Goal: Obtain resource: Download file/media

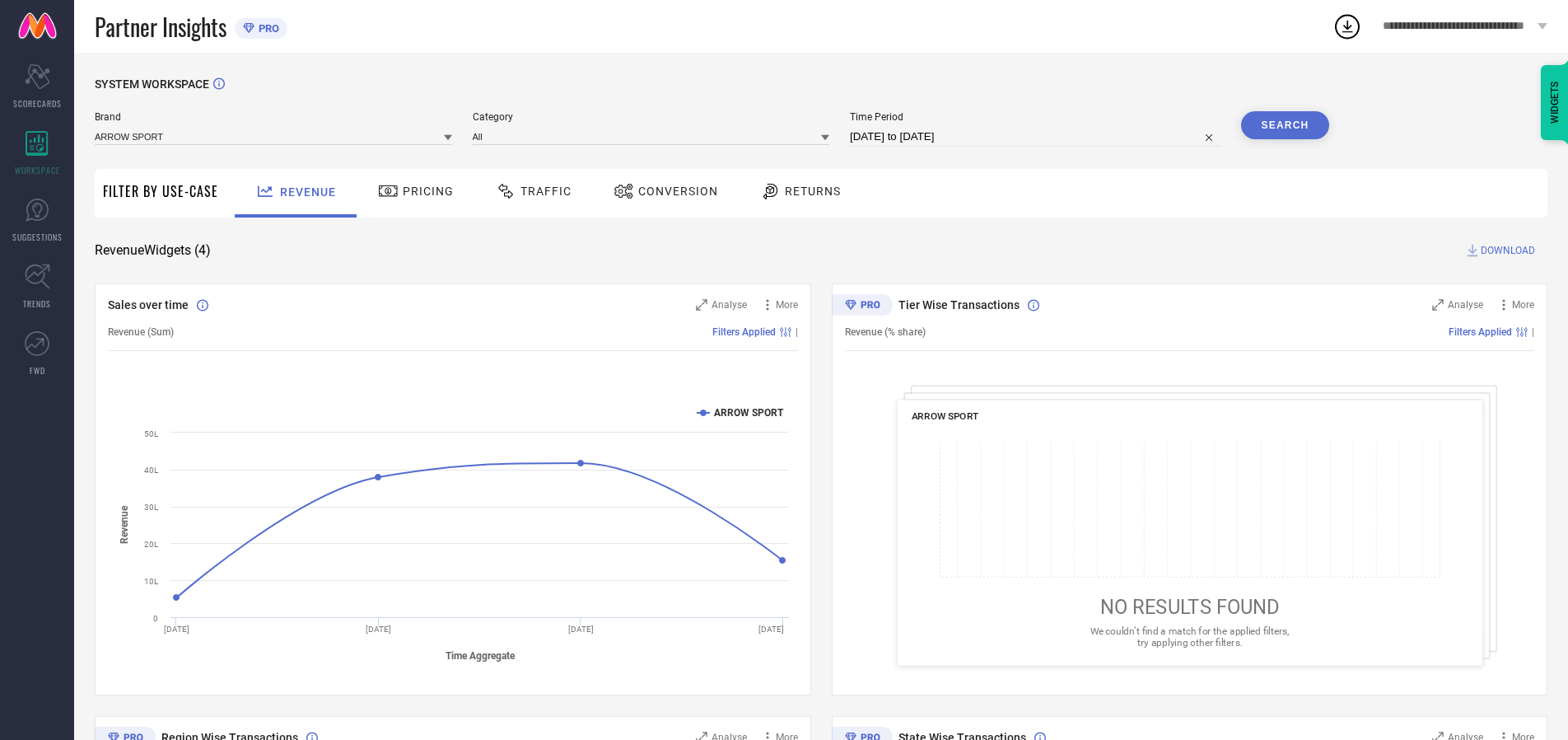
click at [530, 191] on span "Traffic" at bounding box center [546, 191] width 51 height 13
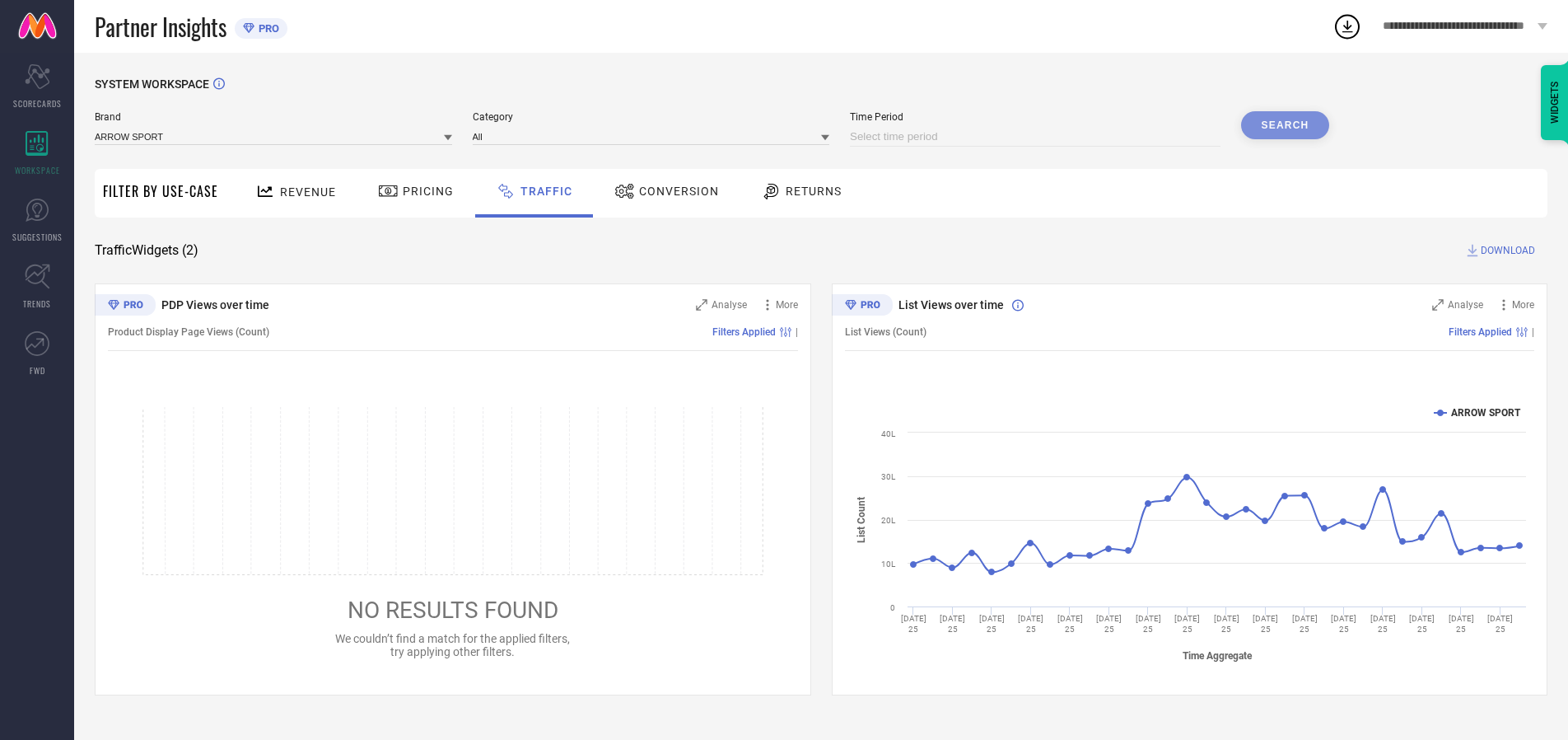
click at [1038, 137] on input at bounding box center [1035, 137] width 371 height 20
select select "9"
select select "2025"
select select "10"
select select "2025"
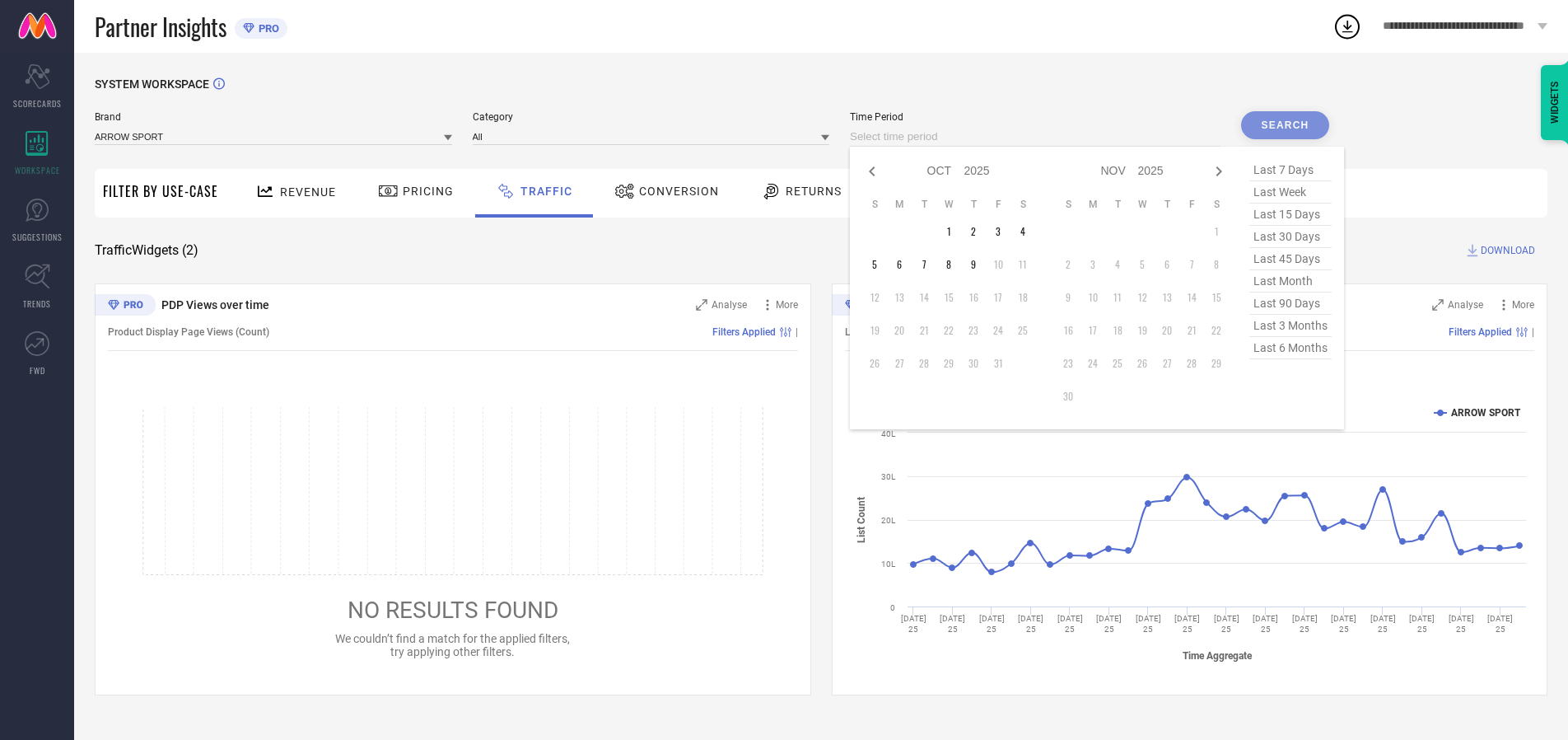
select select "8"
select select "2025"
select select "9"
select select "2025"
click at [1028, 331] on td "27" at bounding box center [1023, 331] width 25 height 25
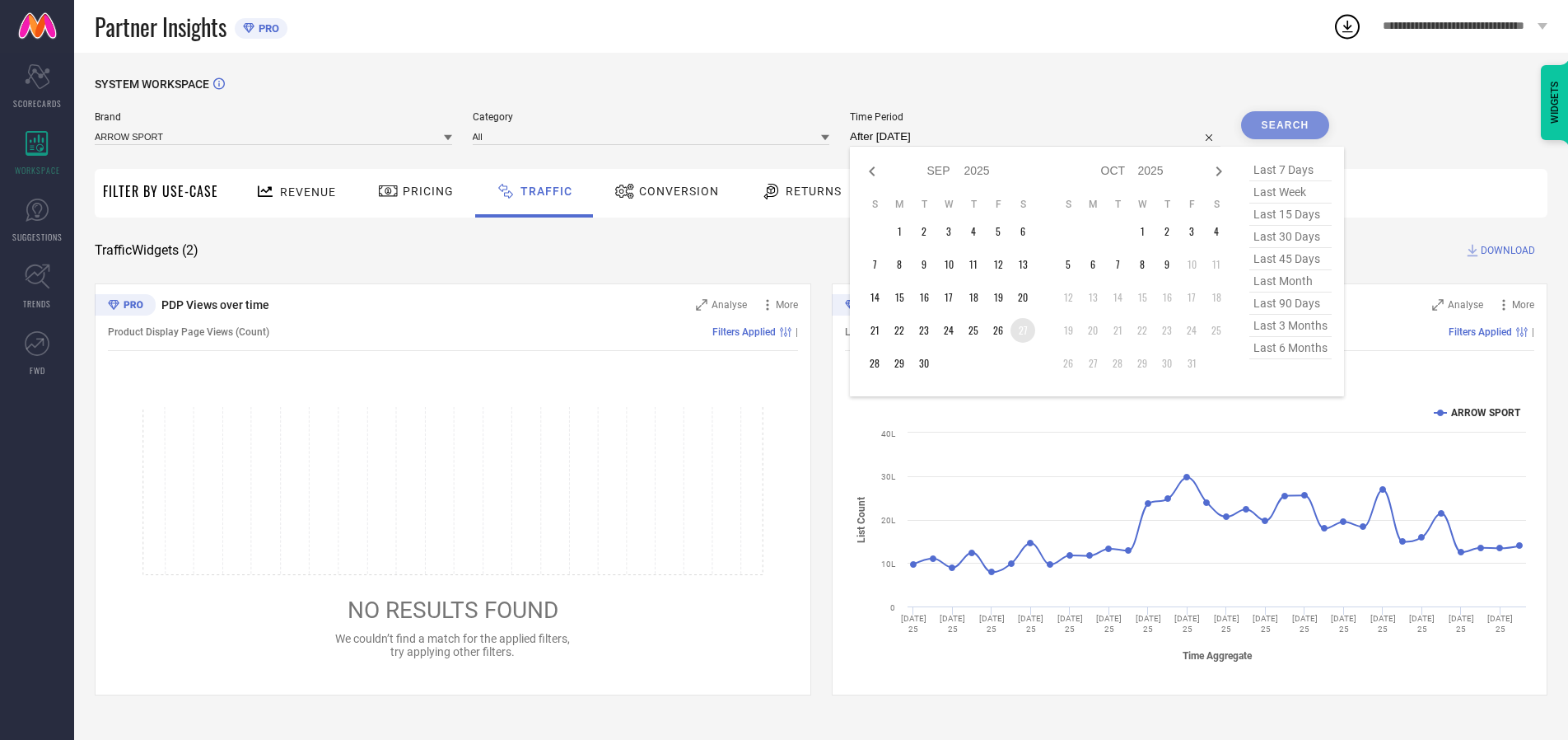
type input "[DATE] to [DATE]"
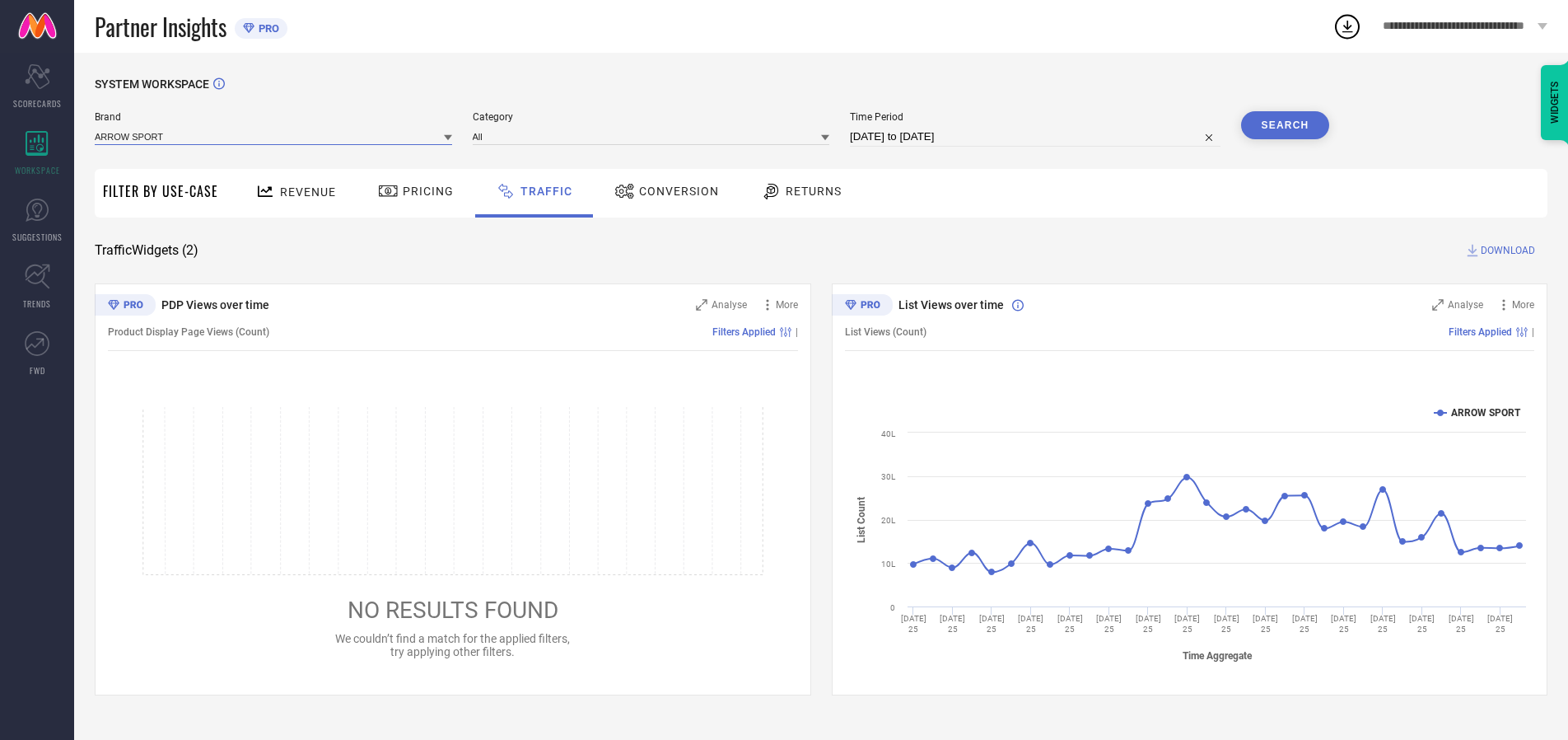
click at [274, 136] on input at bounding box center [273, 136] width 357 height 17
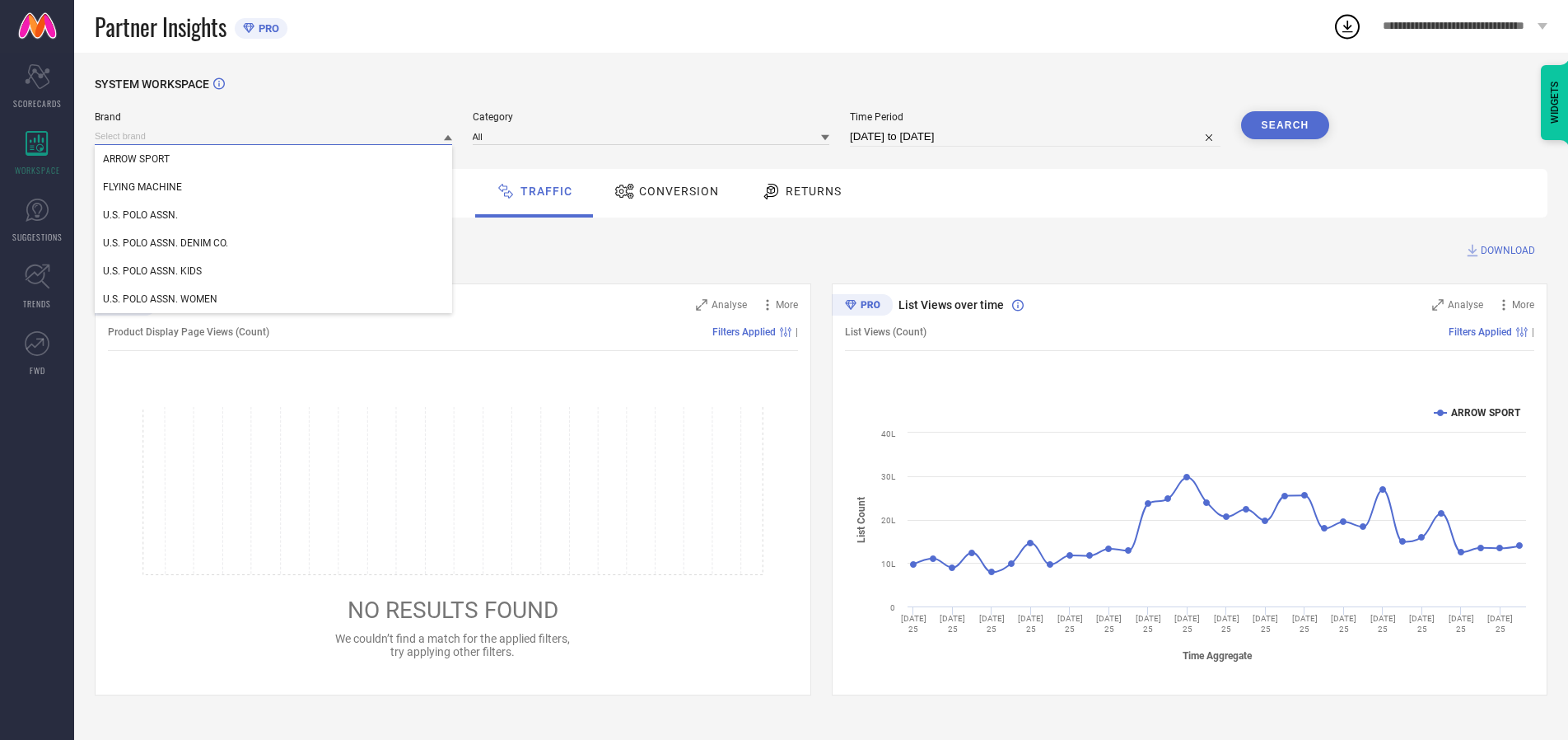
click at [274, 136] on input at bounding box center [273, 136] width 357 height 17
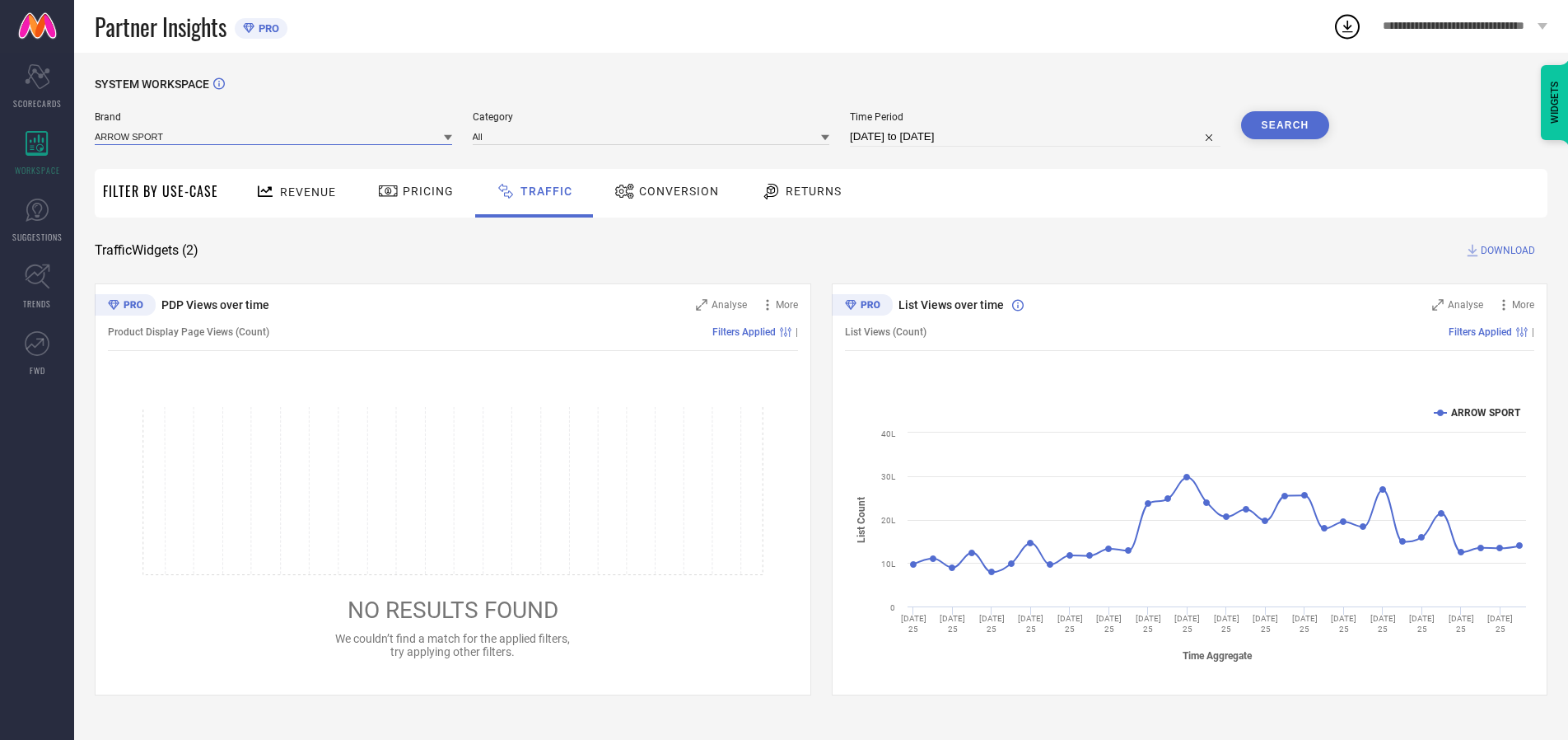
click at [274, 136] on input at bounding box center [273, 136] width 357 height 17
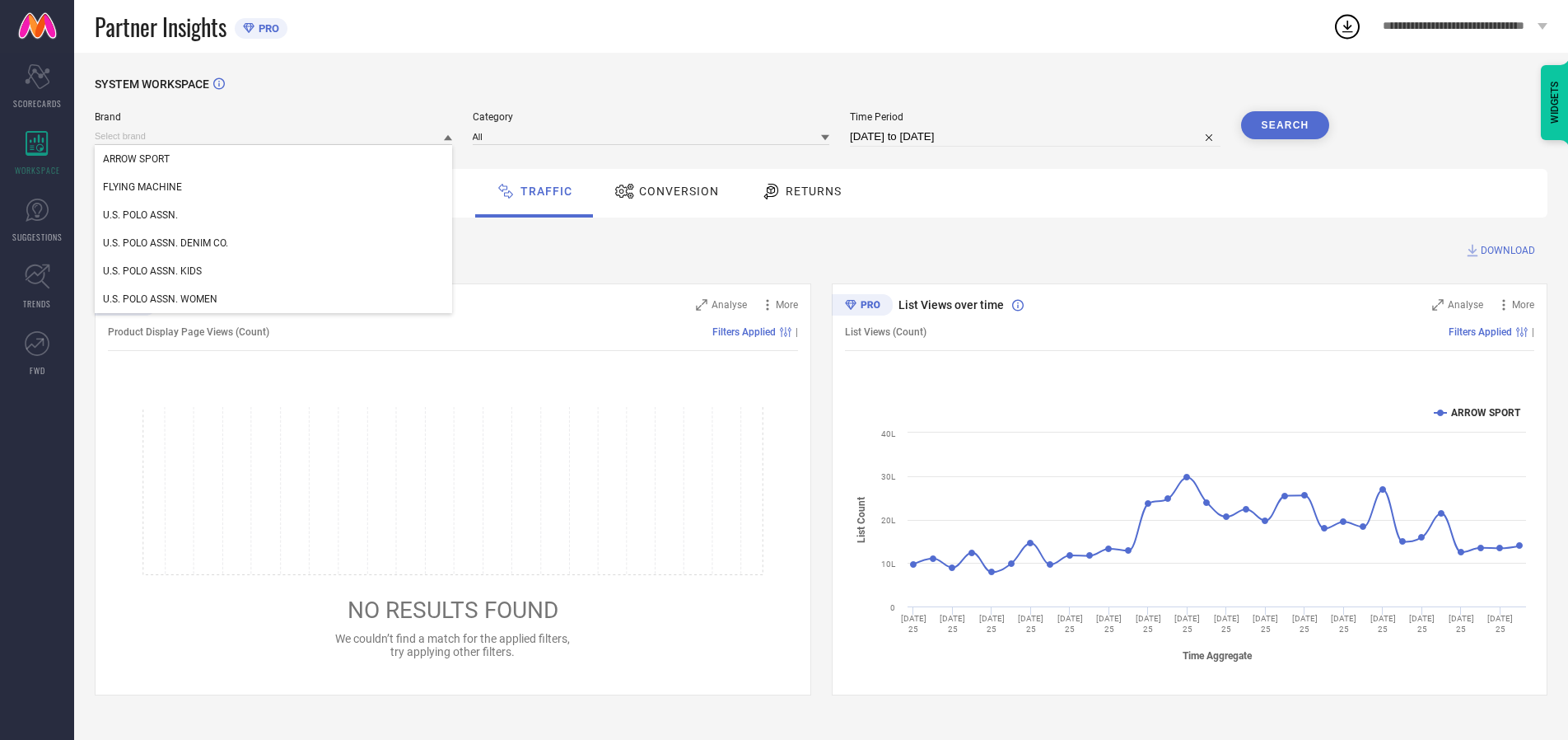
click at [274, 215] on div "U.S. POLO ASSN." at bounding box center [273, 214] width 357 height 28
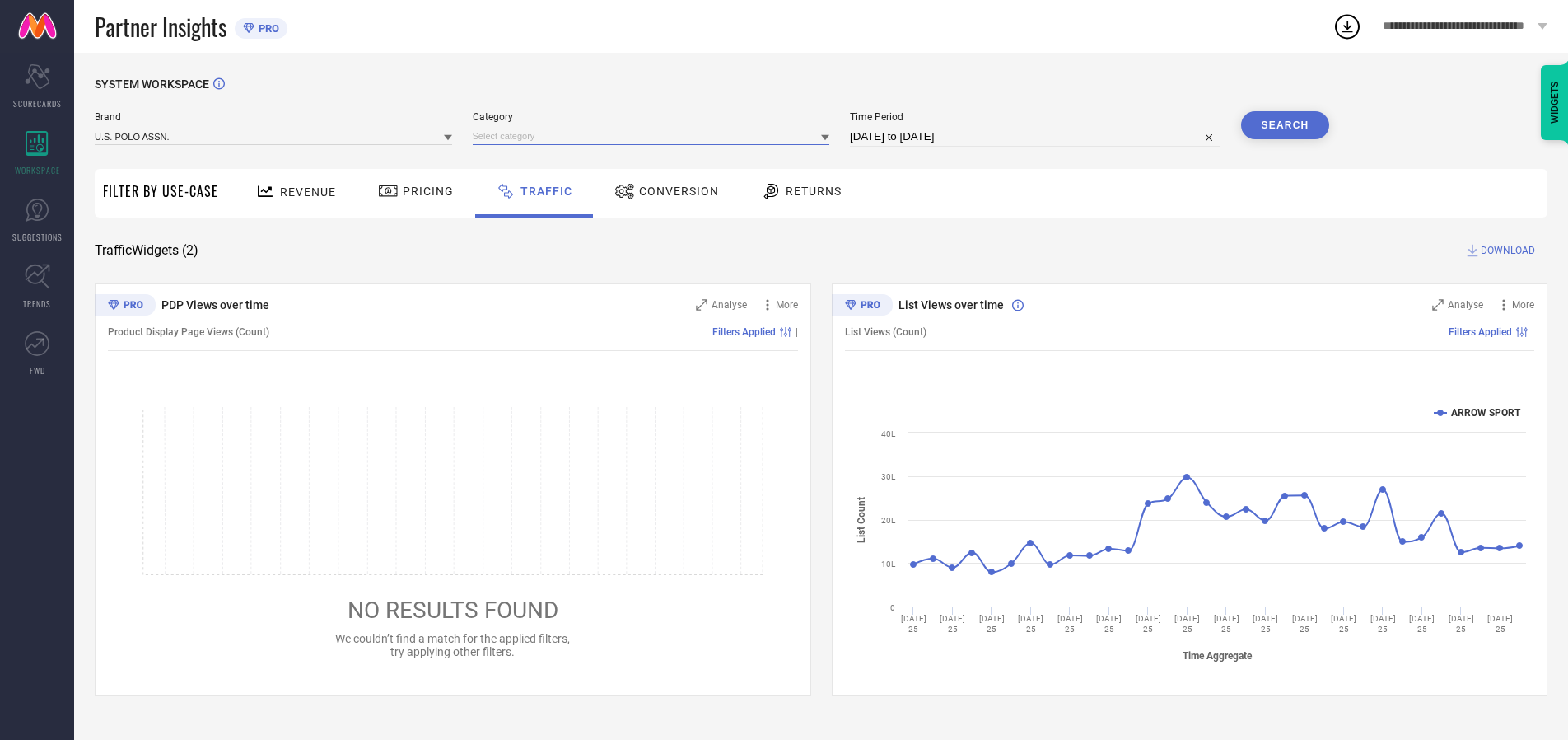
click at [655, 136] on input at bounding box center [651, 136] width 357 height 17
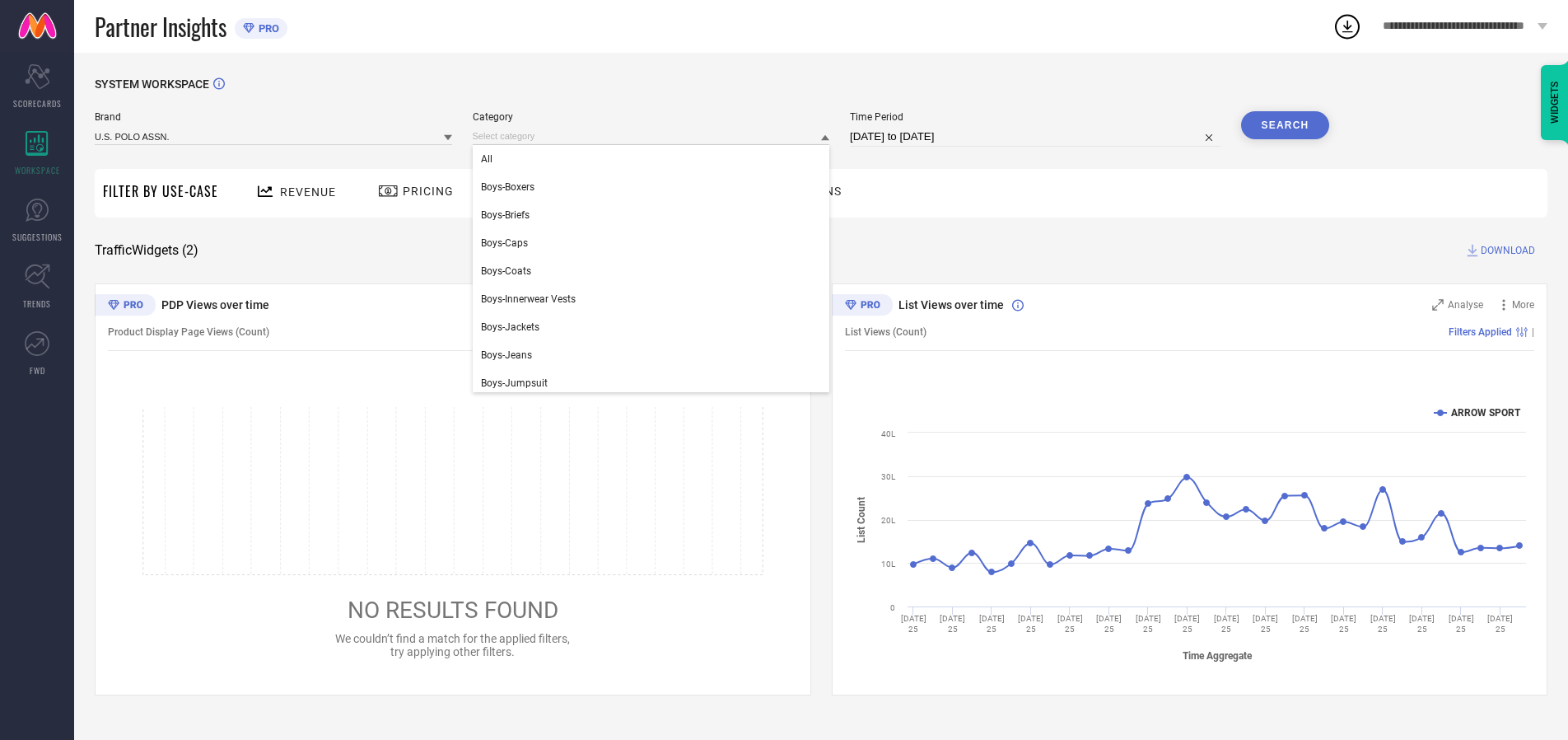
click at [655, 159] on div "All" at bounding box center [651, 158] width 357 height 28
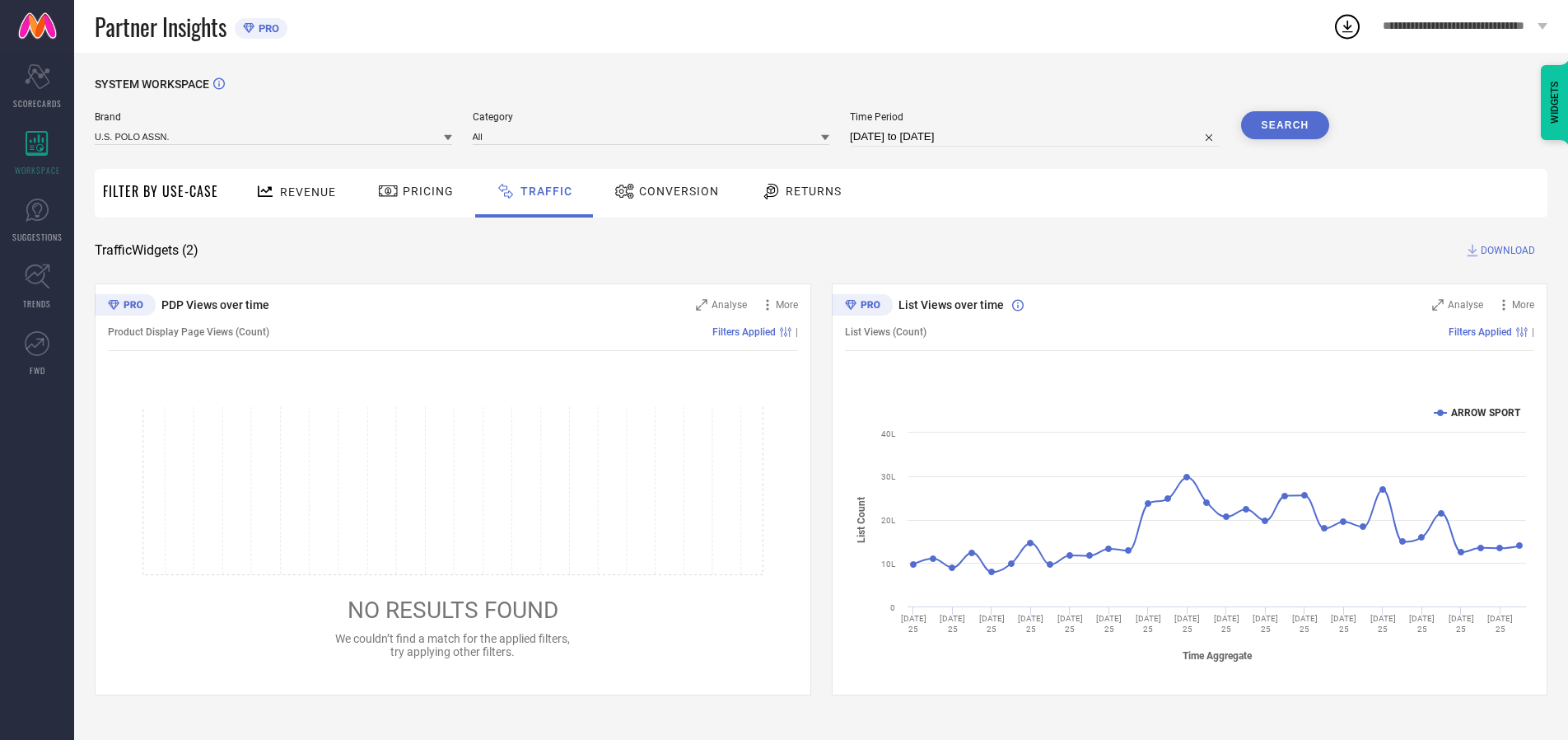
click at [1285, 125] on button "Search" at bounding box center [1286, 124] width 89 height 28
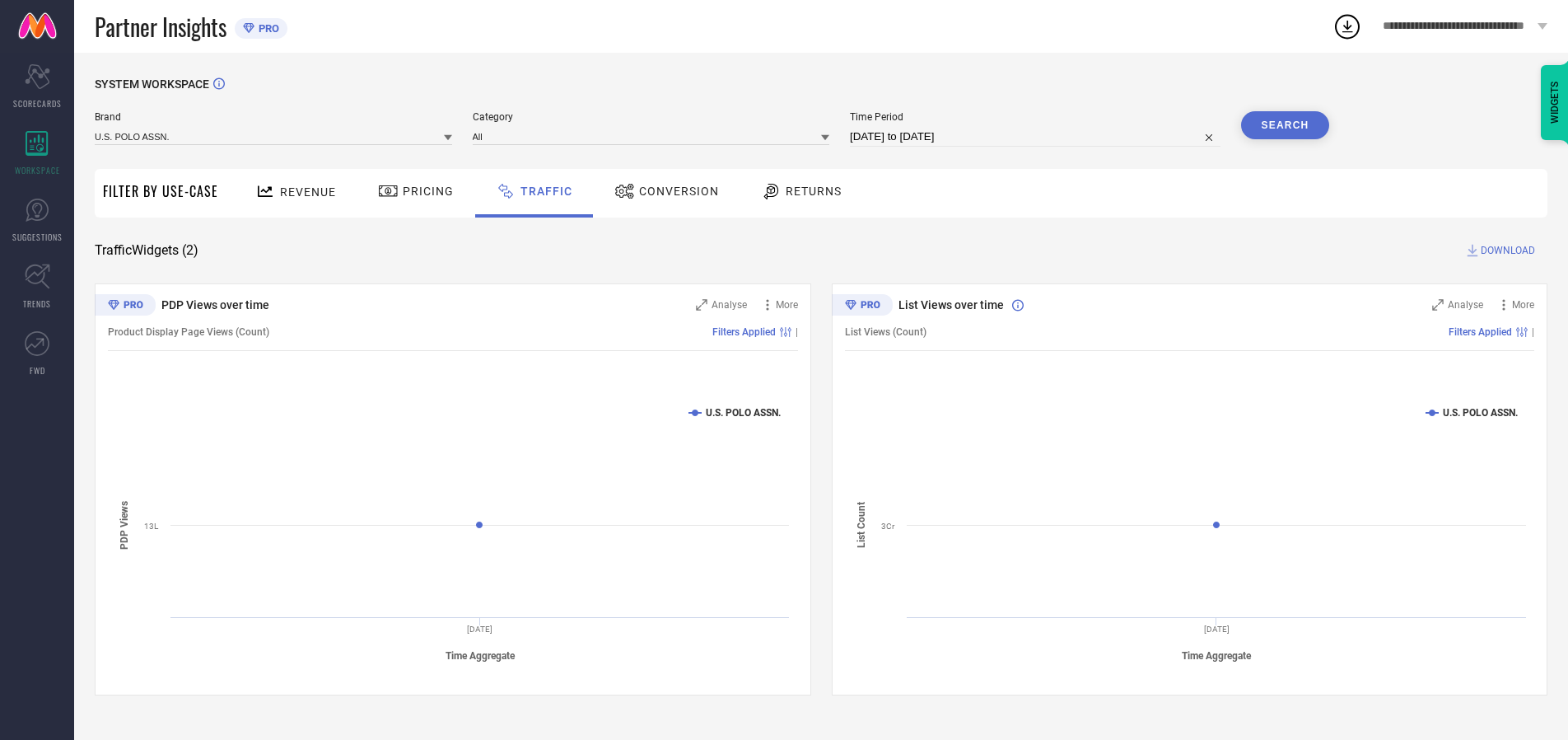
click at [1505, 250] on span "DOWNLOAD" at bounding box center [1508, 250] width 55 height 16
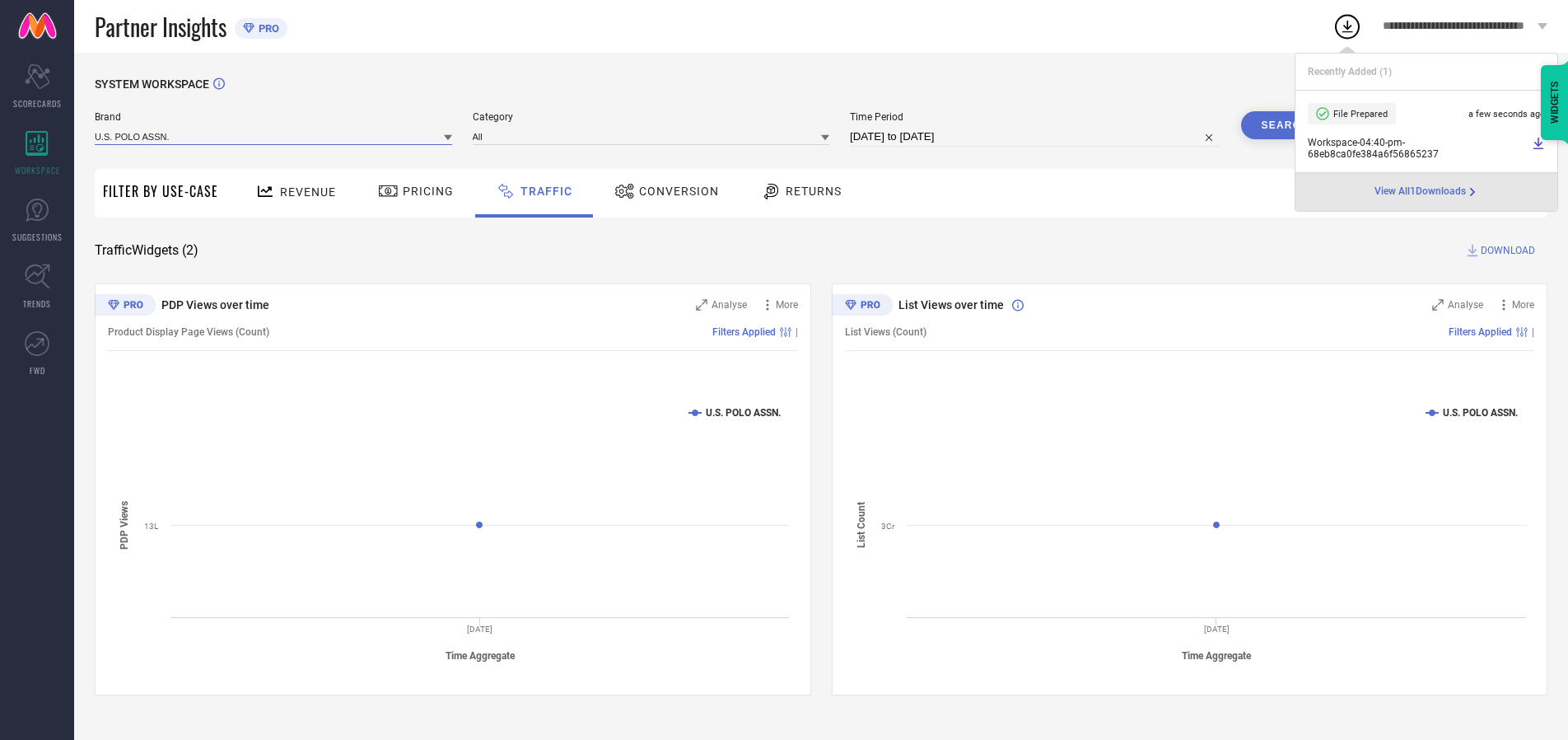
click at [274, 136] on input at bounding box center [273, 136] width 357 height 17
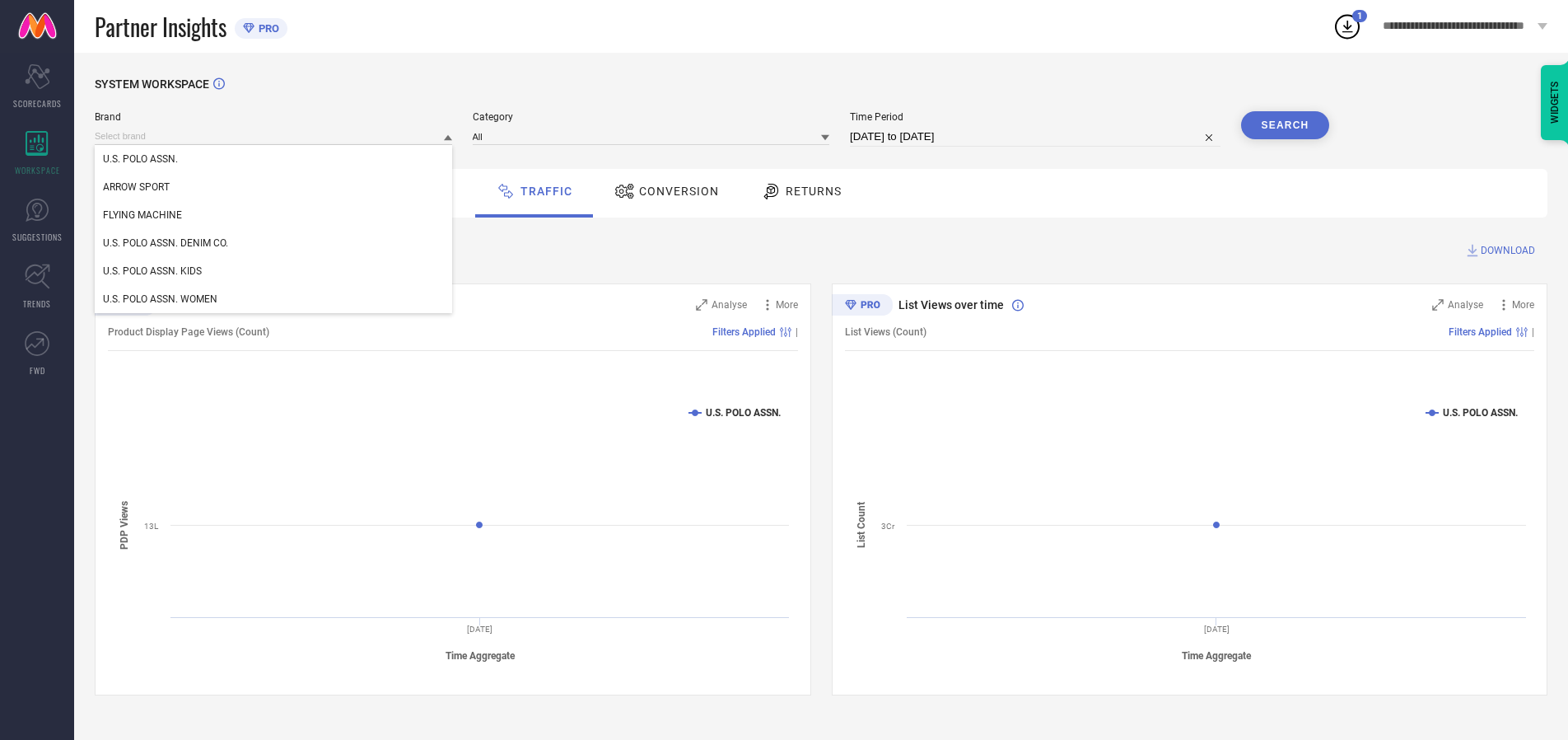
click at [274, 243] on div "U.S. POLO ASSN. DENIM CO." at bounding box center [273, 242] width 357 height 28
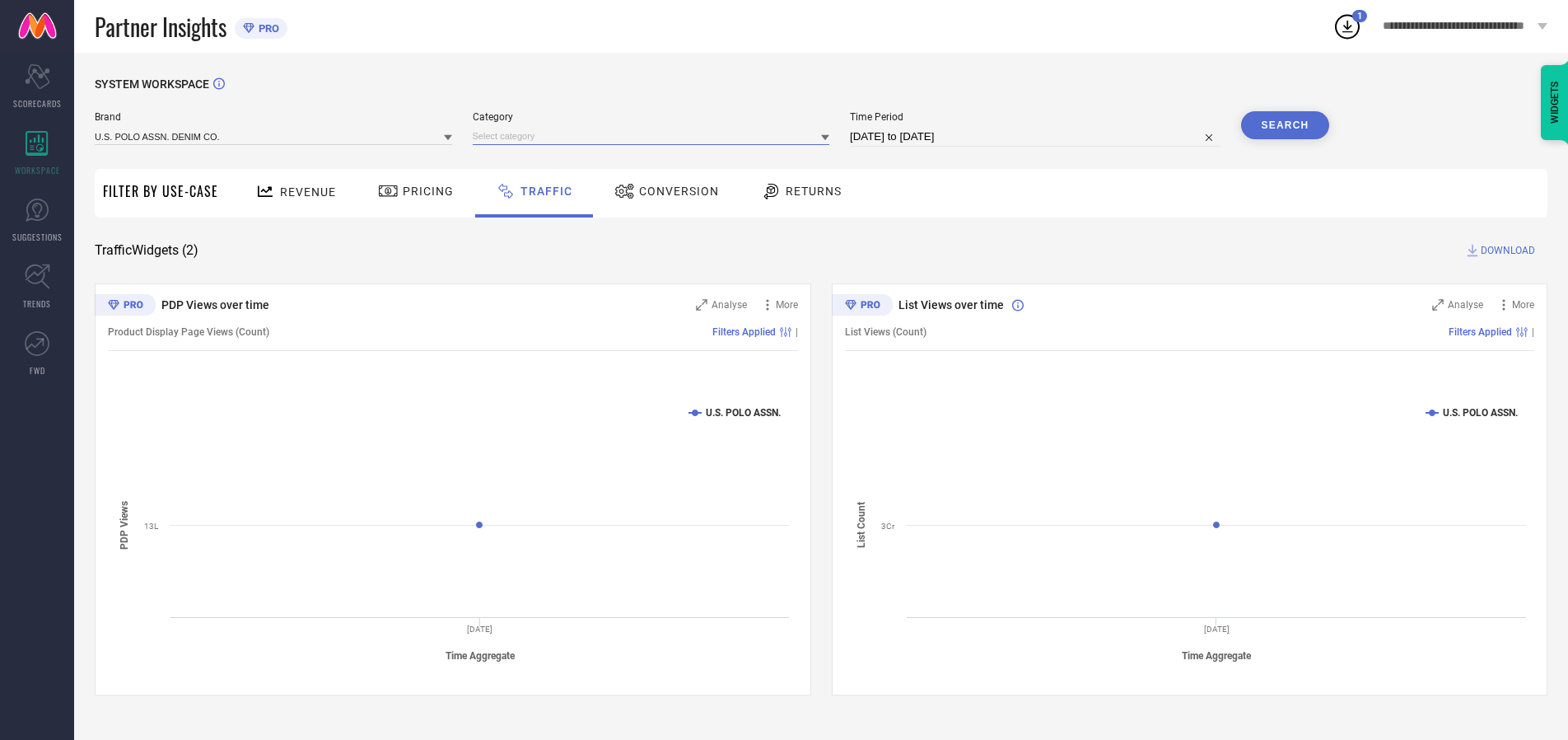
click at [655, 136] on input at bounding box center [651, 136] width 357 height 17
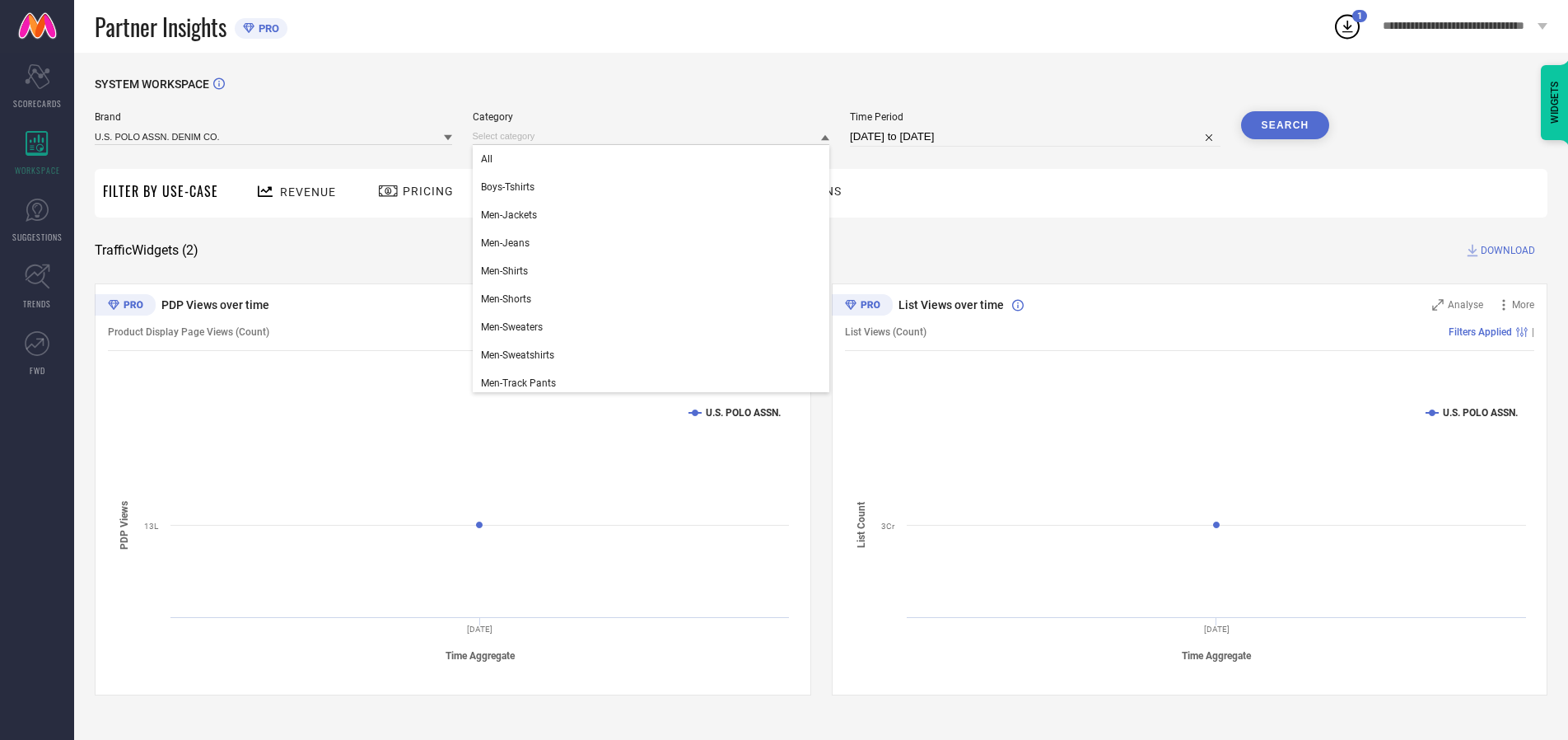
click at [655, 159] on div "All" at bounding box center [651, 158] width 357 height 28
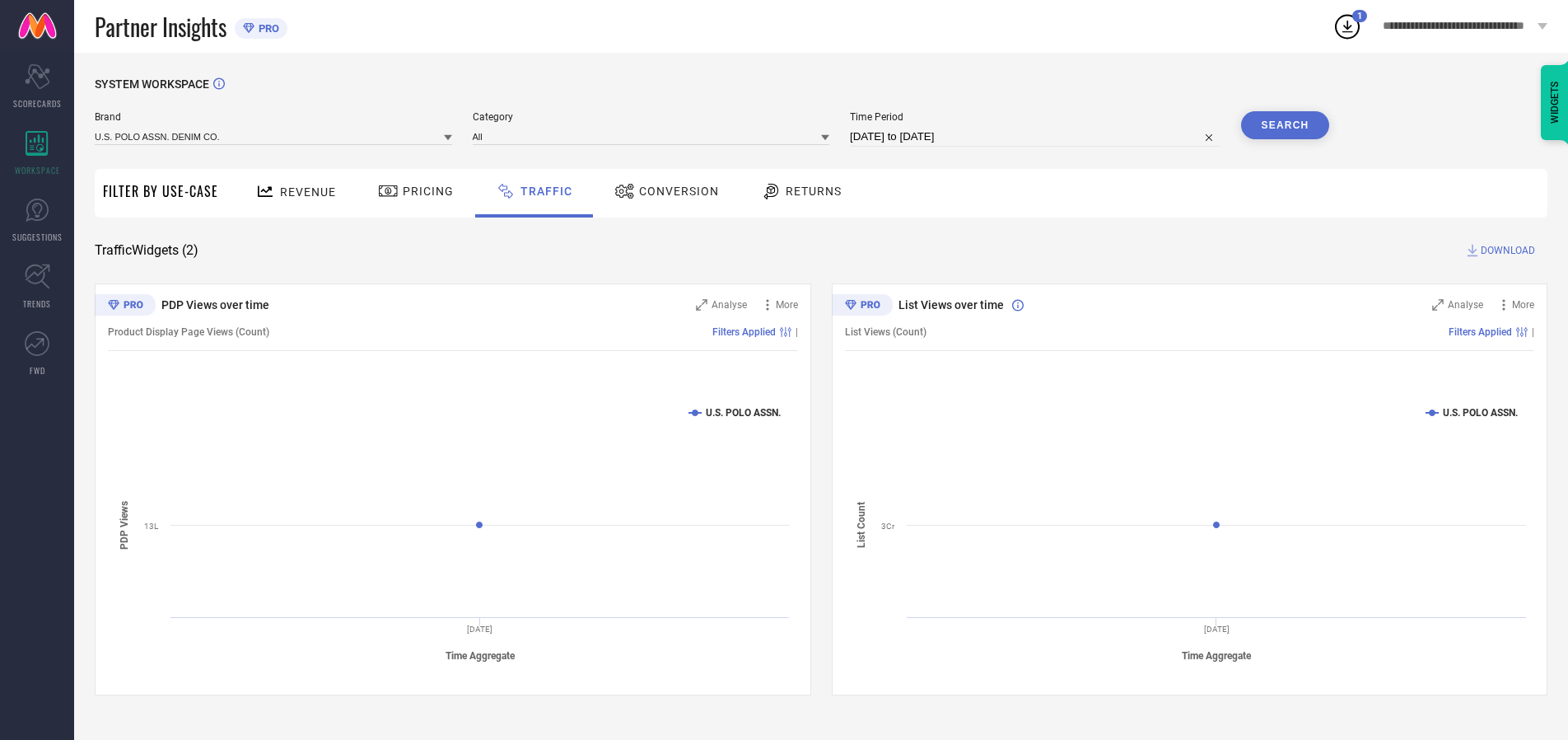
click at [1285, 125] on button "Search" at bounding box center [1286, 124] width 89 height 28
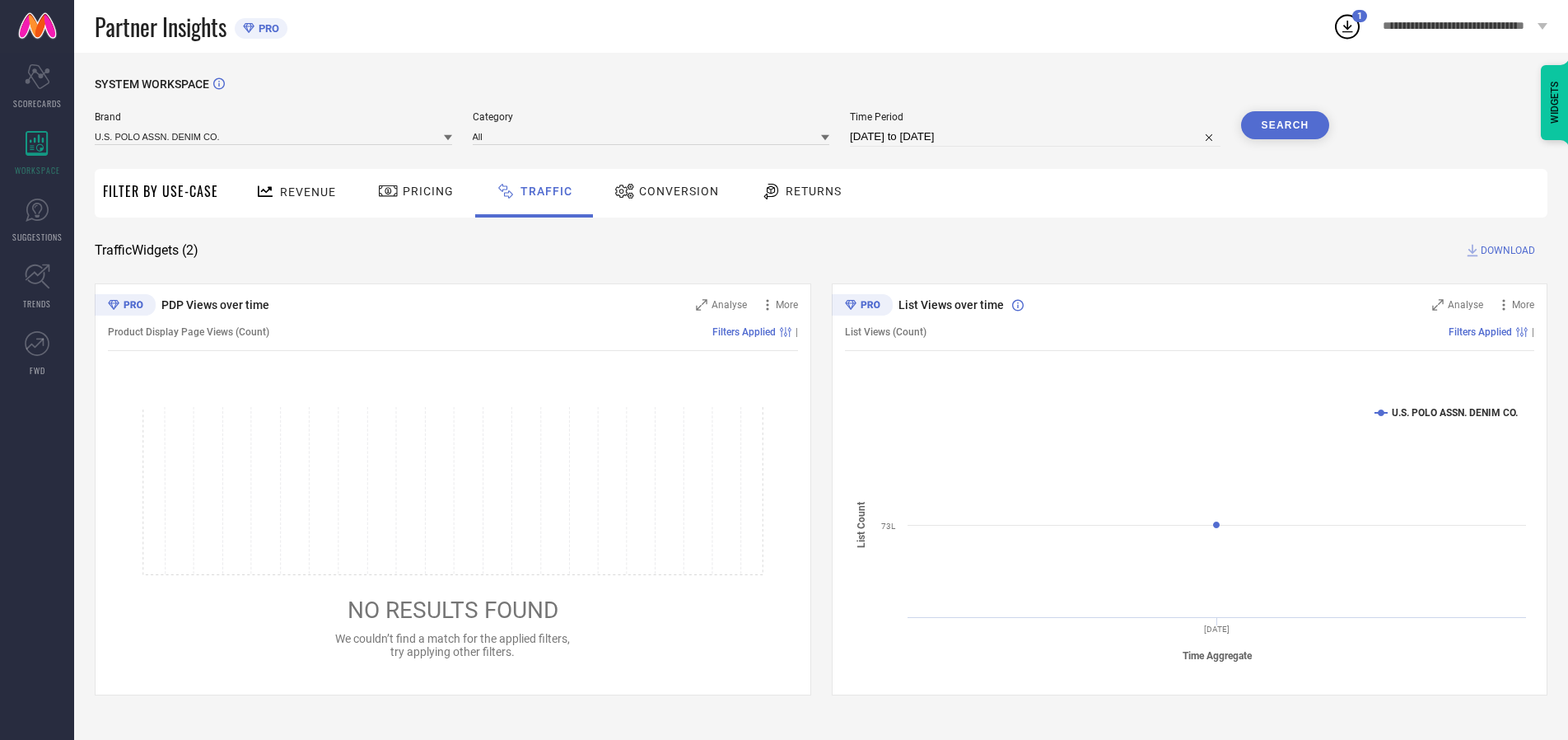
click at [1505, 250] on span "DOWNLOAD" at bounding box center [1508, 250] width 55 height 16
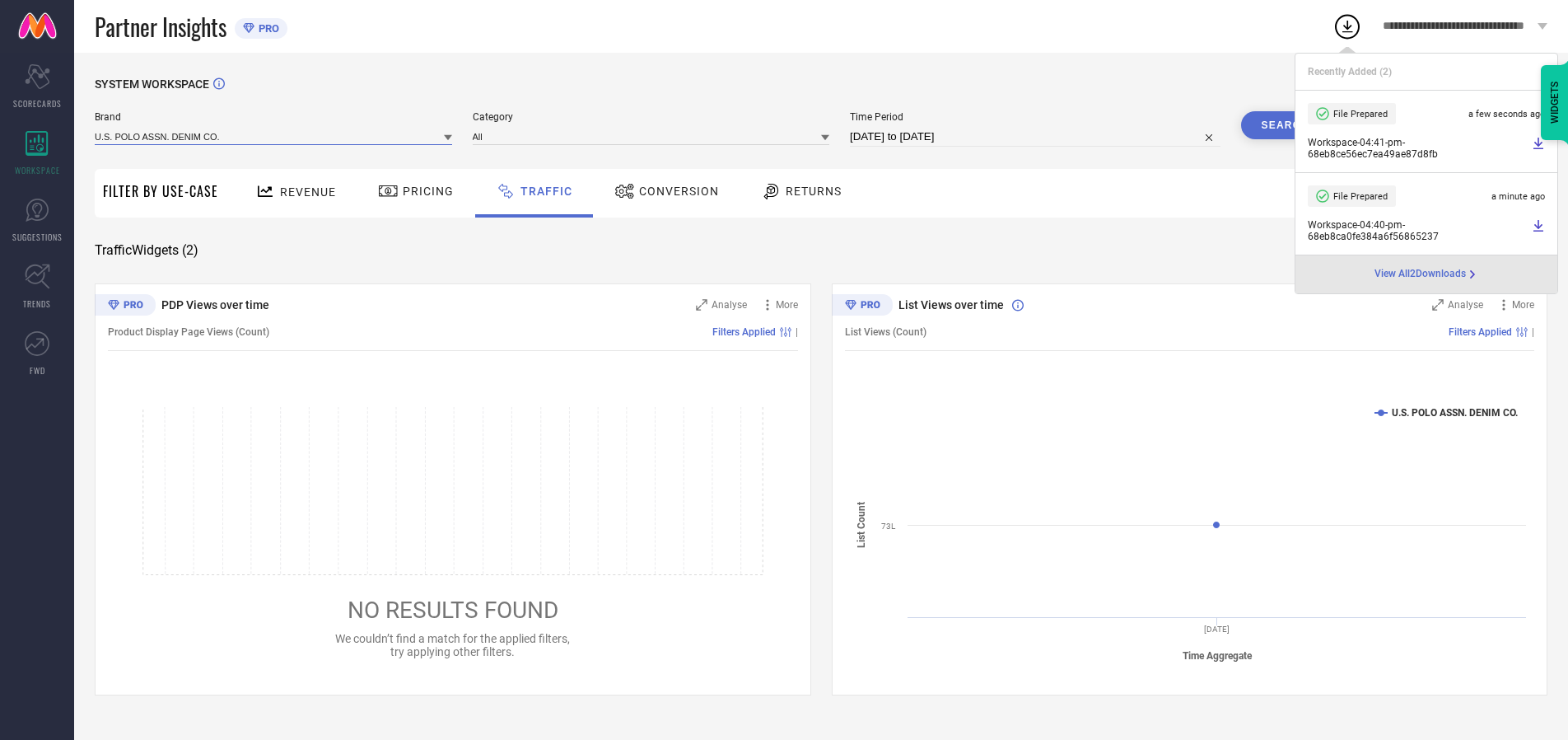
click at [274, 136] on input at bounding box center [273, 136] width 357 height 17
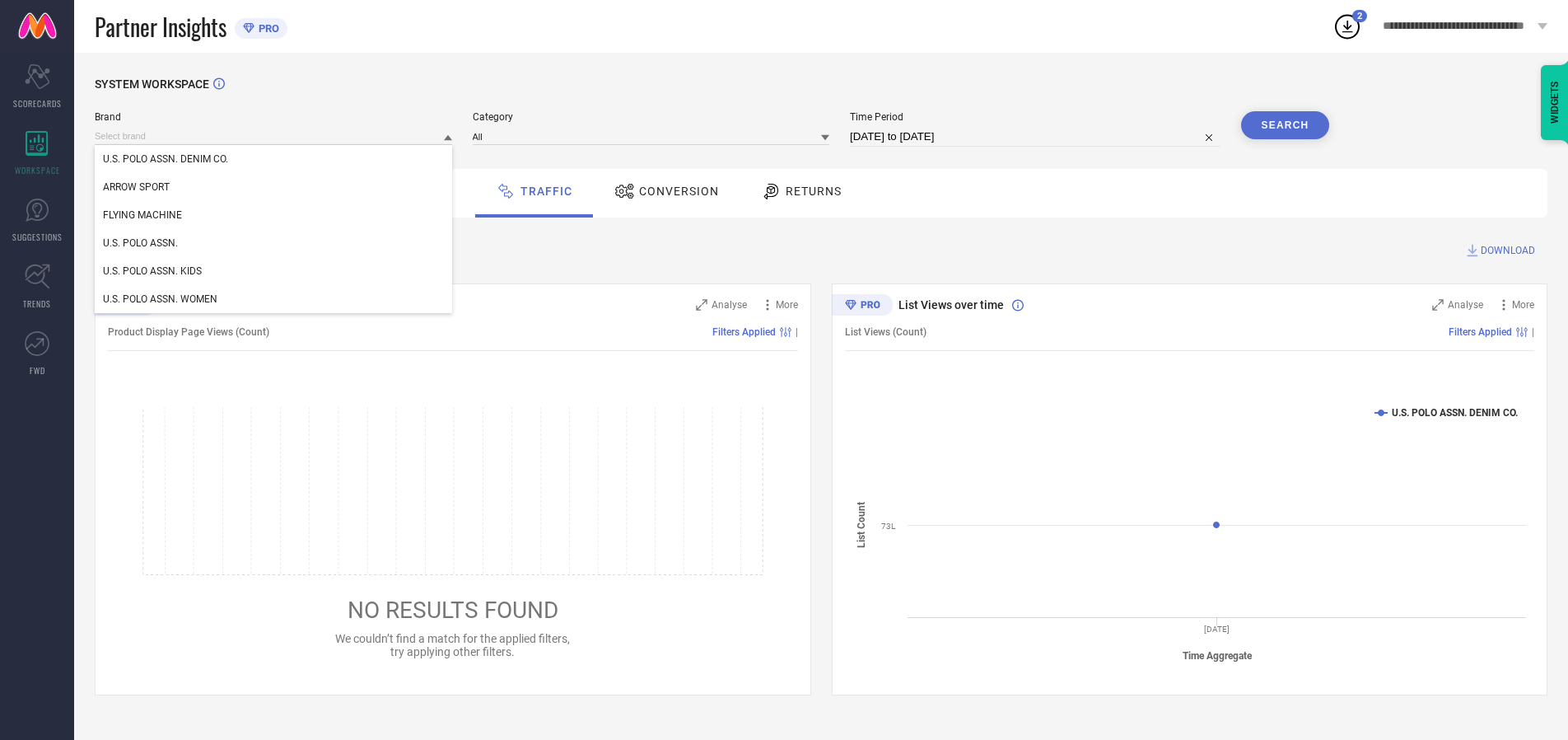
click at [274, 271] on div "U.S. POLO ASSN. KIDS" at bounding box center [273, 271] width 357 height 28
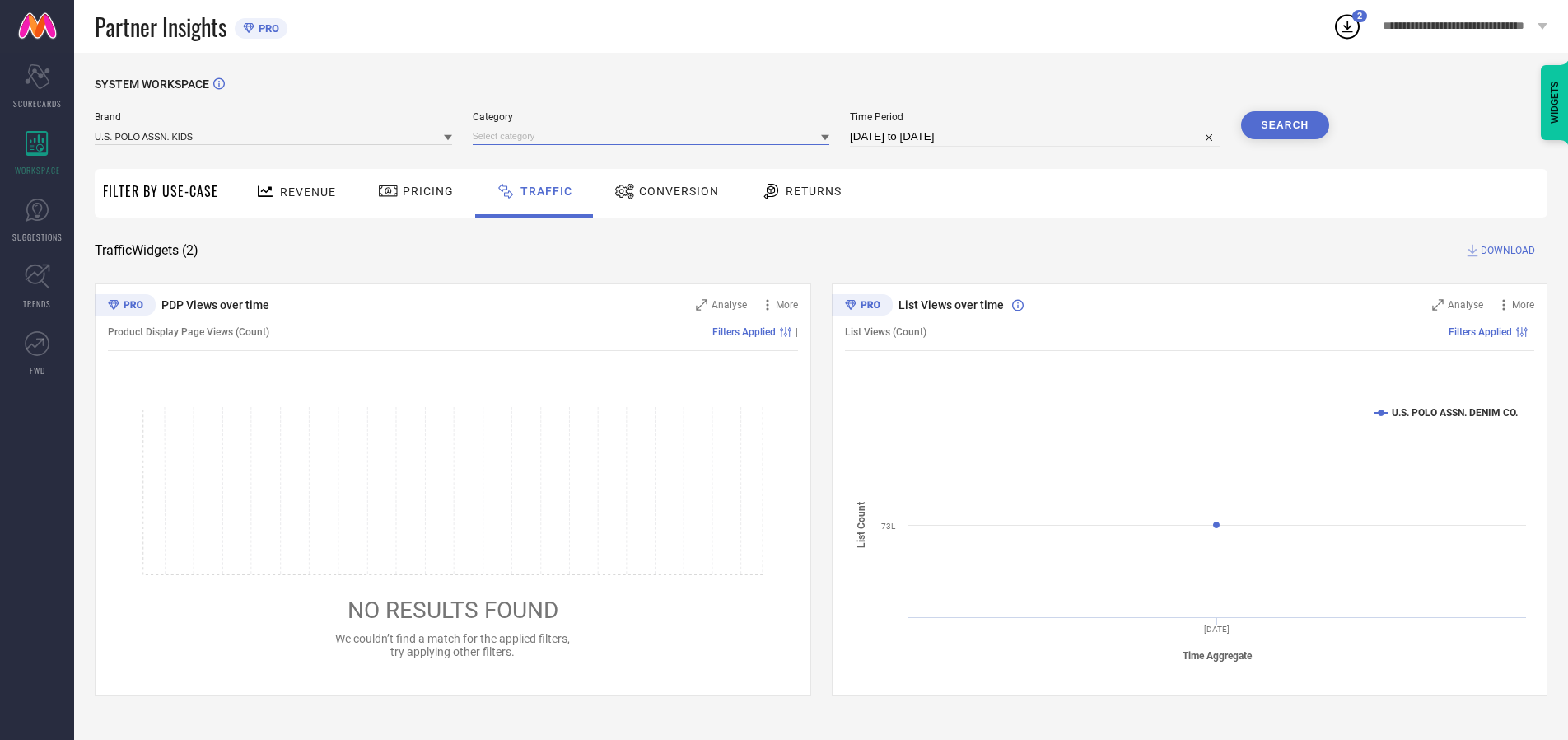
click at [655, 136] on input at bounding box center [651, 136] width 357 height 17
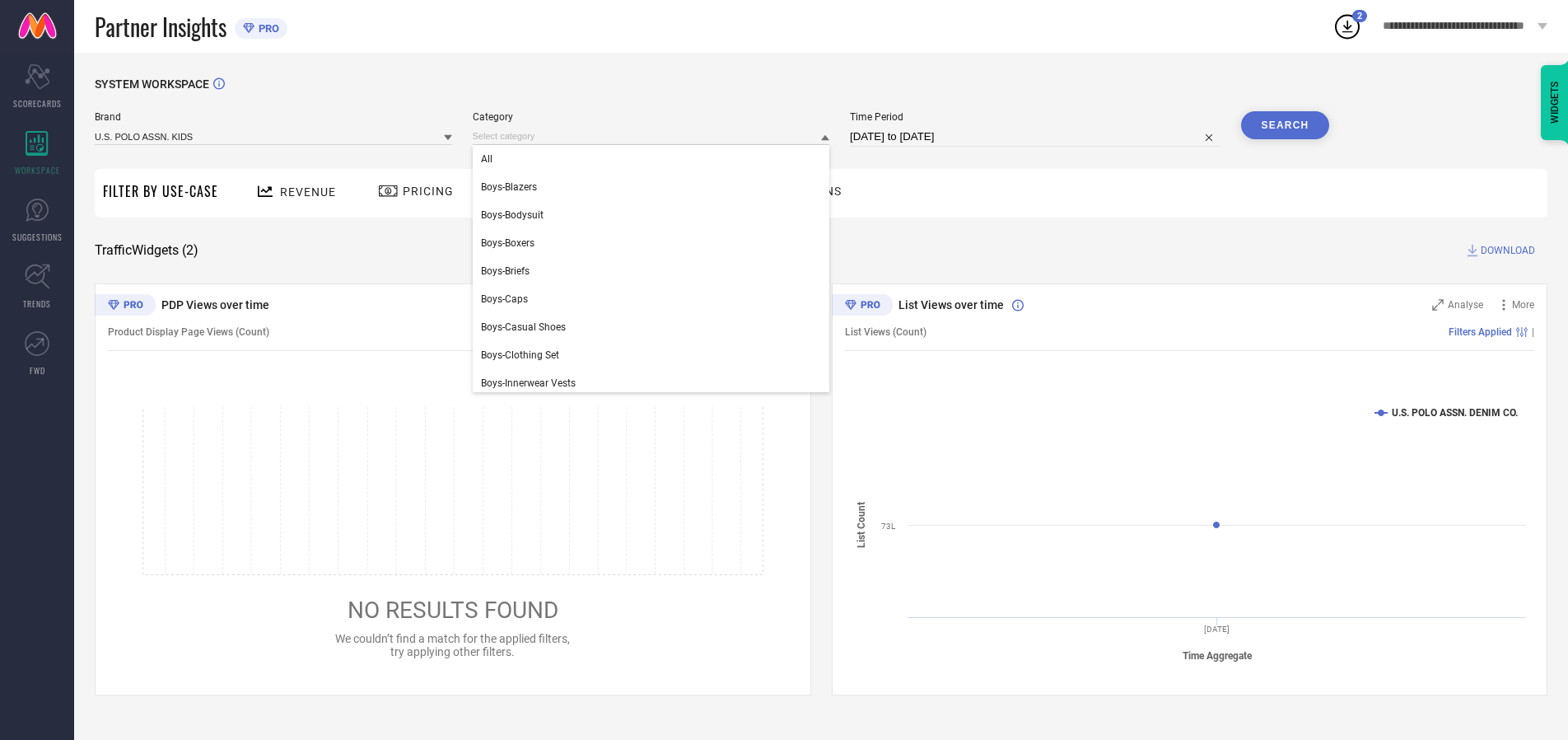
click at [655, 159] on div "All" at bounding box center [651, 158] width 357 height 28
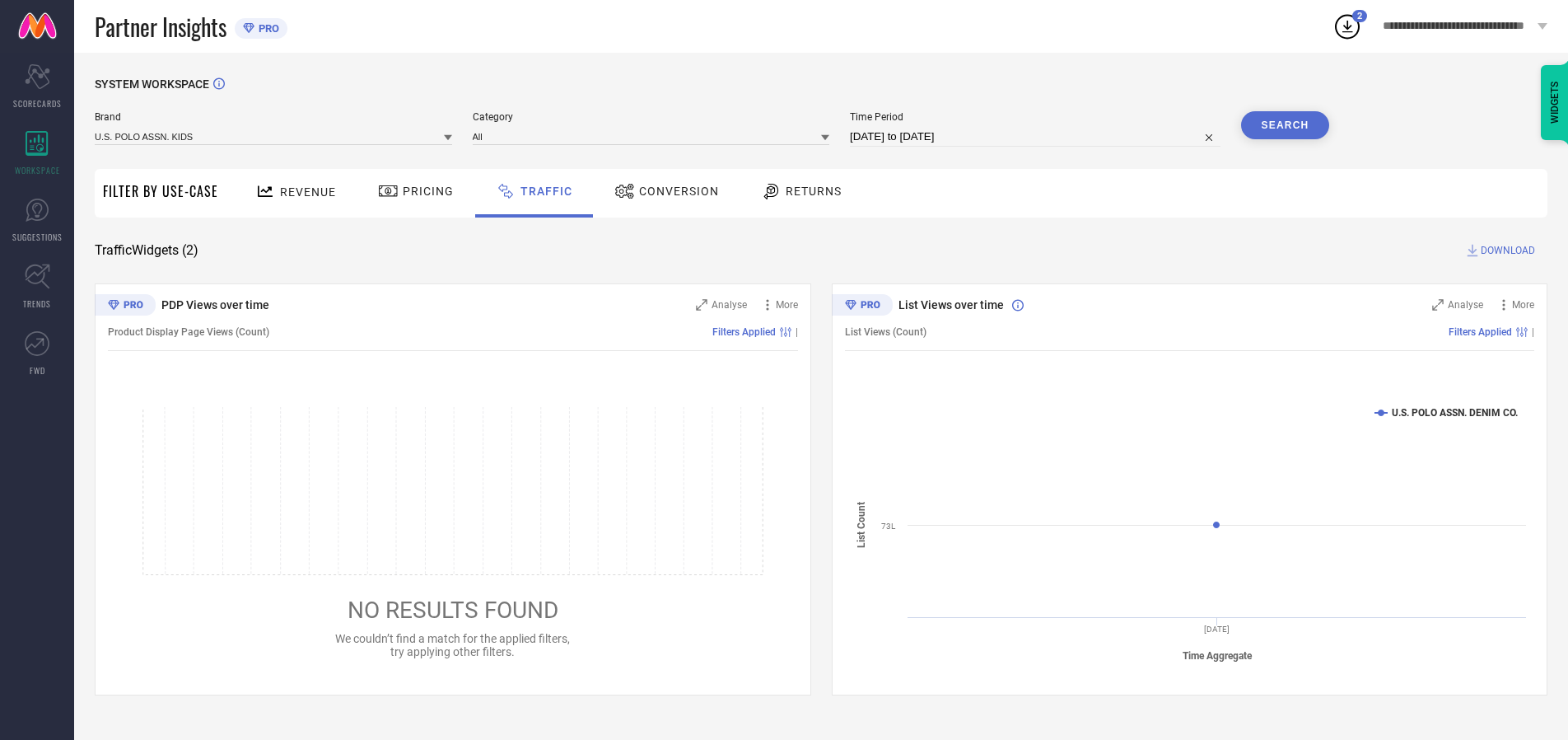
click at [1285, 125] on button "Search" at bounding box center [1286, 124] width 89 height 28
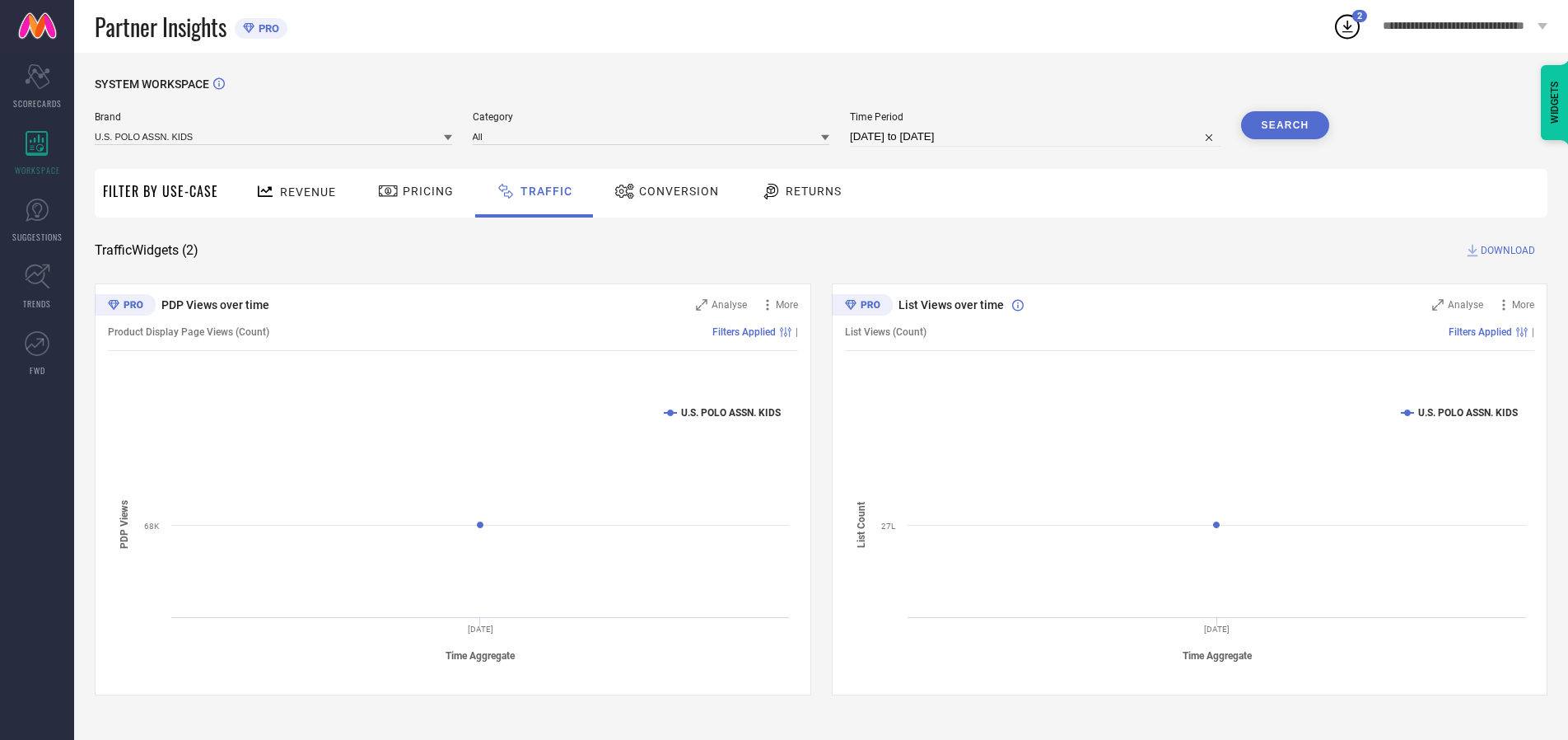
click at [1505, 250] on span "DOWNLOAD" at bounding box center [1508, 250] width 55 height 16
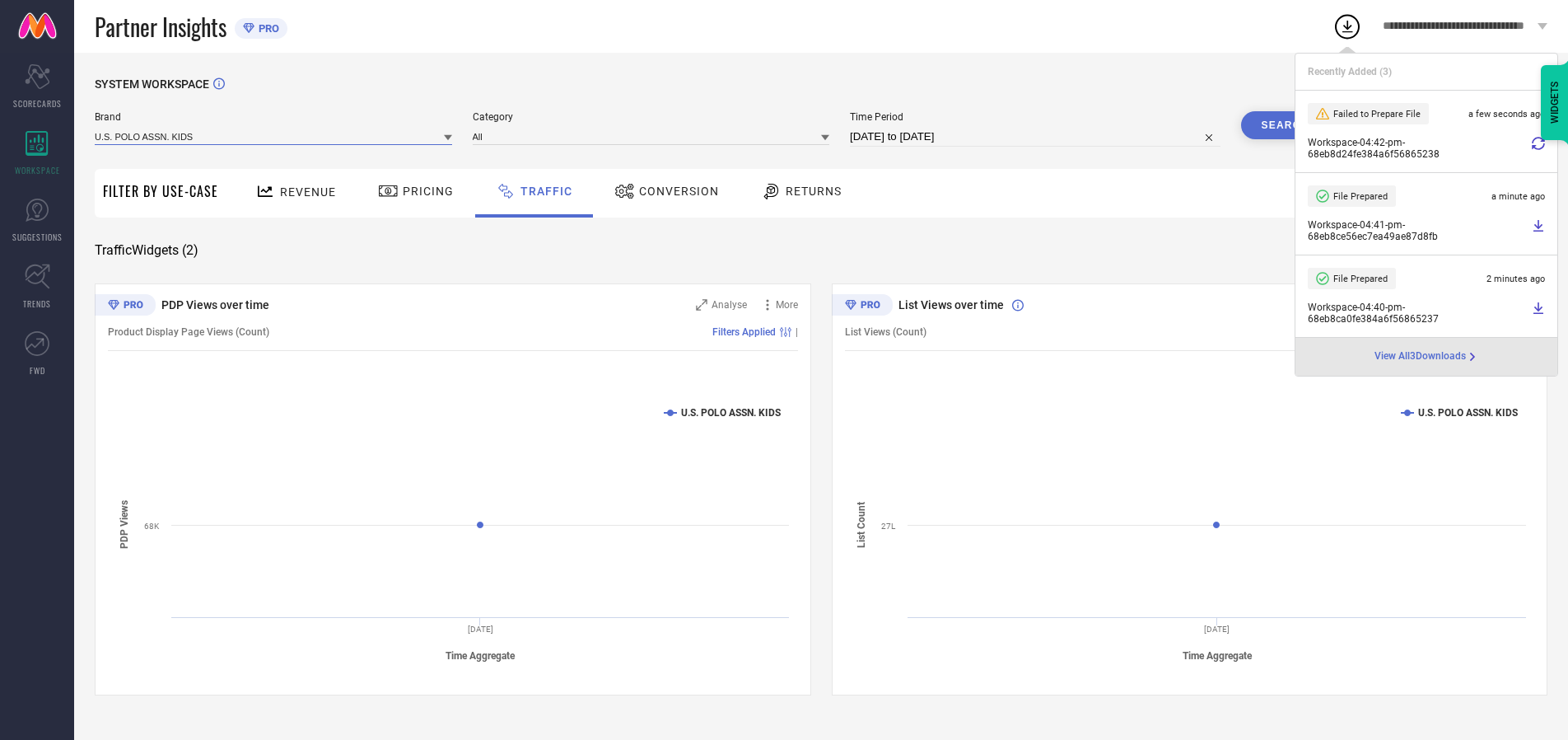
click at [274, 136] on input at bounding box center [273, 136] width 357 height 17
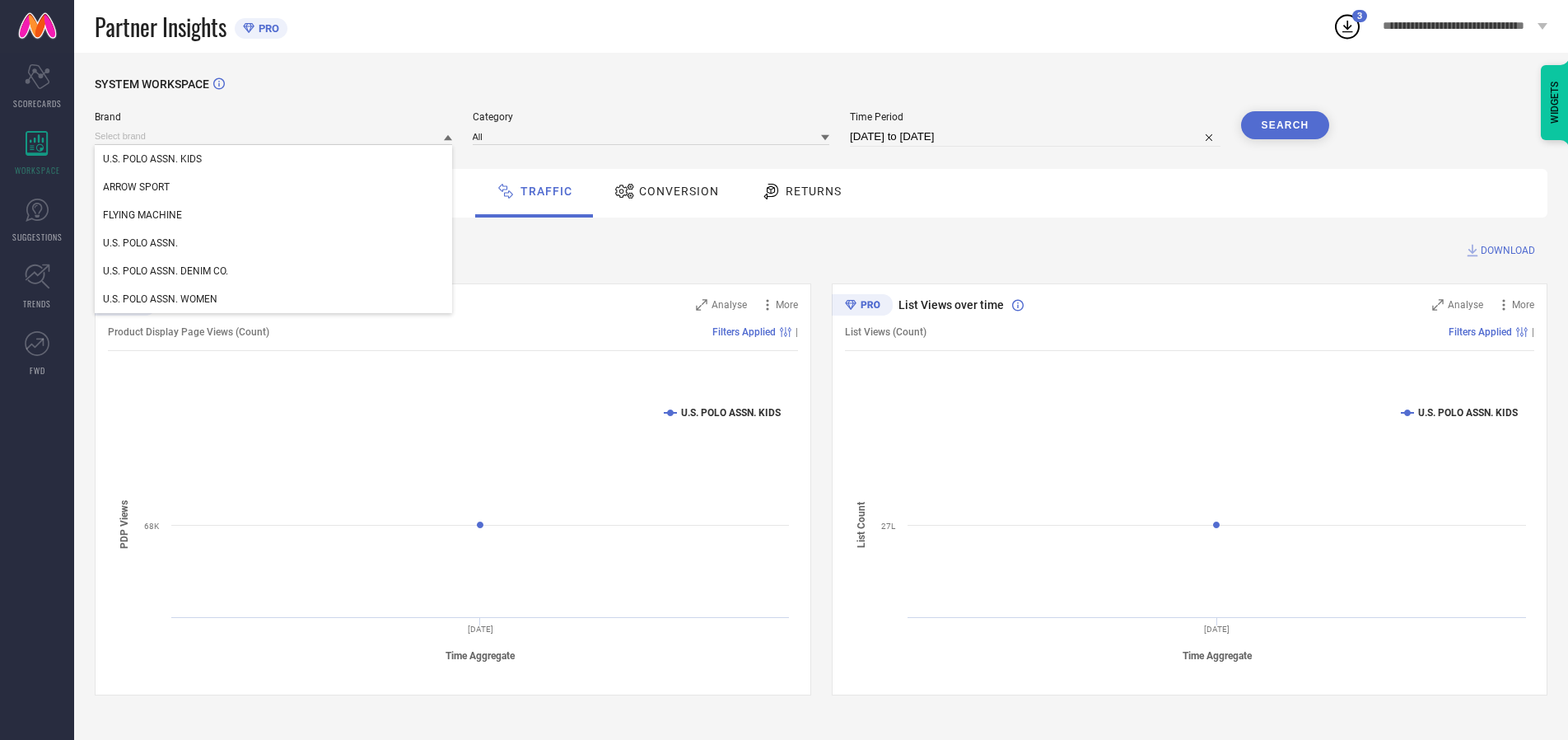
click at [274, 299] on div "U.S. POLO ASSN. WOMEN" at bounding box center [273, 299] width 357 height 28
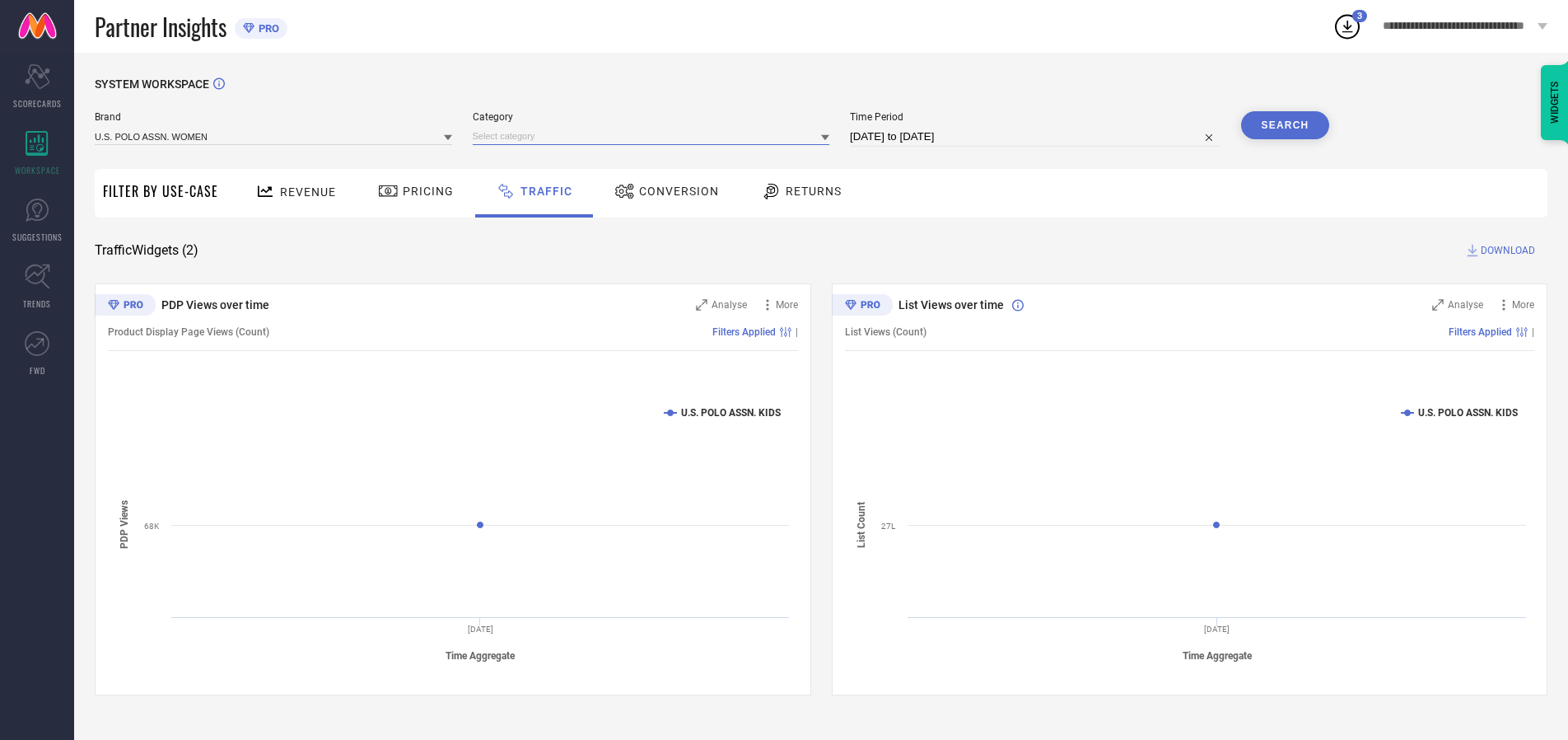
click at [655, 136] on input at bounding box center [651, 136] width 357 height 17
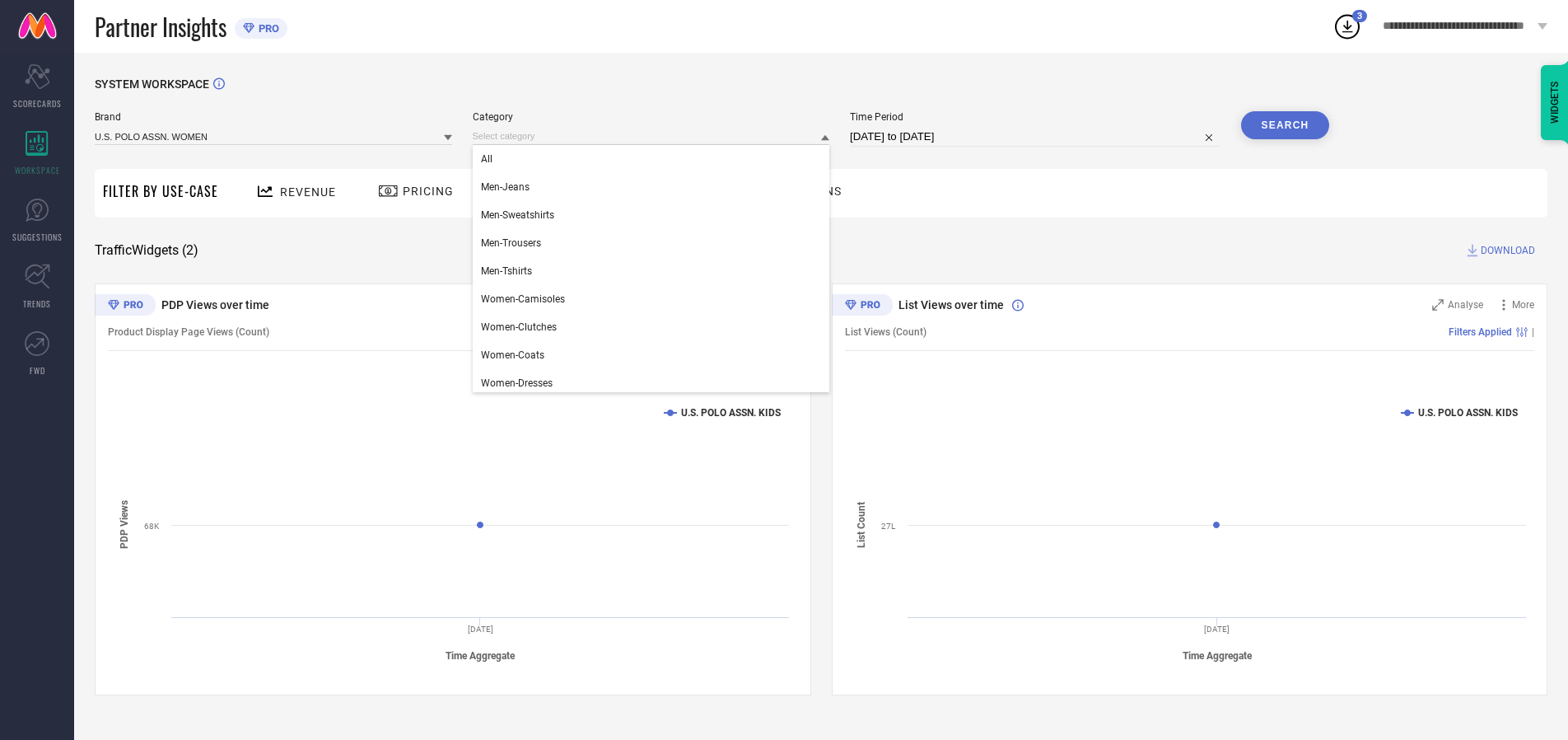
click at [655, 159] on div "All" at bounding box center [651, 158] width 357 height 28
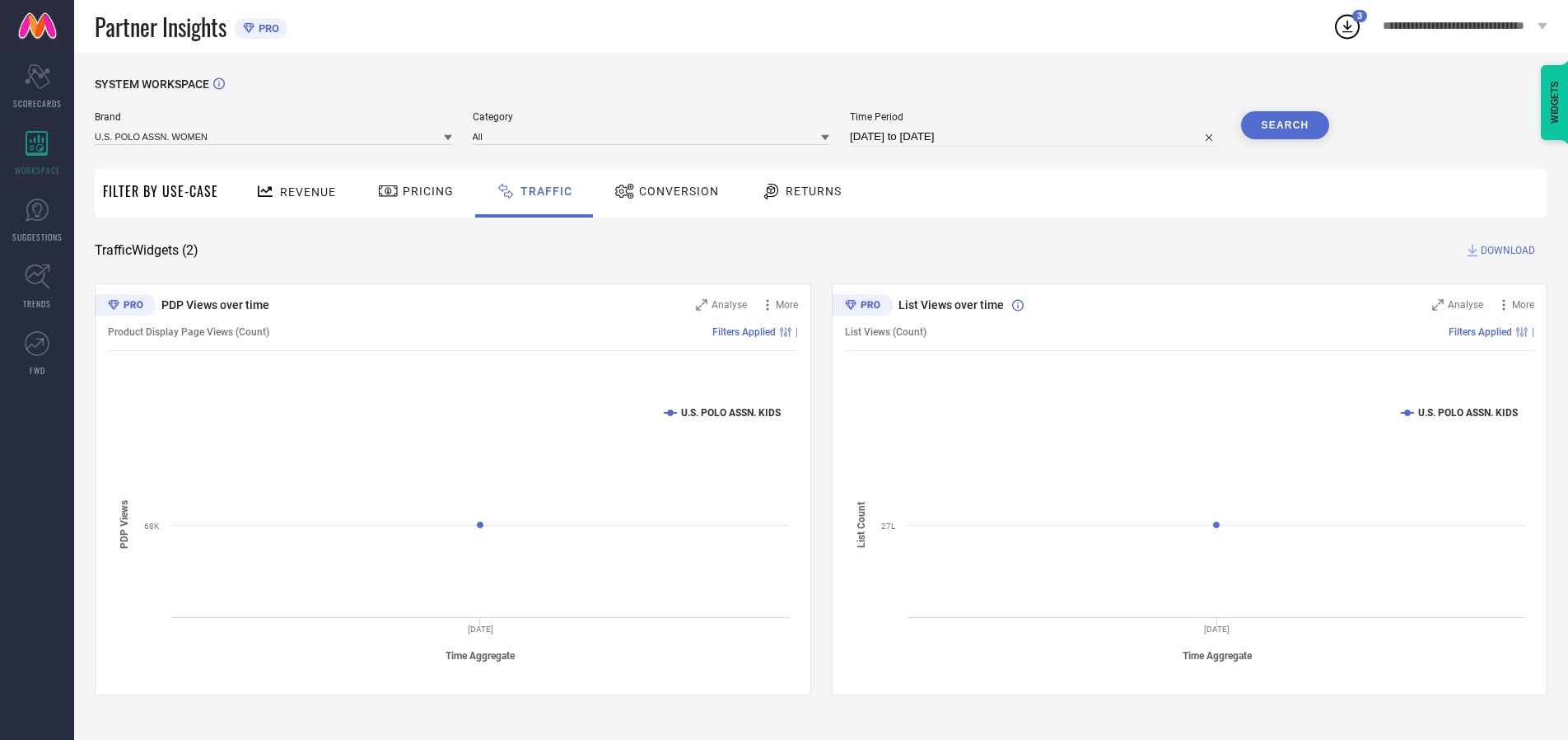
click at [1285, 125] on button "Search" at bounding box center [1286, 124] width 89 height 28
click at [1505, 250] on span "DOWNLOAD" at bounding box center [1508, 250] width 55 height 16
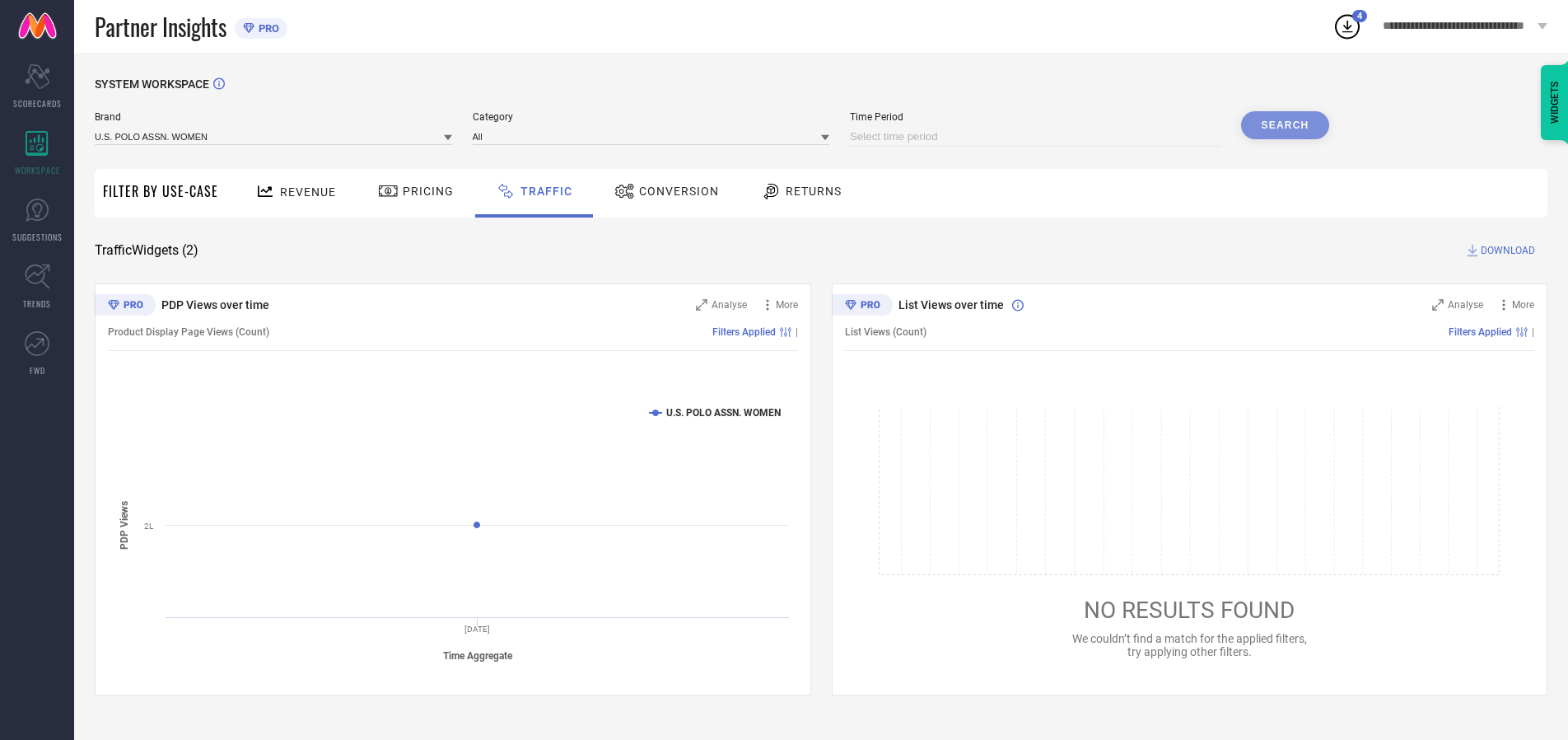
click at [1038, 137] on input at bounding box center [1035, 137] width 371 height 20
select select "9"
select select "2025"
select select "10"
select select "2025"
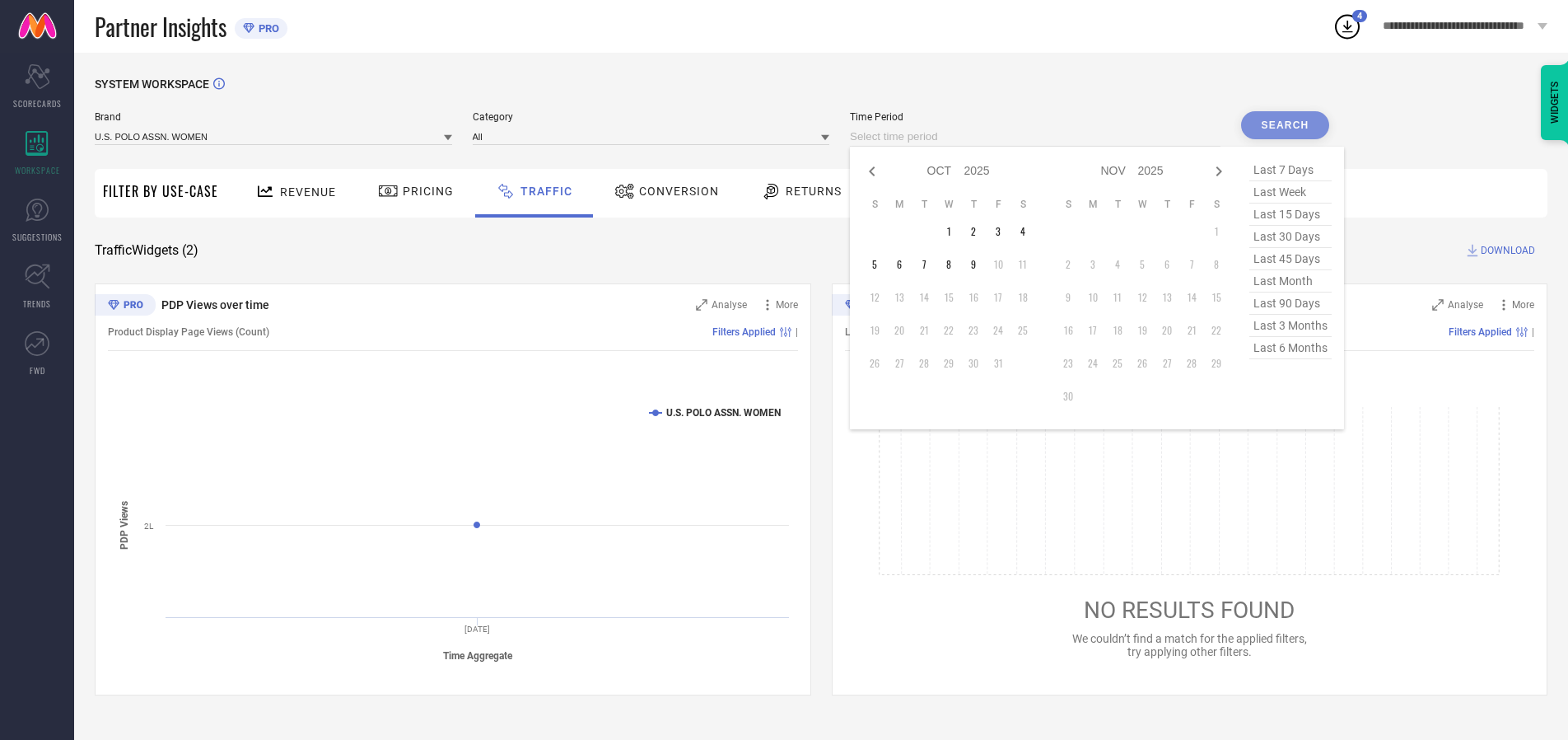
select select "8"
select select "2025"
select select "9"
select select "2025"
click at [880, 364] on td "28" at bounding box center [875, 364] width 25 height 25
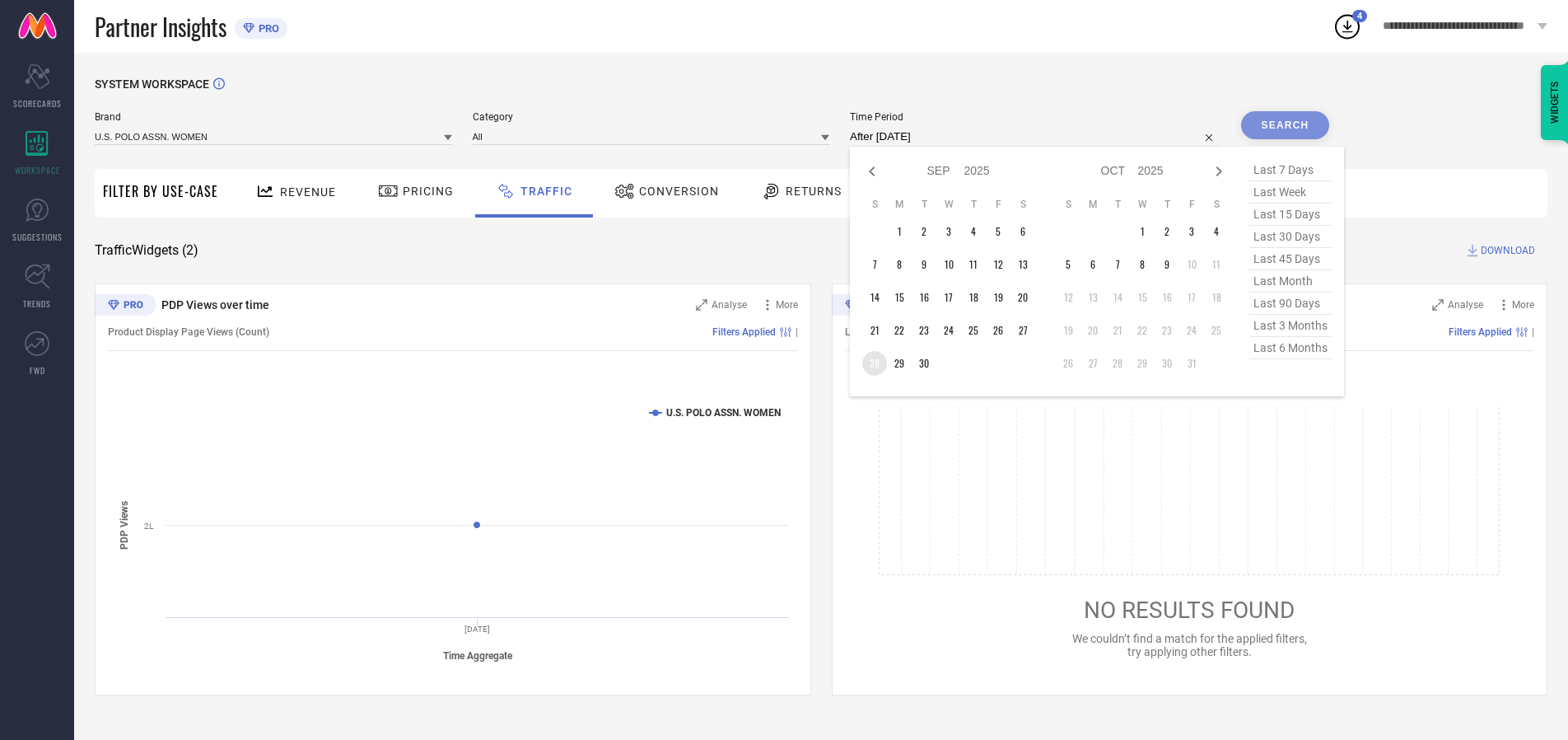
type input "[DATE] to [DATE]"
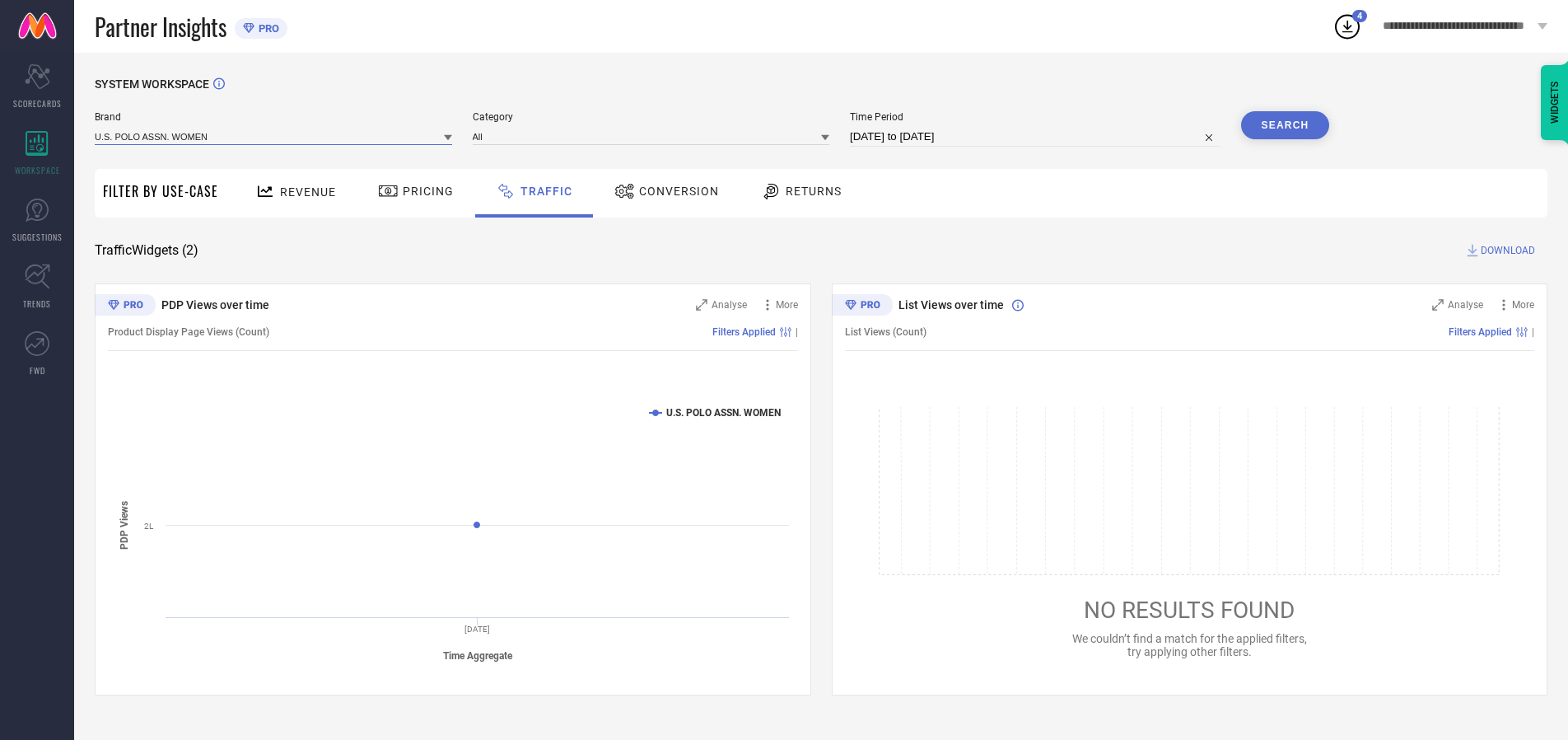
click at [274, 136] on input at bounding box center [273, 136] width 357 height 17
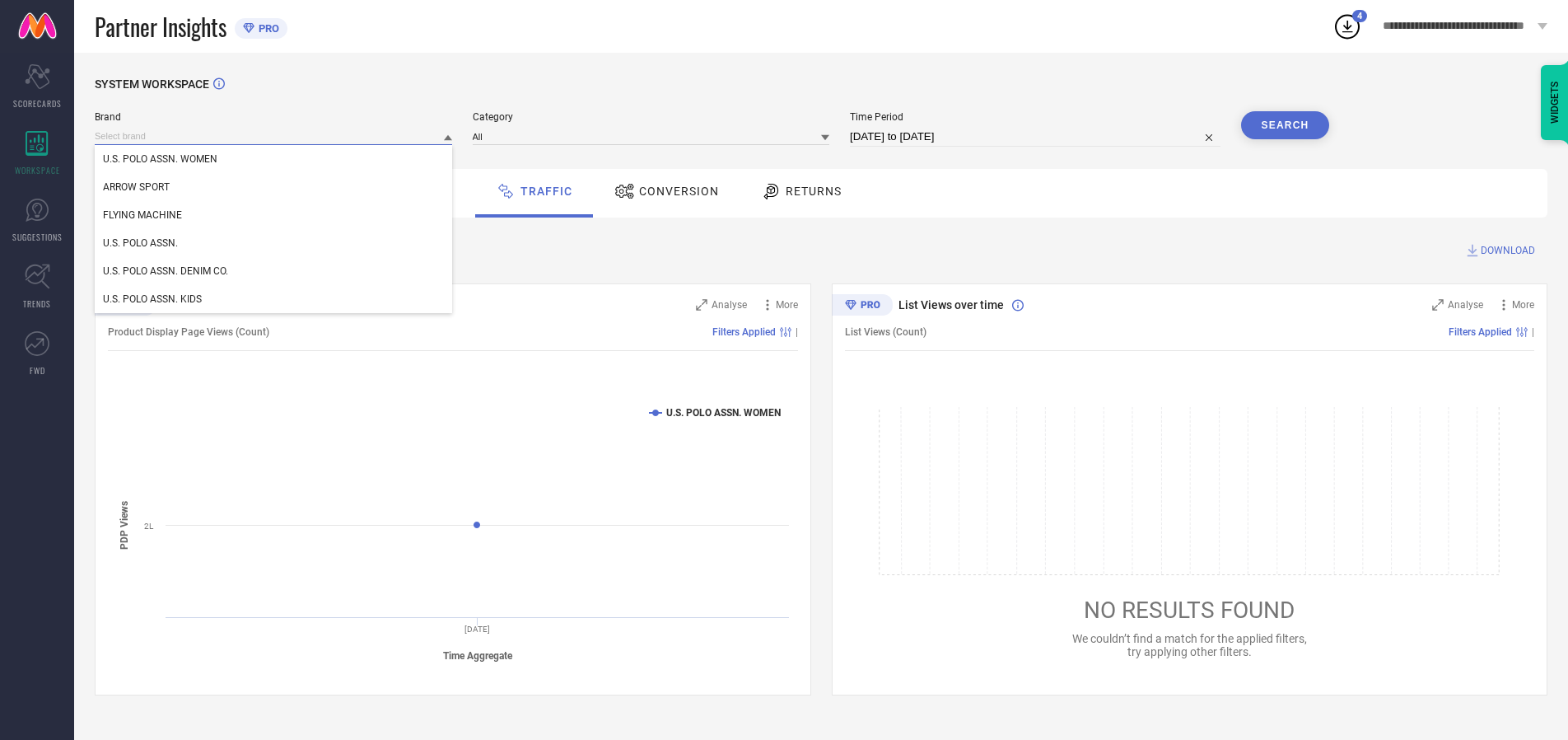
click at [274, 136] on input at bounding box center [273, 136] width 357 height 17
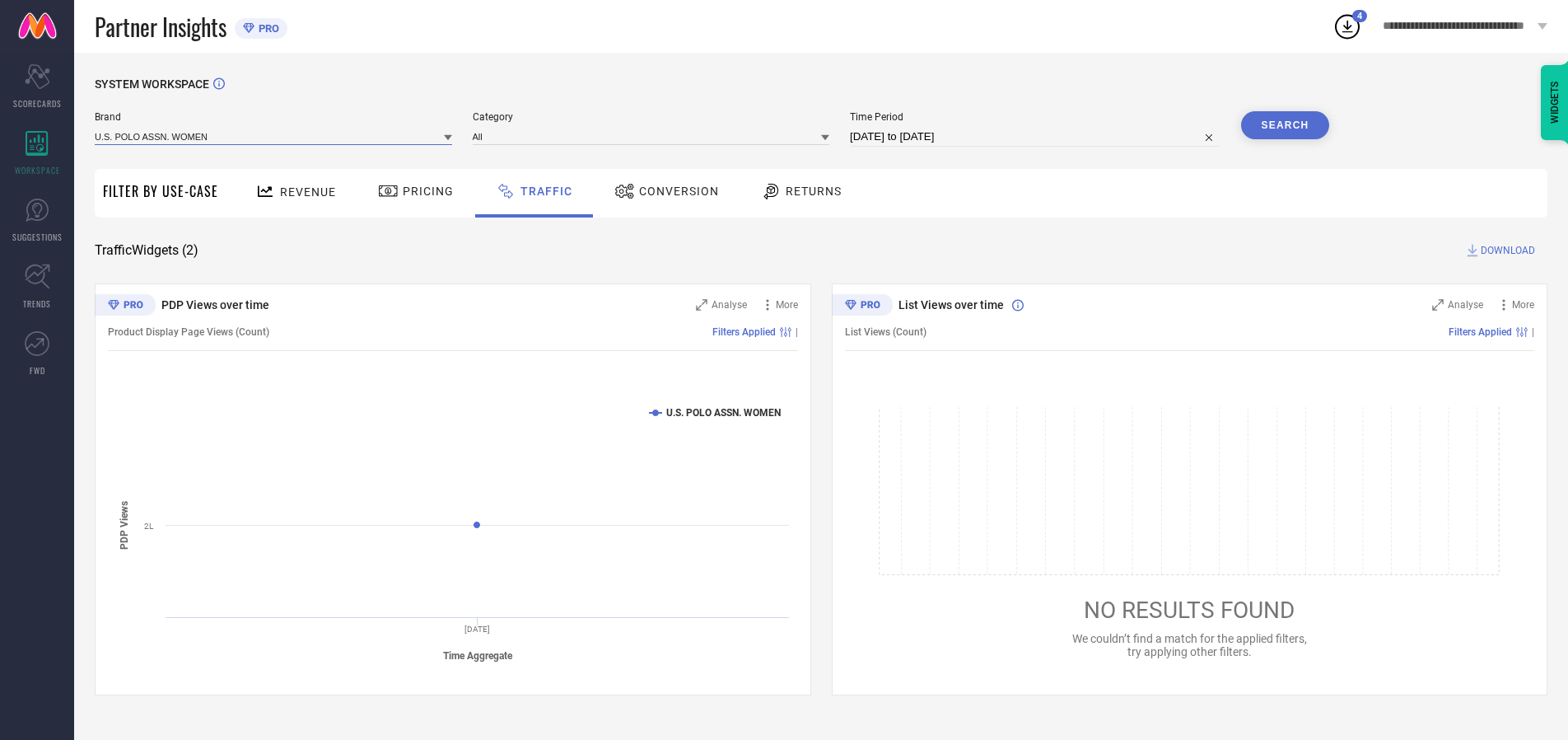
click at [274, 136] on input at bounding box center [273, 136] width 357 height 17
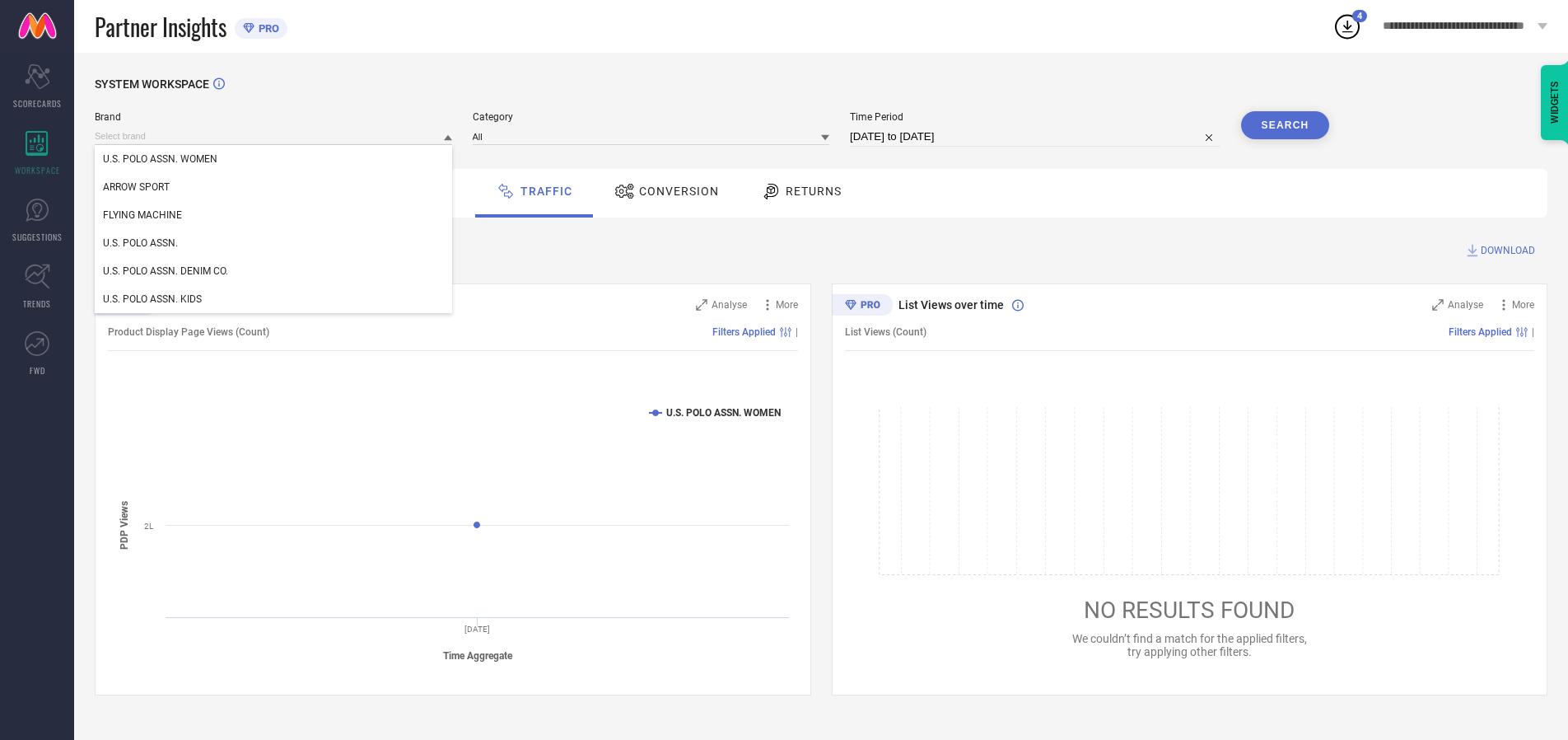
click at [274, 159] on div "U.S. POLO ASSN. WOMEN" at bounding box center [273, 158] width 357 height 28
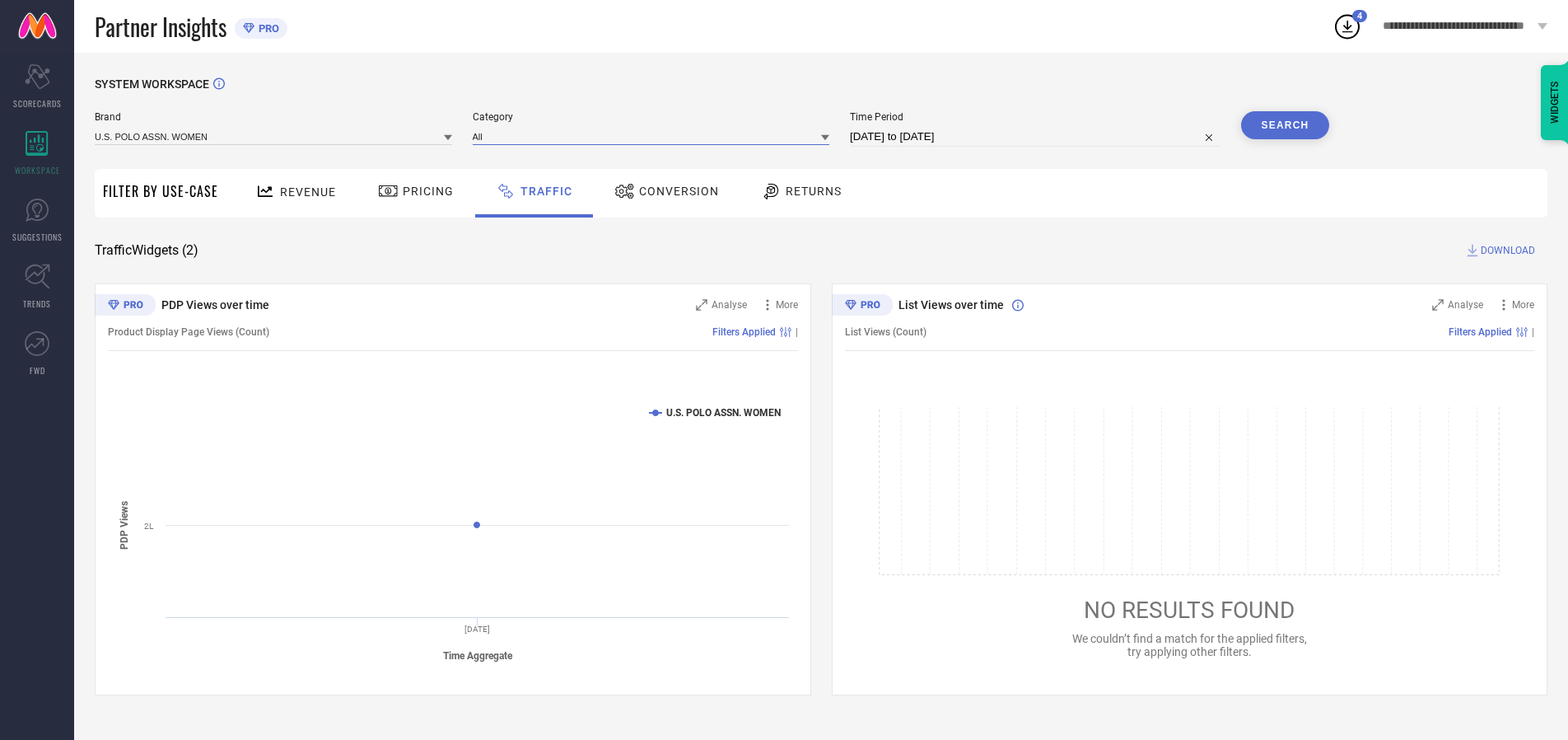
click at [655, 136] on input at bounding box center [651, 136] width 357 height 17
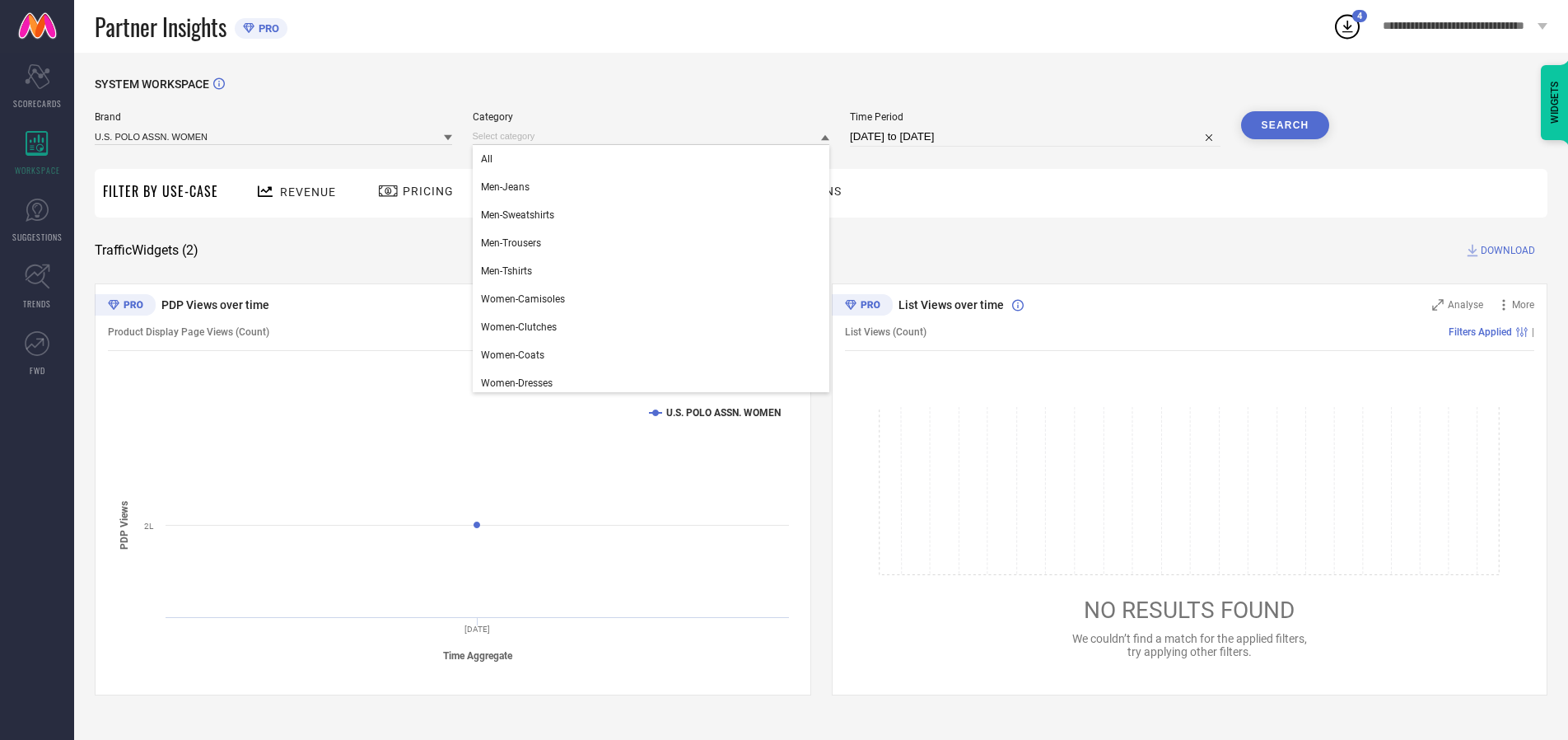
click at [655, 159] on div "All" at bounding box center [651, 158] width 357 height 28
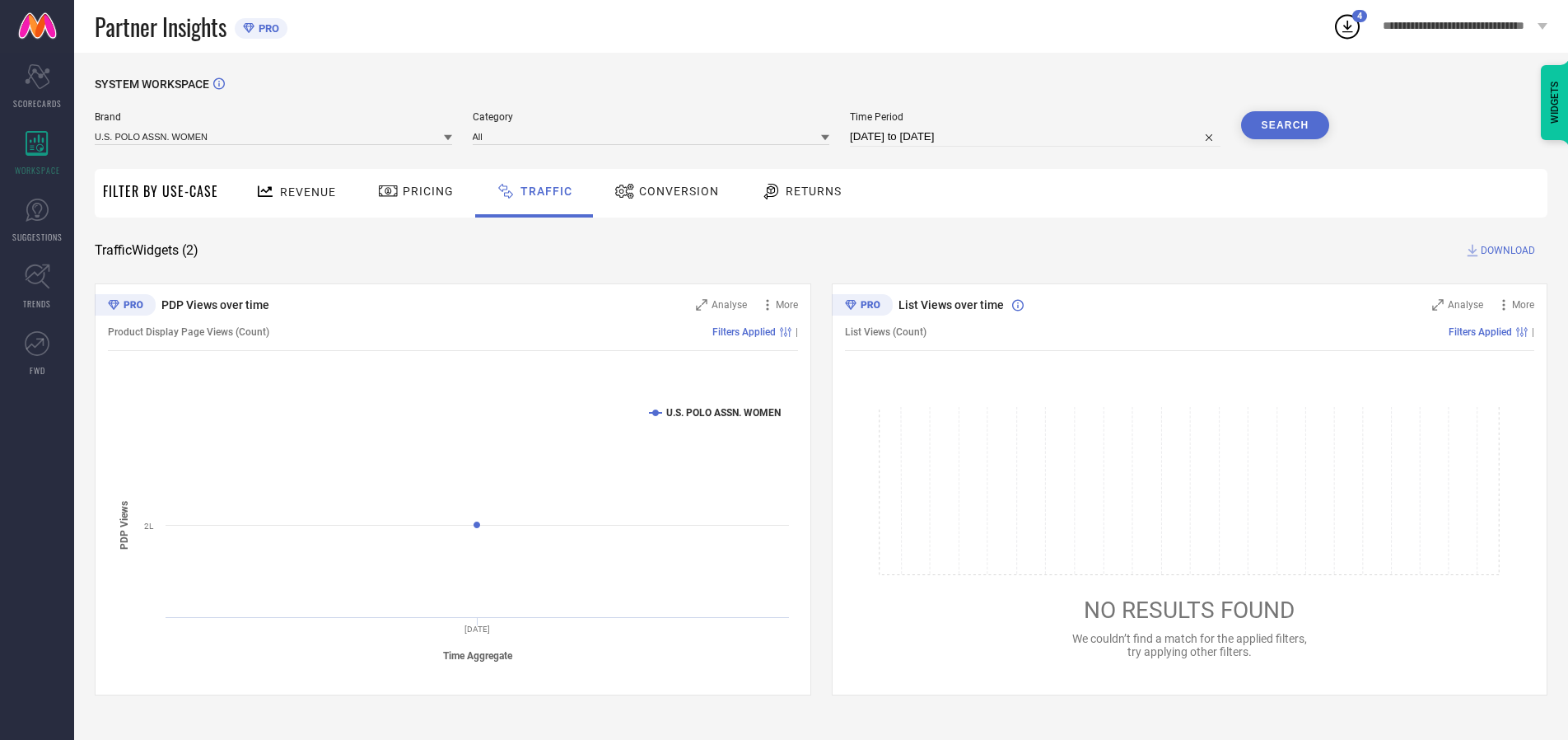
click at [1285, 125] on button "Search" at bounding box center [1286, 124] width 89 height 28
click at [1505, 250] on span "DOWNLOAD" at bounding box center [1508, 250] width 55 height 16
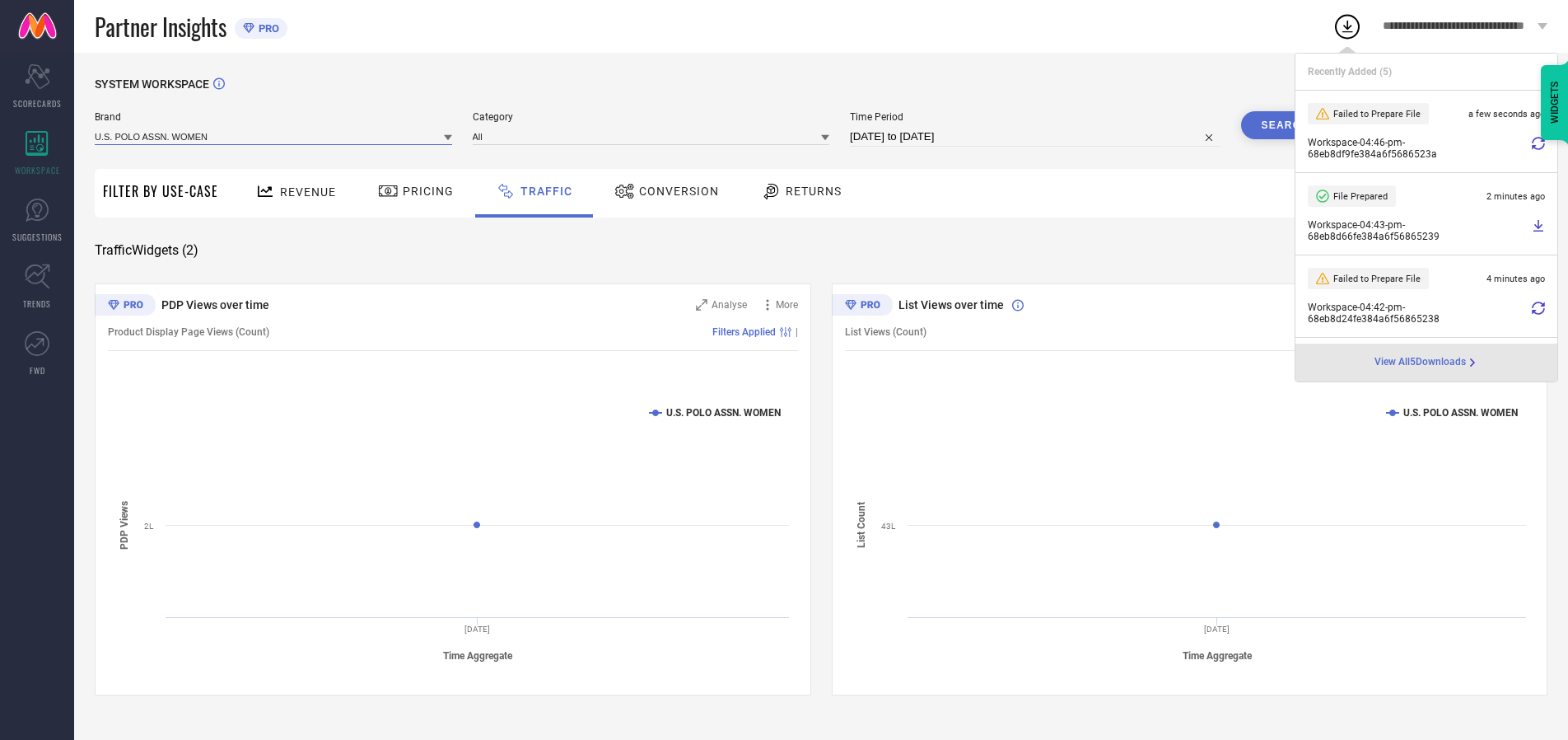
click at [274, 136] on input at bounding box center [273, 136] width 357 height 17
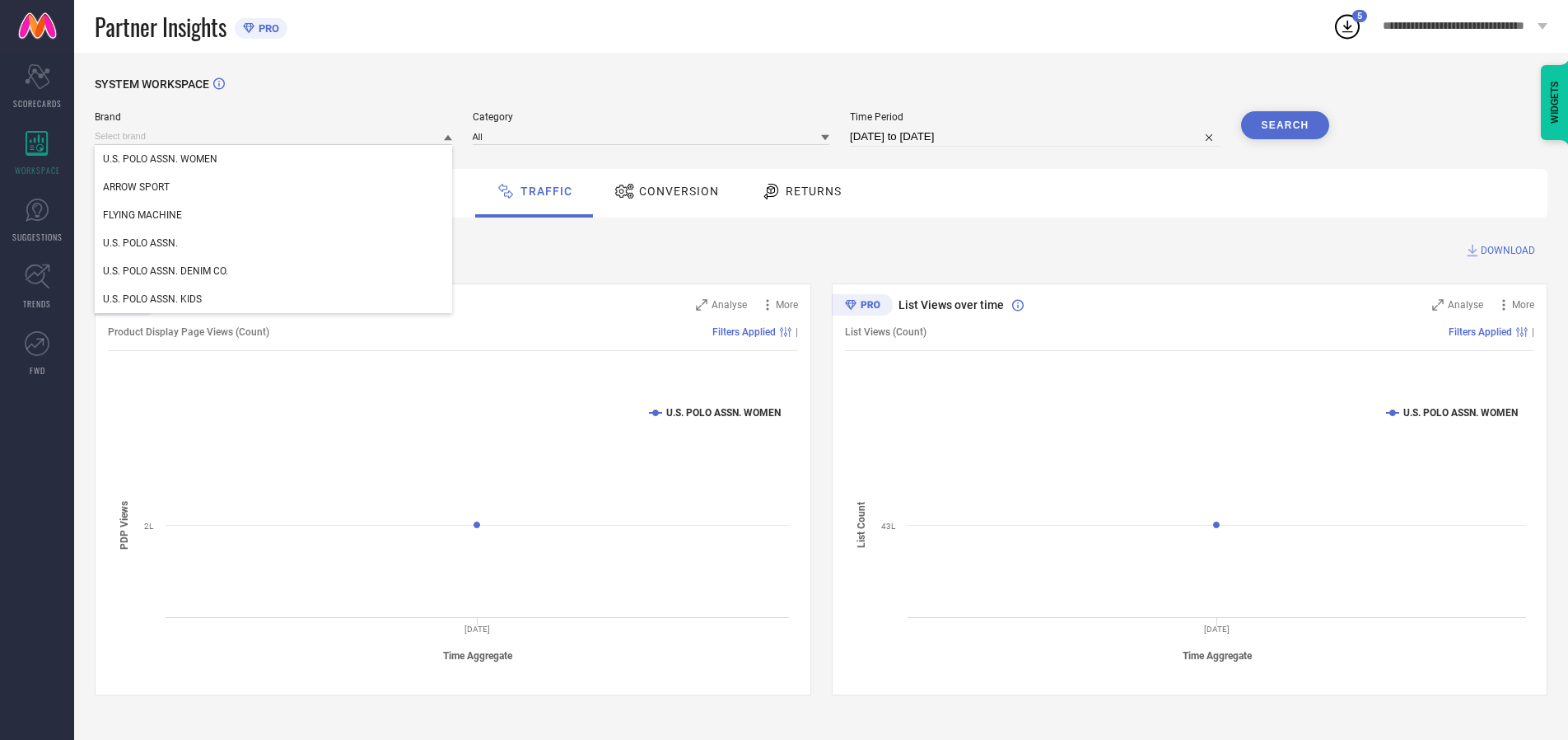
click at [274, 243] on div "U.S. POLO ASSN." at bounding box center [273, 242] width 357 height 28
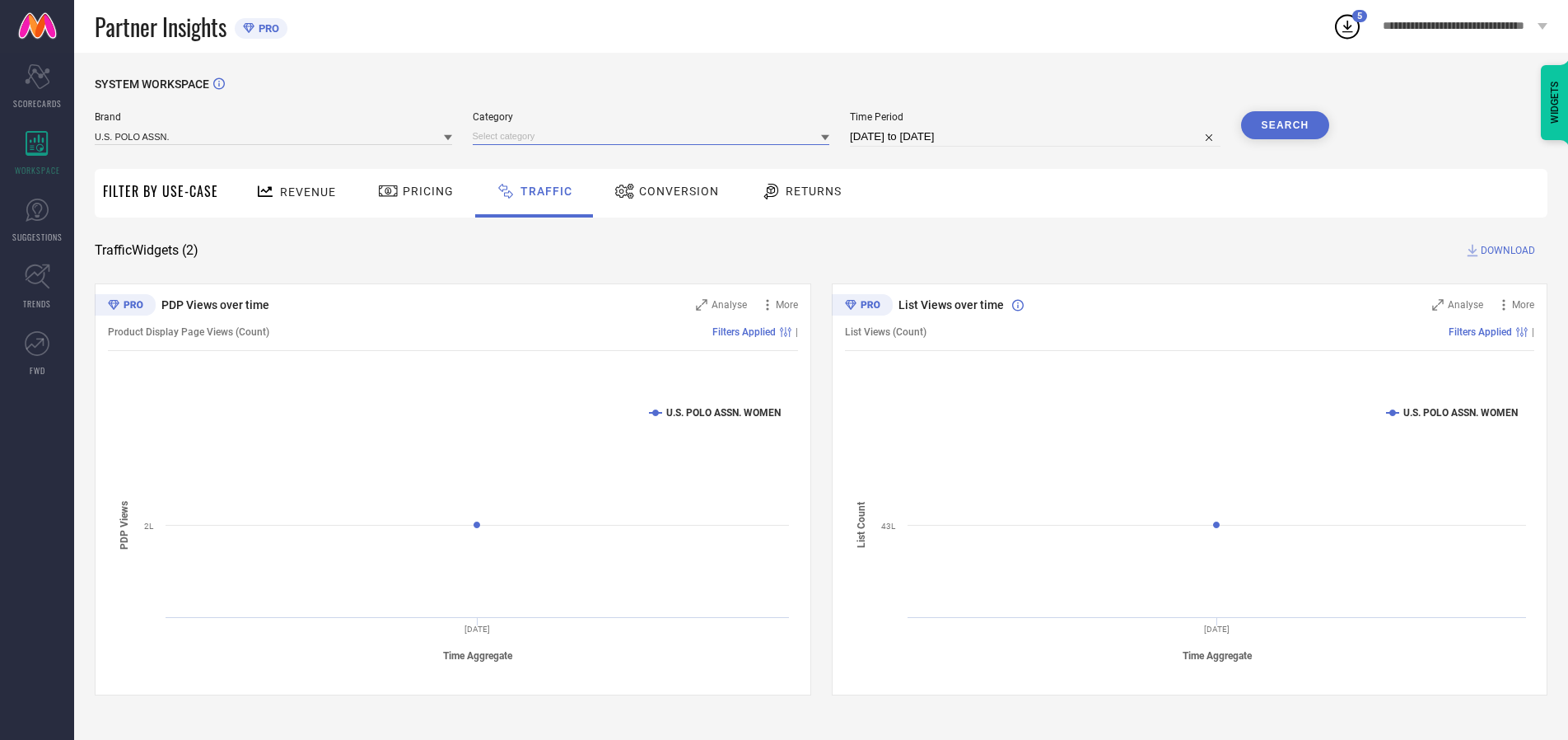
click at [655, 136] on input at bounding box center [651, 136] width 357 height 17
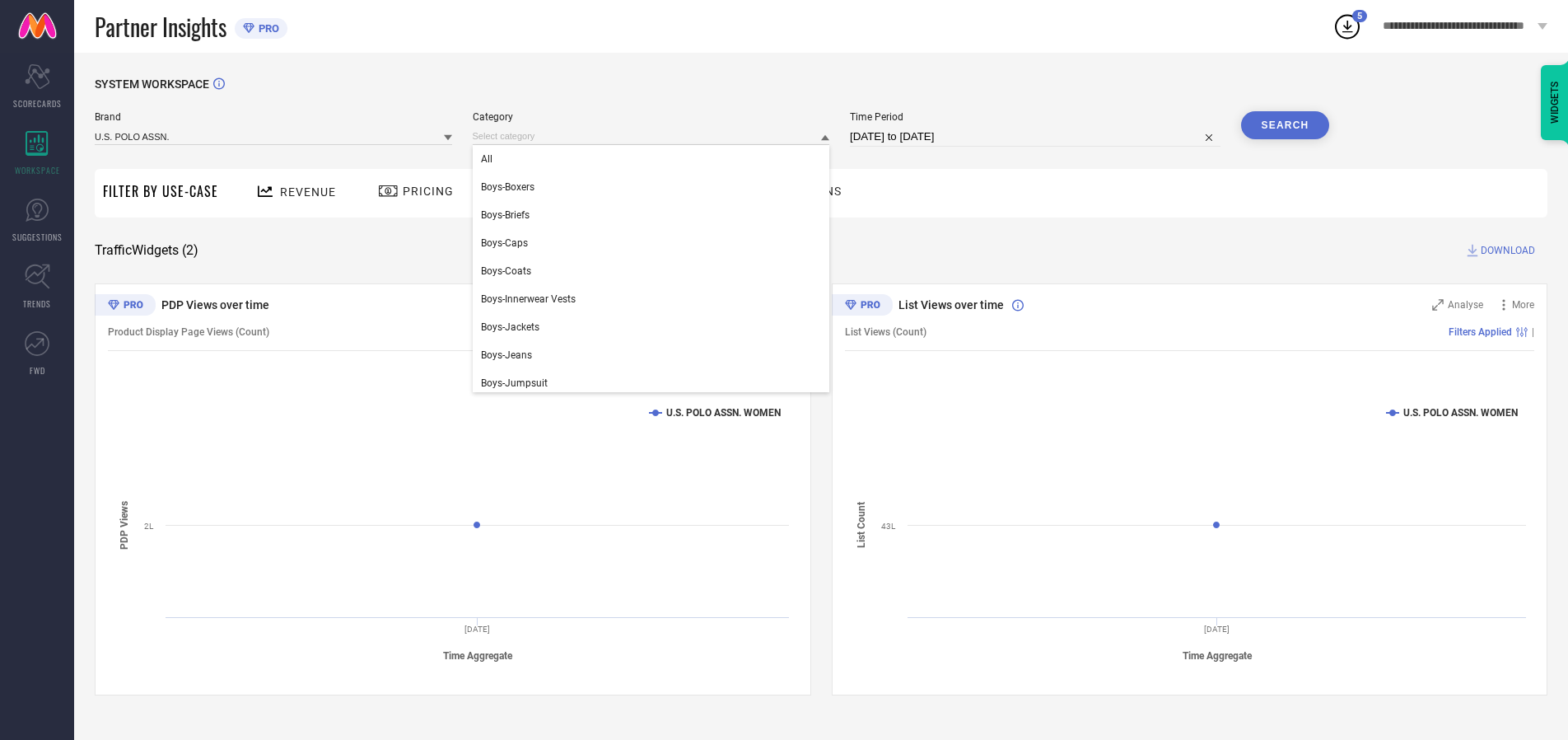
click at [655, 159] on div "All" at bounding box center [651, 158] width 357 height 28
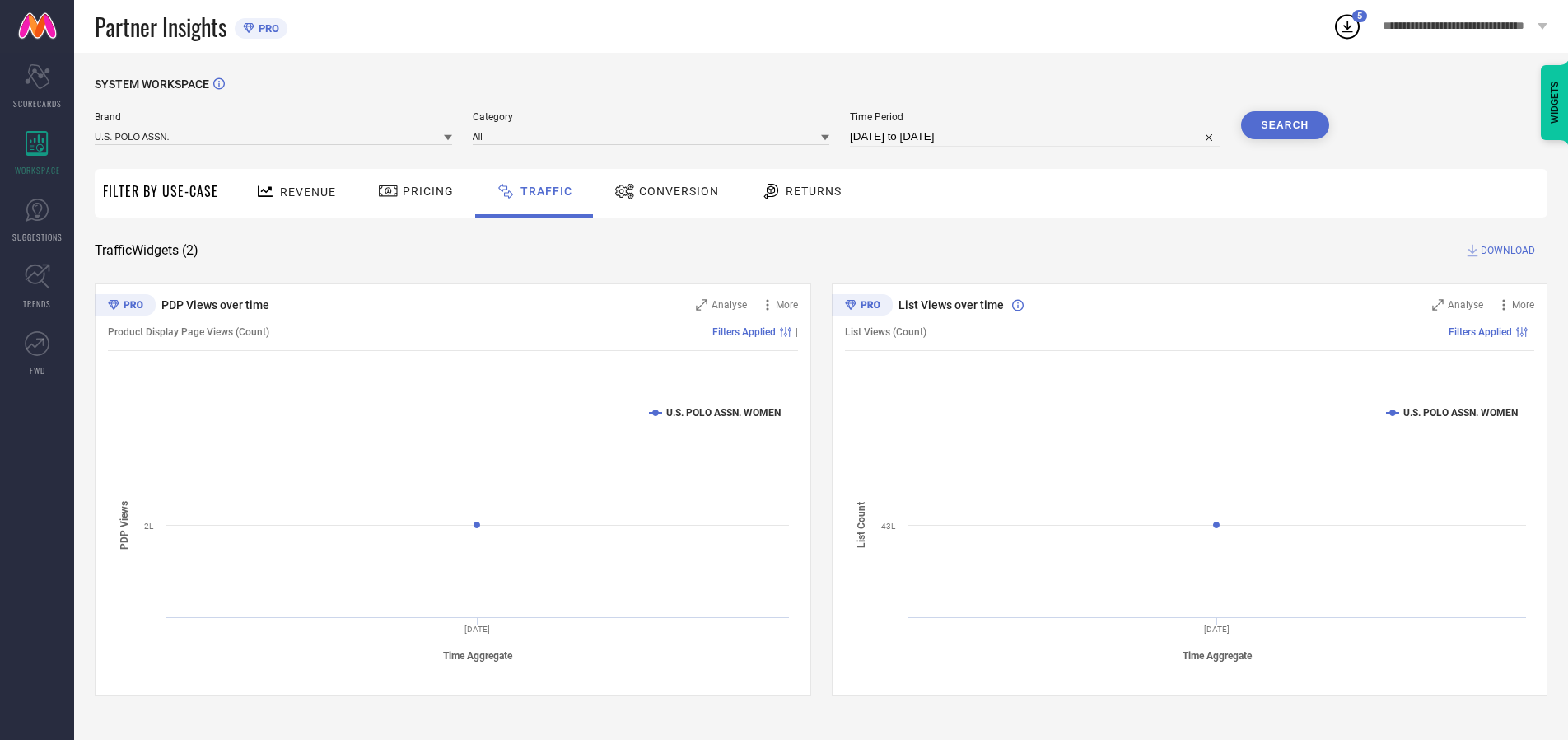
click at [1285, 125] on button "Search" at bounding box center [1286, 124] width 89 height 28
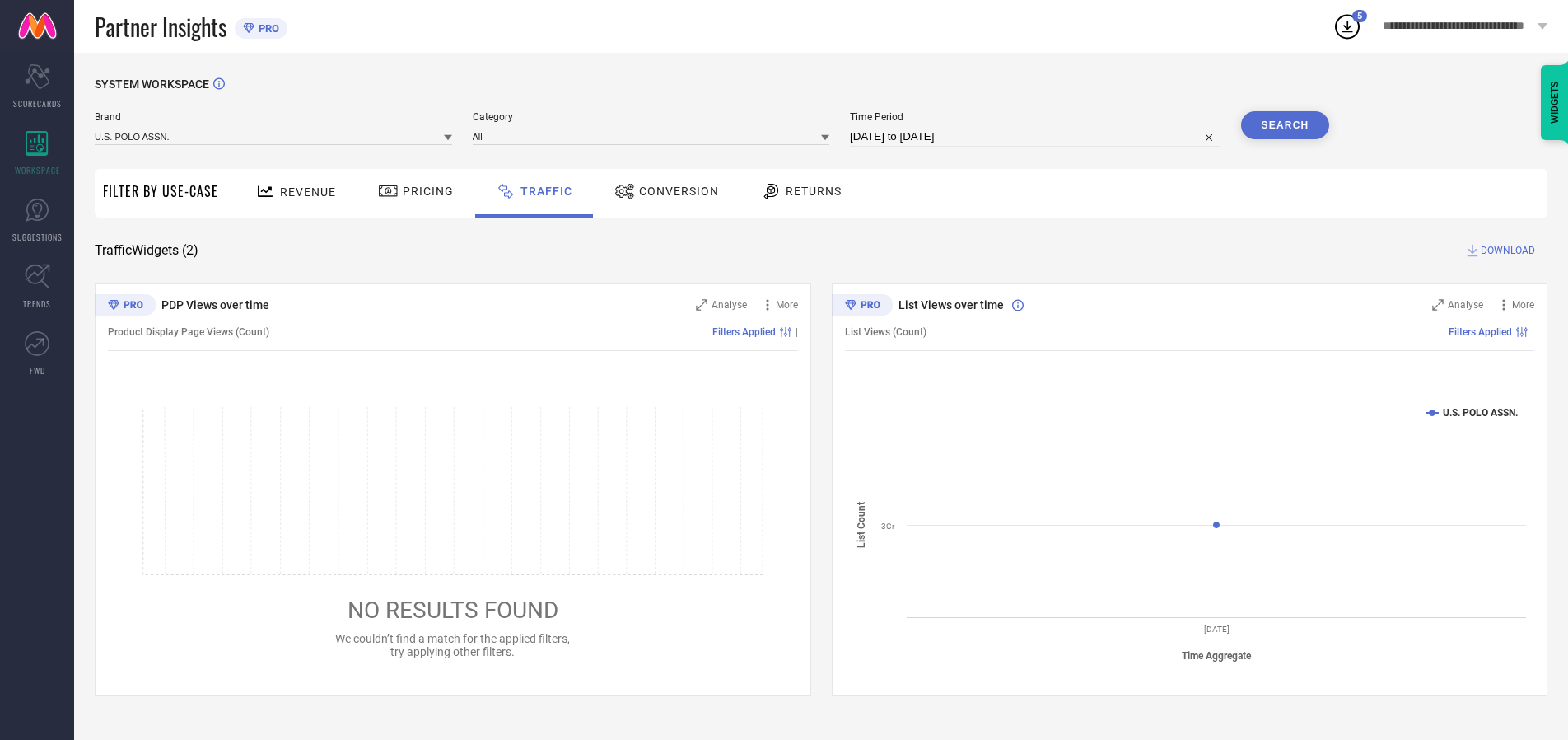
click at [1505, 250] on span "DOWNLOAD" at bounding box center [1508, 250] width 55 height 16
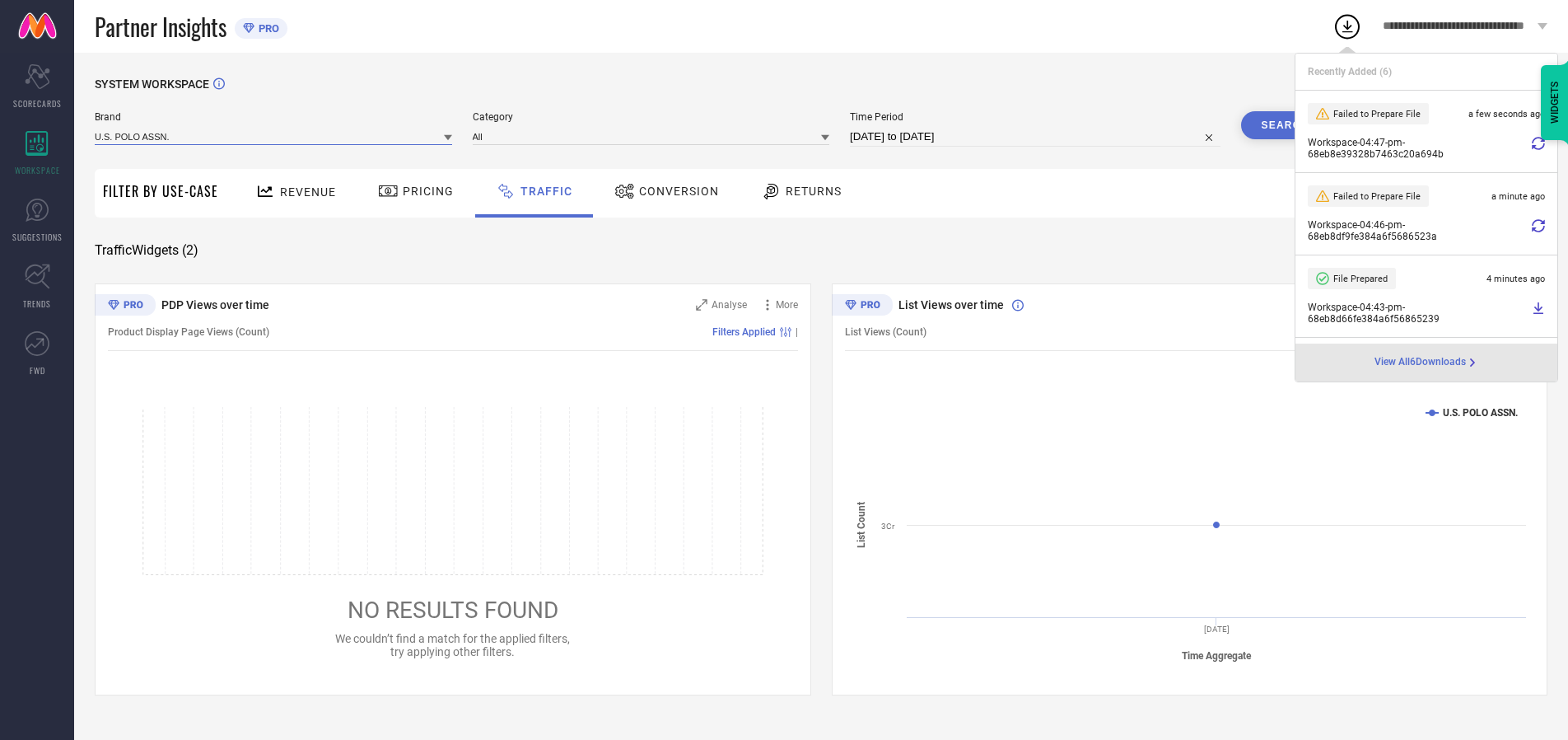
click at [274, 136] on input at bounding box center [273, 136] width 357 height 17
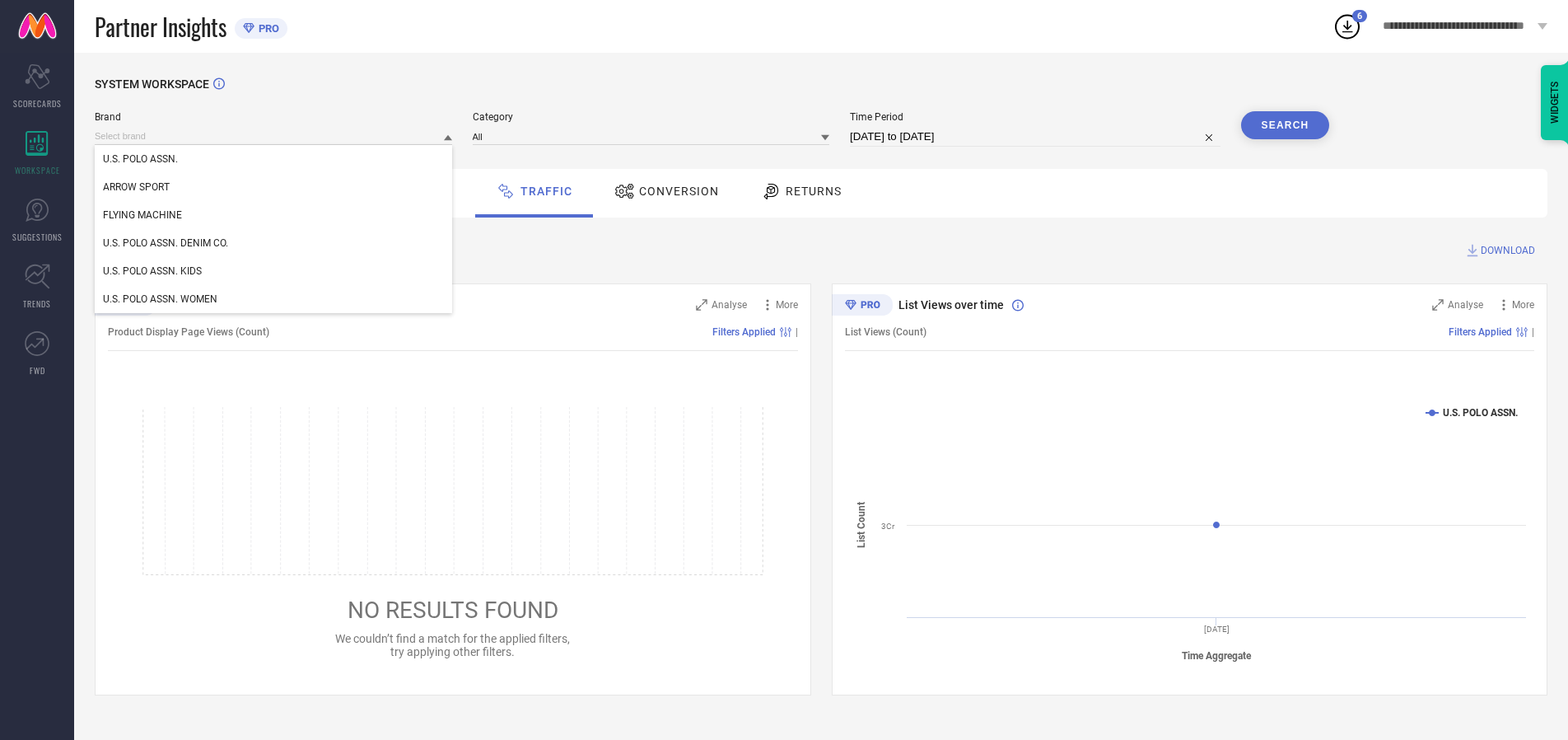
click at [274, 243] on div "U.S. POLO ASSN. DENIM CO." at bounding box center [273, 242] width 357 height 28
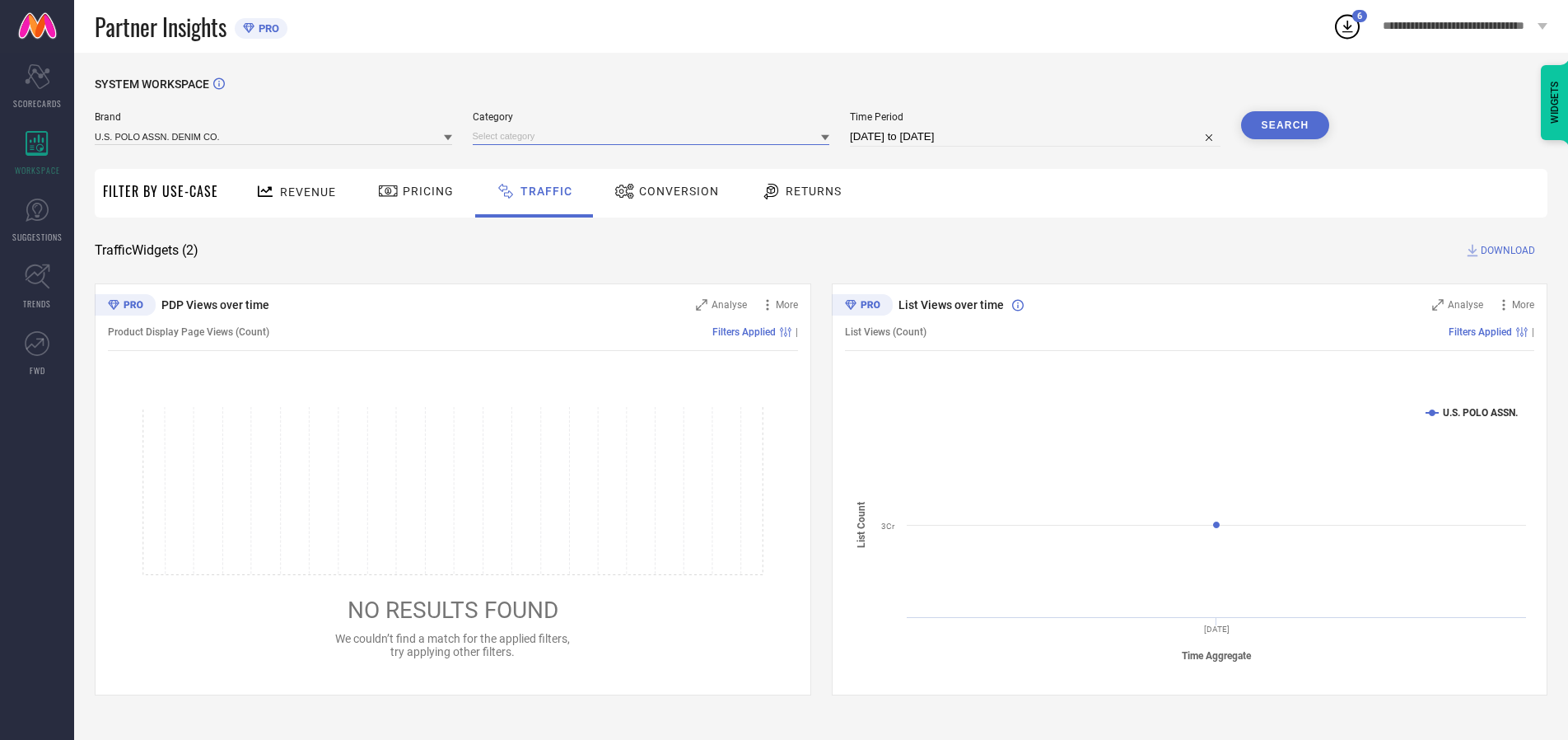
click at [655, 136] on input at bounding box center [651, 136] width 357 height 17
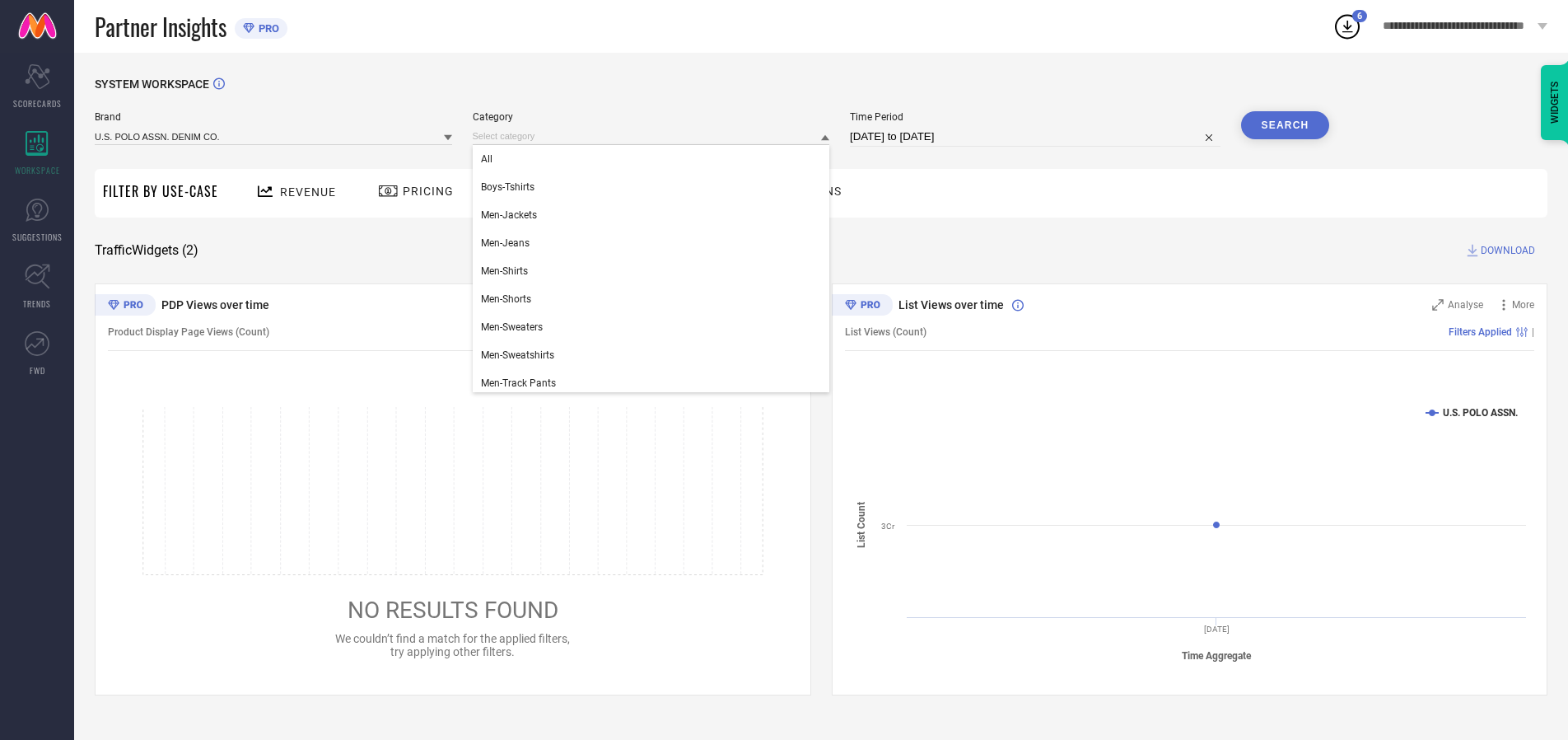
click at [655, 159] on div "All" at bounding box center [651, 158] width 357 height 28
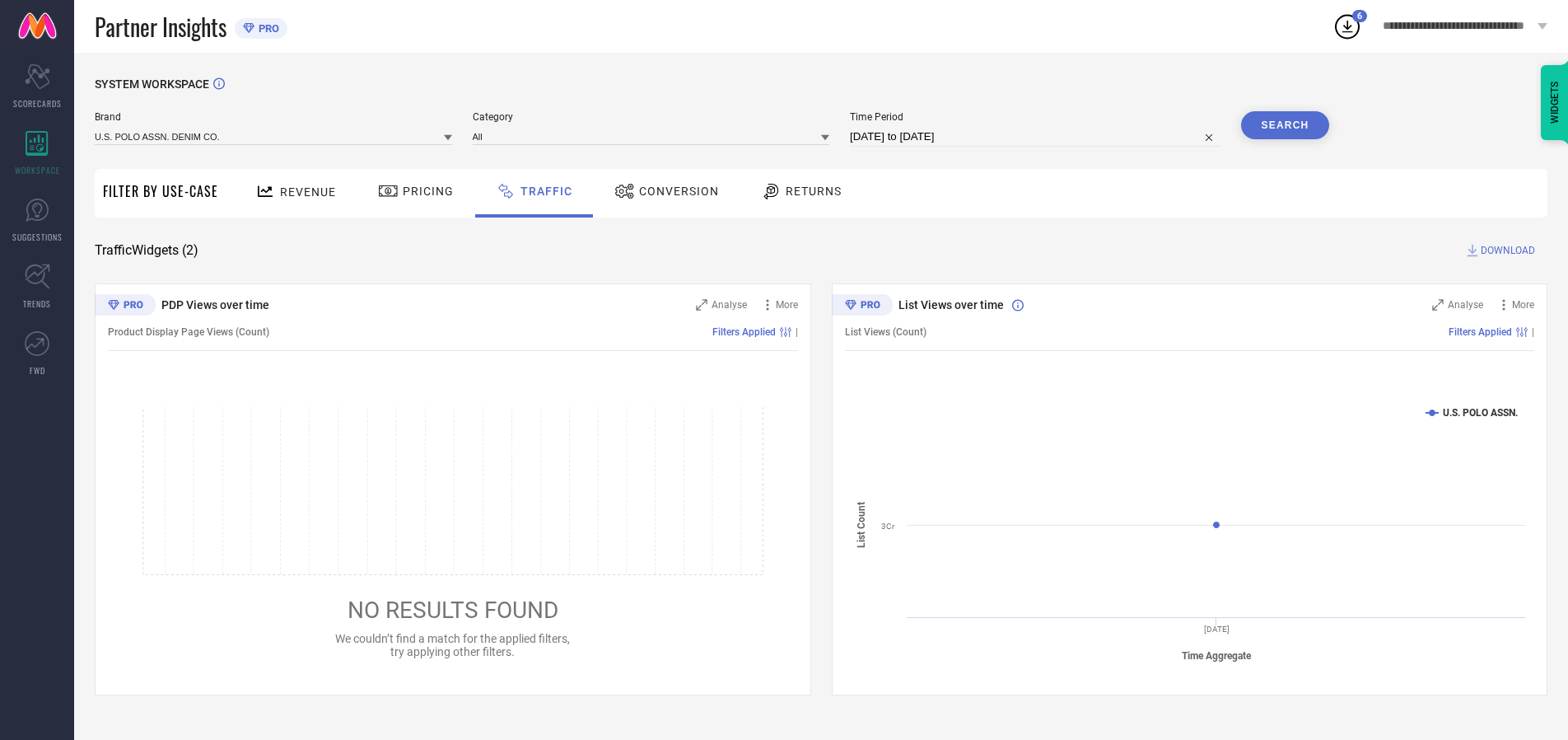
click at [1285, 125] on button "Search" at bounding box center [1286, 124] width 89 height 28
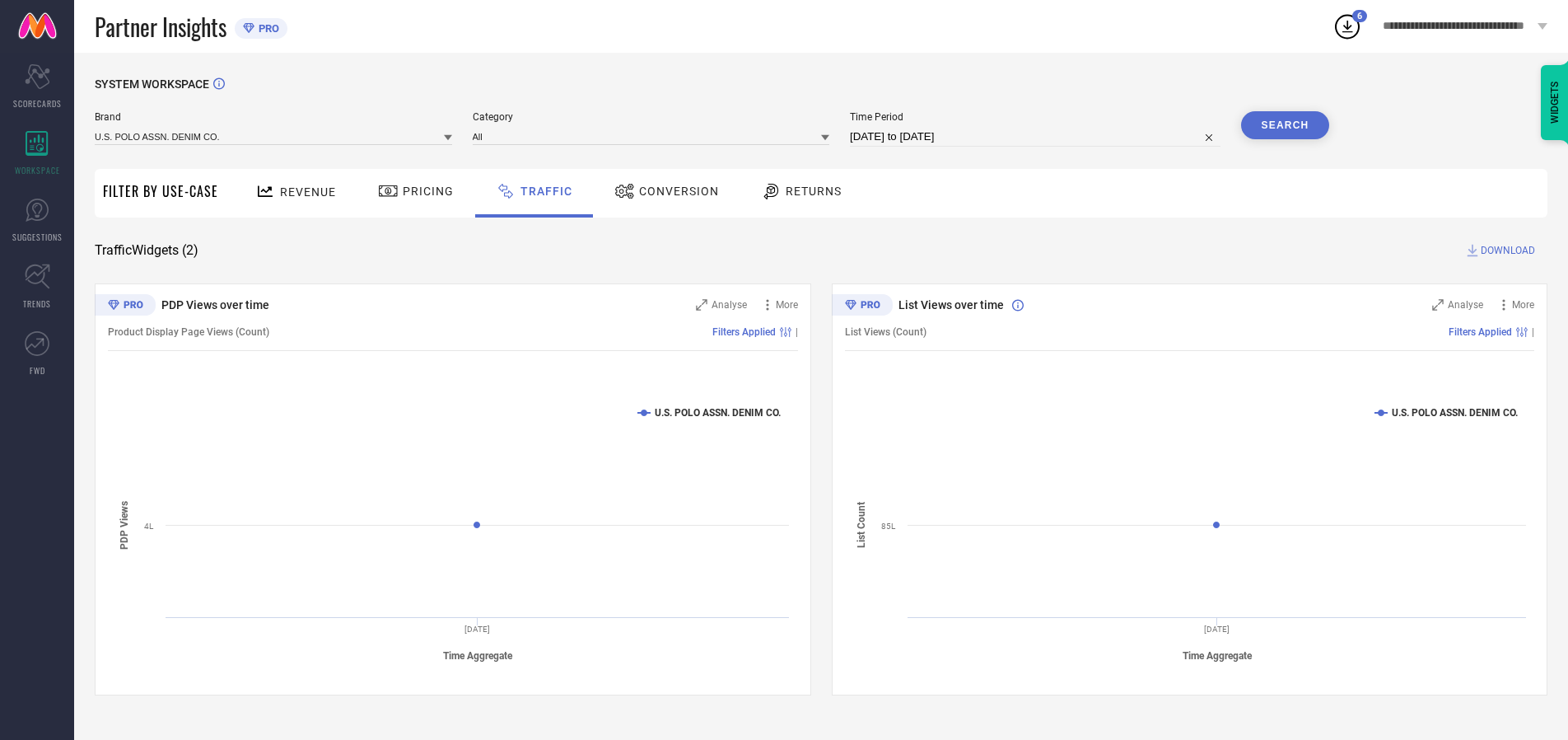
click at [1505, 250] on span "DOWNLOAD" at bounding box center [1508, 250] width 55 height 16
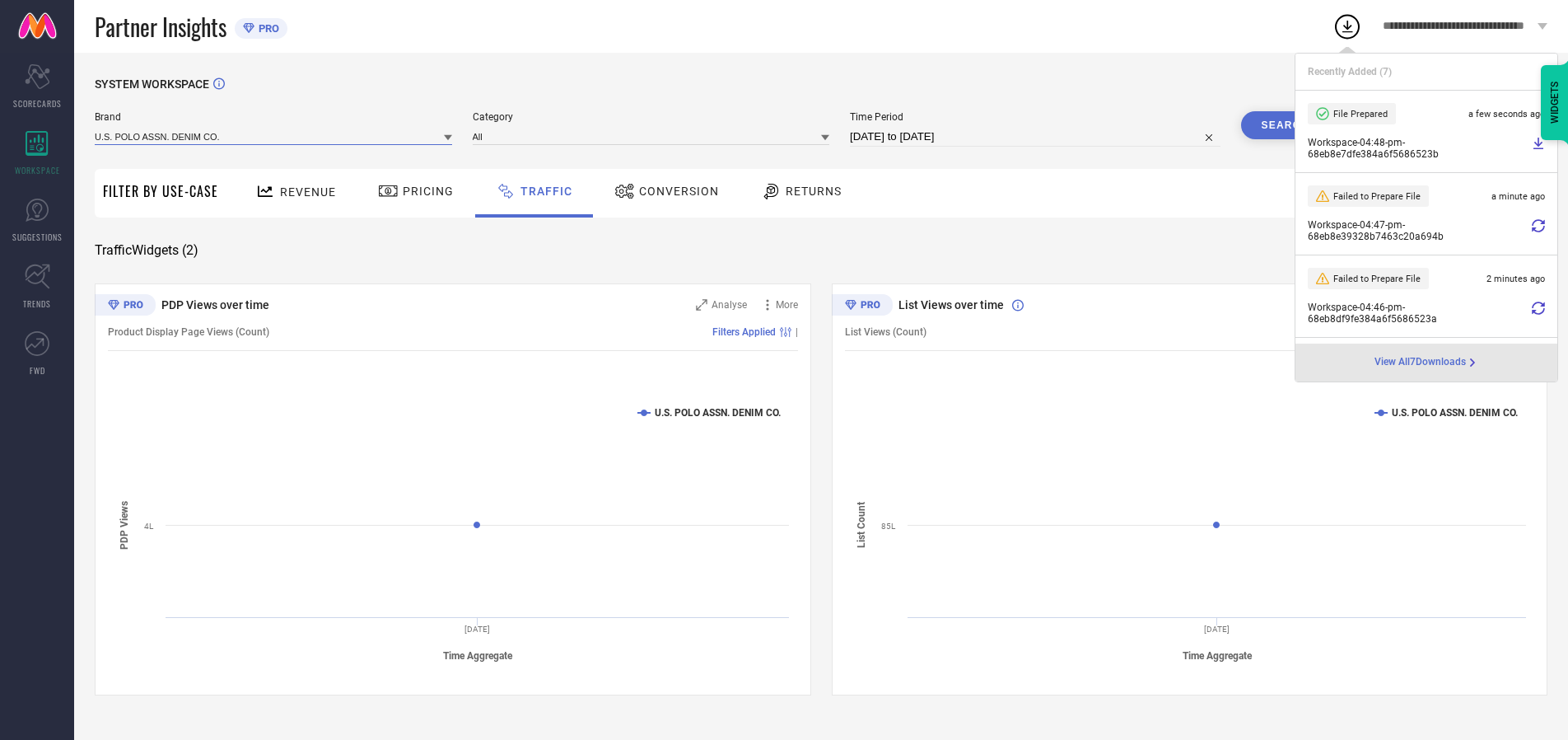
click at [274, 136] on input at bounding box center [273, 136] width 357 height 17
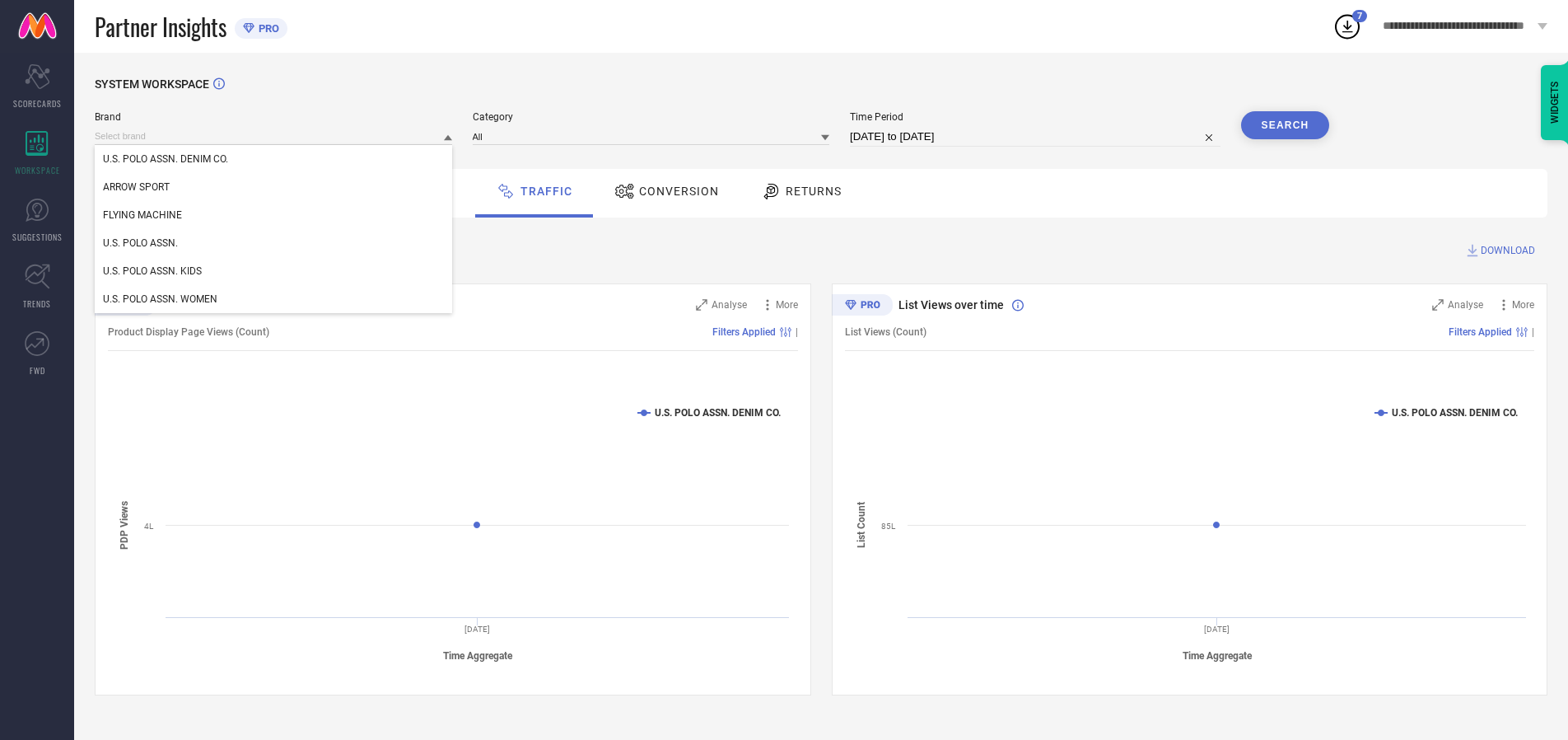
click at [274, 271] on div "U.S. POLO ASSN. KIDS" at bounding box center [273, 271] width 357 height 28
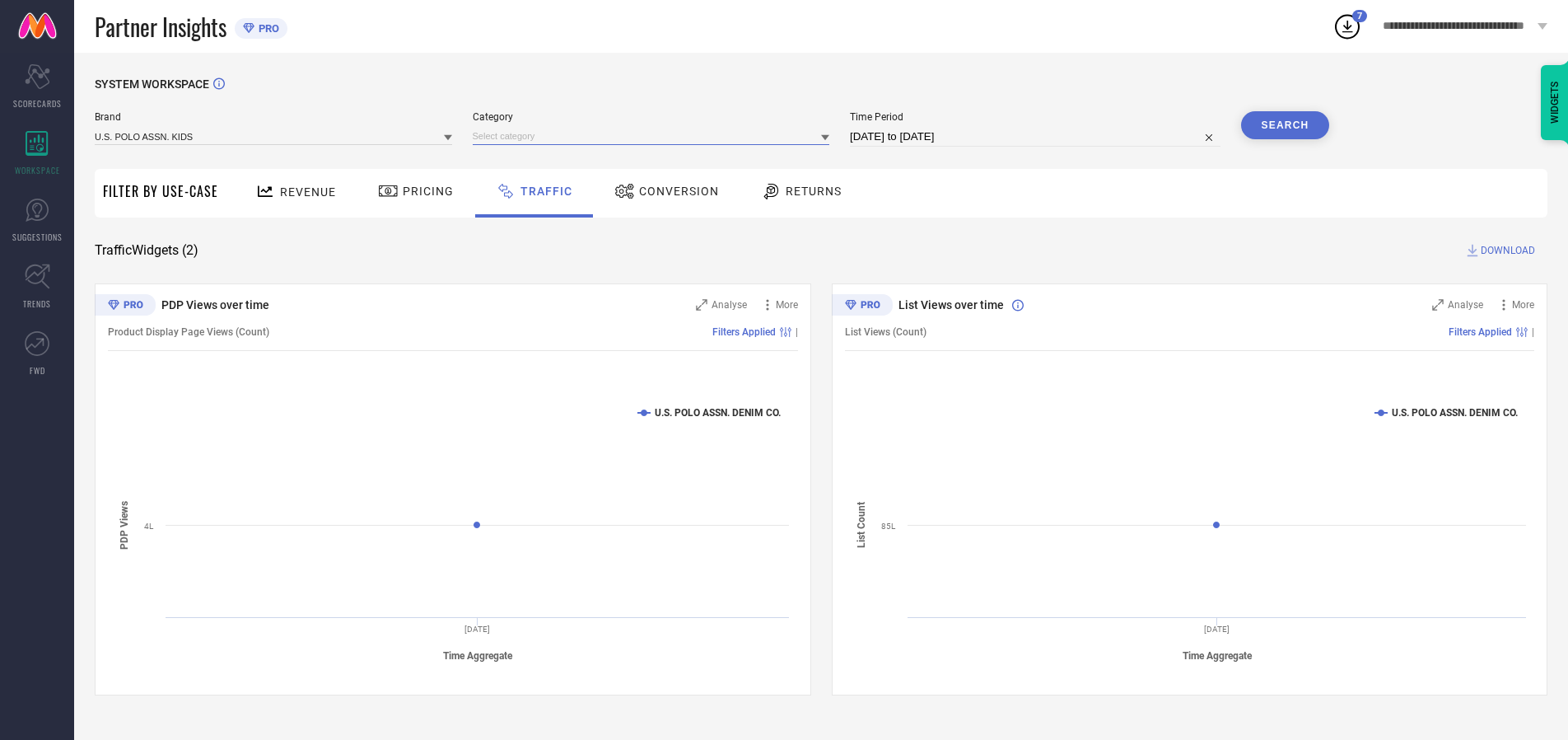
click at [655, 136] on input at bounding box center [651, 136] width 357 height 17
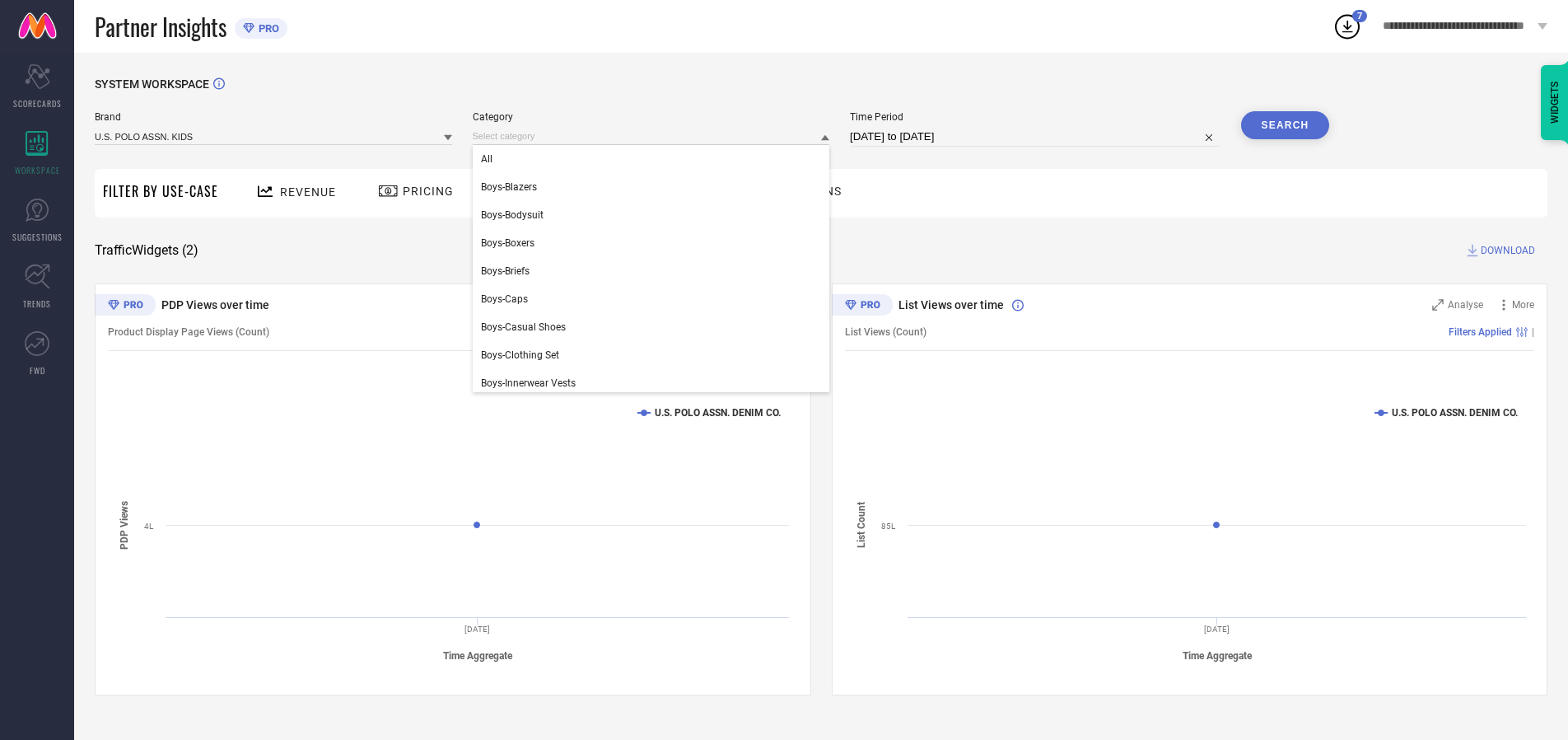
click at [655, 159] on div "All" at bounding box center [651, 158] width 357 height 28
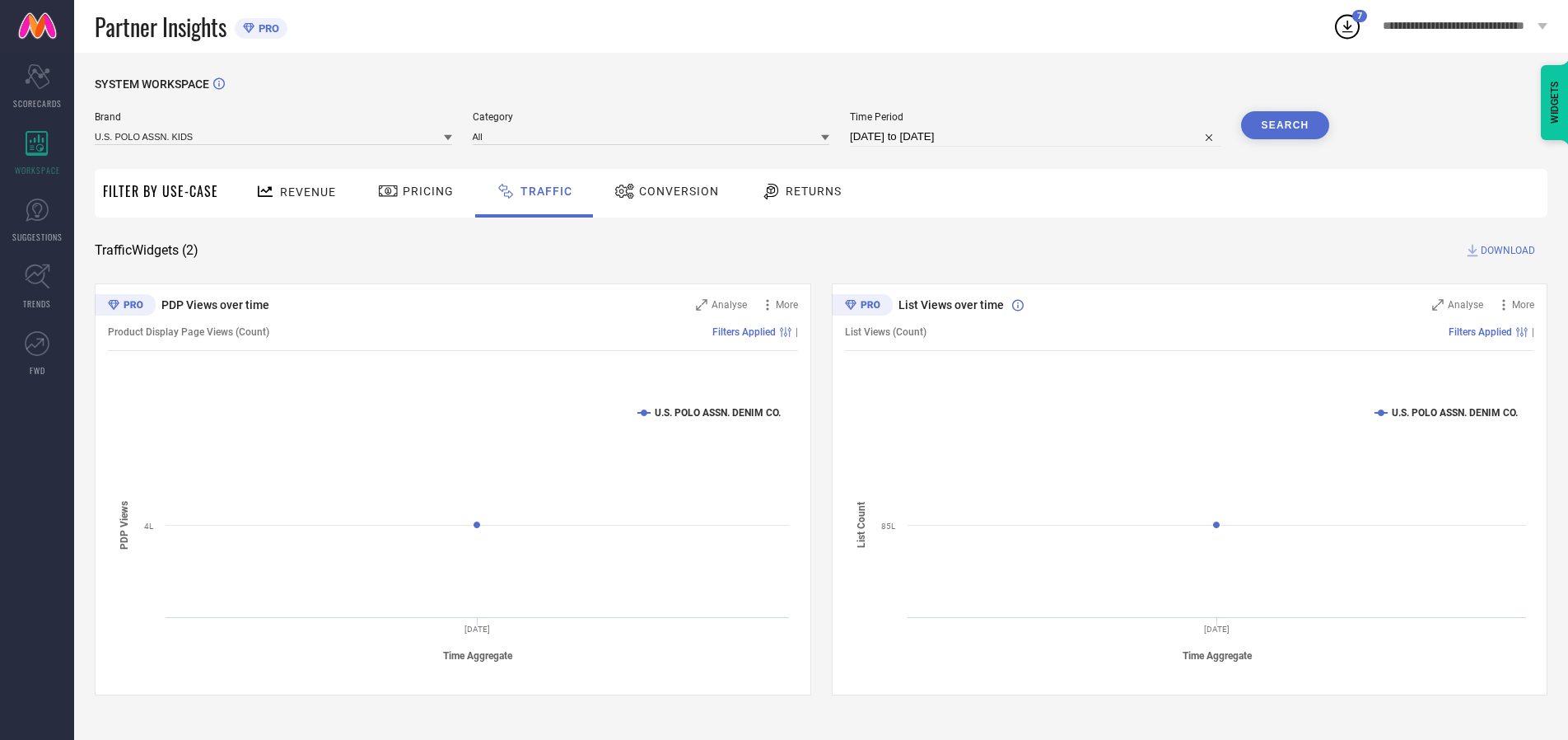
click at [1285, 125] on button "Search" at bounding box center [1286, 124] width 89 height 28
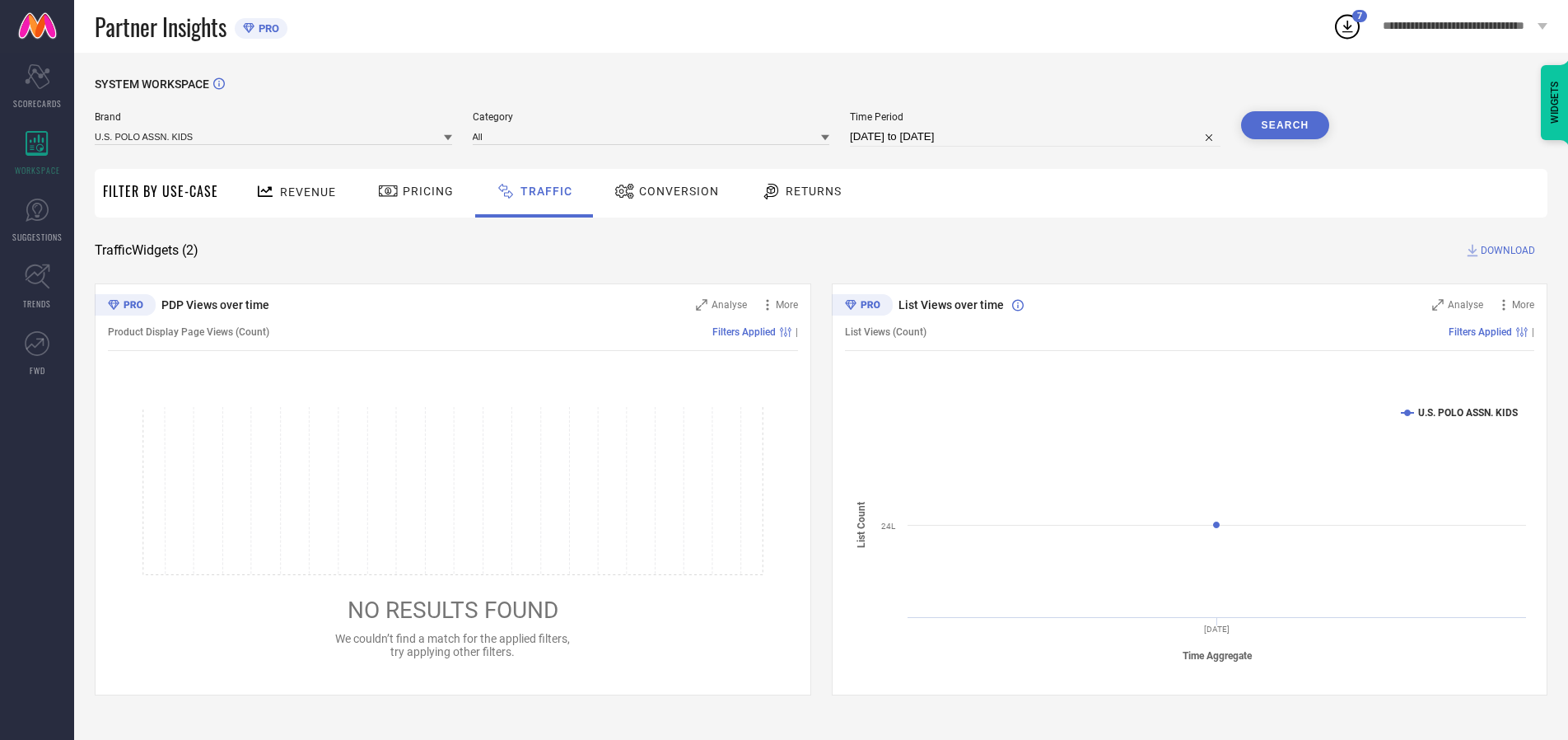
click at [1505, 250] on span "DOWNLOAD" at bounding box center [1508, 250] width 55 height 16
click at [1038, 137] on input at bounding box center [1035, 137] width 371 height 20
select select "9"
select select "2025"
select select "10"
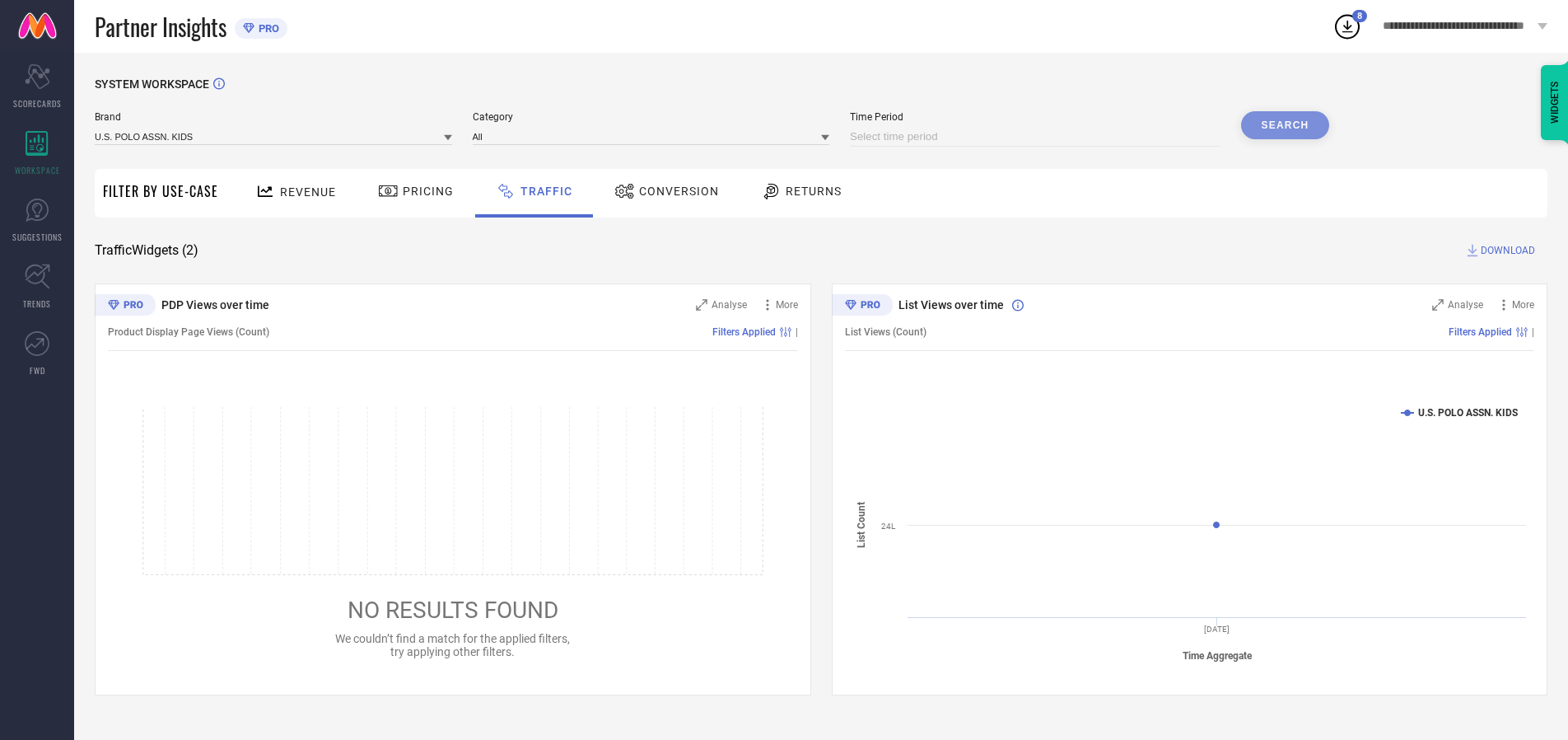
select select "2025"
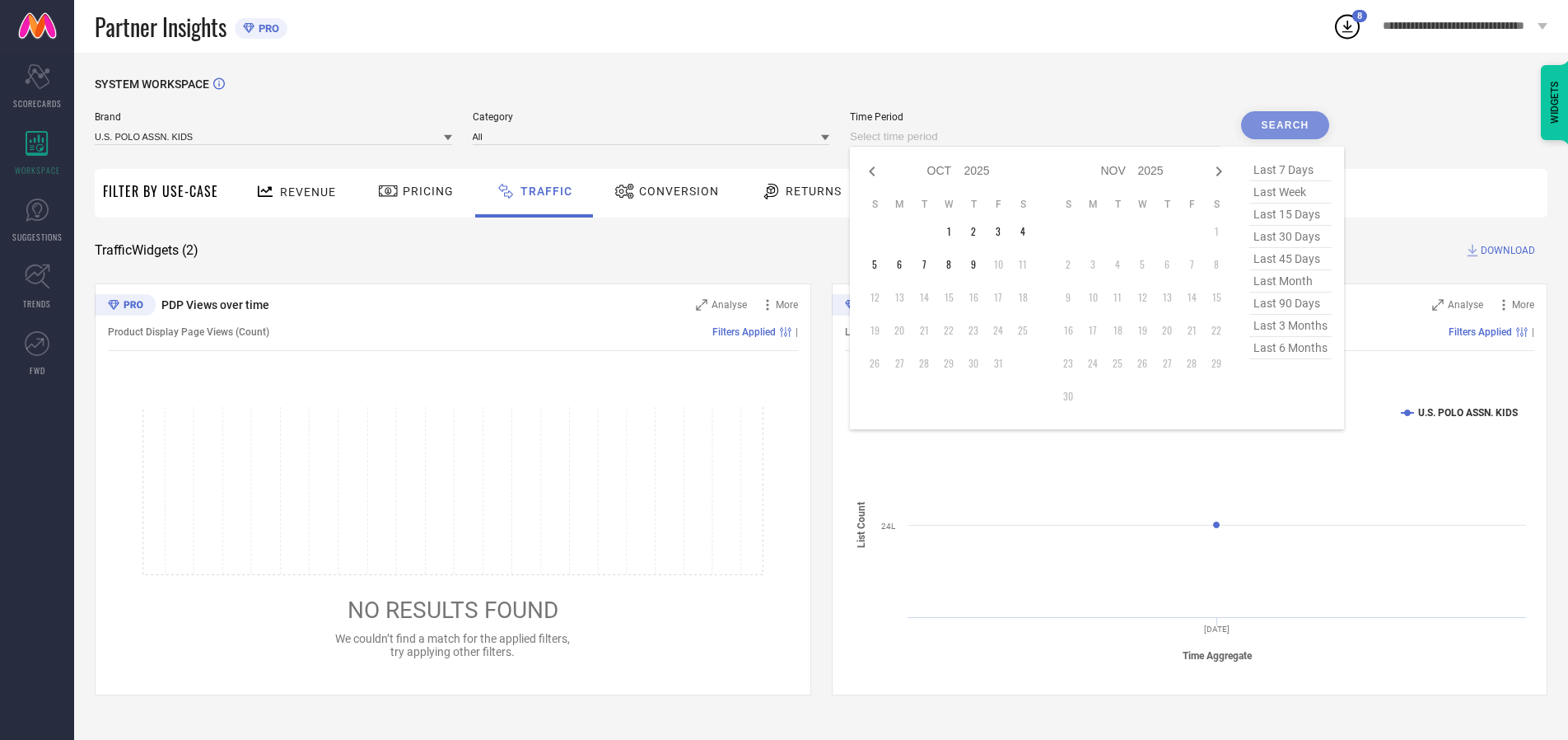
select select "8"
select select "2025"
select select "9"
select select "2025"
click at [904, 364] on td "29" at bounding box center [900, 364] width 25 height 25
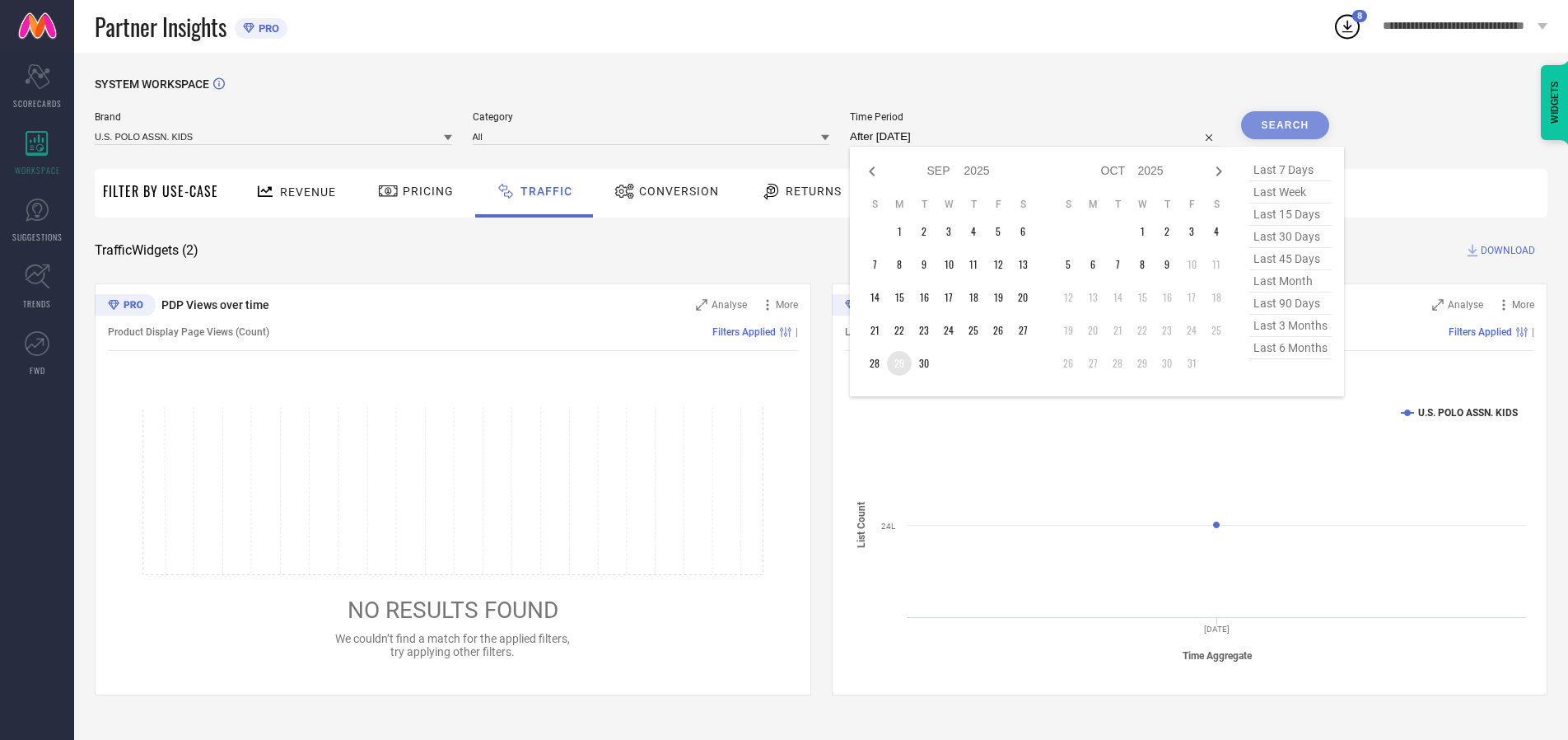
type input "[DATE] to [DATE]"
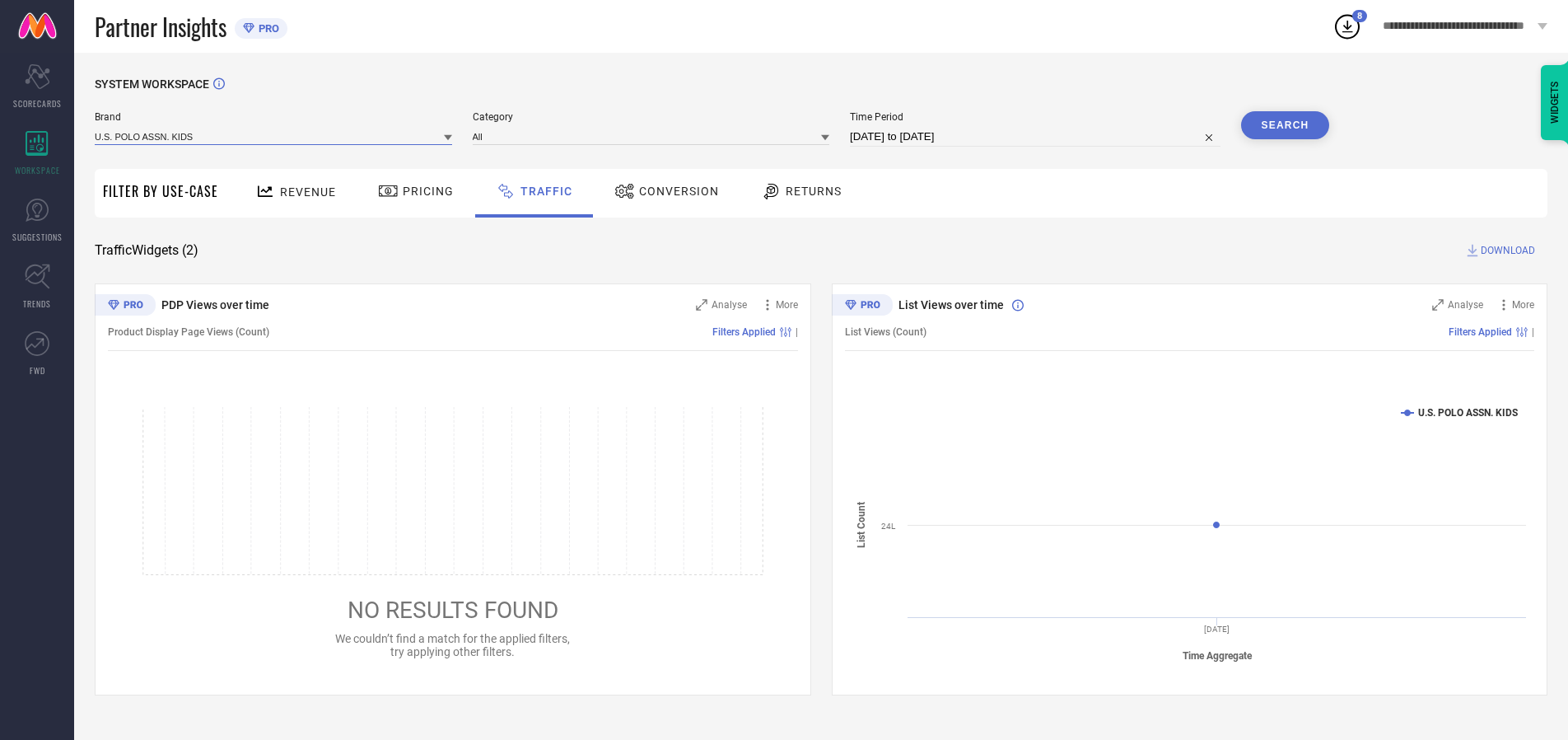
click at [274, 136] on input at bounding box center [273, 136] width 357 height 17
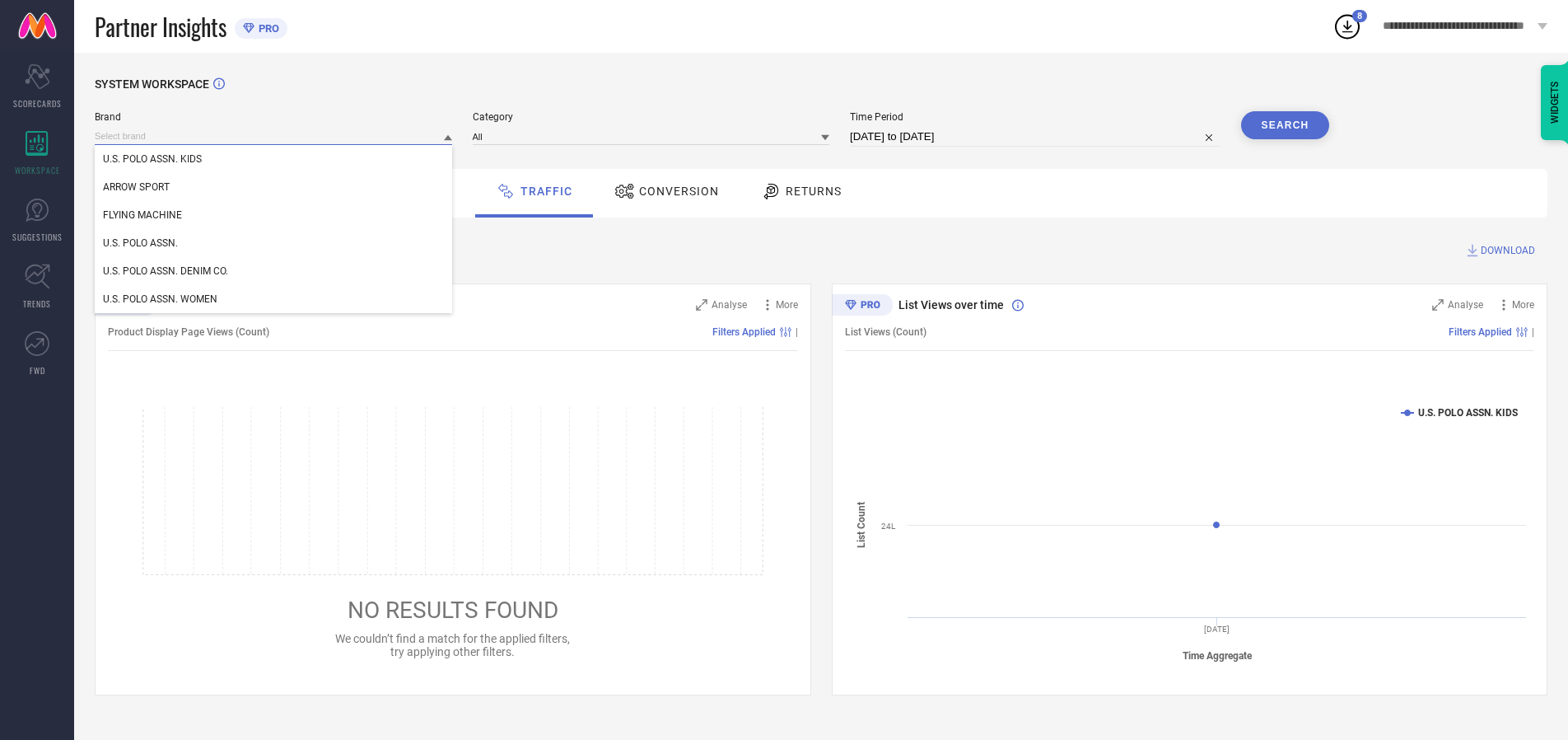
click at [274, 136] on input at bounding box center [273, 136] width 357 height 17
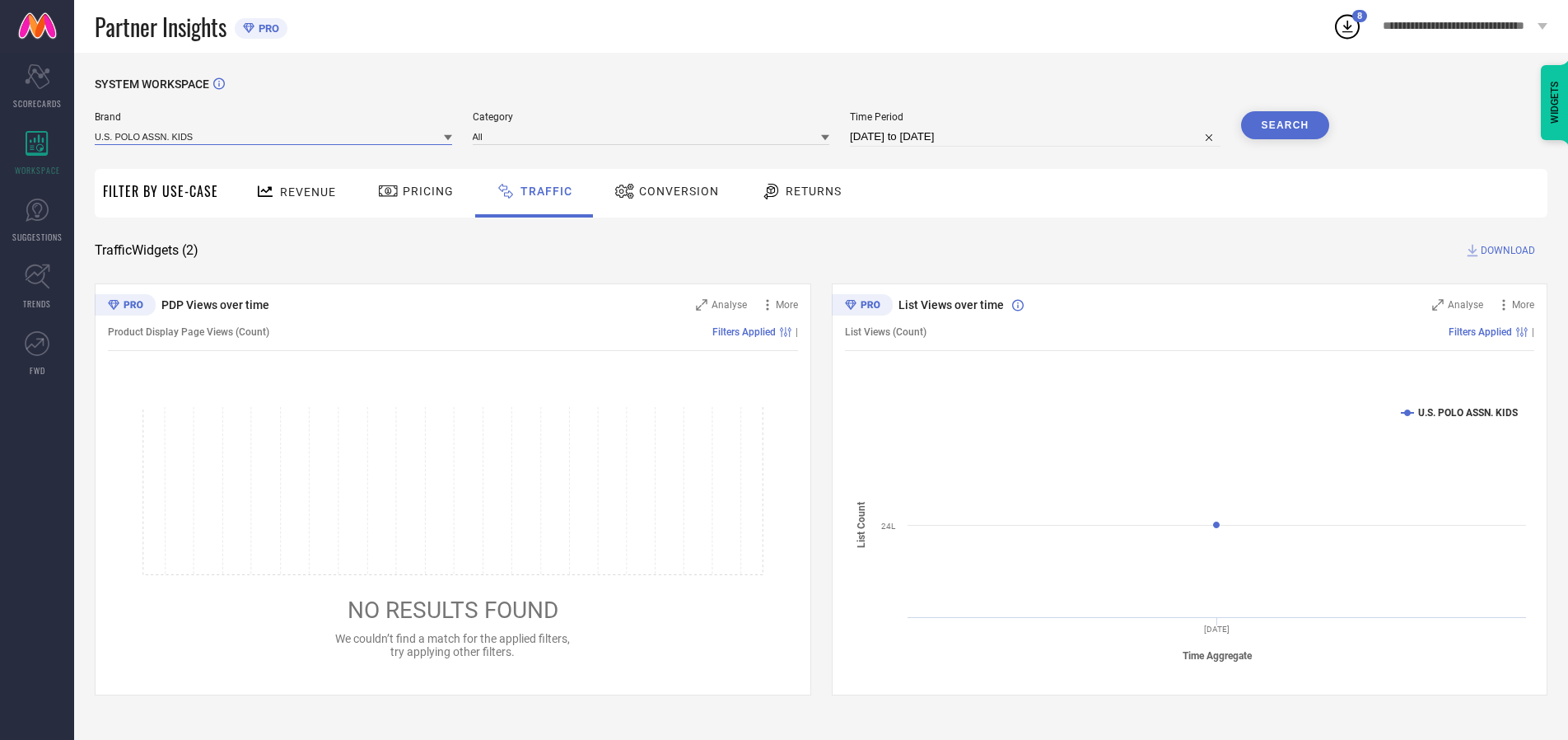
click at [274, 136] on input at bounding box center [273, 136] width 357 height 17
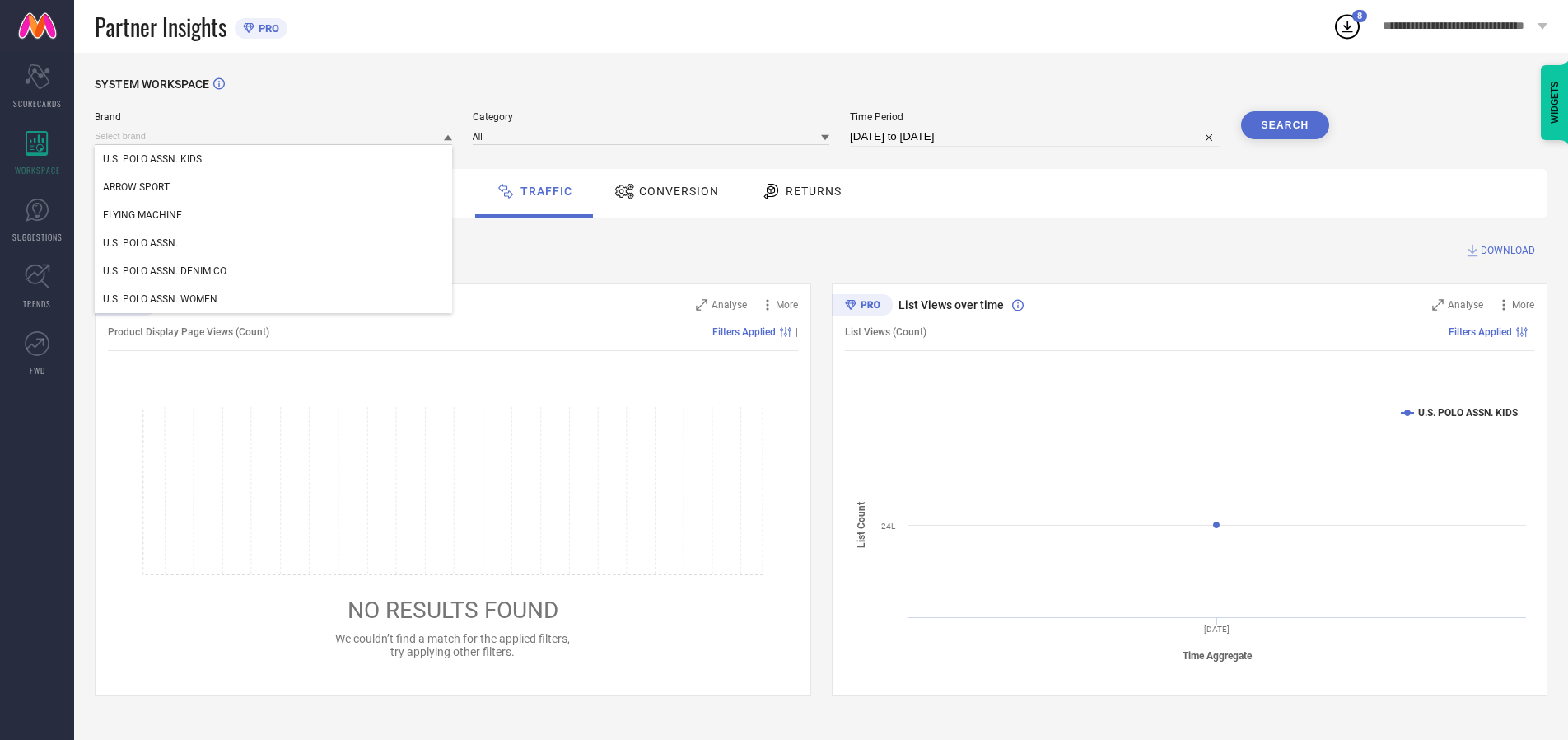
click at [274, 159] on div "U.S. POLO ASSN. KIDS" at bounding box center [273, 158] width 357 height 28
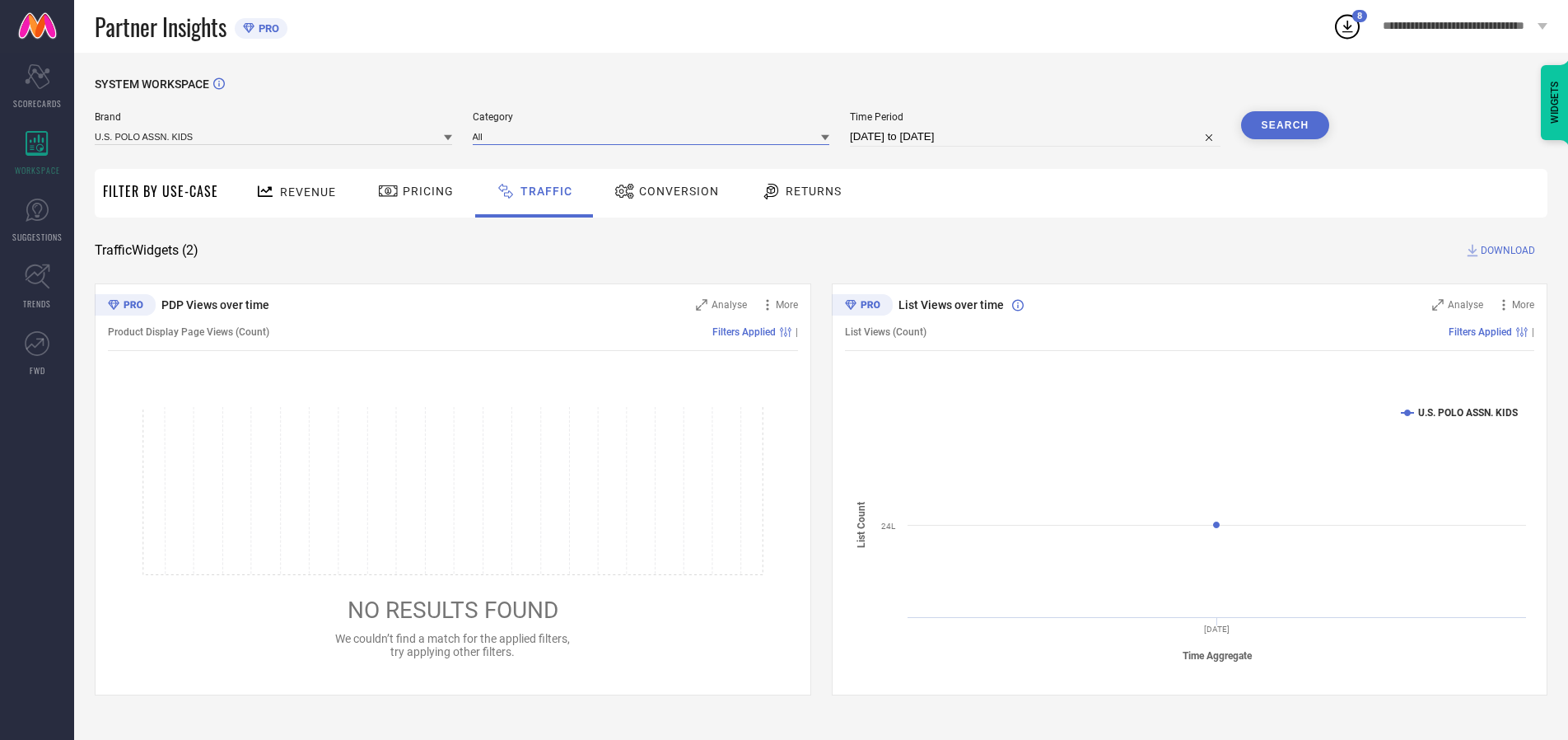
click at [655, 136] on input at bounding box center [651, 136] width 357 height 17
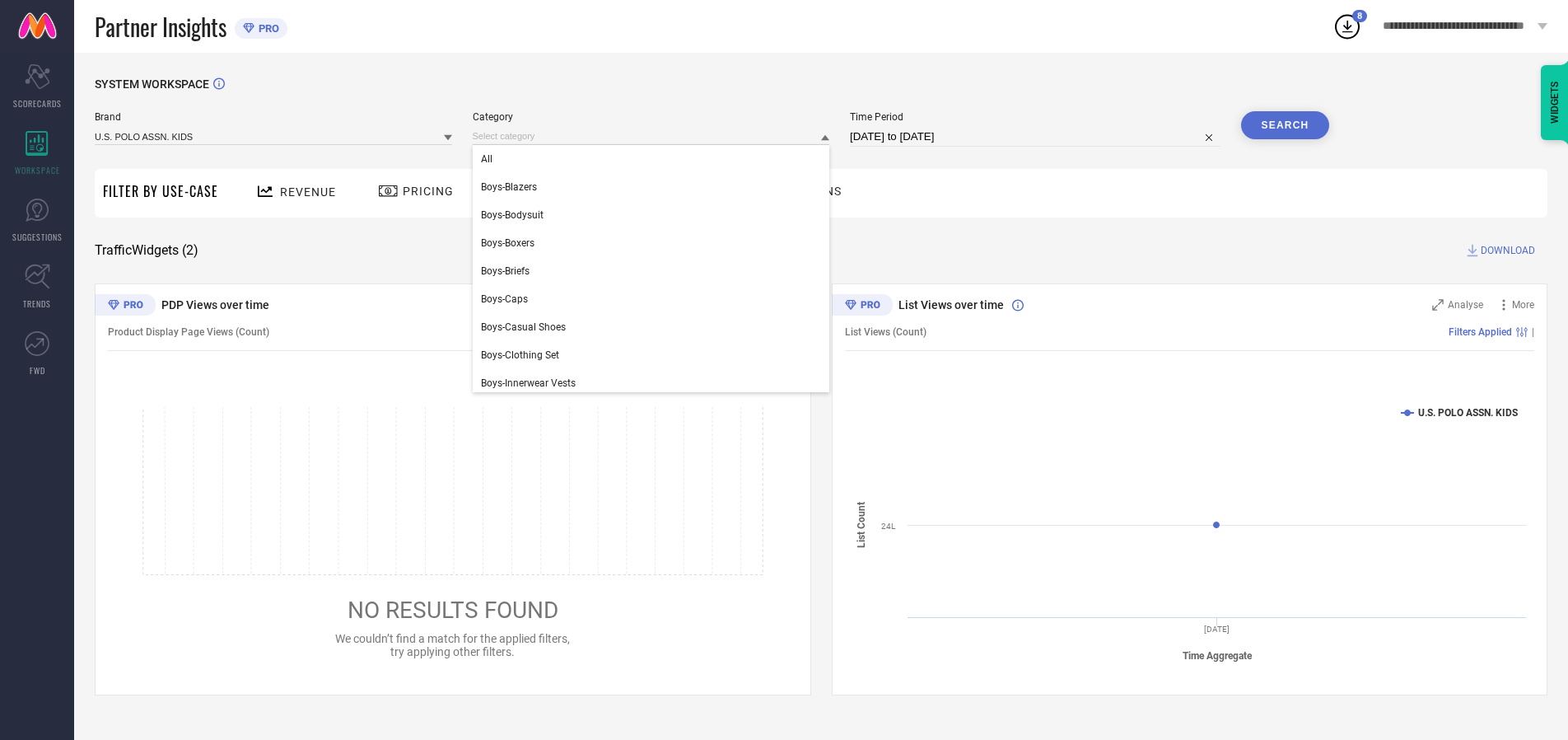
click at [655, 159] on div "All" at bounding box center [651, 158] width 357 height 28
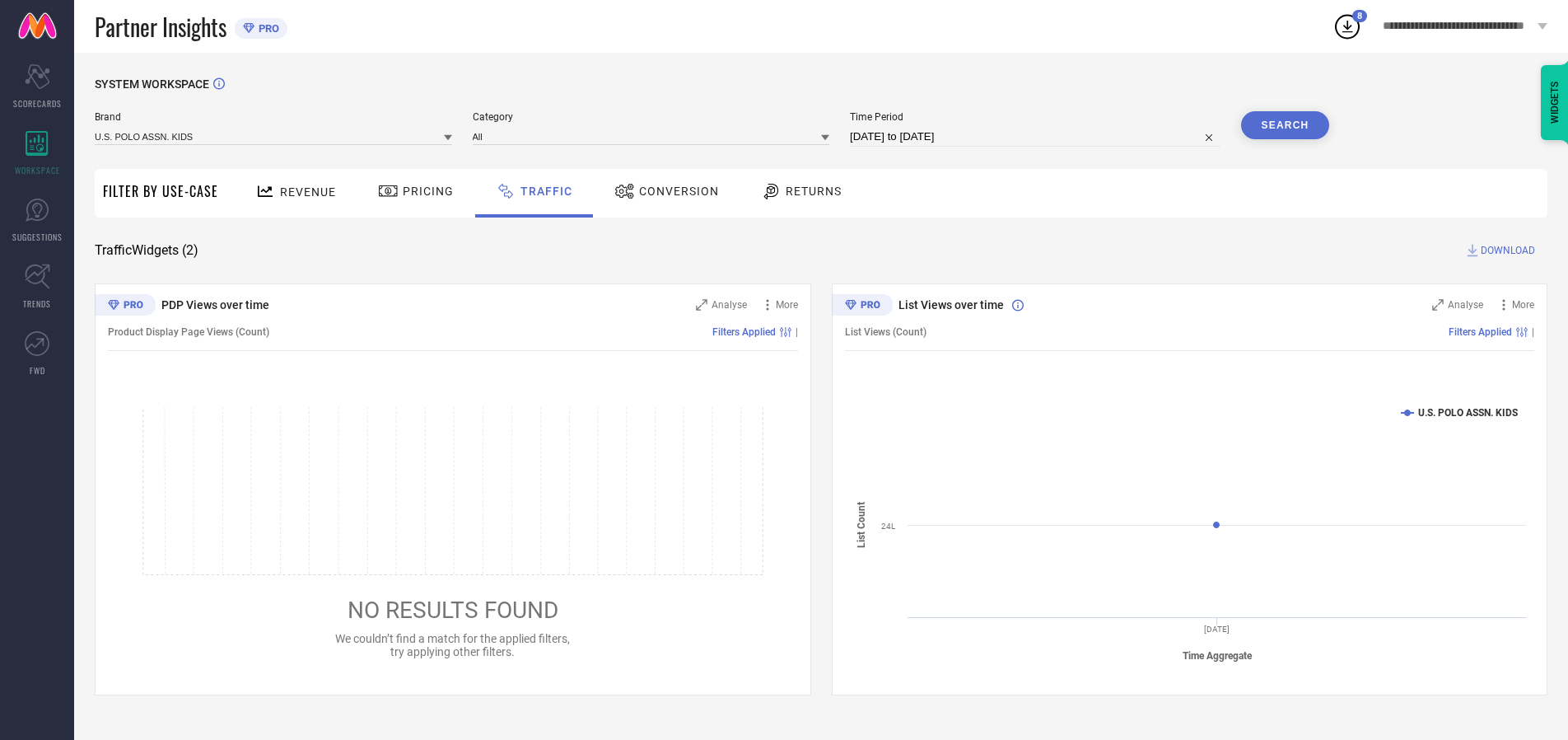
click at [1285, 125] on button "Search" at bounding box center [1286, 124] width 89 height 28
click at [1505, 250] on span "DOWNLOAD" at bounding box center [1508, 250] width 55 height 16
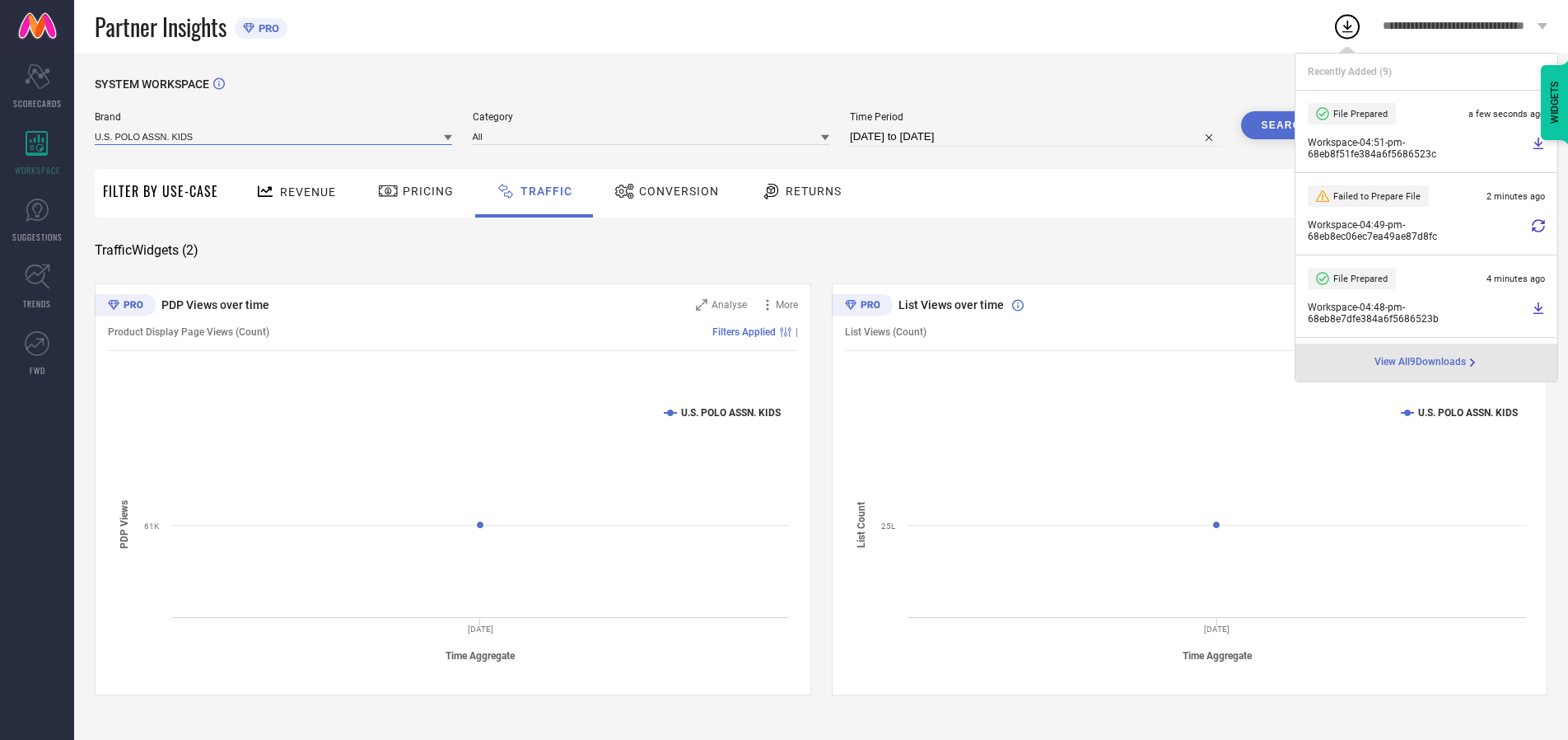
click at [274, 136] on input at bounding box center [273, 136] width 357 height 17
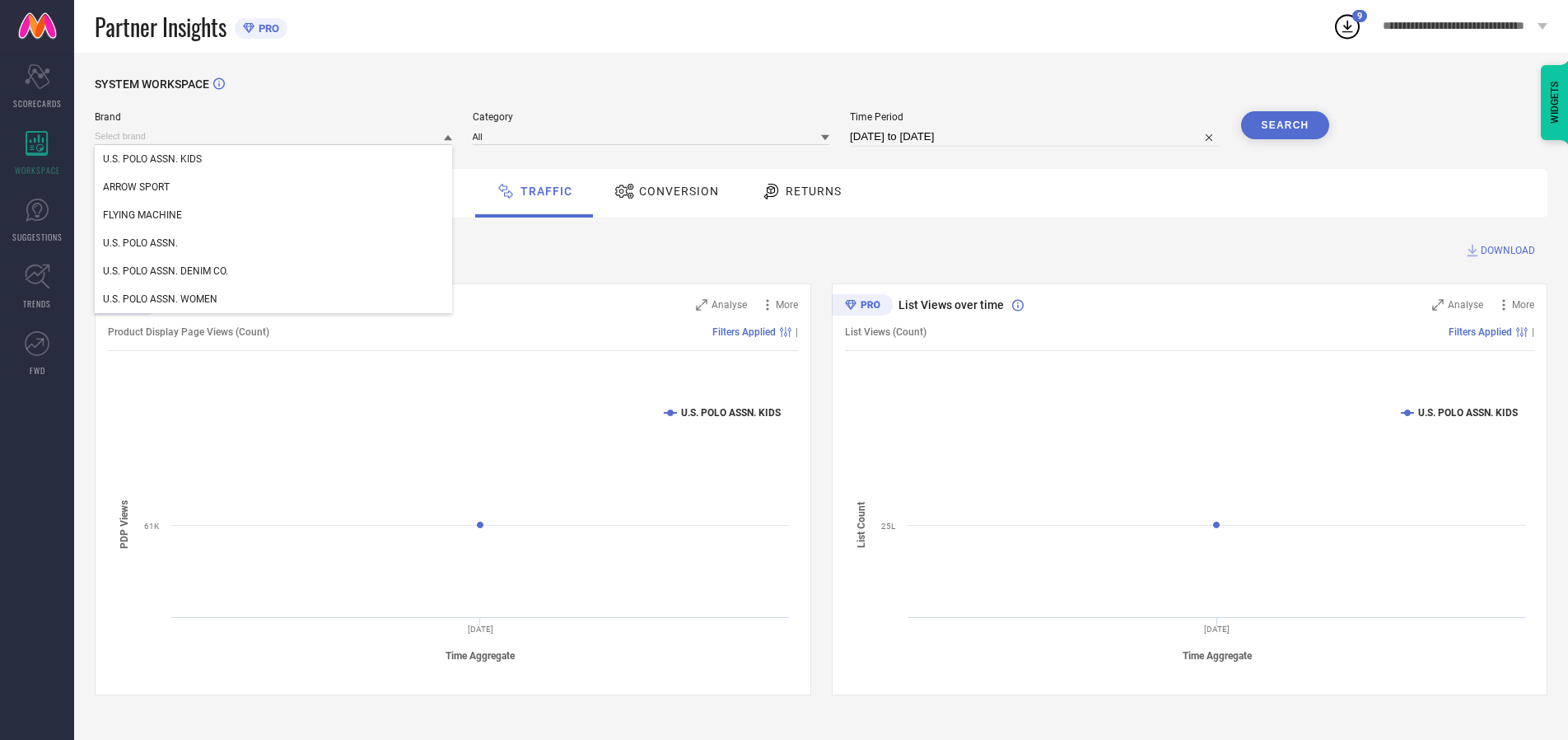
click at [274, 243] on div "U.S. POLO ASSN." at bounding box center [273, 242] width 357 height 28
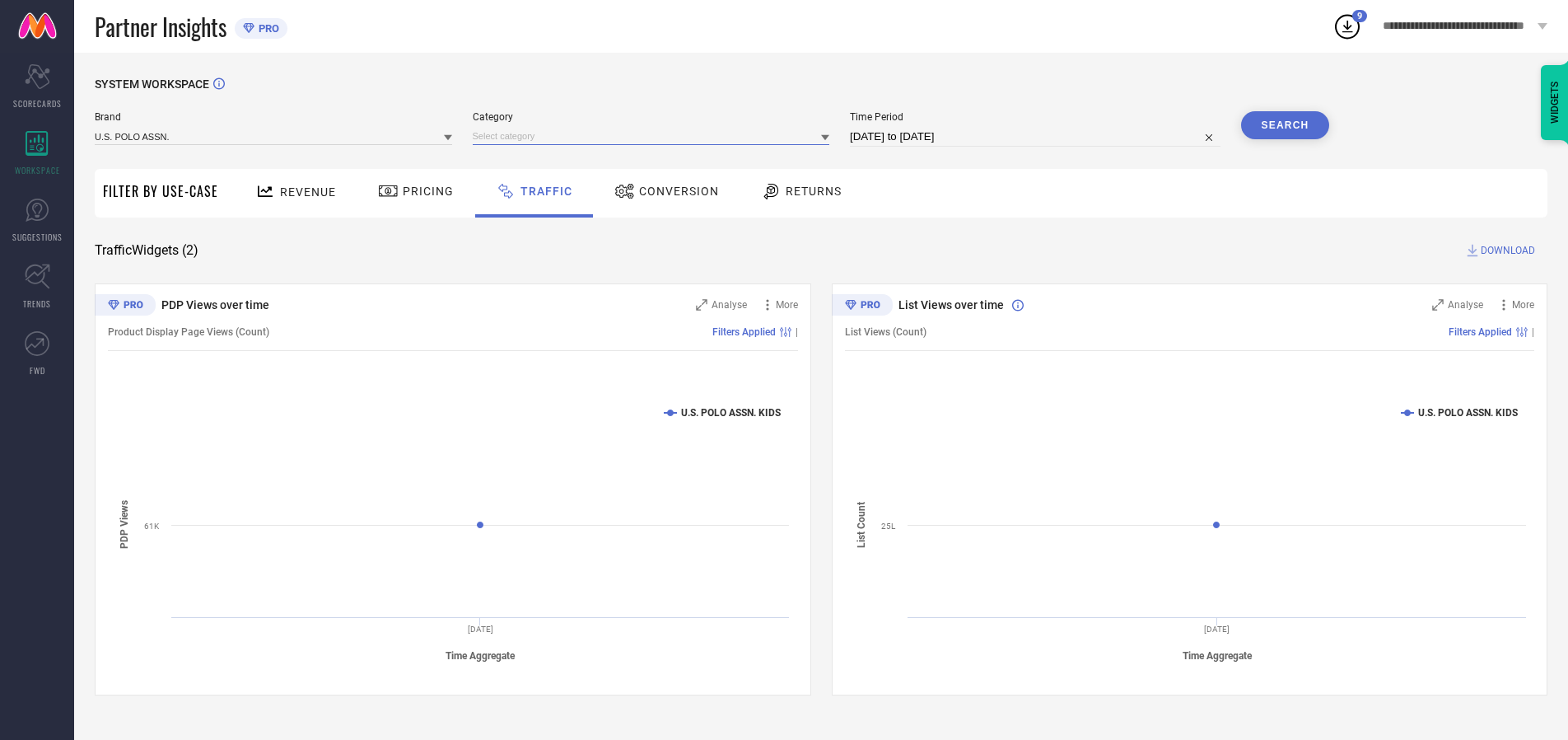
click at [655, 136] on input at bounding box center [651, 136] width 357 height 17
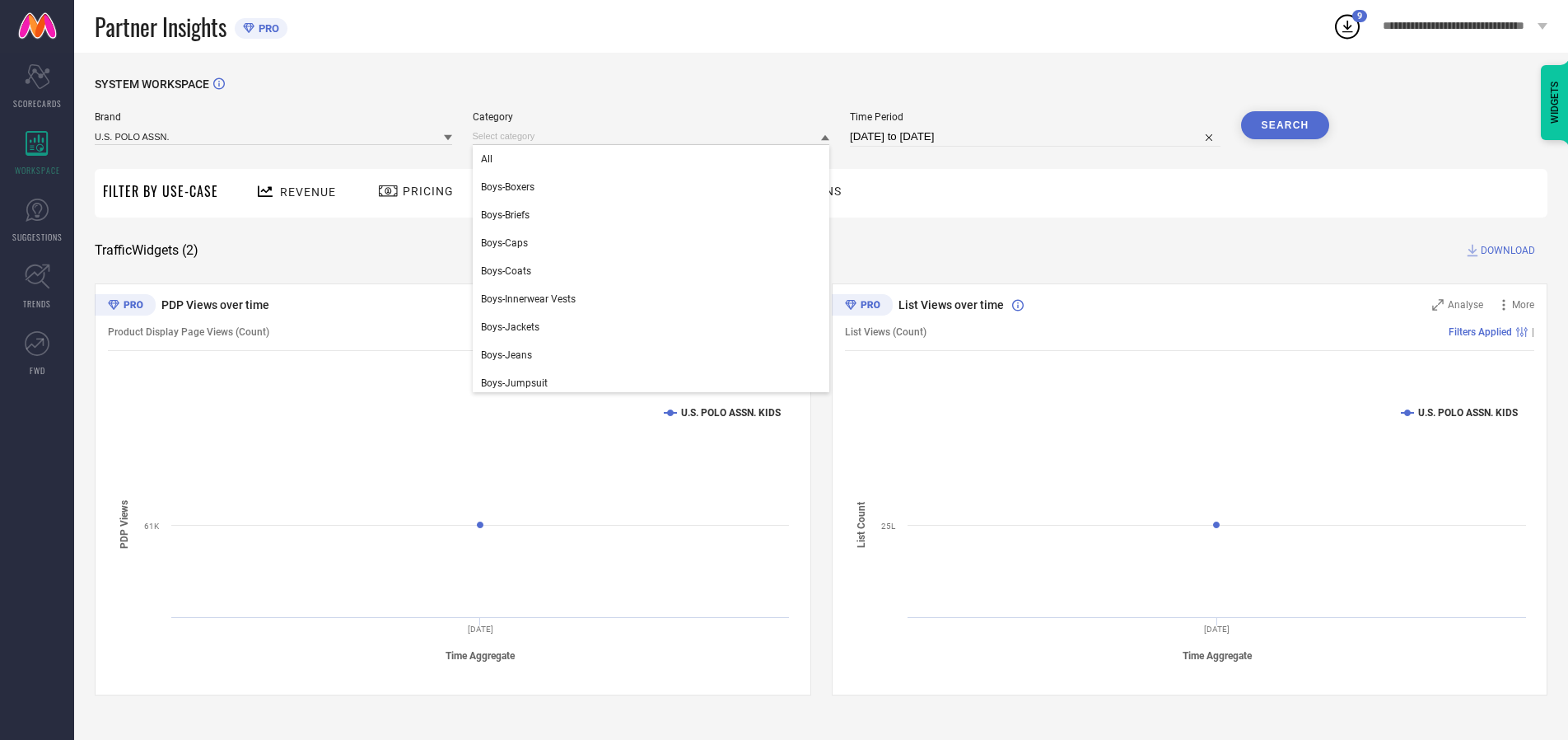
click at [655, 159] on div "All" at bounding box center [651, 158] width 357 height 28
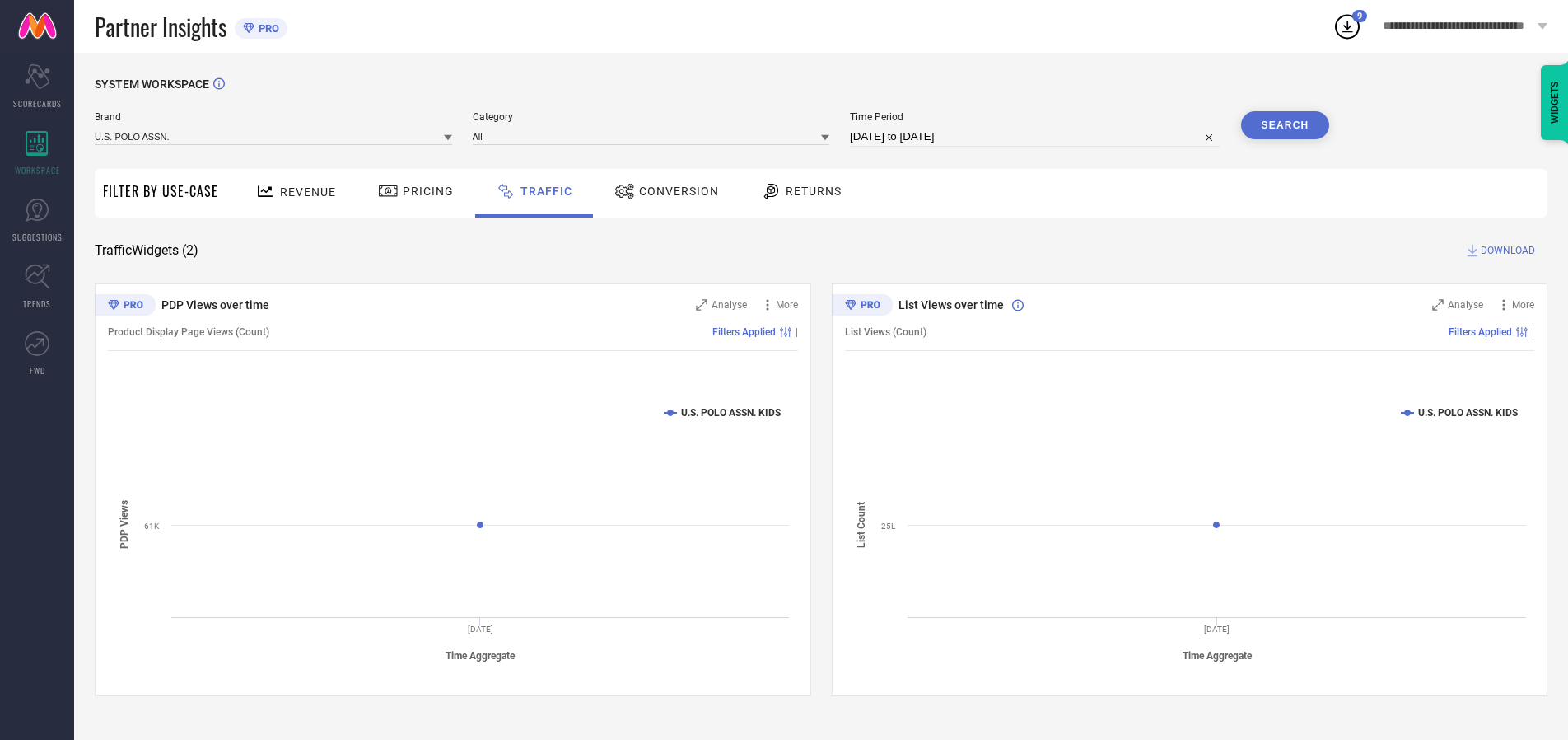
click at [1285, 125] on button "Search" at bounding box center [1286, 124] width 89 height 28
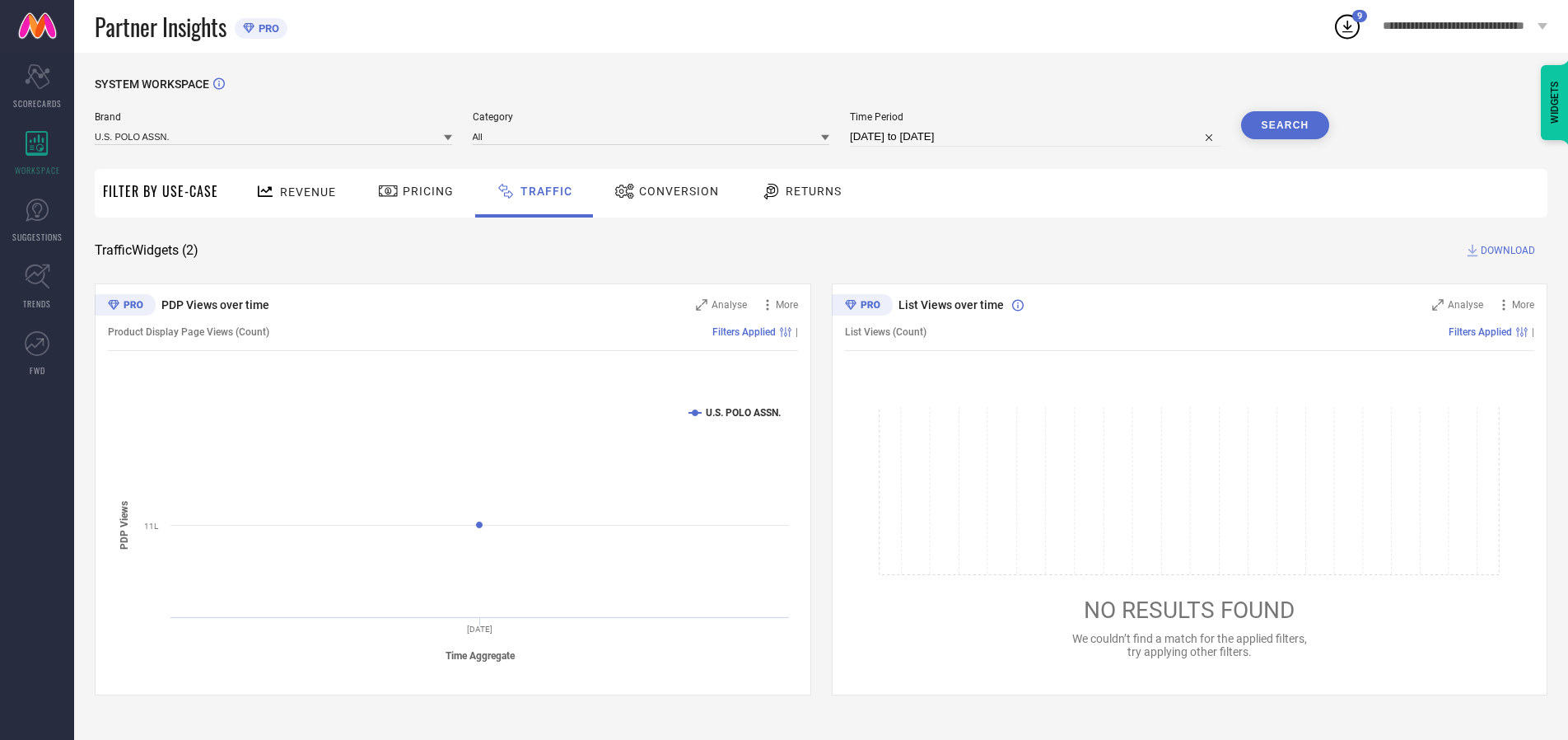
click at [1505, 250] on span "DOWNLOAD" at bounding box center [1508, 250] width 55 height 16
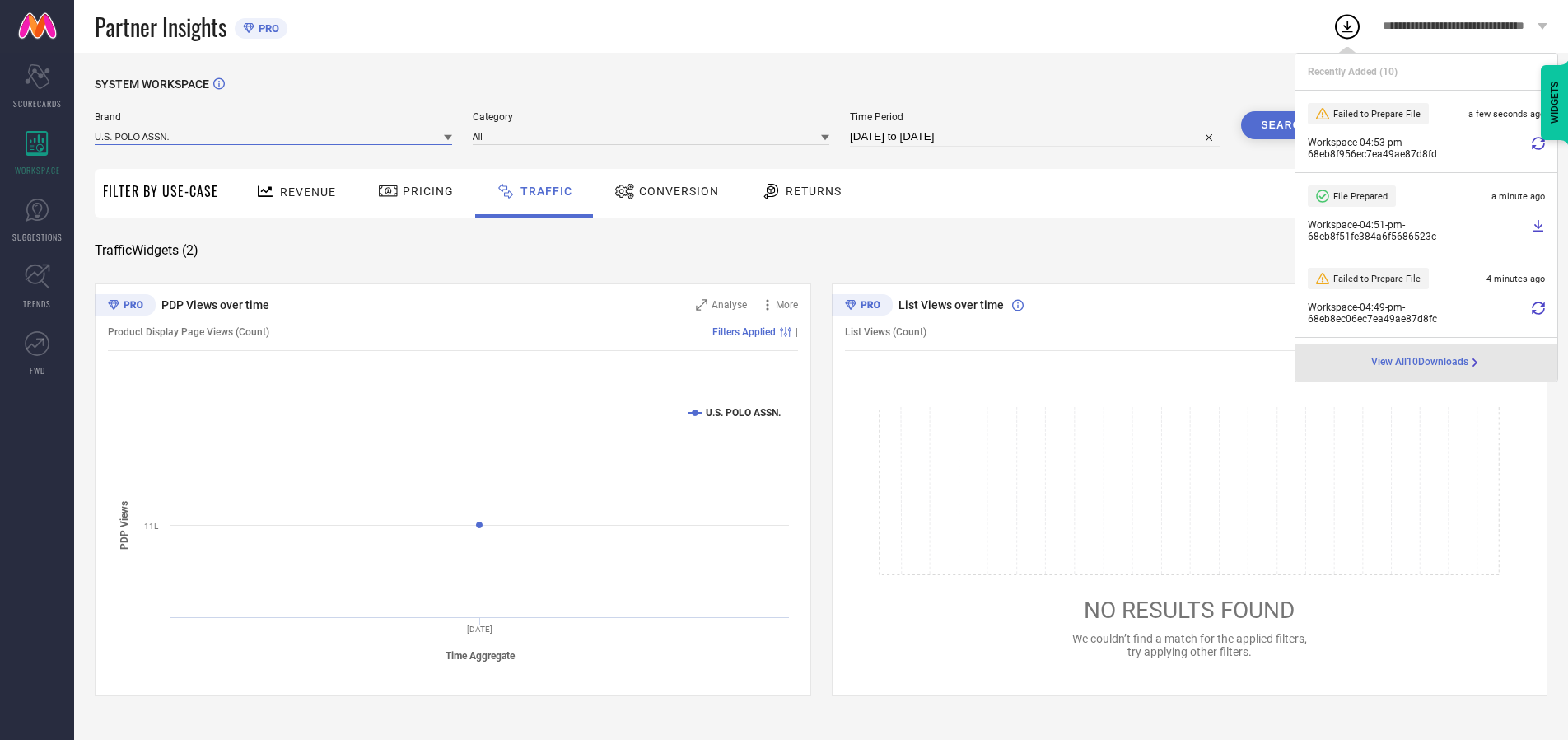
click at [274, 136] on input at bounding box center [273, 136] width 357 height 17
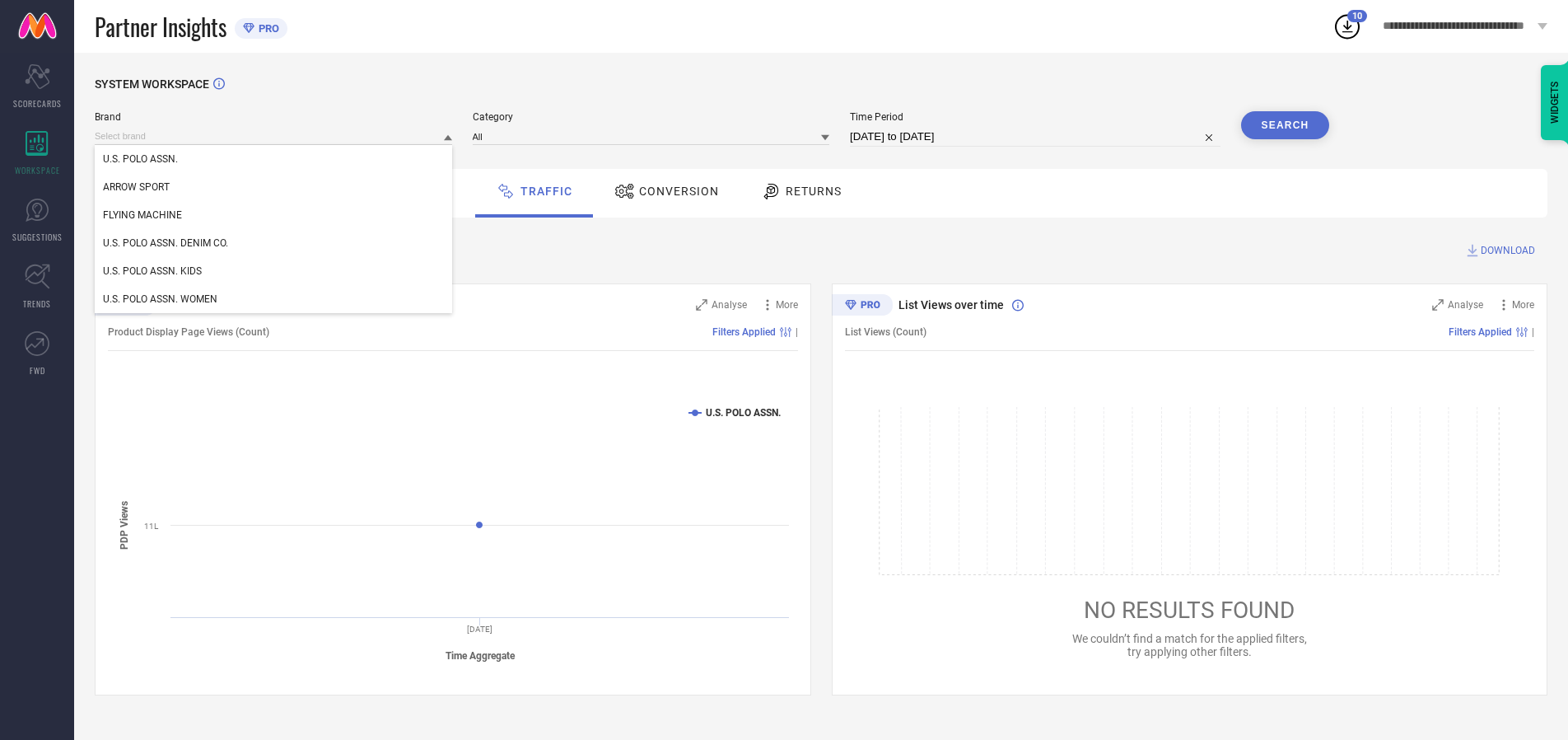
click at [274, 243] on div "U.S. POLO ASSN. DENIM CO." at bounding box center [273, 242] width 357 height 28
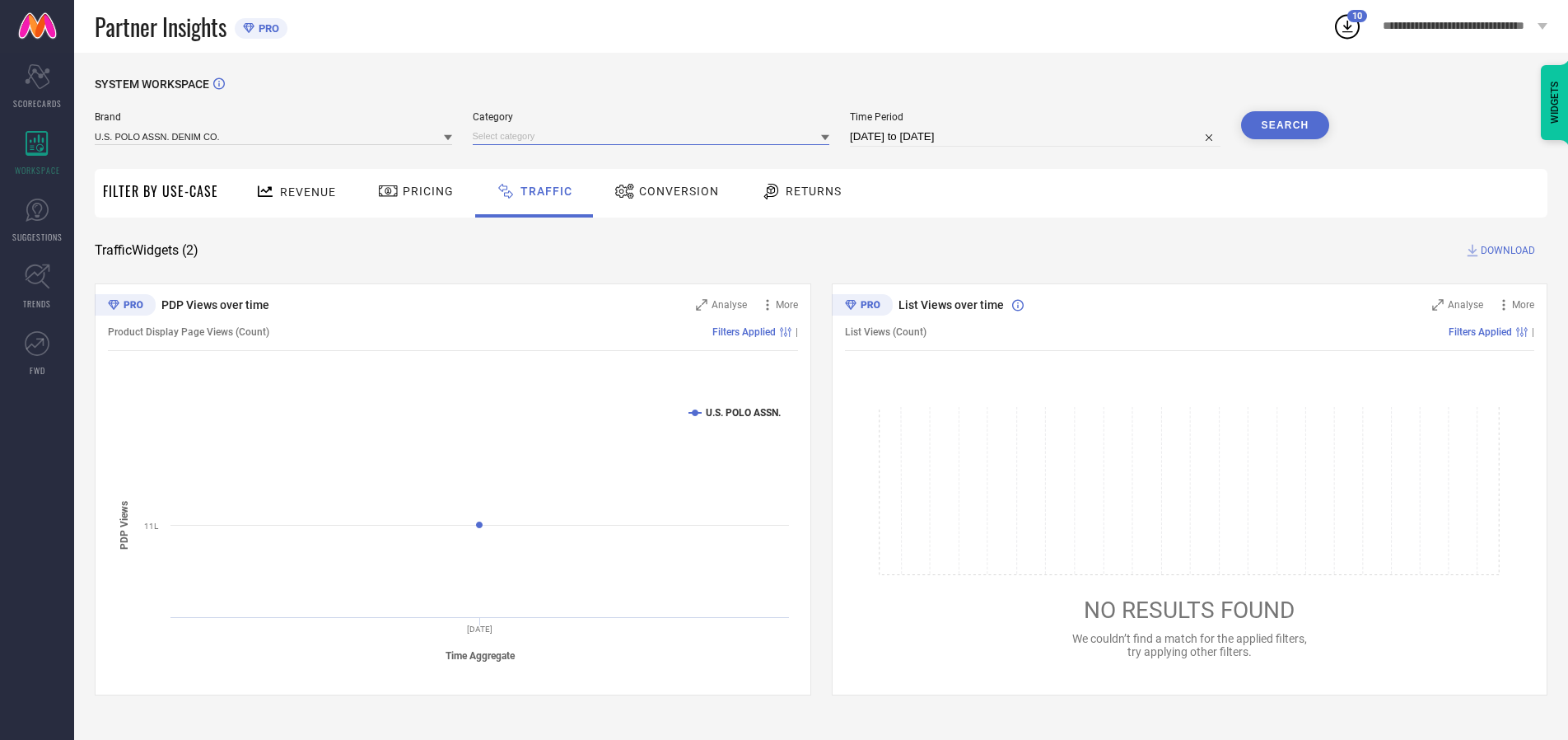
click at [655, 136] on input at bounding box center [651, 136] width 357 height 17
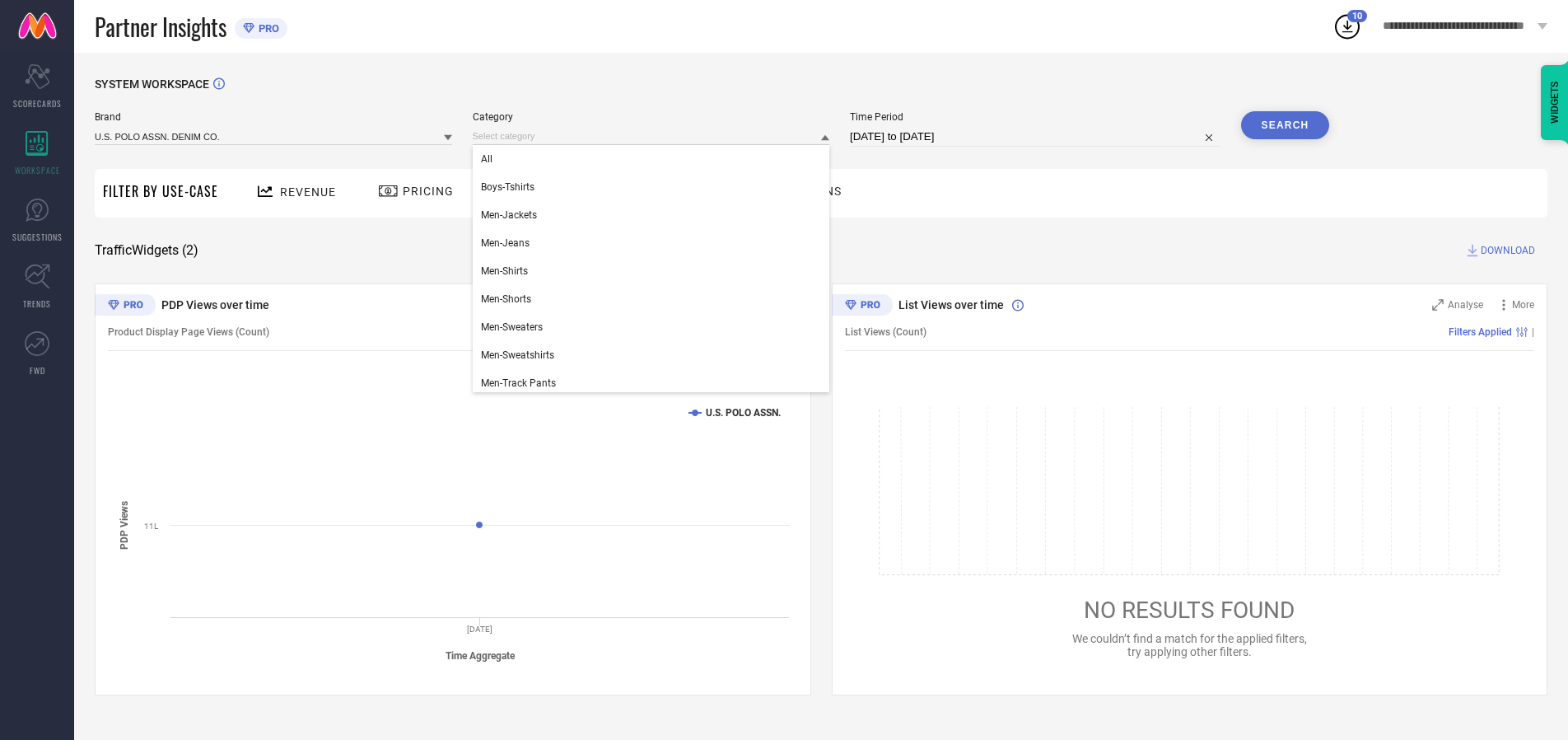
click at [655, 159] on div "All" at bounding box center [651, 158] width 357 height 28
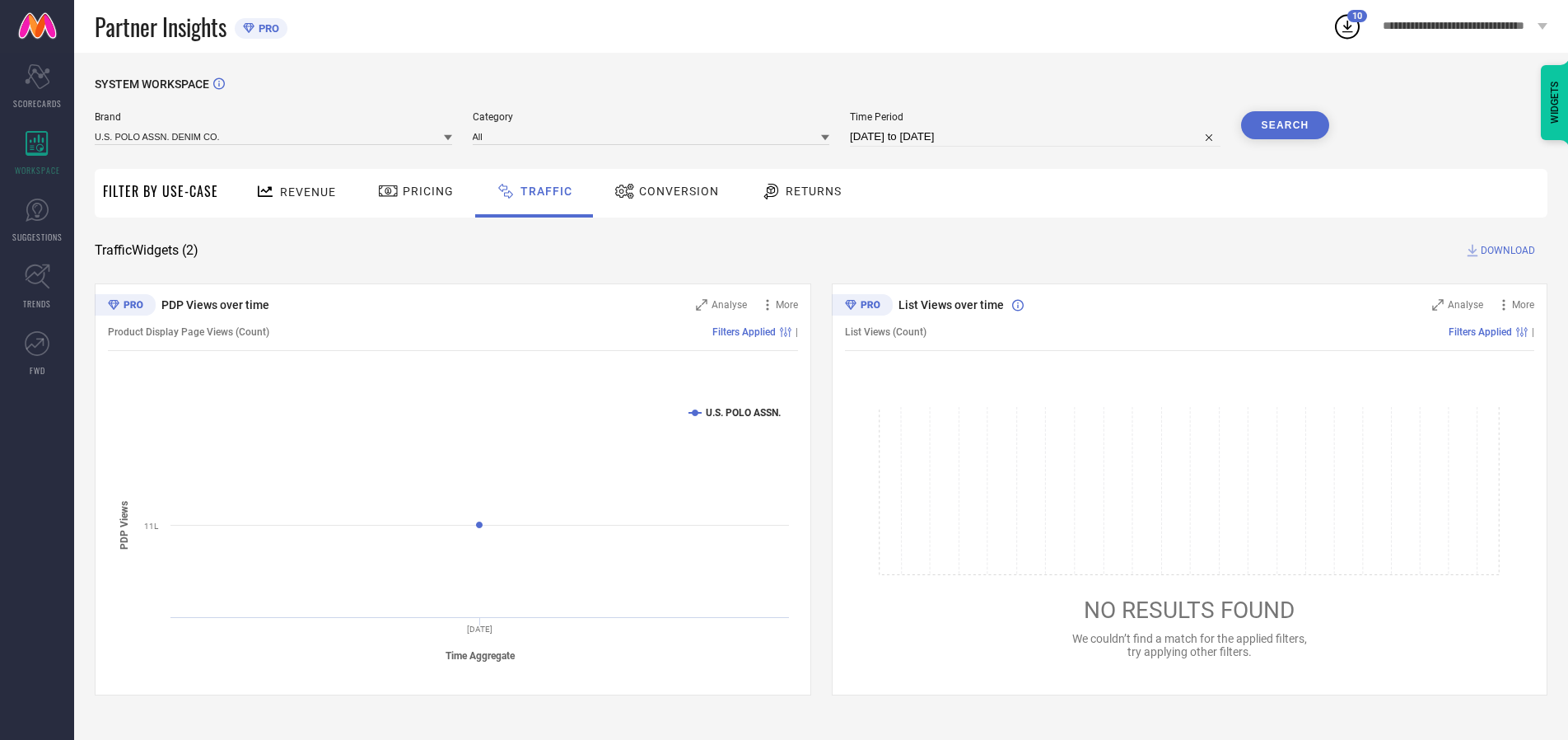
click at [1285, 125] on button "Search" at bounding box center [1286, 124] width 89 height 28
click at [1505, 250] on span "DOWNLOAD" at bounding box center [1508, 250] width 55 height 16
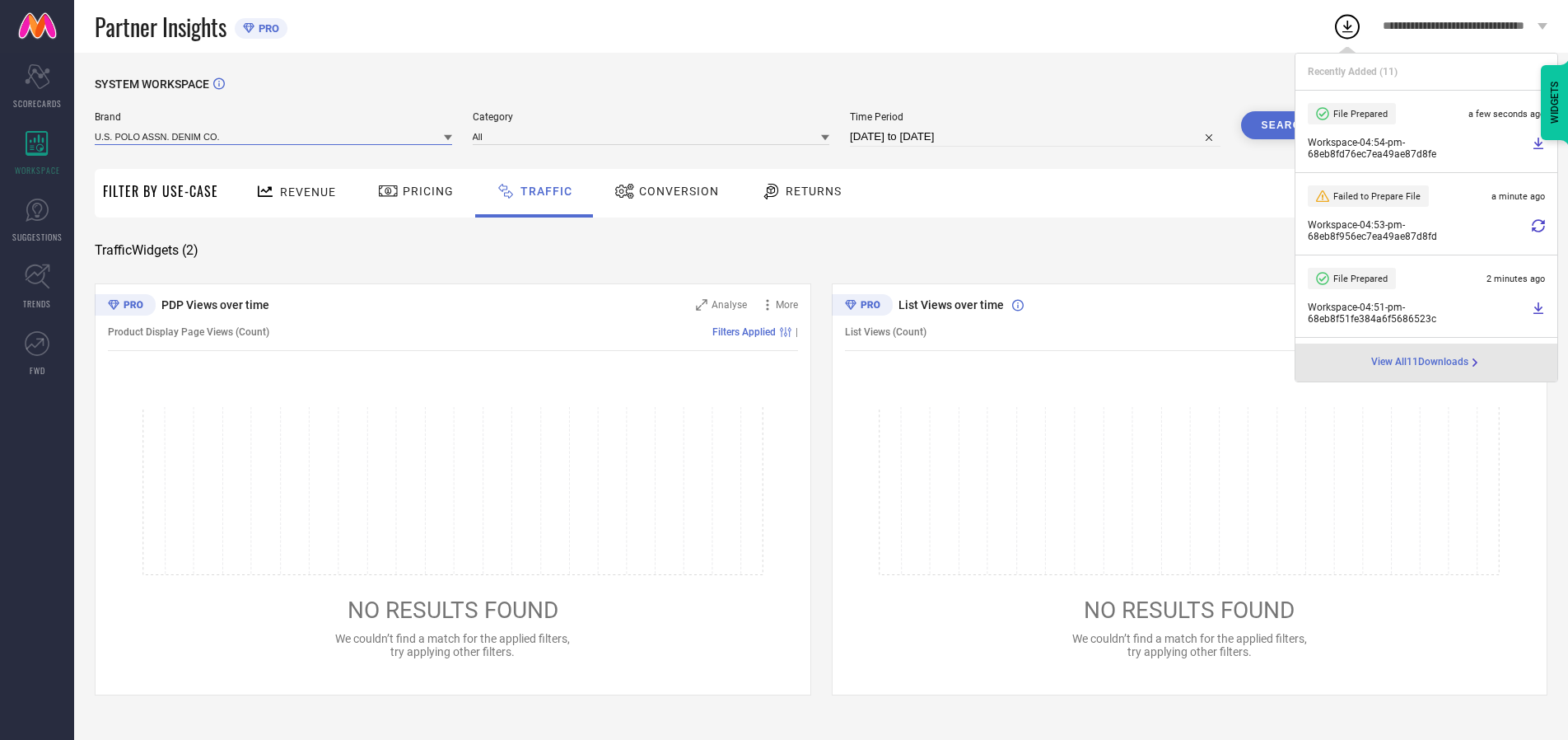
click at [274, 136] on input at bounding box center [273, 136] width 357 height 17
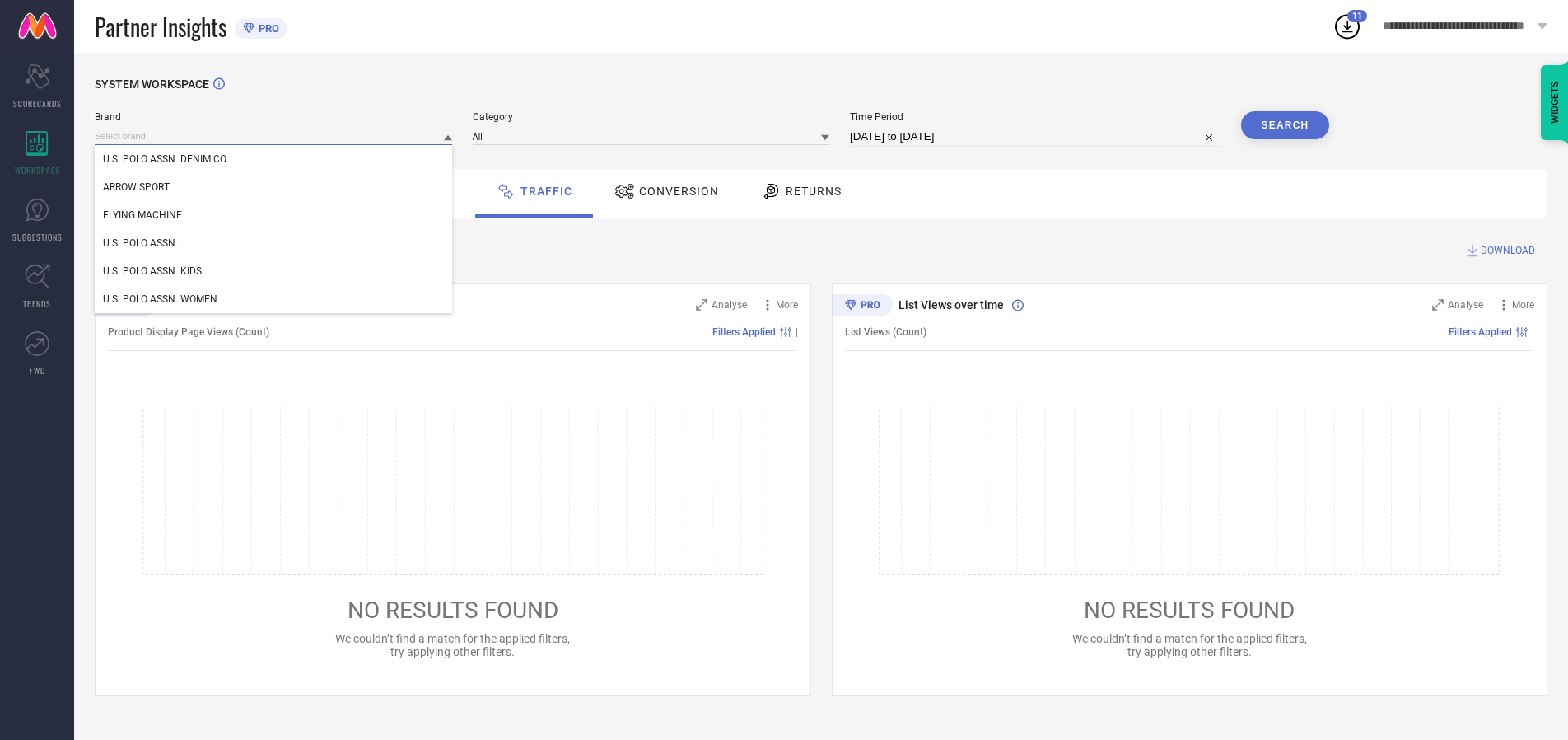
click at [274, 299] on div "U.S. POLO ASSN. WOMEN" at bounding box center [273, 299] width 357 height 28
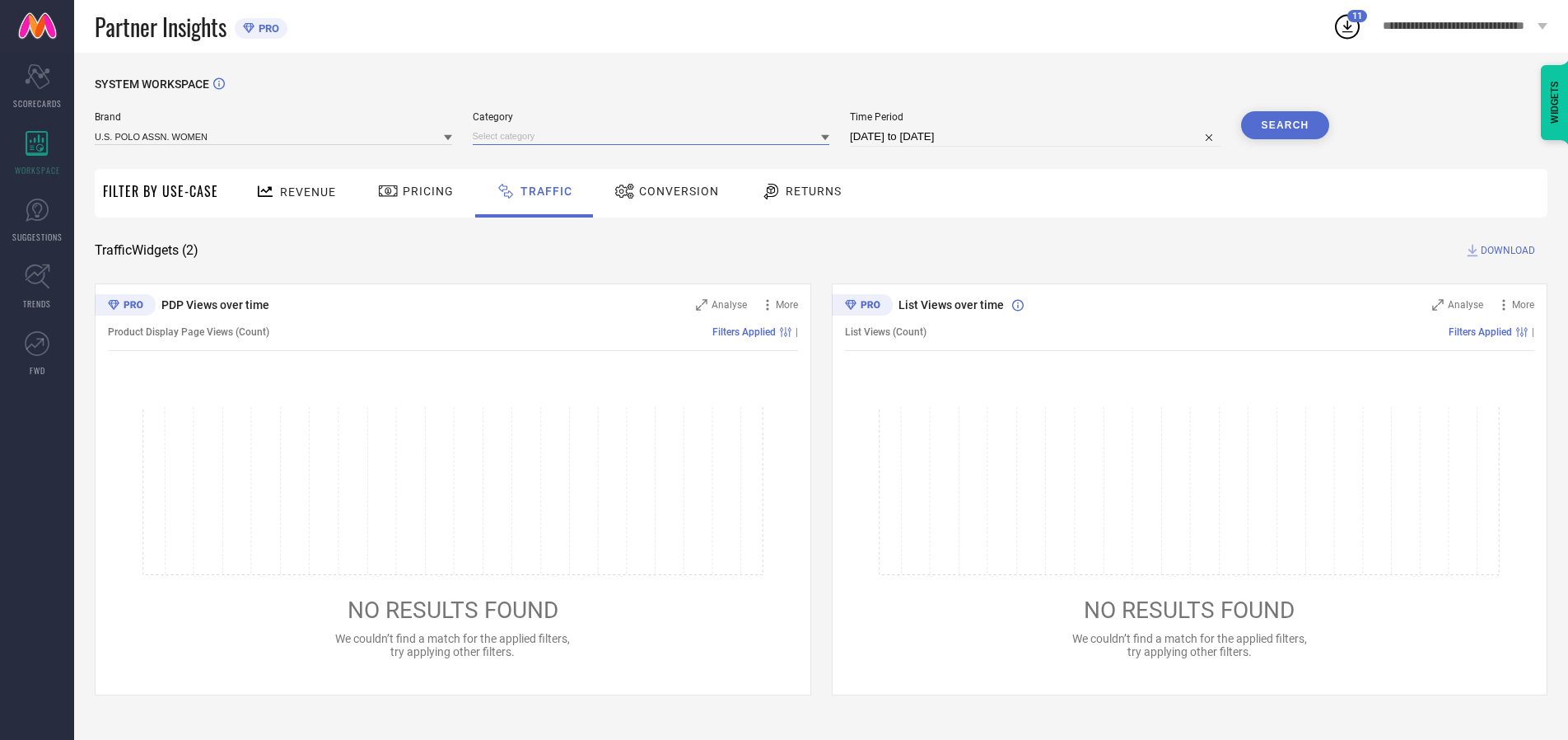
click at [655, 136] on input at bounding box center [651, 136] width 357 height 17
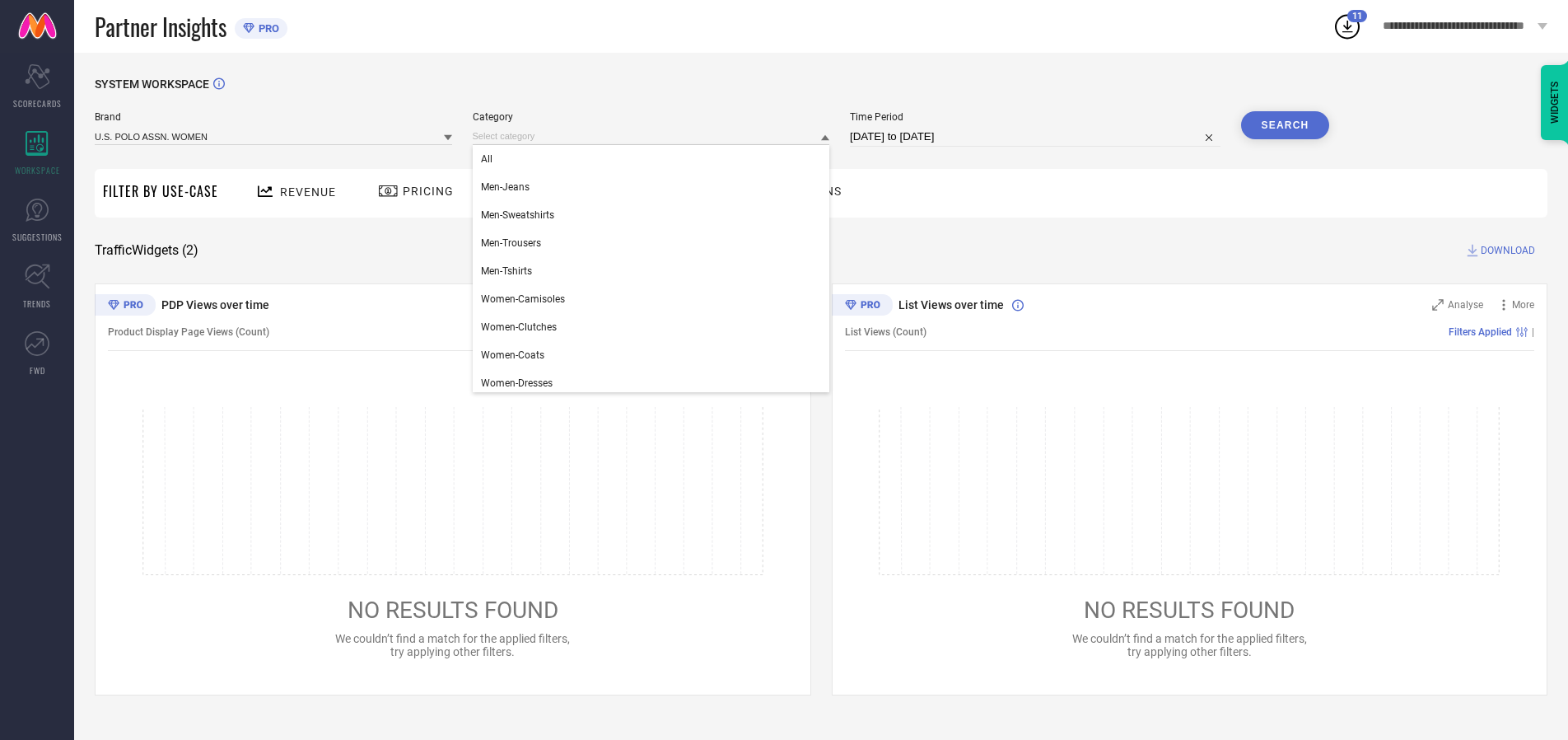
click at [655, 159] on div "All" at bounding box center [651, 158] width 357 height 28
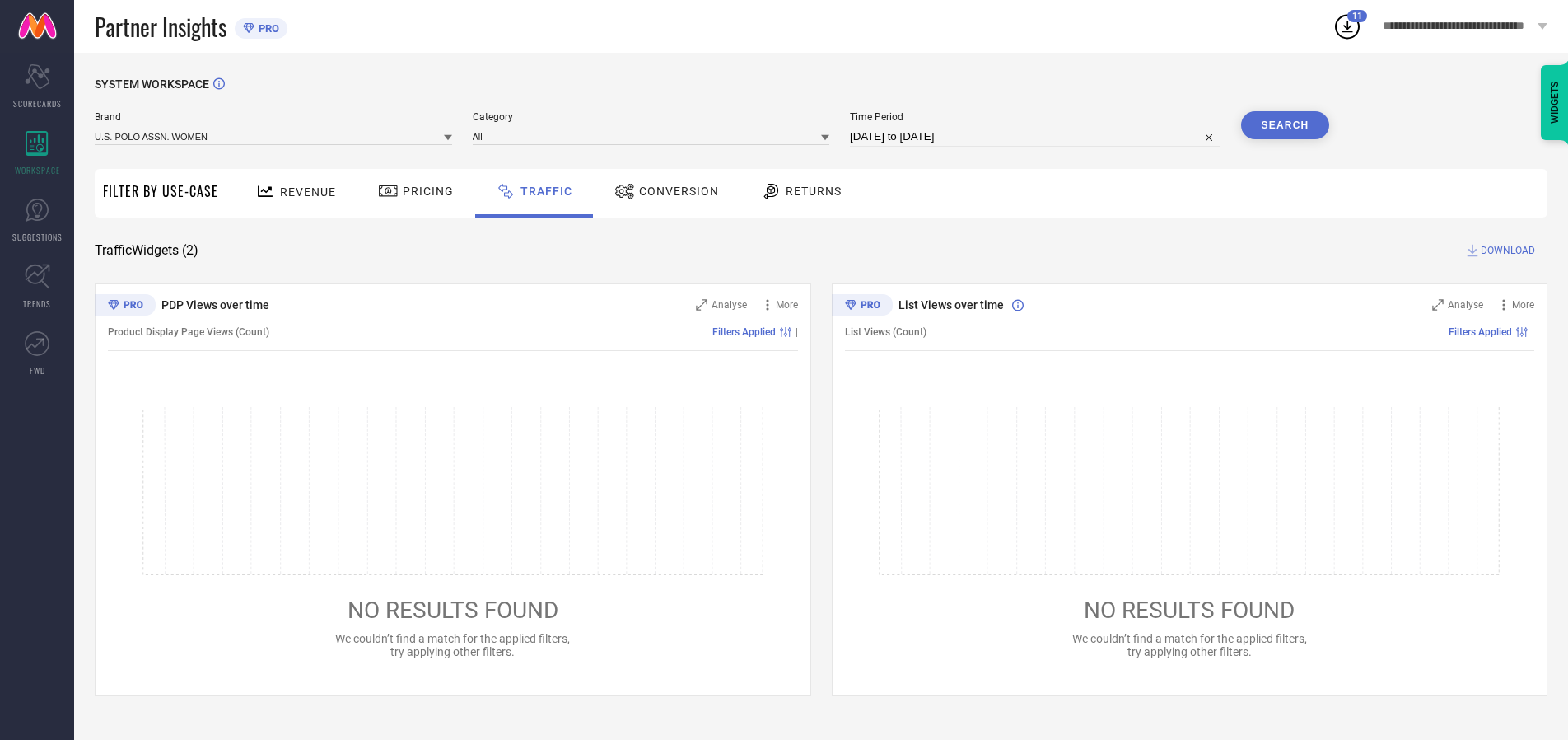
click at [1285, 125] on button "Search" at bounding box center [1286, 124] width 89 height 28
click at [1505, 250] on span "DOWNLOAD" at bounding box center [1508, 250] width 55 height 16
click at [1038, 137] on input at bounding box center [1035, 137] width 371 height 20
select select "9"
select select "2025"
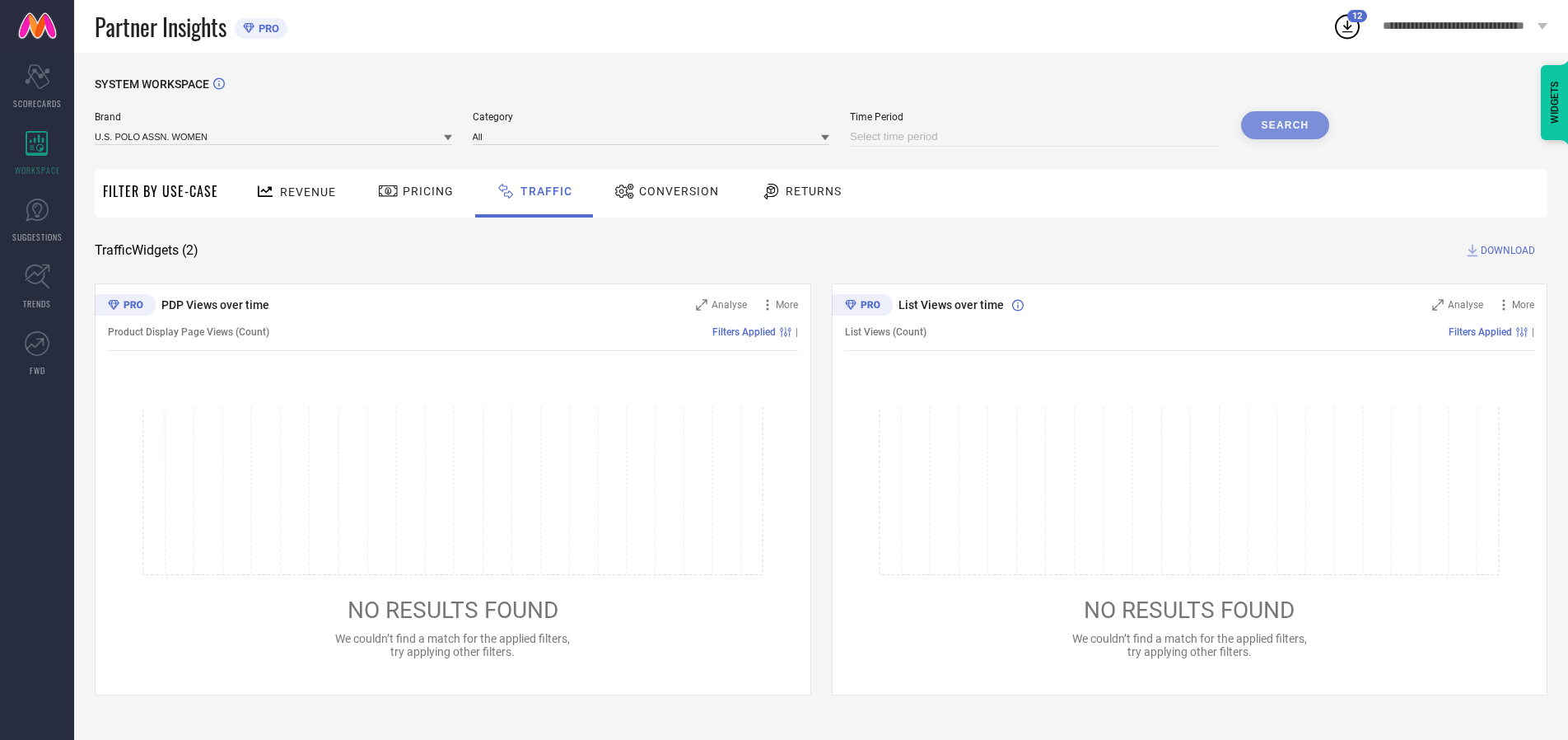
select select "10"
select select "2025"
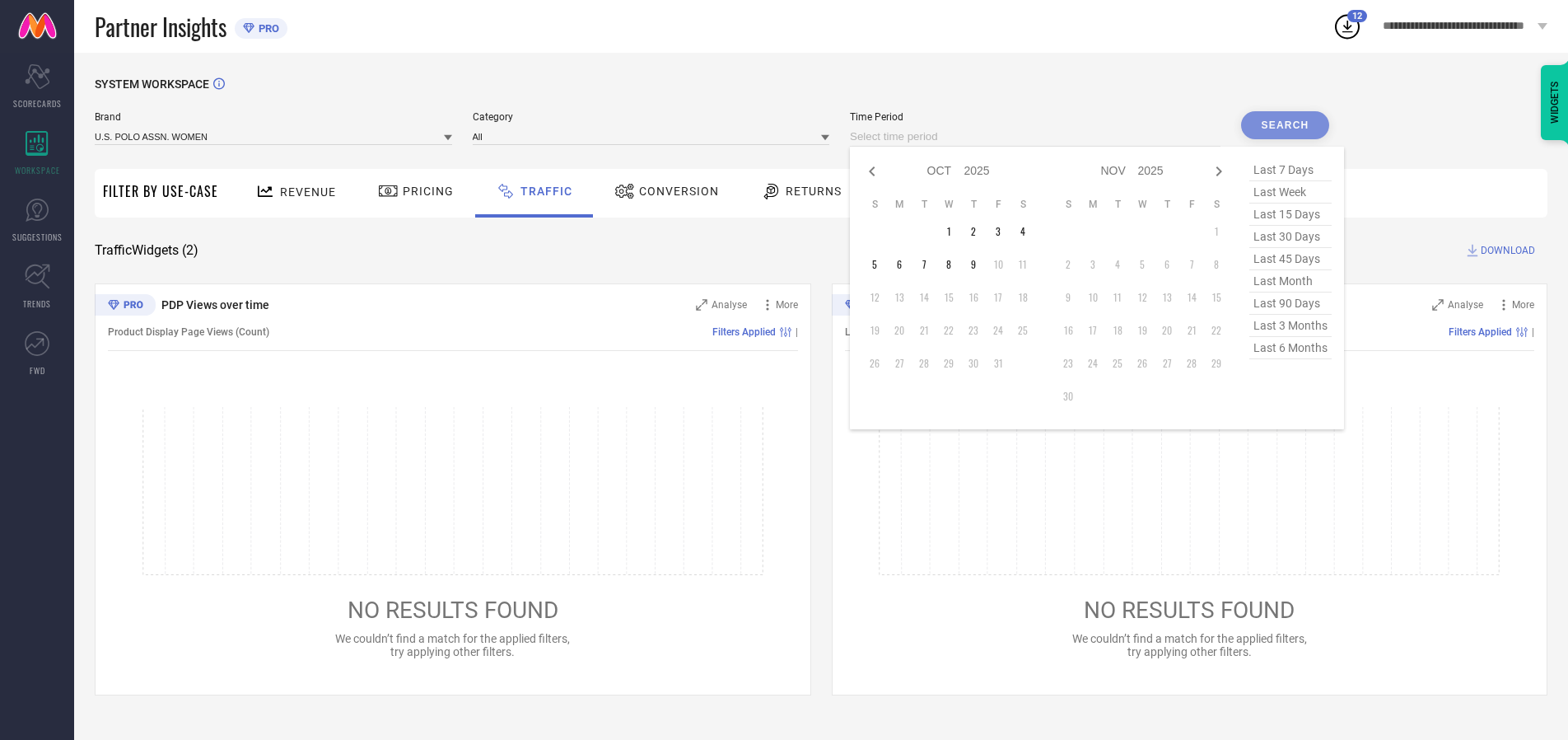
select select "8"
select select "2025"
select select "9"
select select "2025"
click at [929, 364] on td "30" at bounding box center [925, 364] width 25 height 25
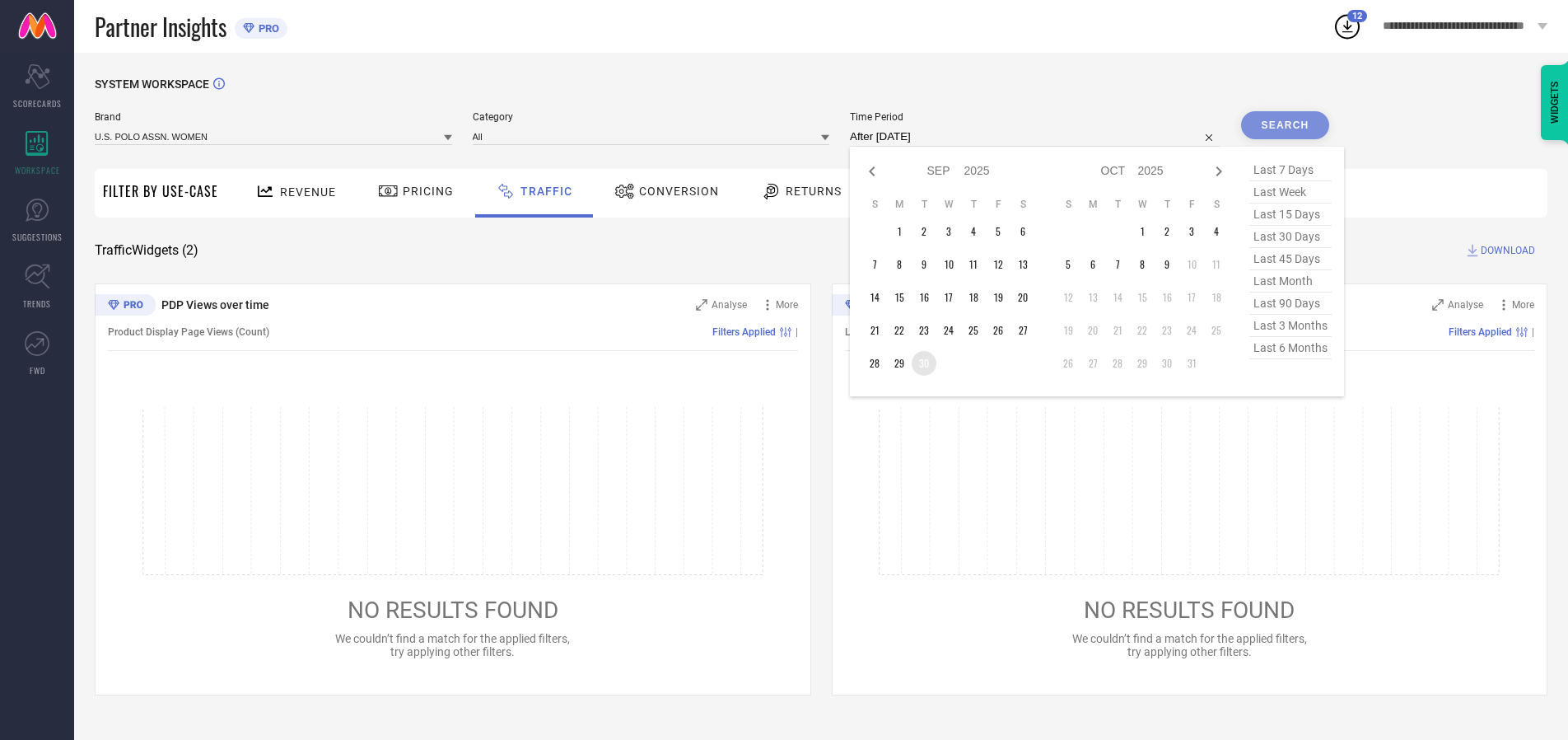
type input "[DATE] to [DATE]"
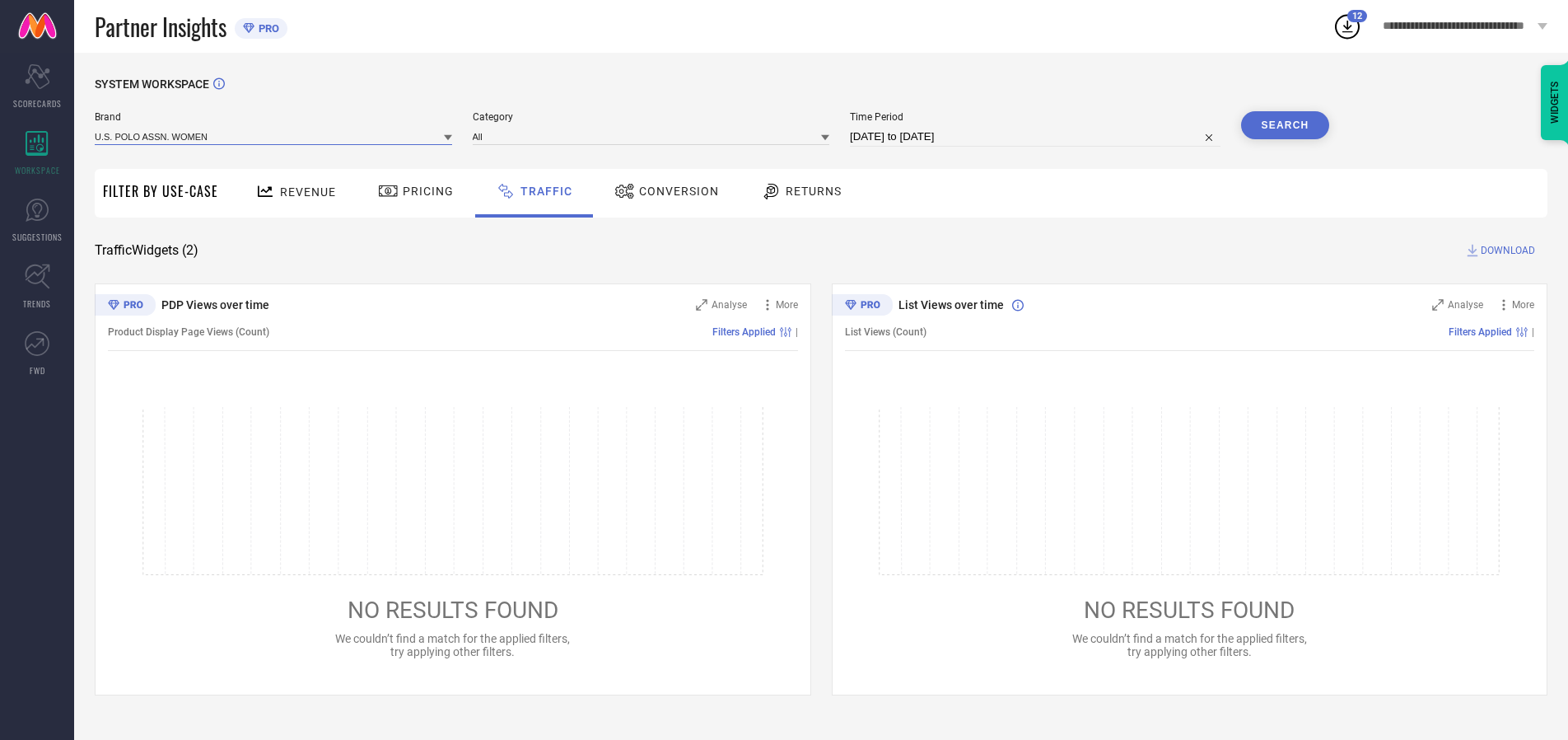
click at [274, 136] on input at bounding box center [273, 136] width 357 height 17
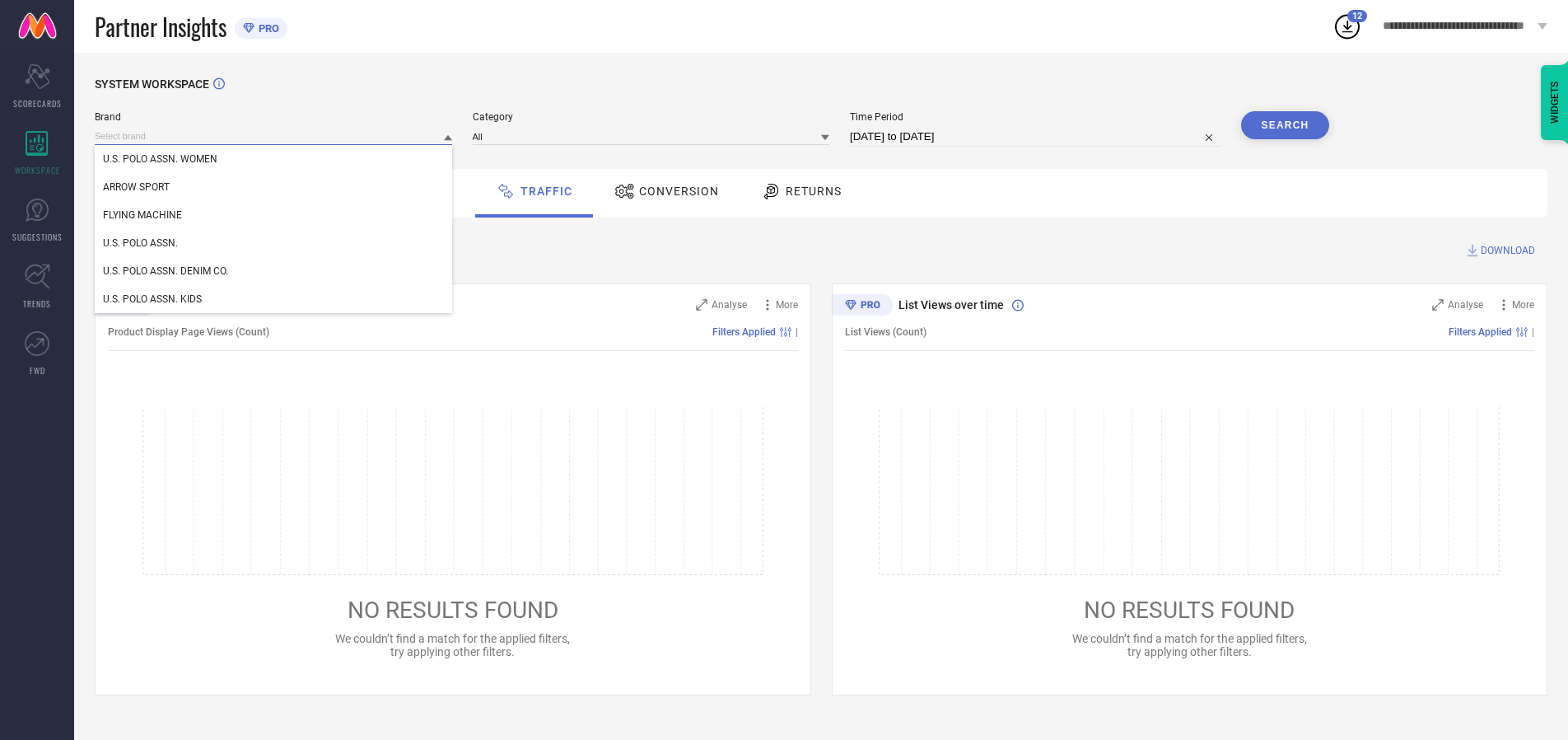
click at [274, 136] on input at bounding box center [273, 136] width 357 height 17
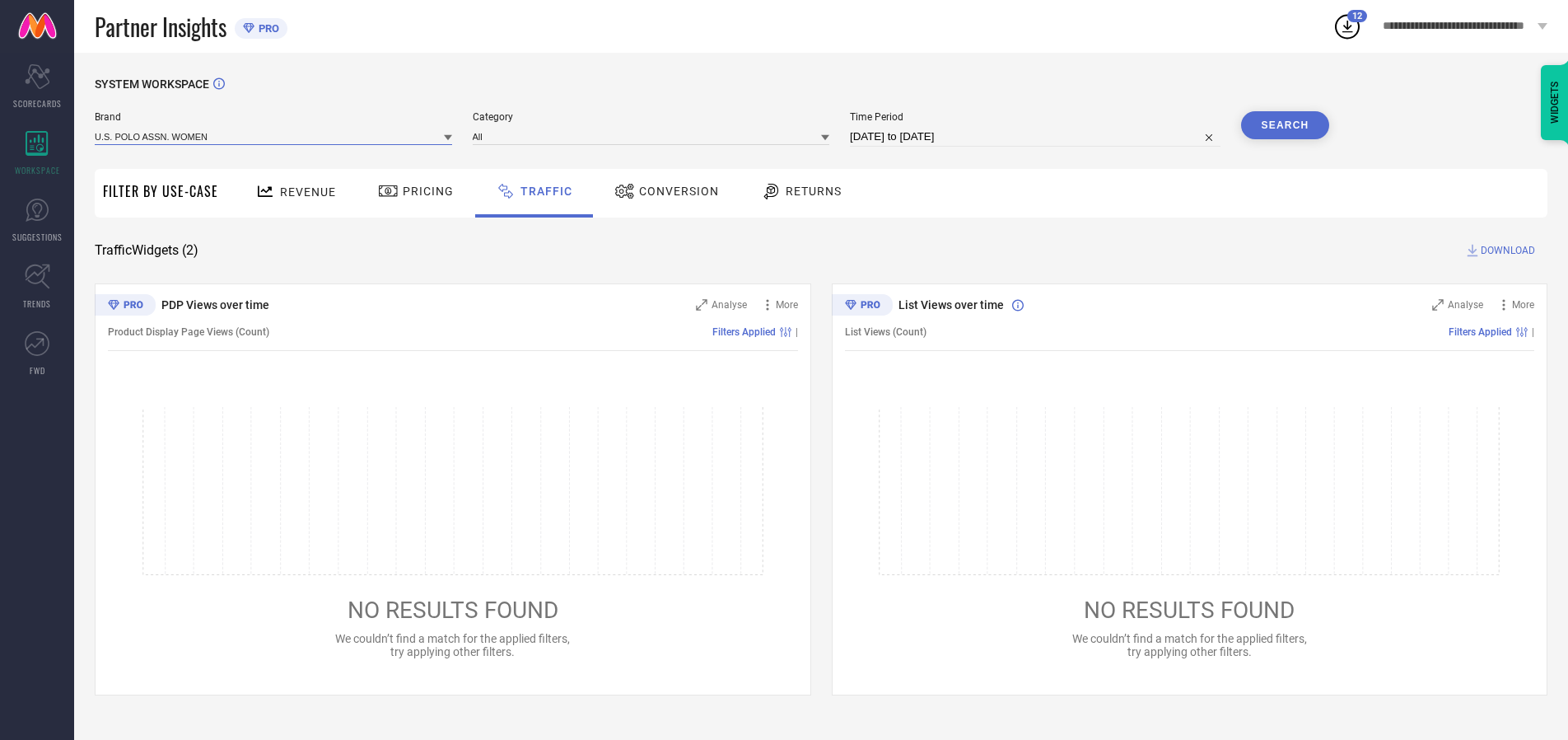
click at [274, 136] on input at bounding box center [273, 136] width 357 height 17
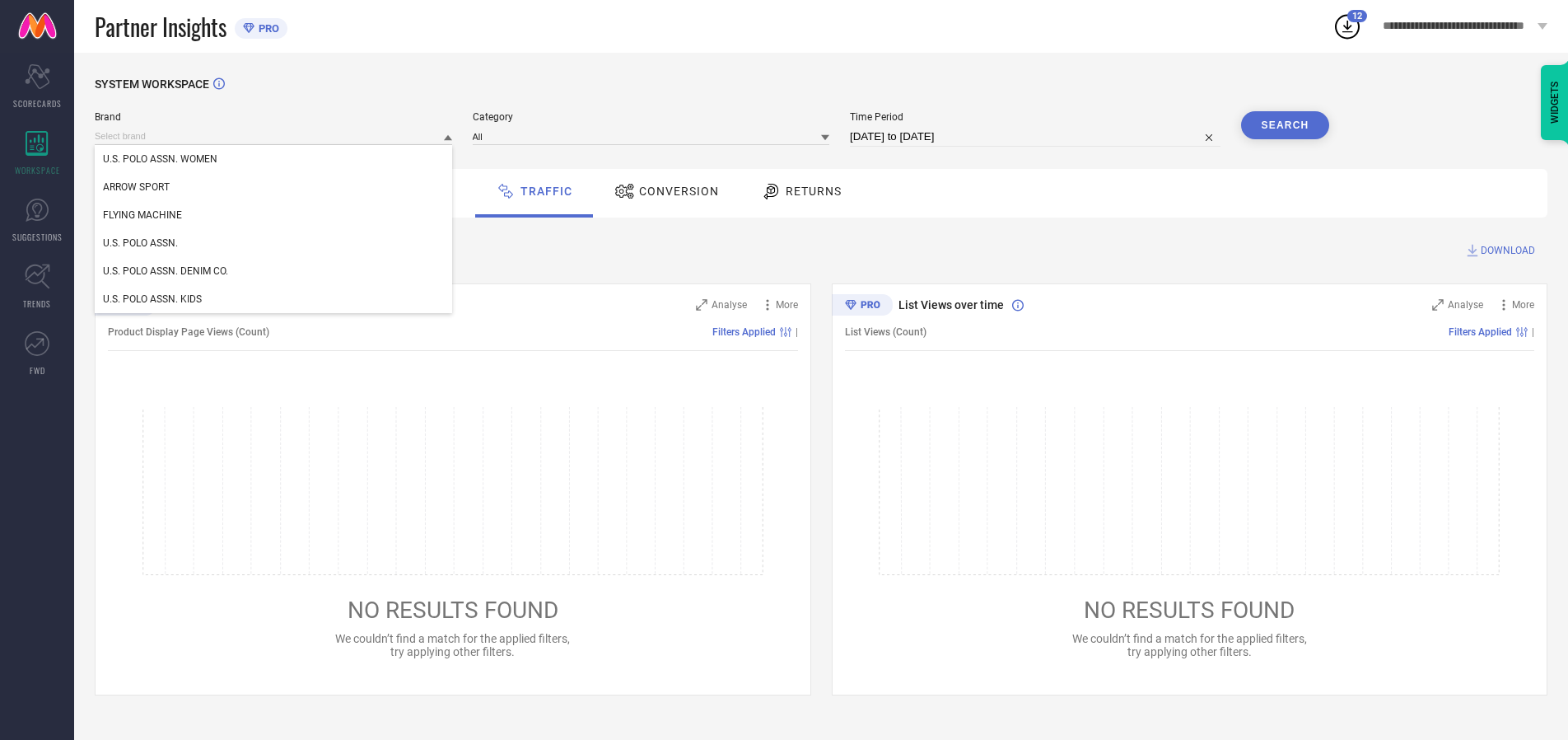
click at [274, 159] on div "U.S. POLO ASSN. WOMEN" at bounding box center [273, 158] width 357 height 28
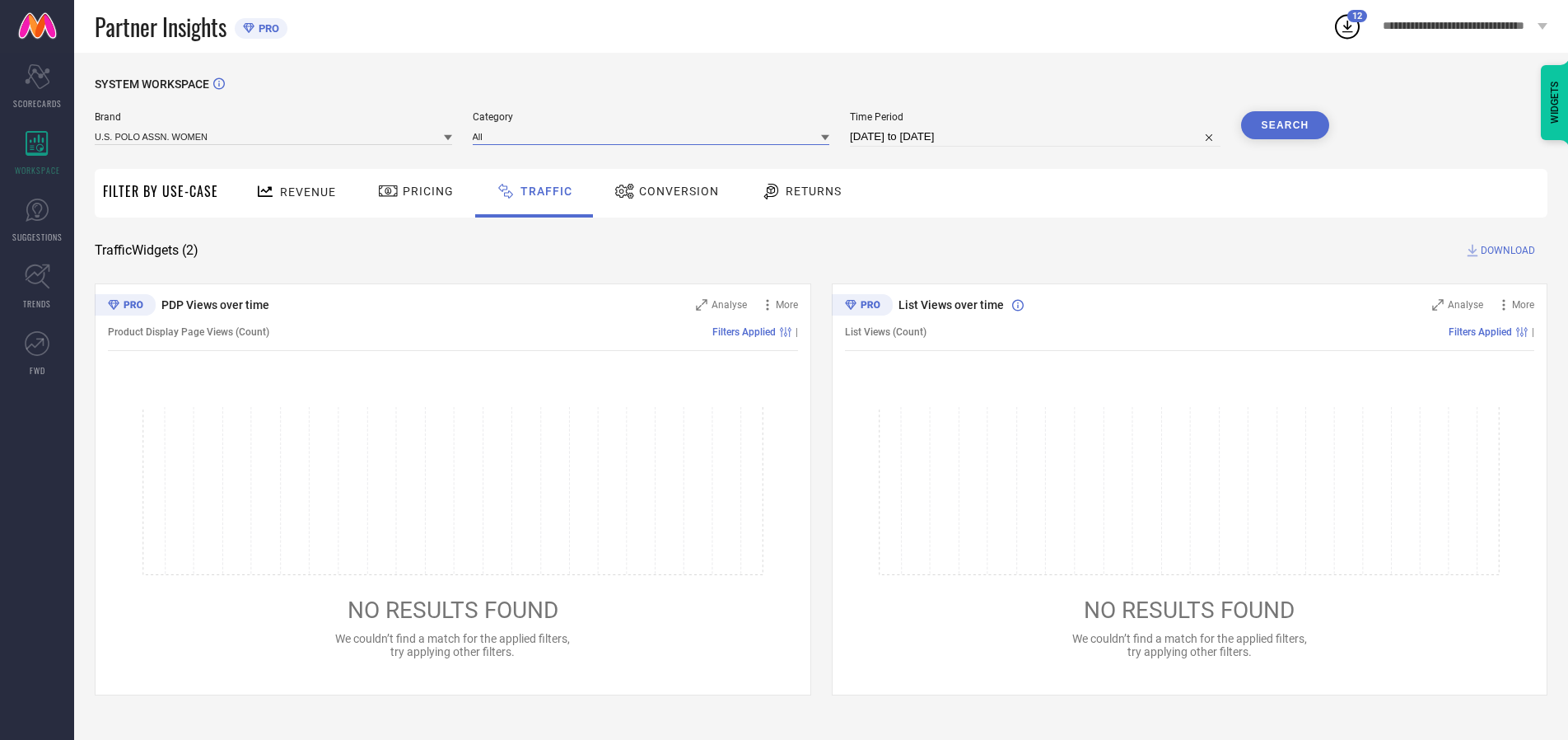
click at [655, 136] on input at bounding box center [651, 136] width 357 height 17
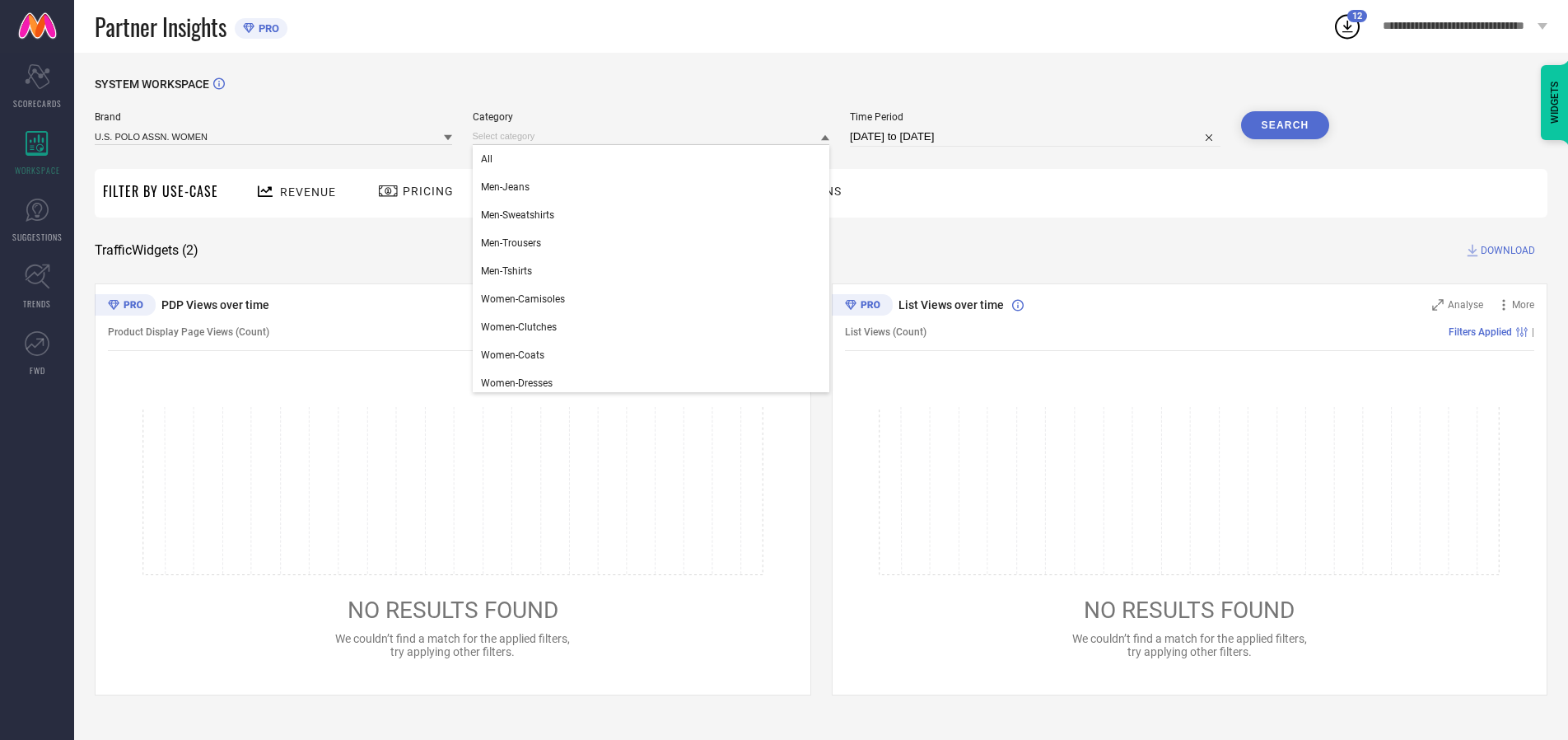
click at [655, 159] on div "All" at bounding box center [651, 158] width 357 height 28
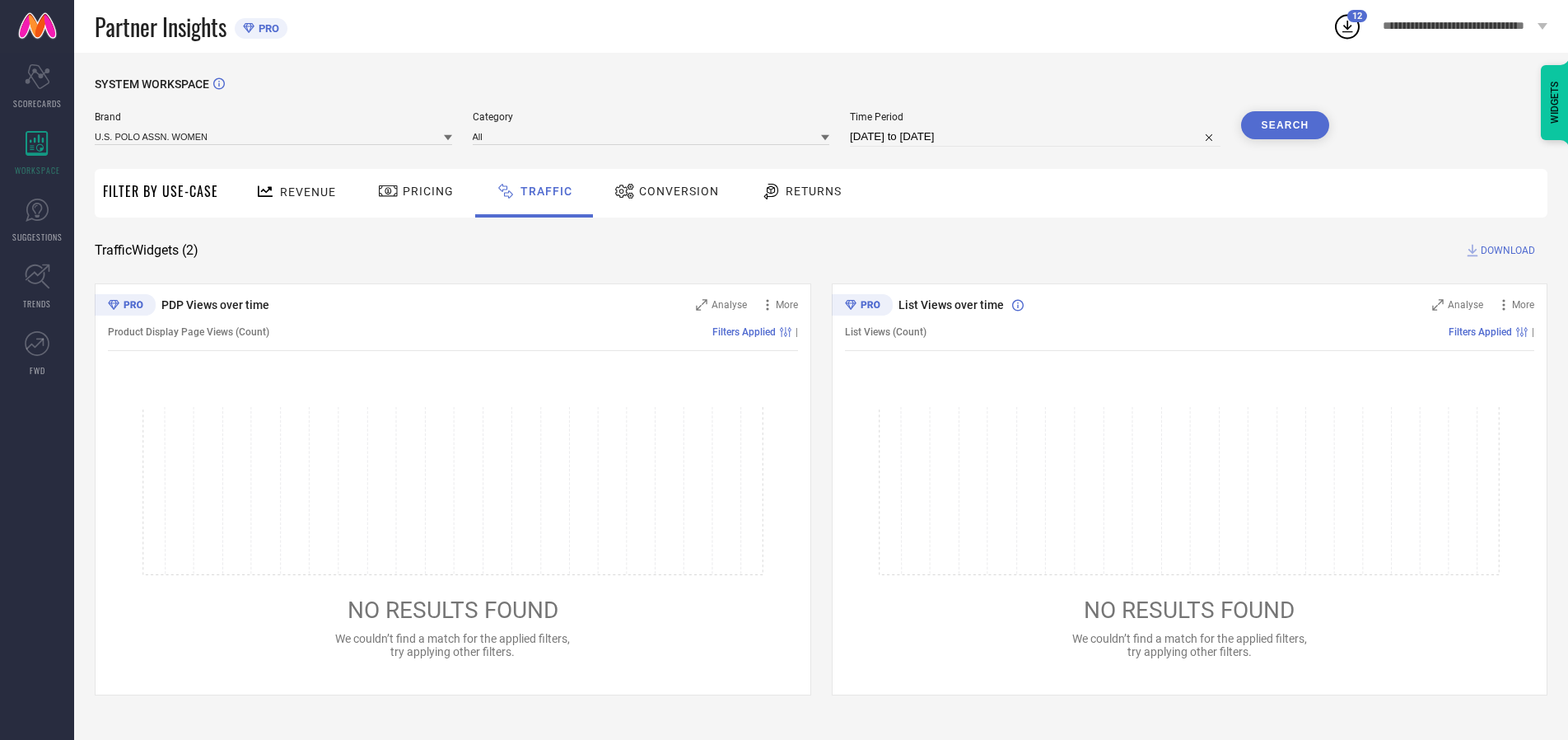
click at [1285, 125] on button "Search" at bounding box center [1286, 124] width 89 height 28
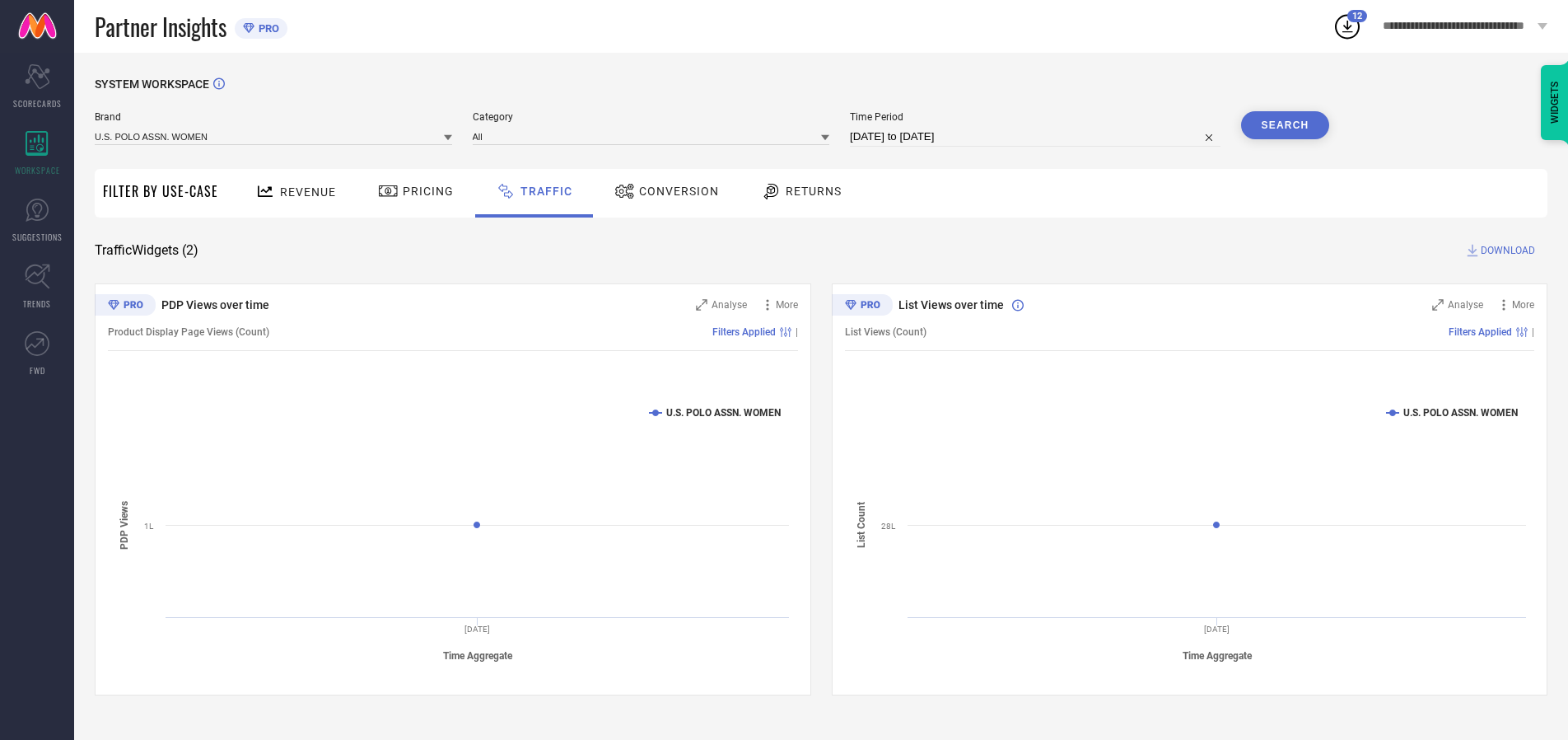
click at [1505, 250] on span "DOWNLOAD" at bounding box center [1508, 250] width 55 height 16
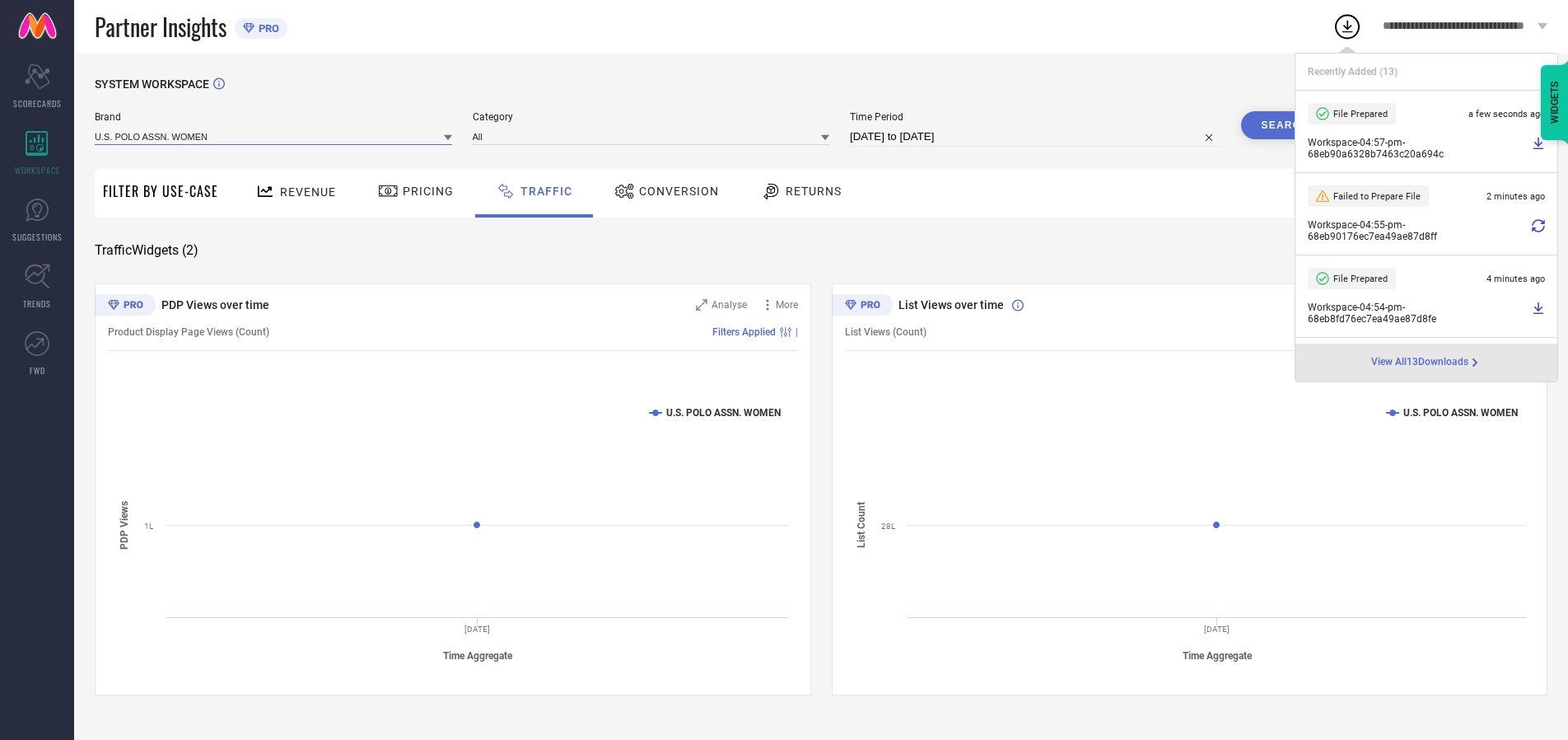
click at [274, 136] on input at bounding box center [273, 136] width 357 height 17
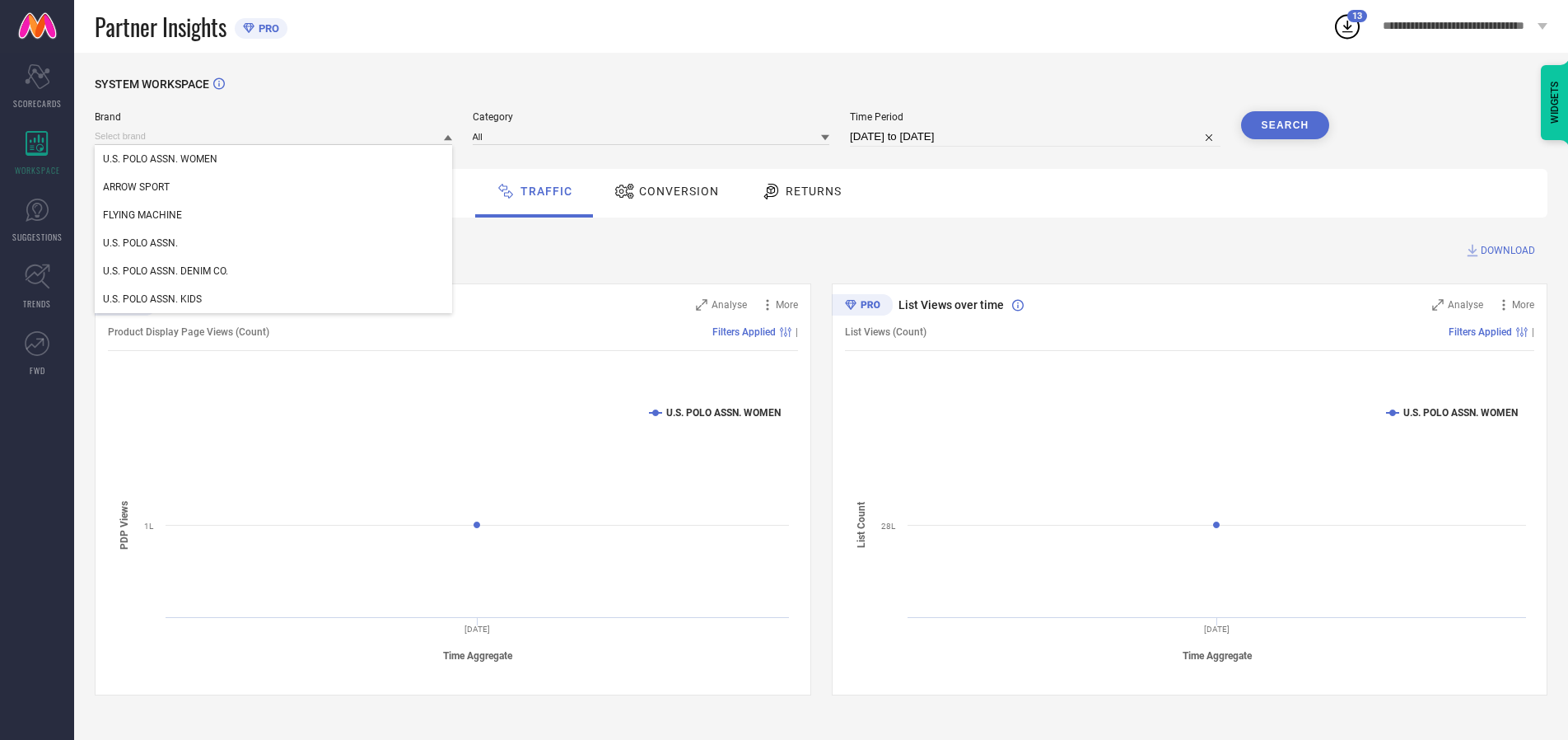
click at [274, 243] on div "U.S. POLO ASSN." at bounding box center [273, 242] width 357 height 28
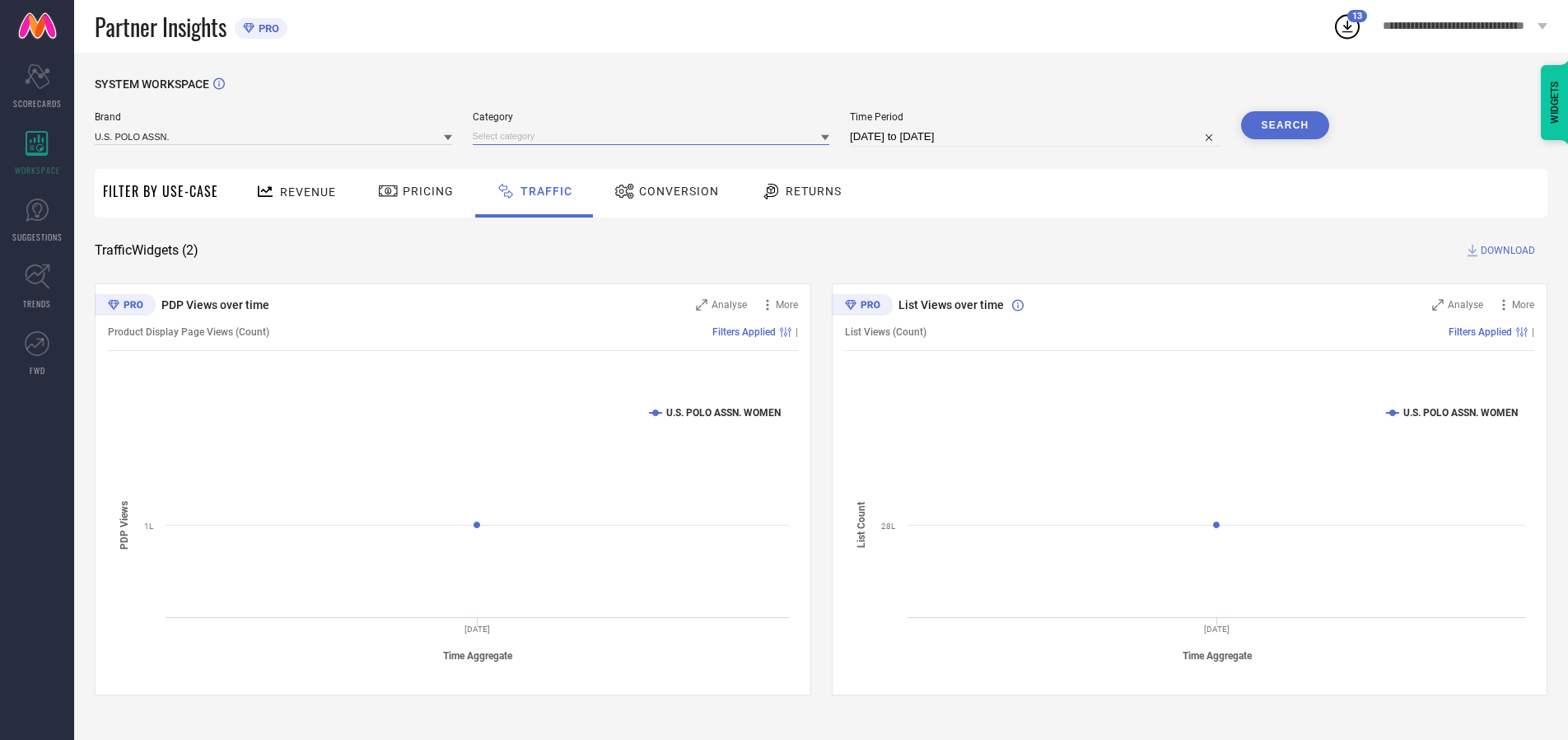
click at [655, 136] on input at bounding box center [651, 136] width 357 height 17
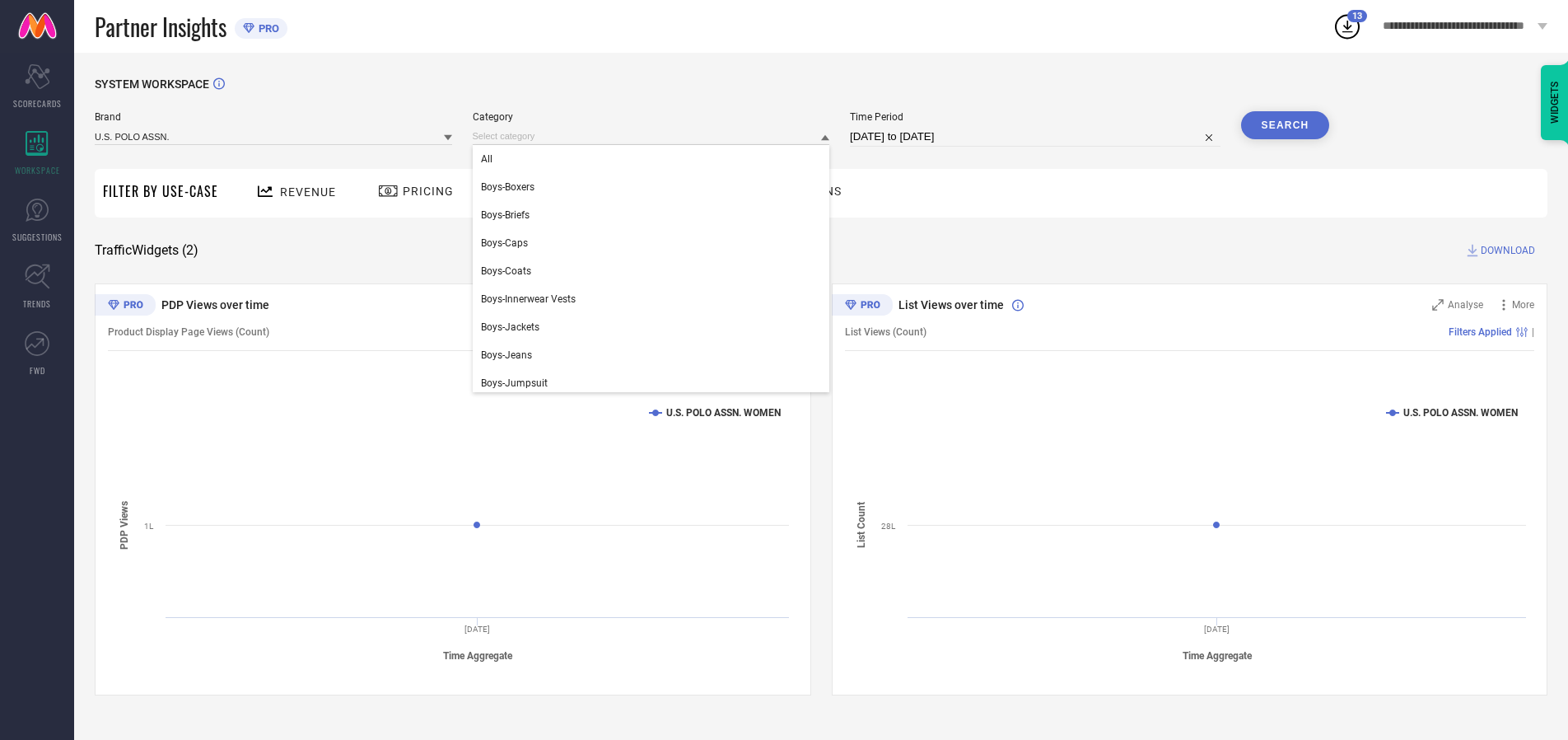
click at [655, 159] on div "All" at bounding box center [651, 158] width 357 height 28
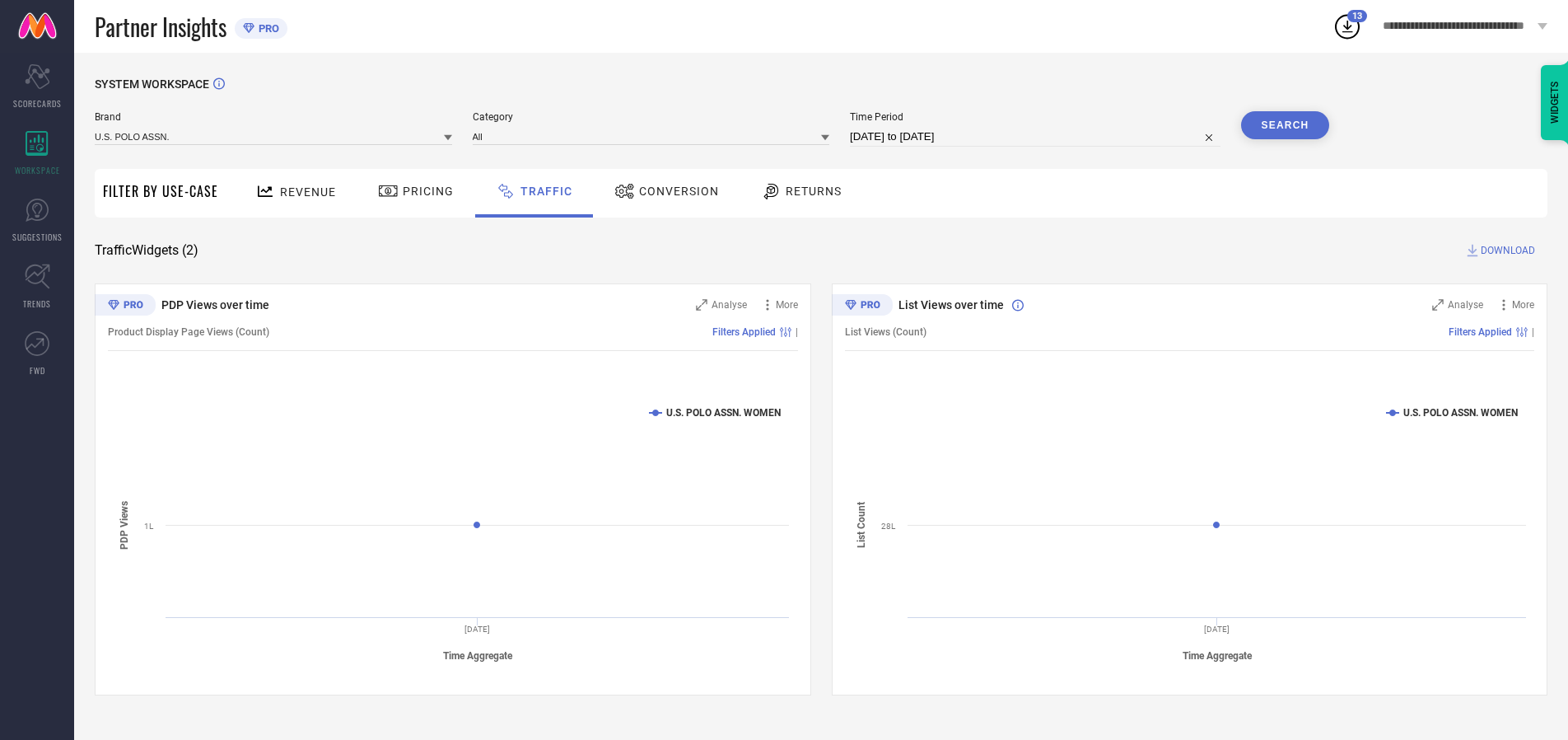
click at [1285, 125] on button "Search" at bounding box center [1286, 124] width 89 height 28
click at [1505, 250] on span "DOWNLOAD" at bounding box center [1508, 250] width 55 height 16
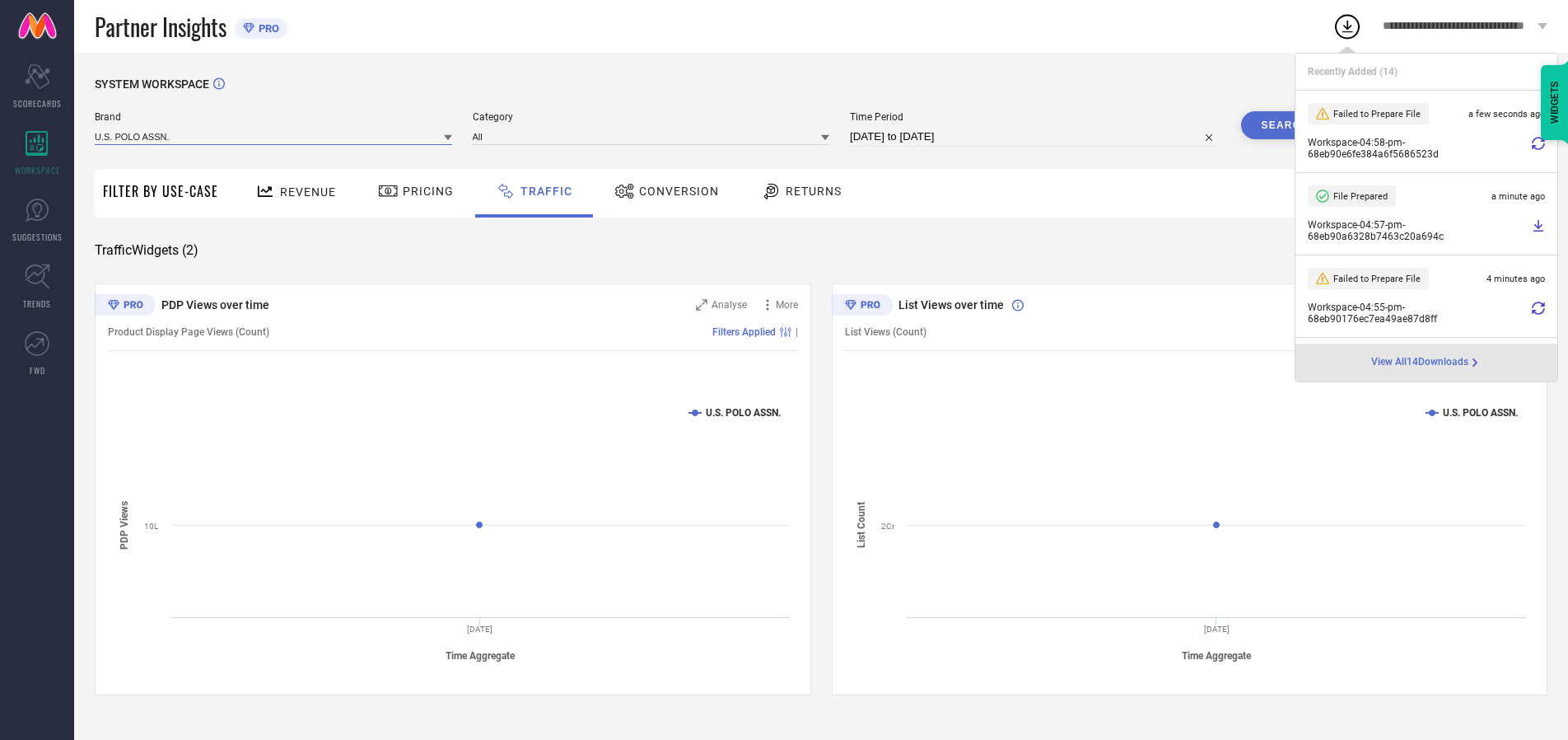
click at [274, 136] on input at bounding box center [273, 136] width 357 height 17
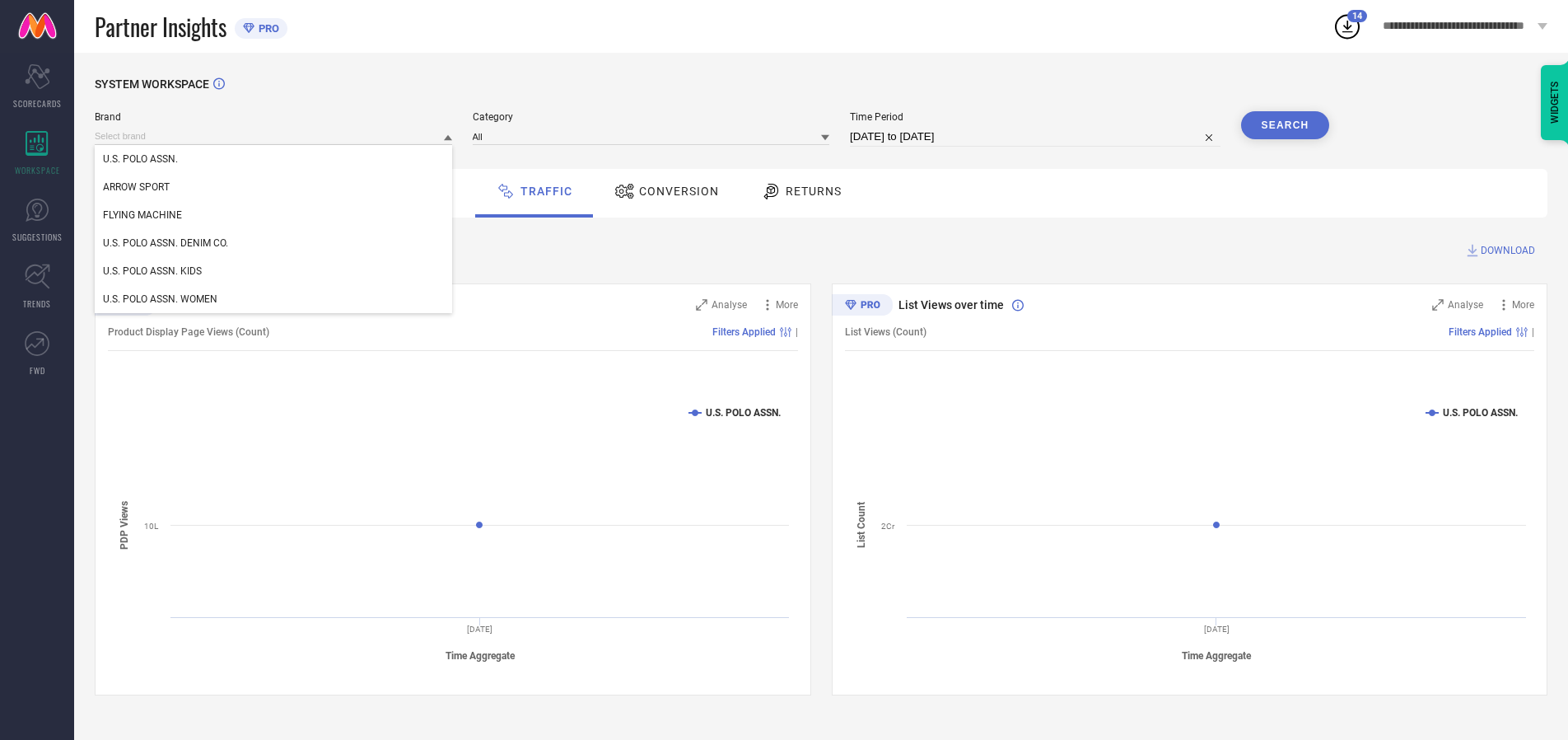
click at [274, 243] on div "U.S. POLO ASSN. DENIM CO." at bounding box center [273, 242] width 357 height 28
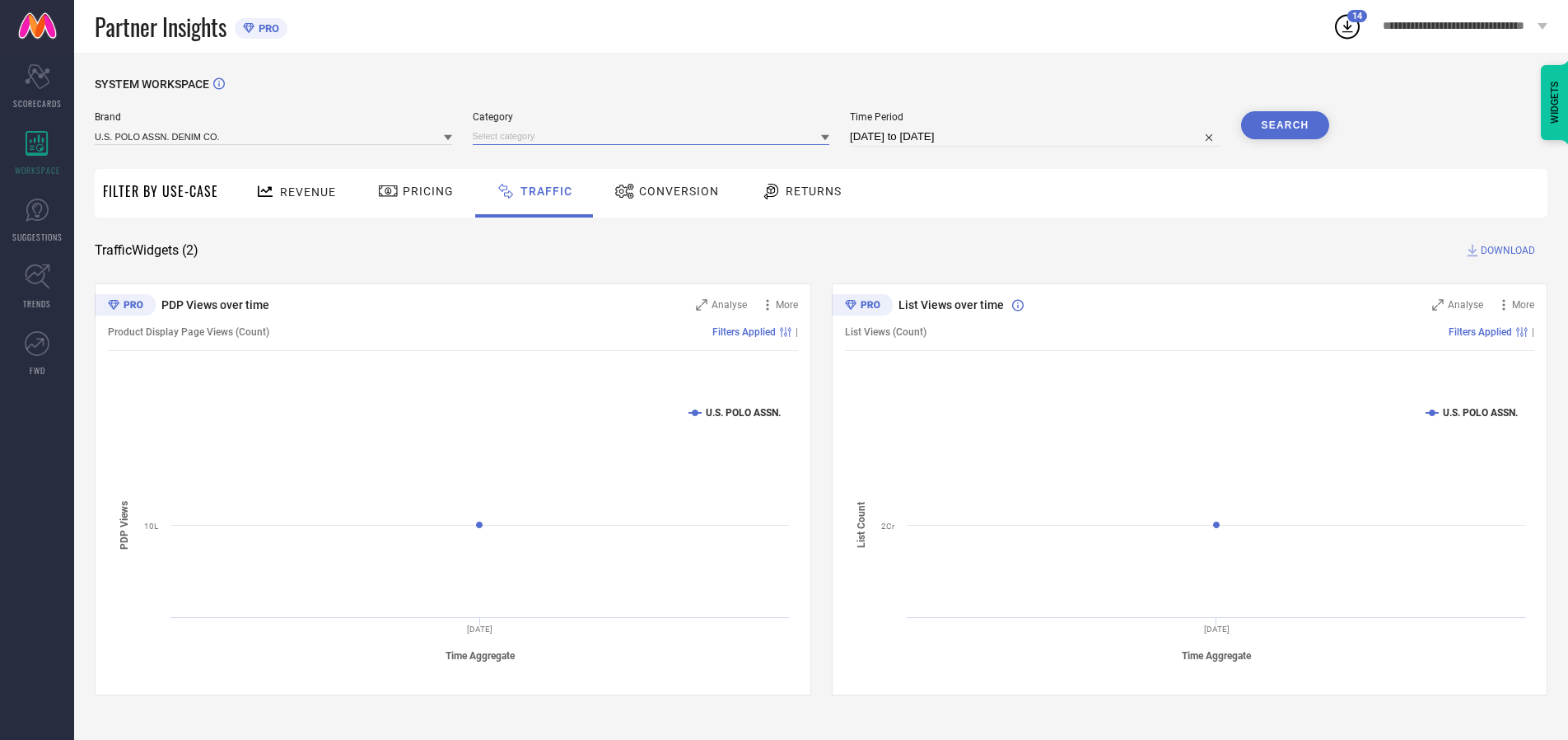
click at [655, 136] on input at bounding box center [651, 136] width 357 height 17
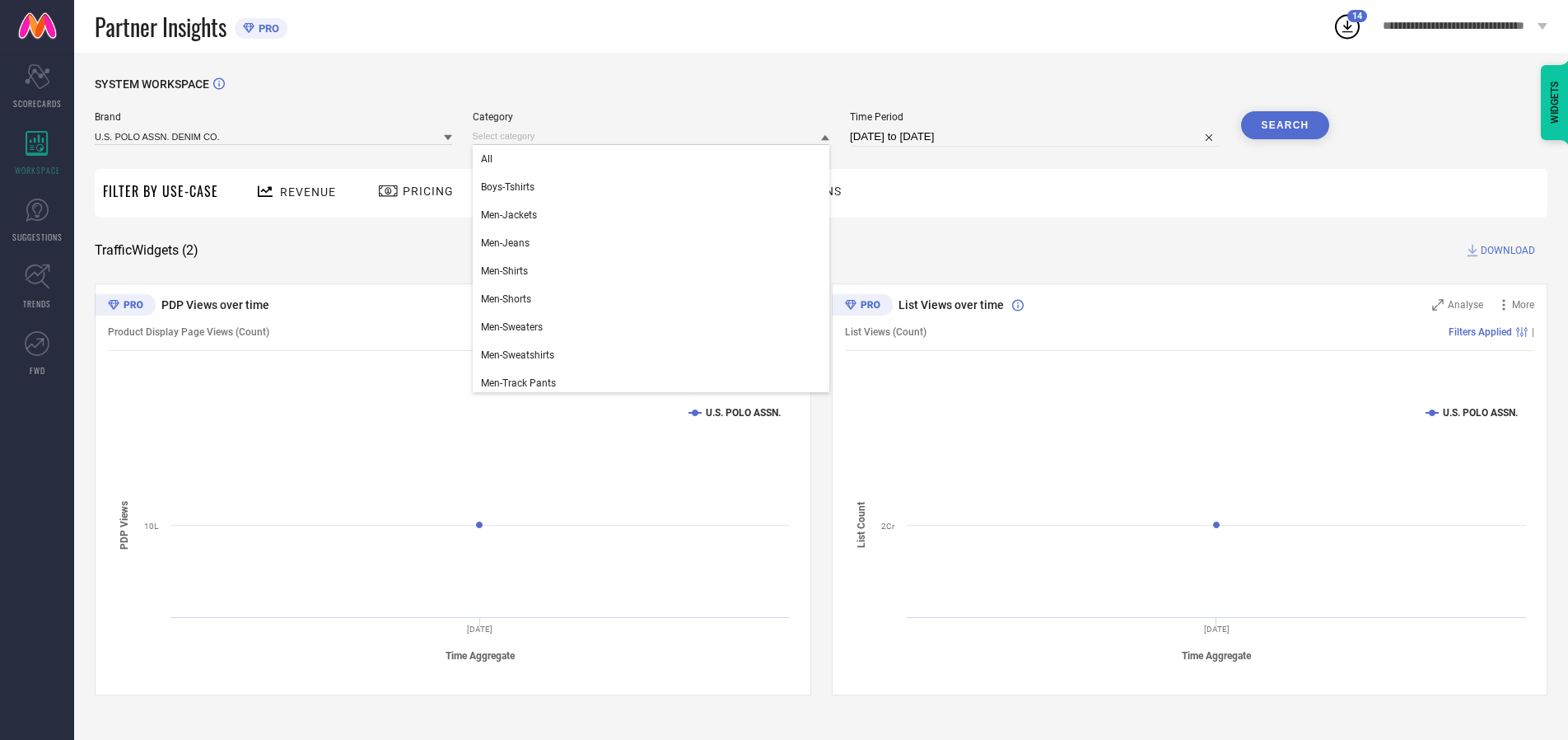
click at [655, 159] on div "All" at bounding box center [651, 158] width 357 height 28
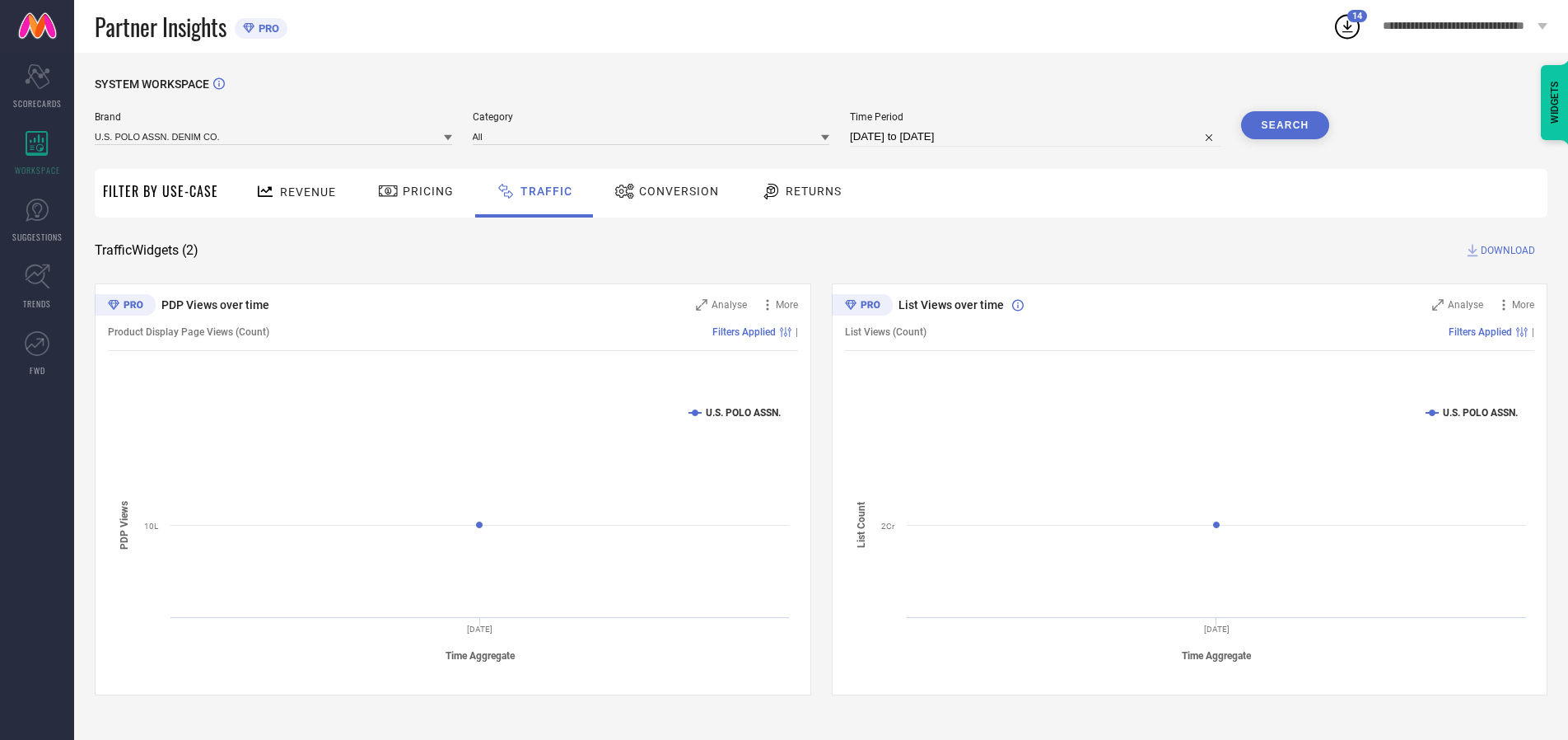
click at [1285, 125] on button "Search" at bounding box center [1286, 124] width 89 height 28
click at [1505, 250] on span "DOWNLOAD" at bounding box center [1508, 250] width 55 height 16
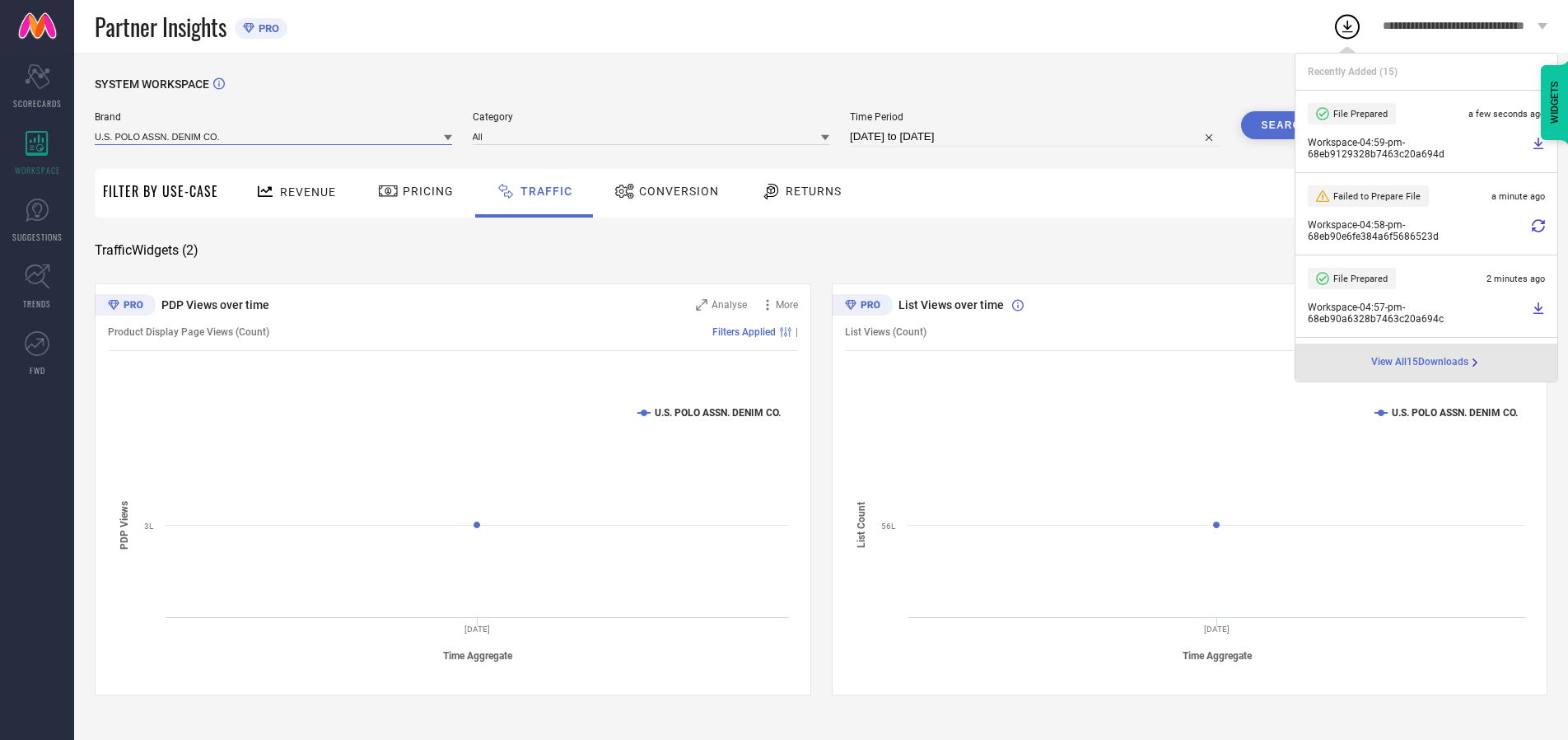
click at [274, 136] on input at bounding box center [273, 136] width 357 height 17
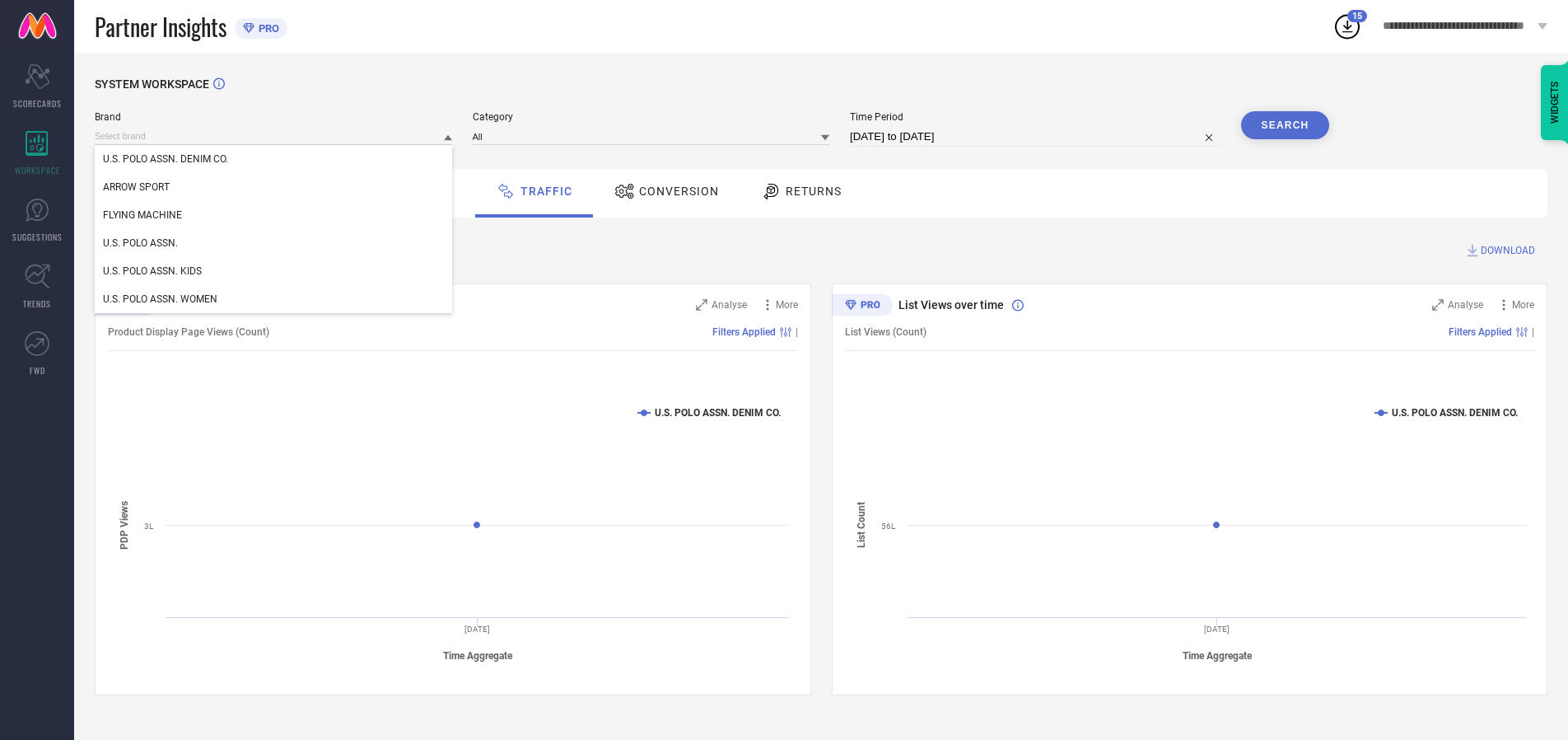
click at [274, 271] on div "U.S. POLO ASSN. KIDS" at bounding box center [273, 271] width 357 height 28
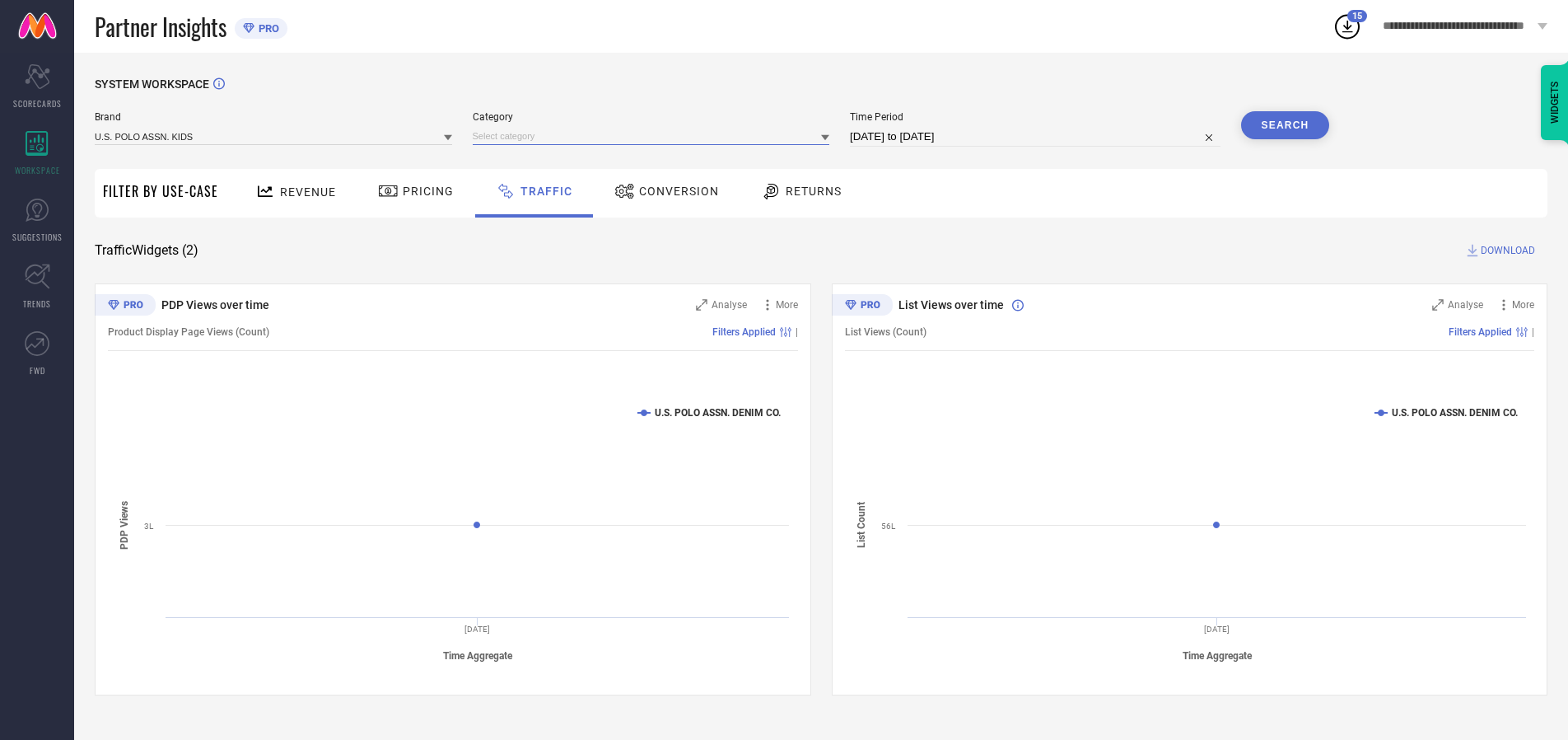
click at [655, 136] on input at bounding box center [651, 136] width 357 height 17
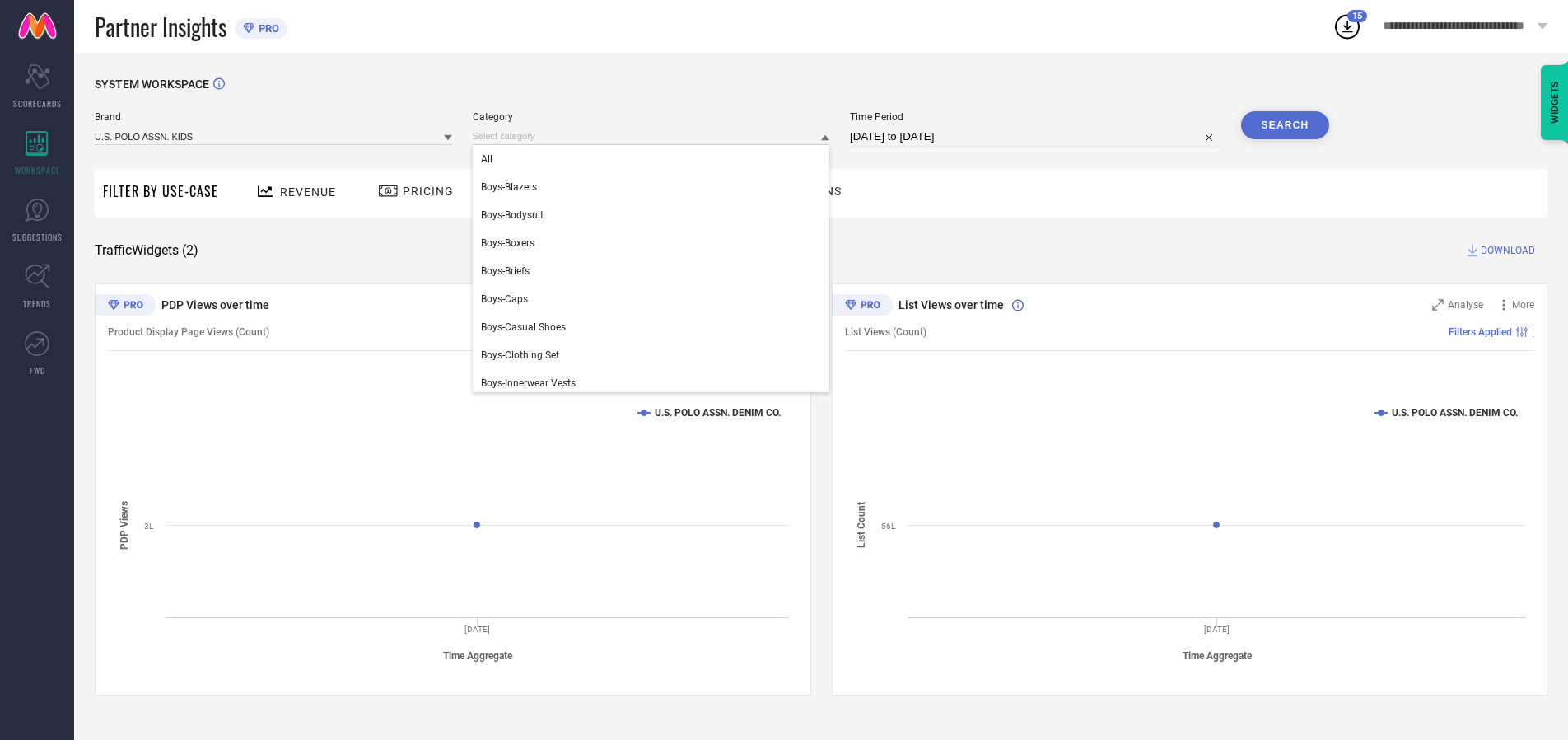
click at [655, 159] on div "All" at bounding box center [651, 158] width 357 height 28
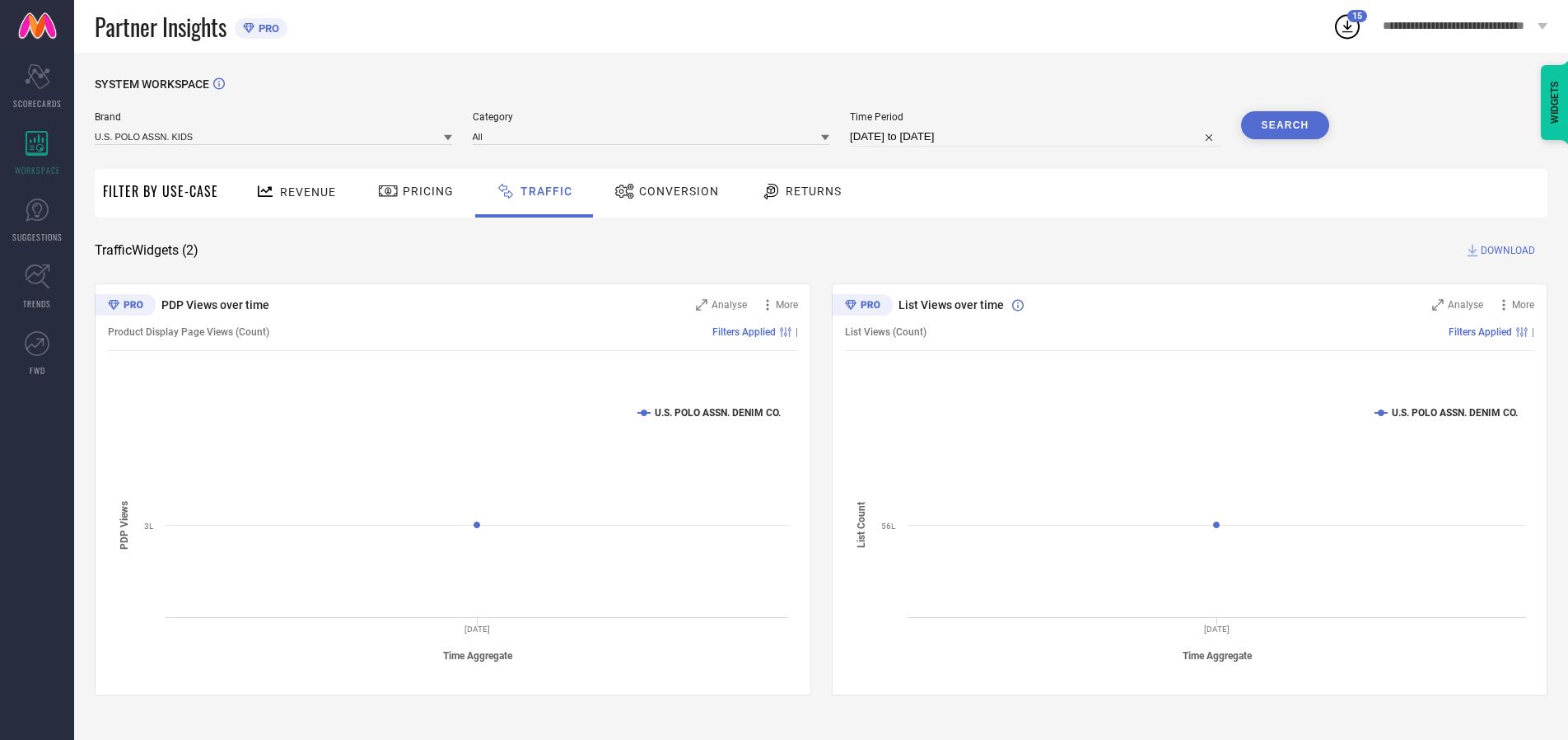
click at [1285, 125] on button "Search" at bounding box center [1286, 124] width 89 height 28
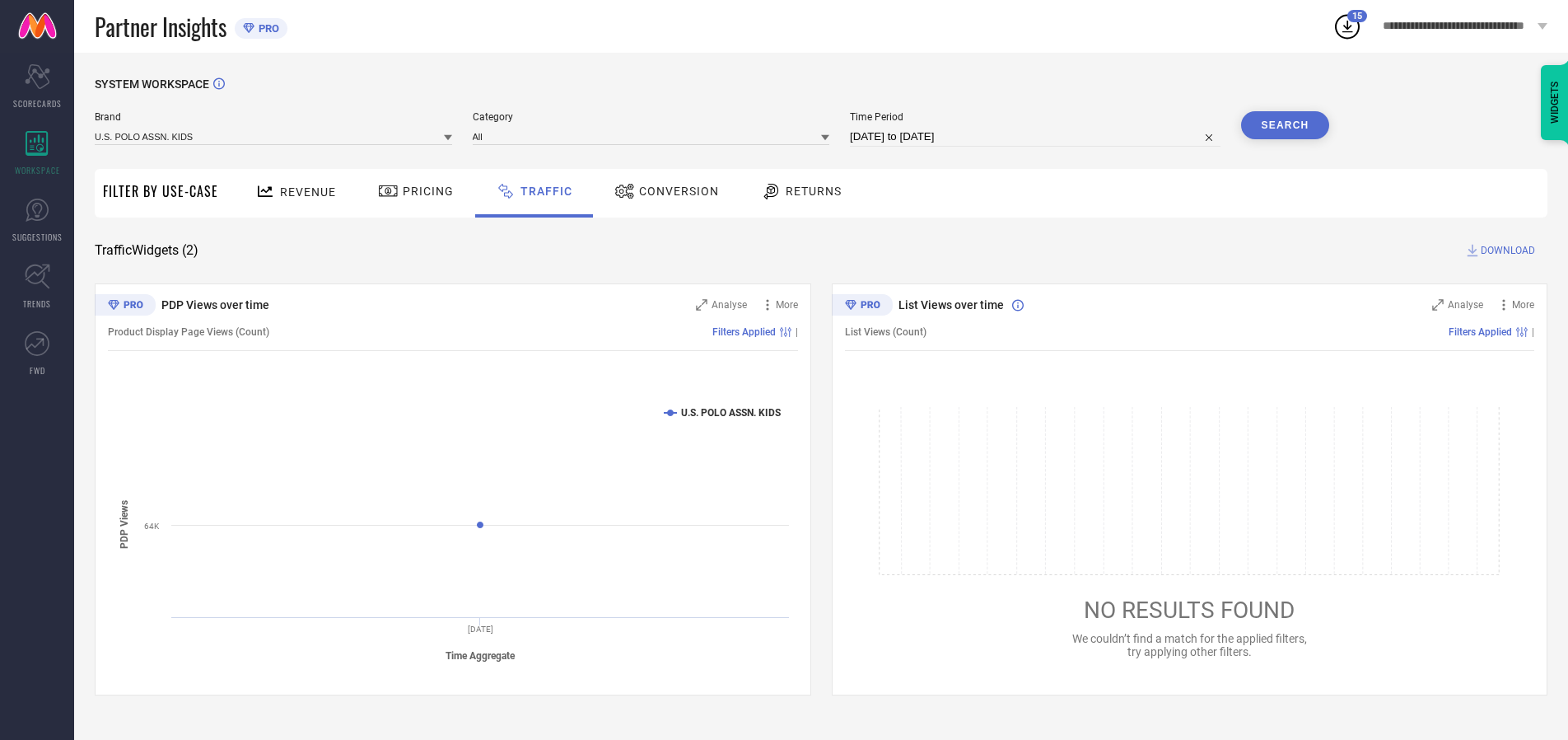
click at [1505, 250] on span "DOWNLOAD" at bounding box center [1508, 250] width 55 height 16
click at [1038, 137] on input at bounding box center [1035, 137] width 371 height 20
select select "9"
select select "2025"
select select "10"
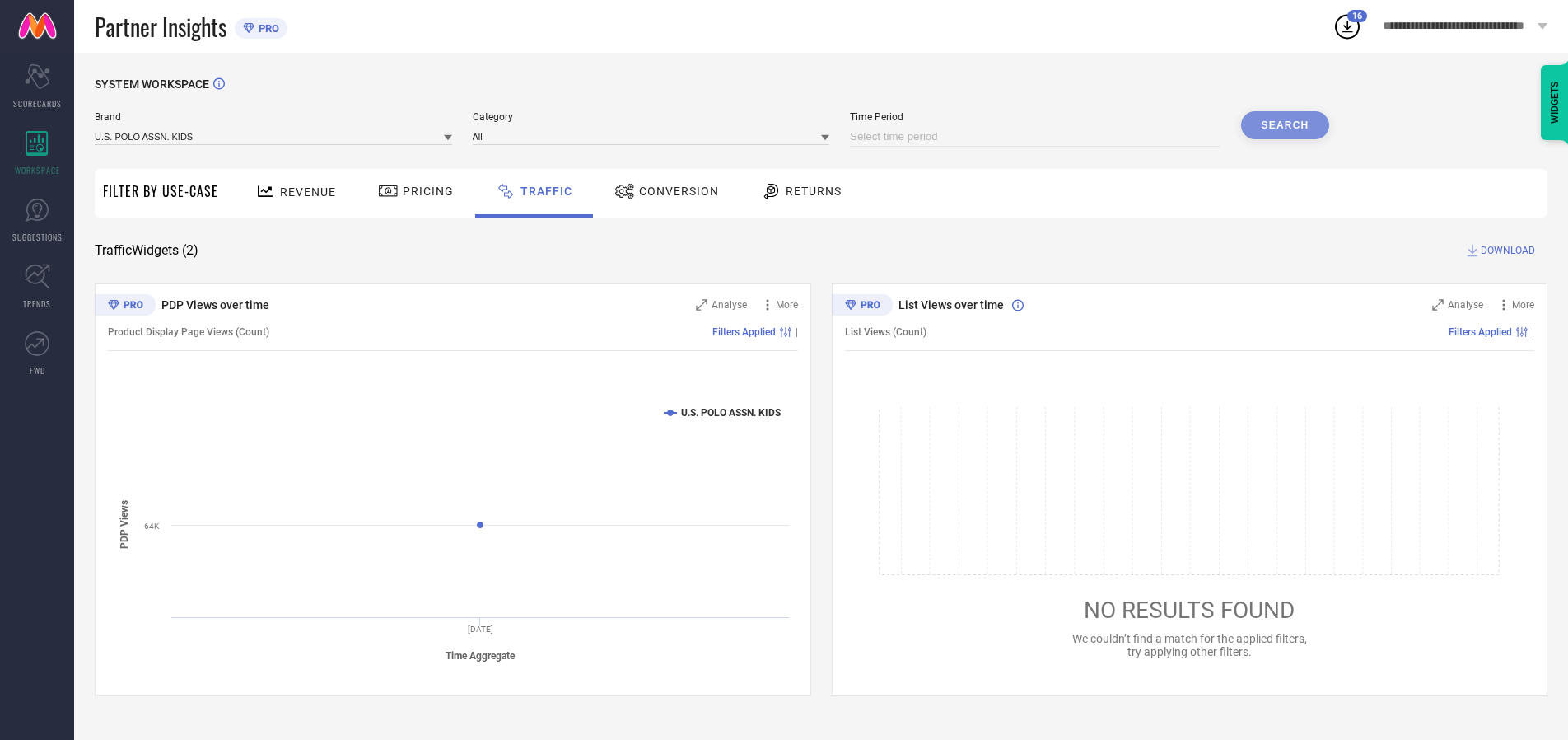
select select "2025"
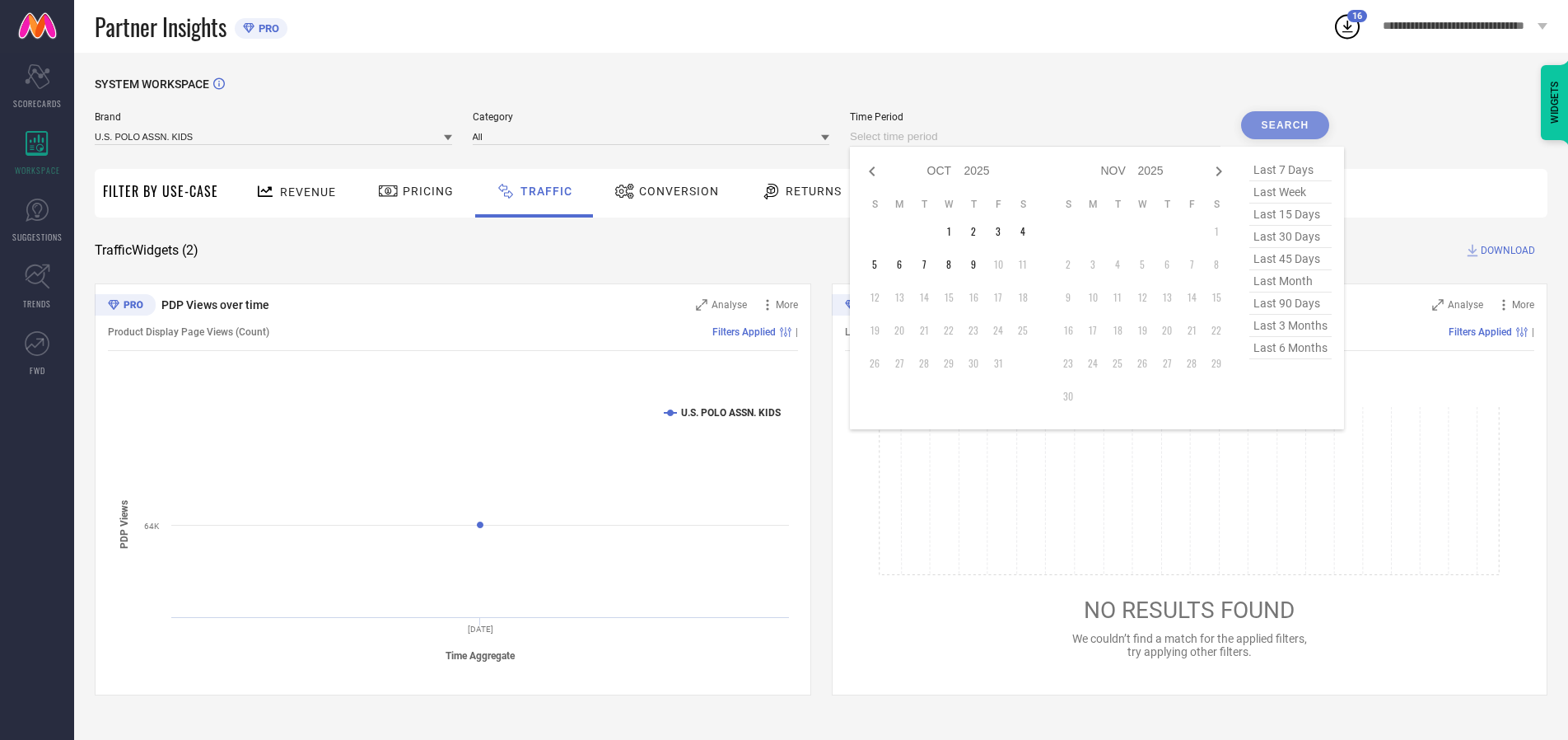
click at [954, 231] on td "1" at bounding box center [949, 231] width 25 height 25
type input "[DATE] to [DATE]"
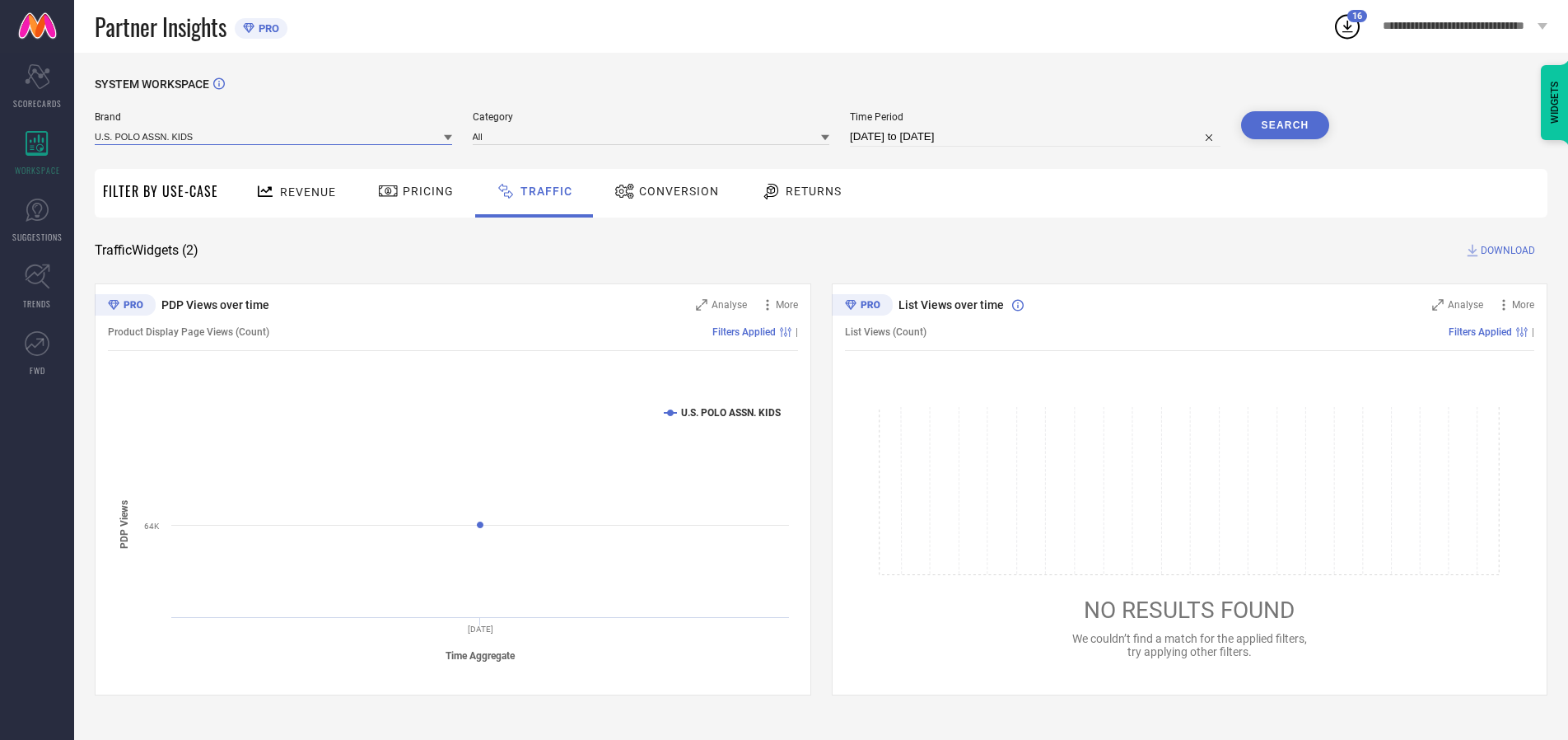
click at [274, 136] on input at bounding box center [273, 136] width 357 height 17
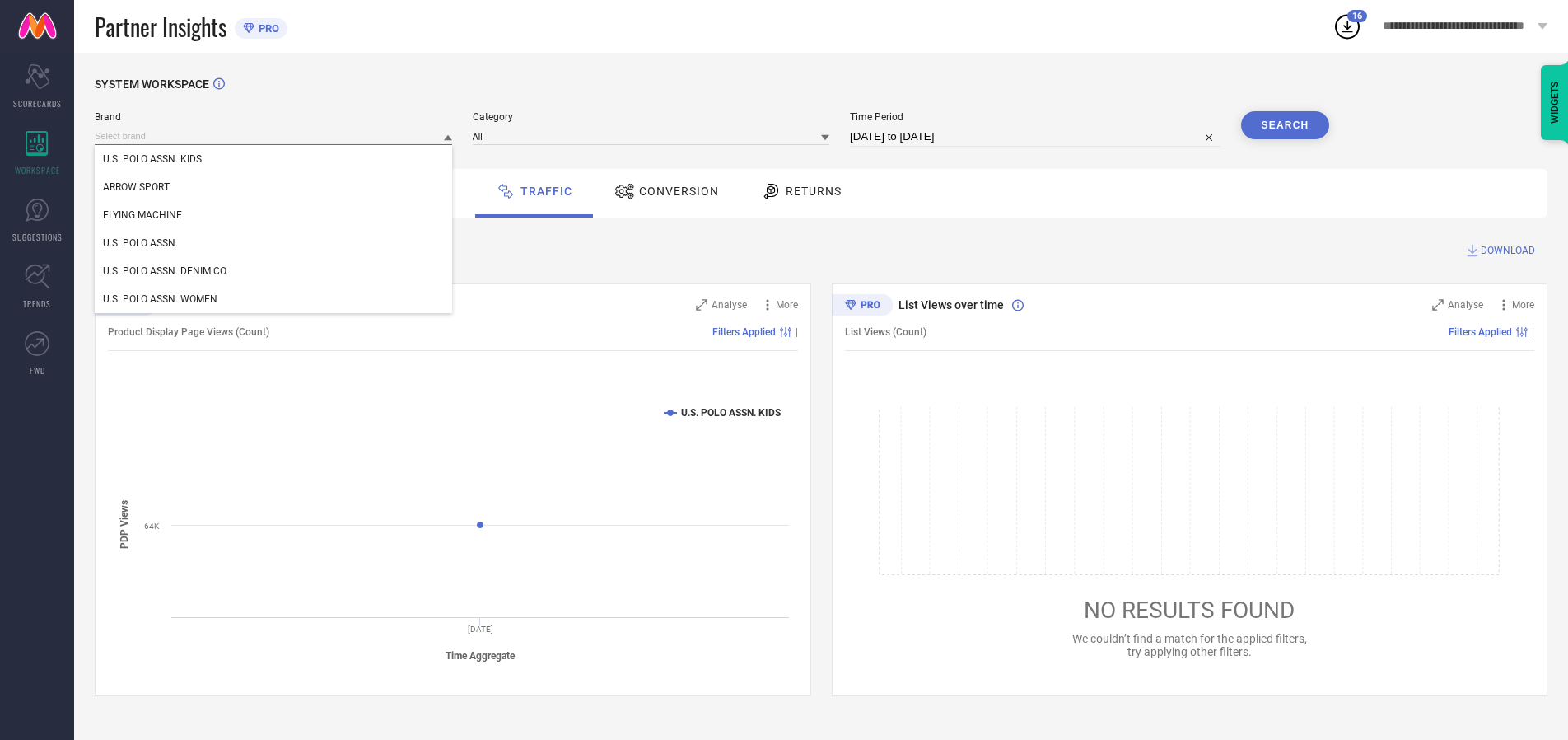
click at [274, 136] on input at bounding box center [273, 136] width 357 height 17
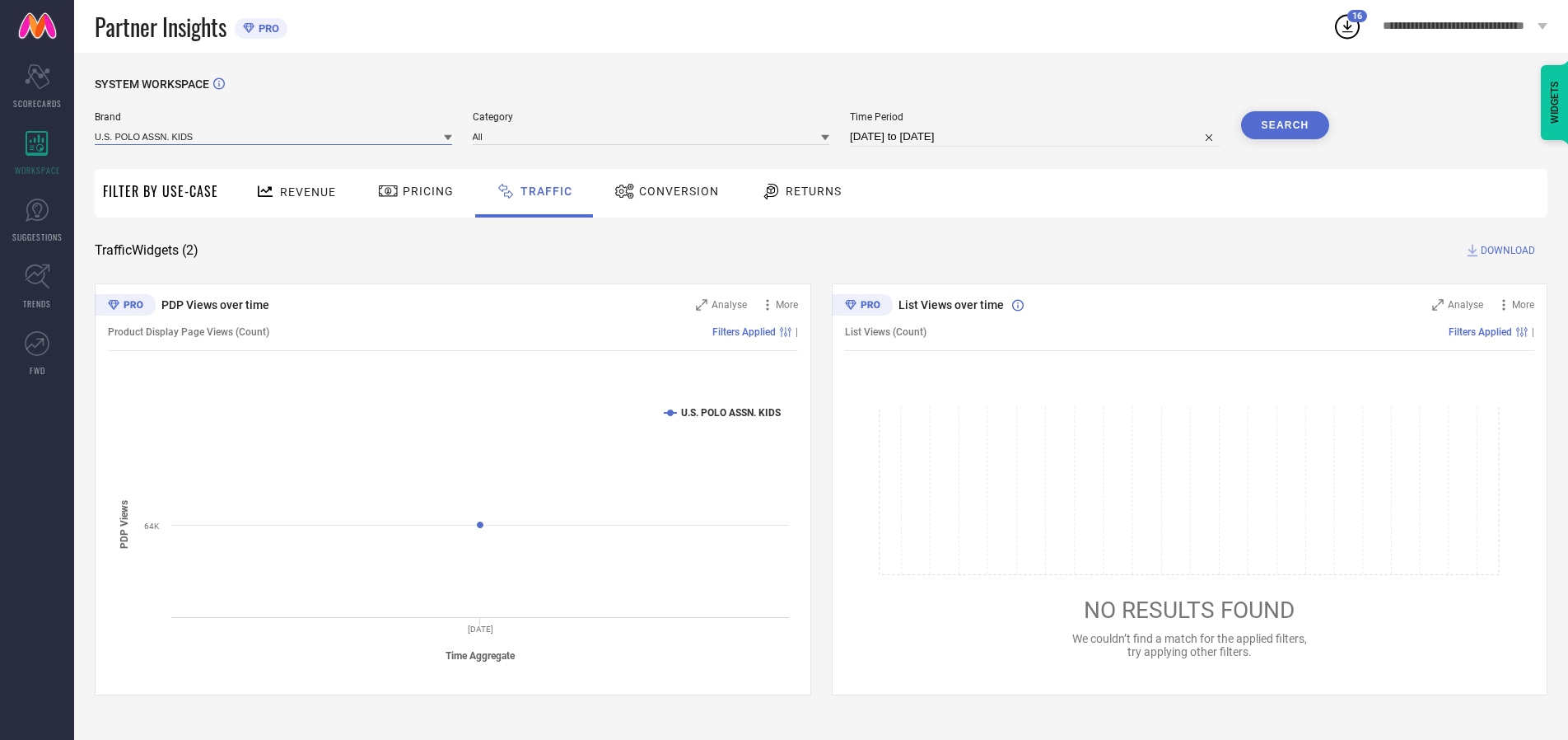
click at [274, 136] on input at bounding box center [273, 136] width 357 height 17
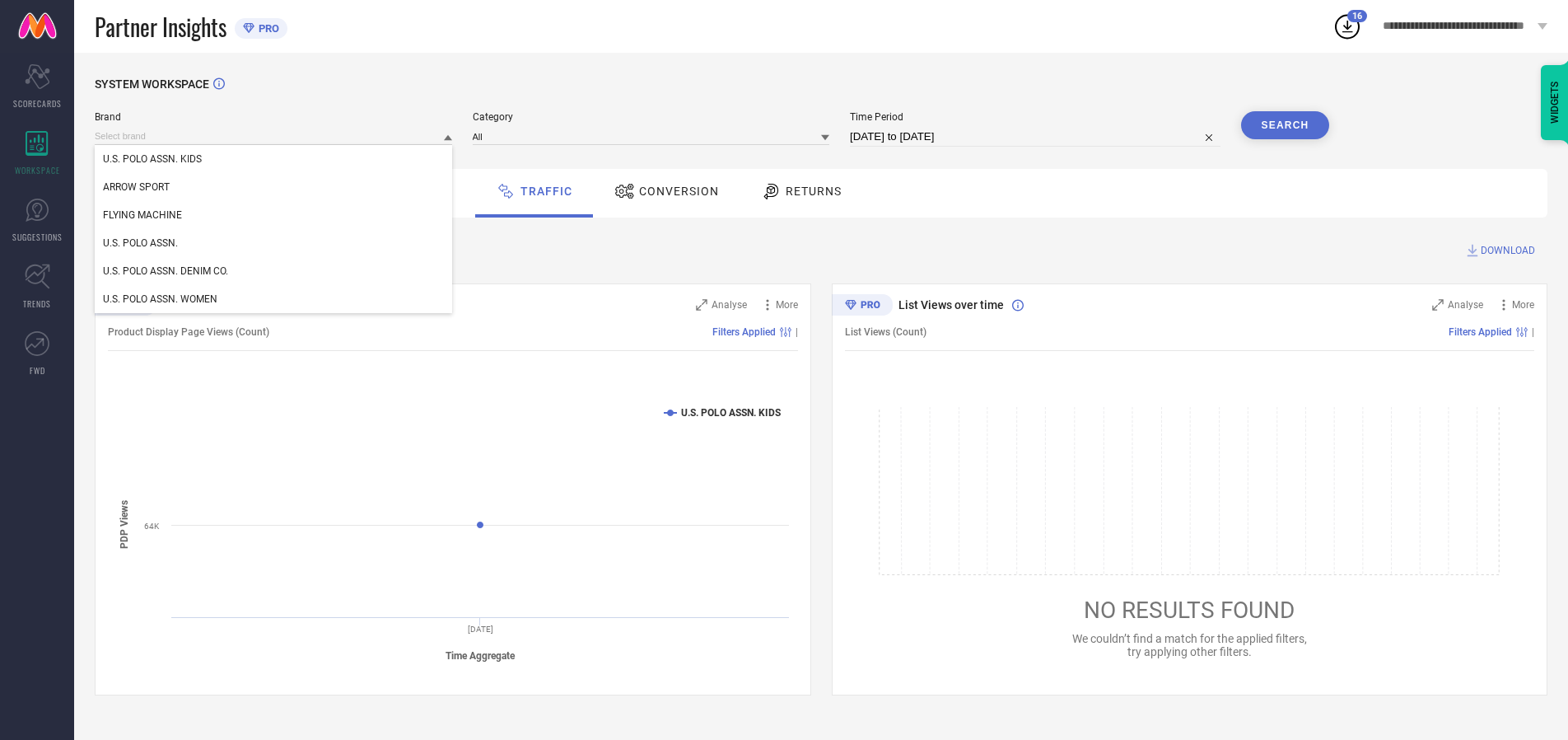
click at [274, 159] on div "U.S. POLO ASSN. KIDS" at bounding box center [273, 158] width 357 height 28
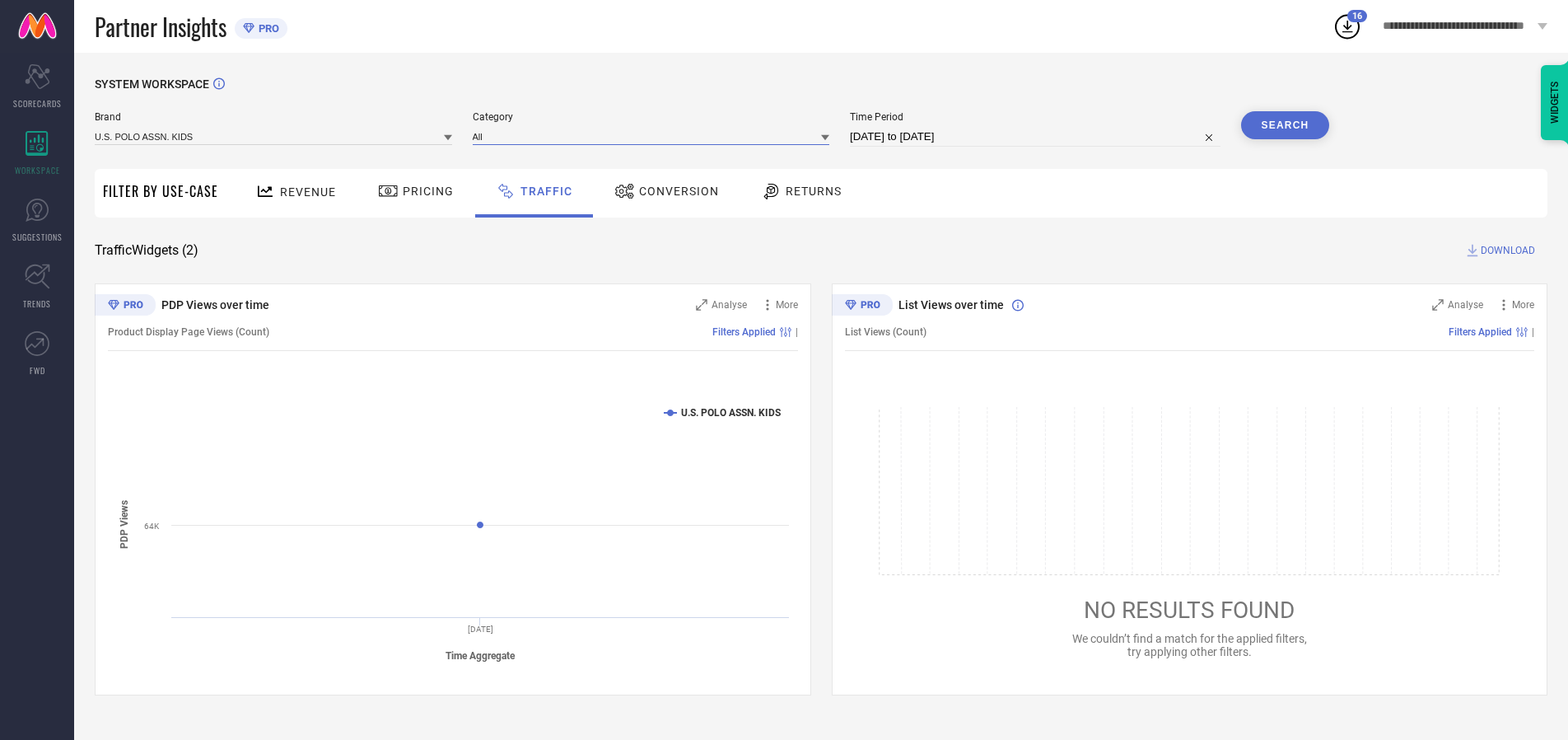
click at [655, 136] on input at bounding box center [651, 136] width 357 height 17
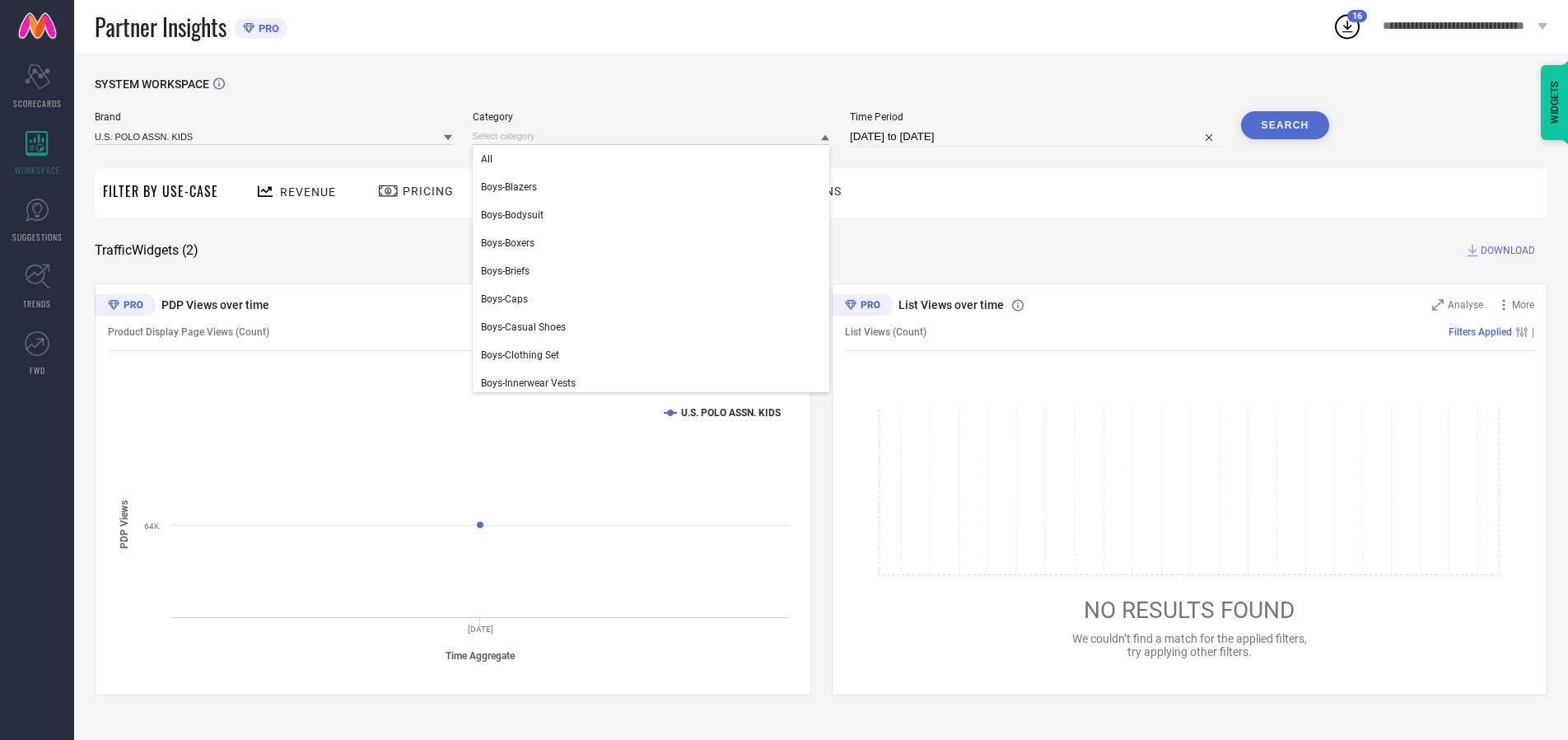
click at [655, 159] on div "All" at bounding box center [651, 158] width 357 height 28
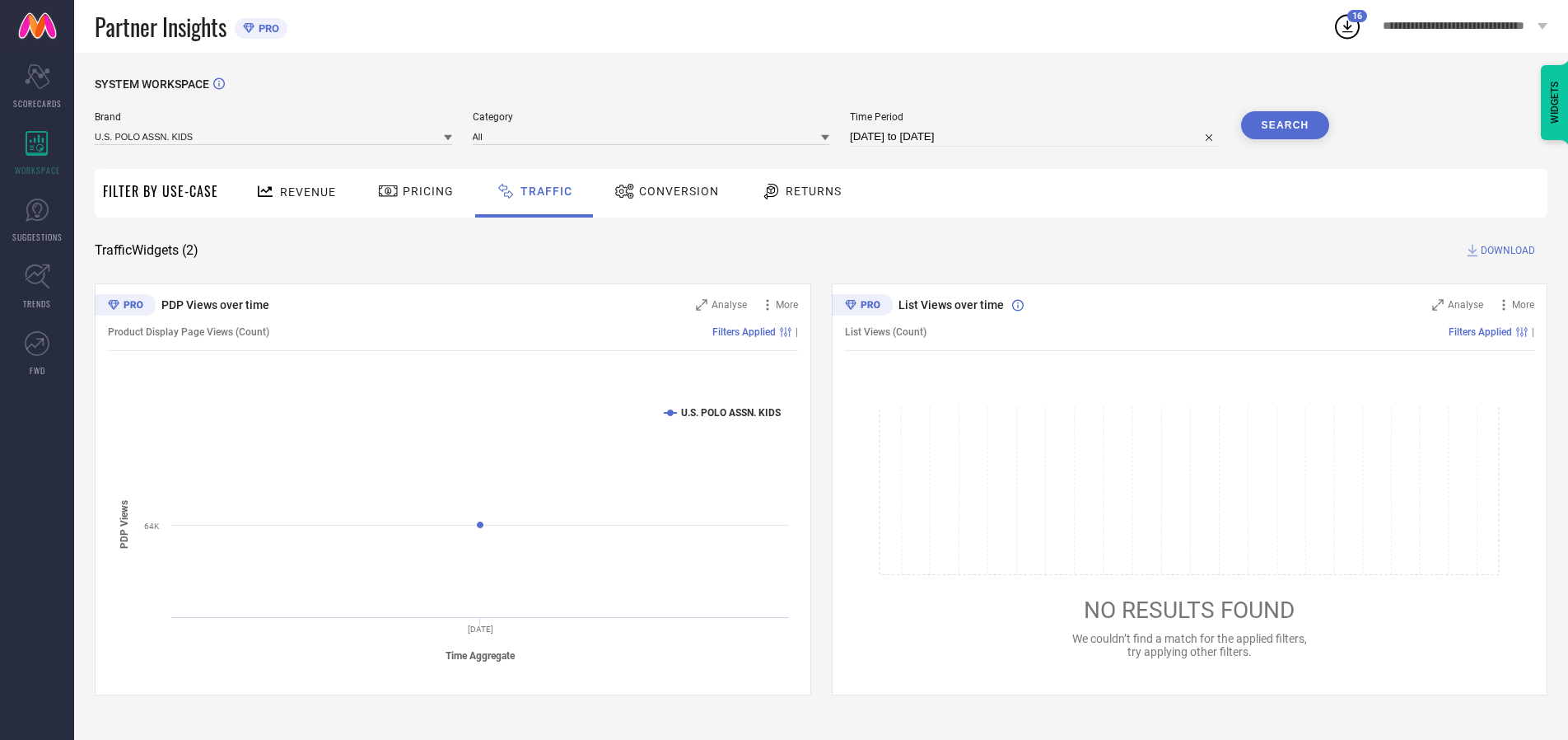
click at [1285, 125] on button "Search" at bounding box center [1286, 124] width 89 height 28
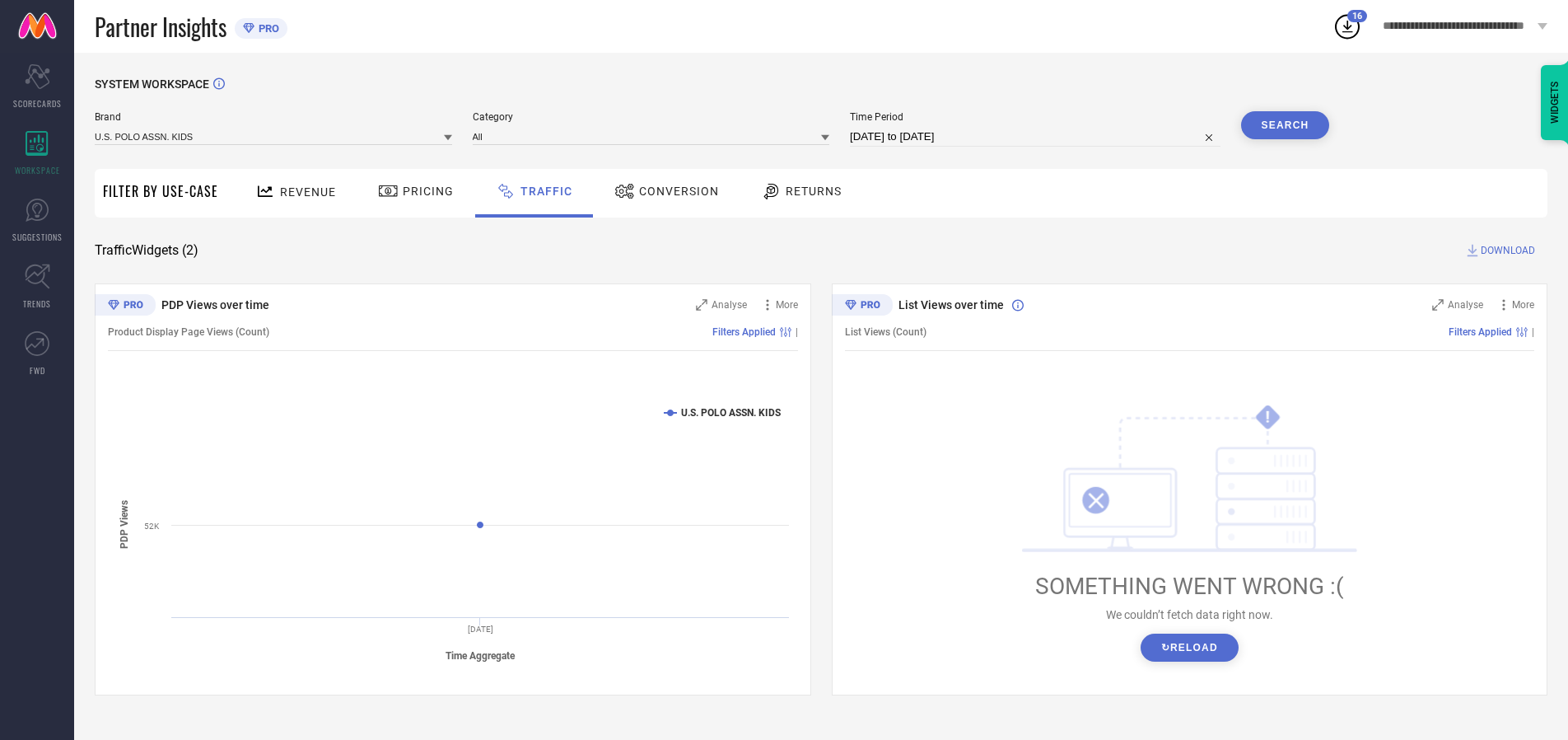
click at [1505, 250] on span "DOWNLOAD" at bounding box center [1508, 250] width 55 height 16
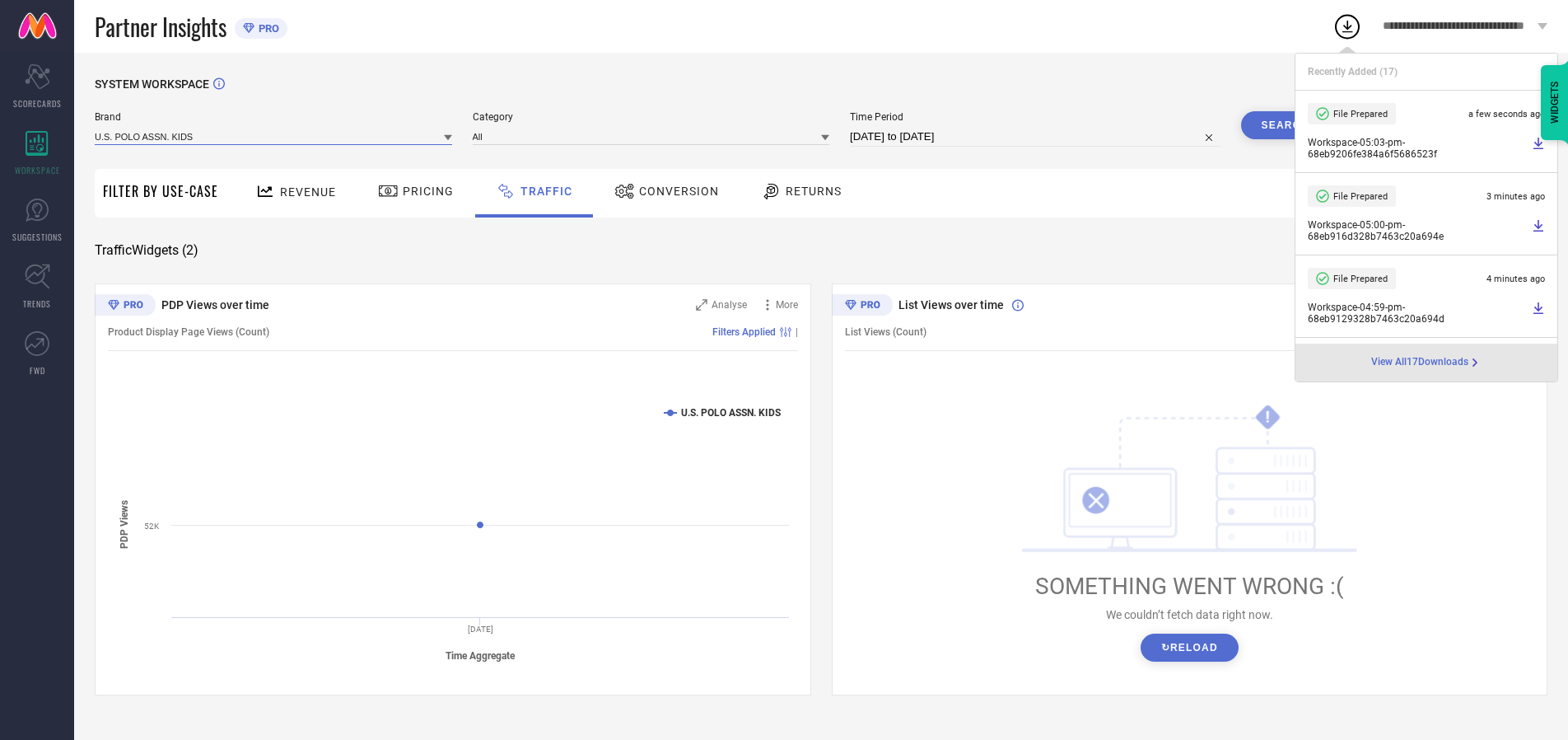
click at [274, 136] on input at bounding box center [273, 136] width 357 height 17
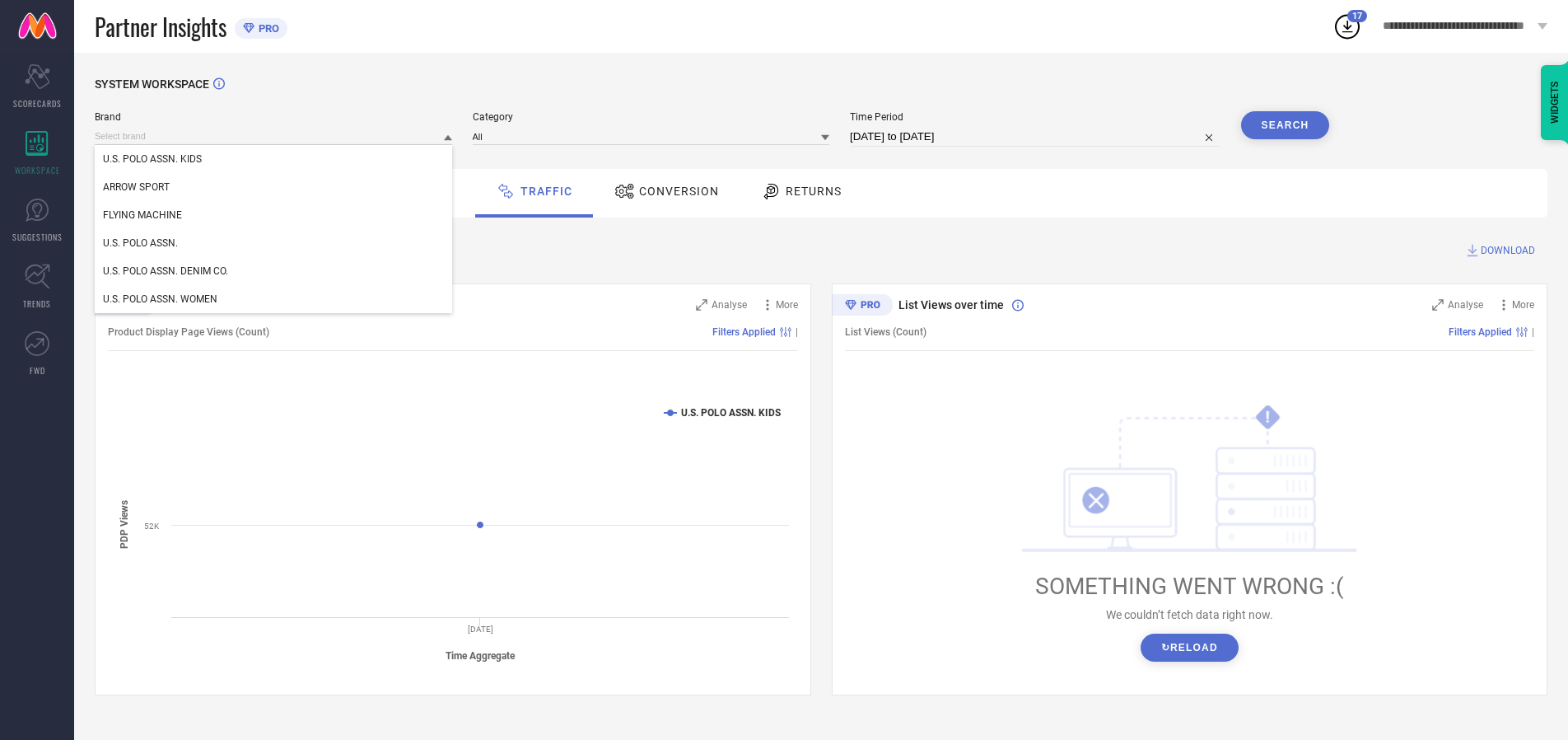
click at [274, 243] on div "U.S. POLO ASSN." at bounding box center [273, 242] width 357 height 28
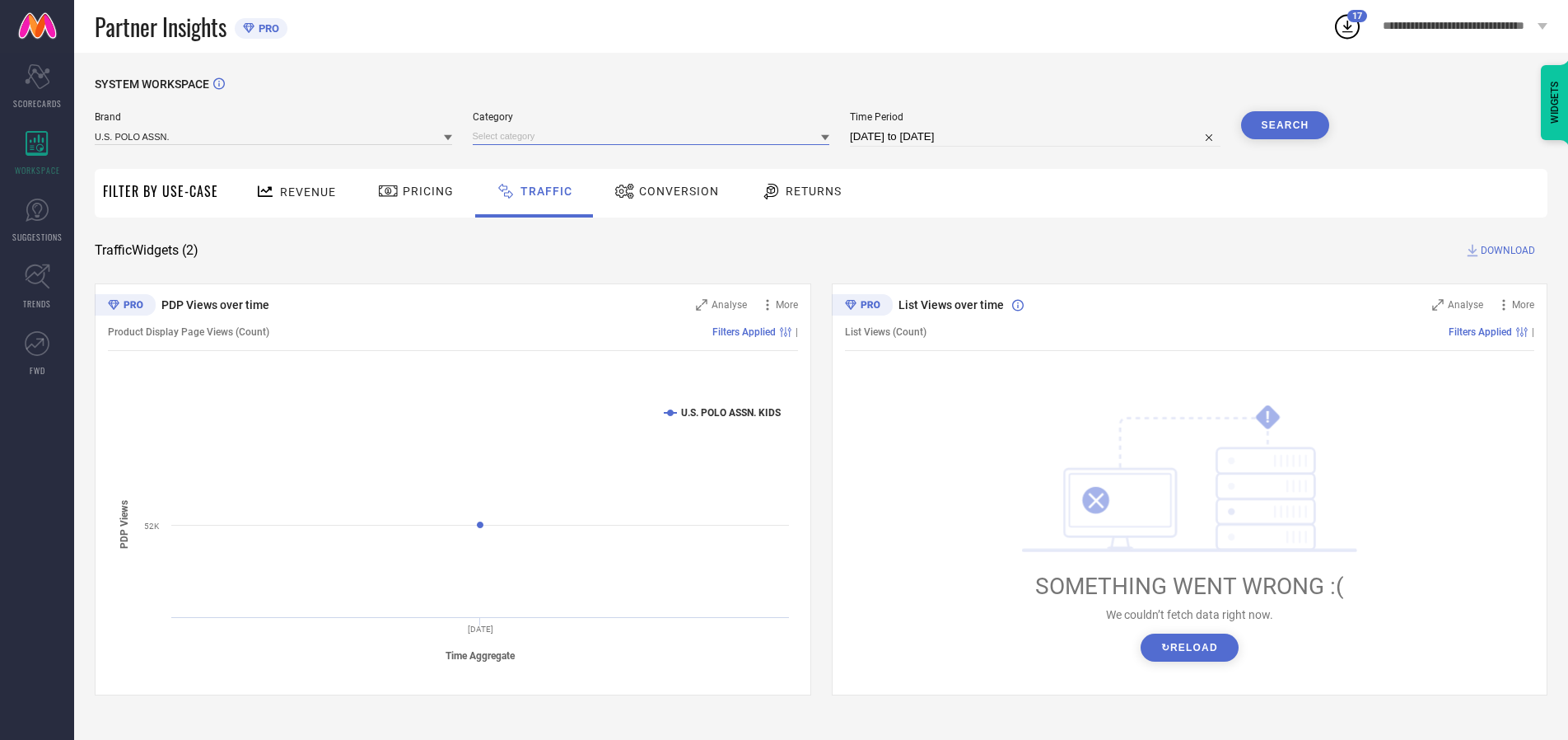
click at [655, 136] on input at bounding box center [651, 136] width 357 height 17
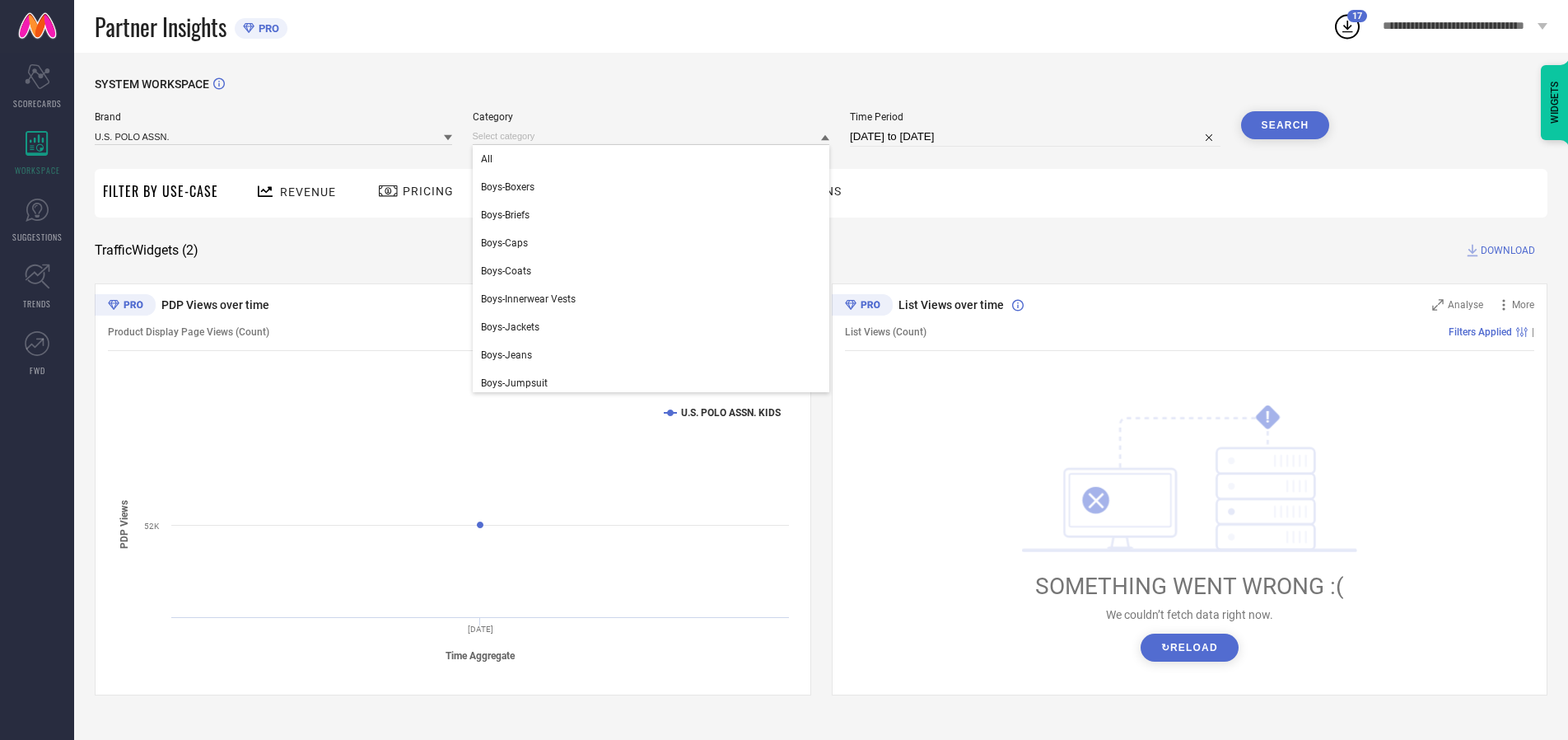
click at [655, 159] on div "All" at bounding box center [651, 158] width 357 height 28
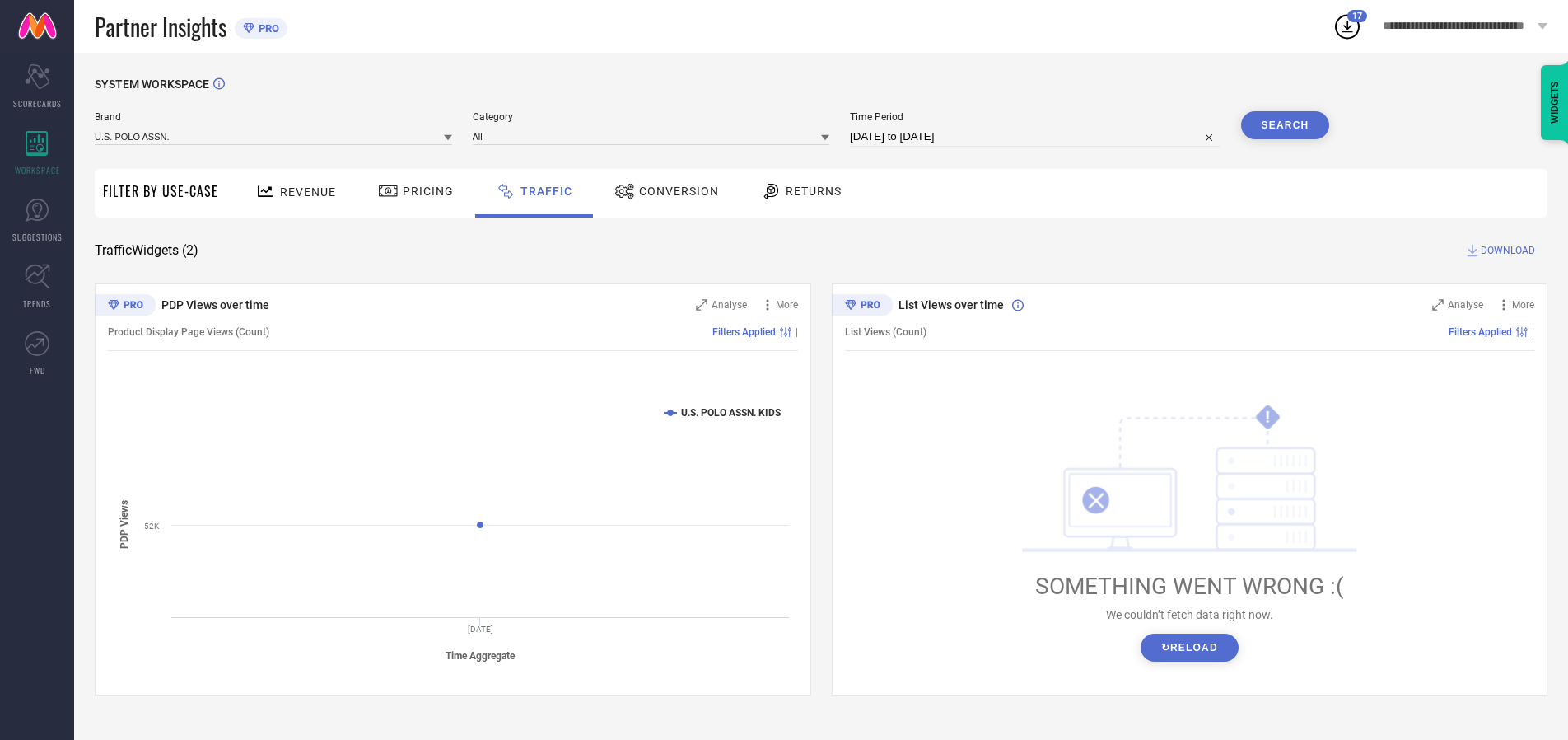
click at [1285, 125] on button "Search" at bounding box center [1286, 124] width 89 height 28
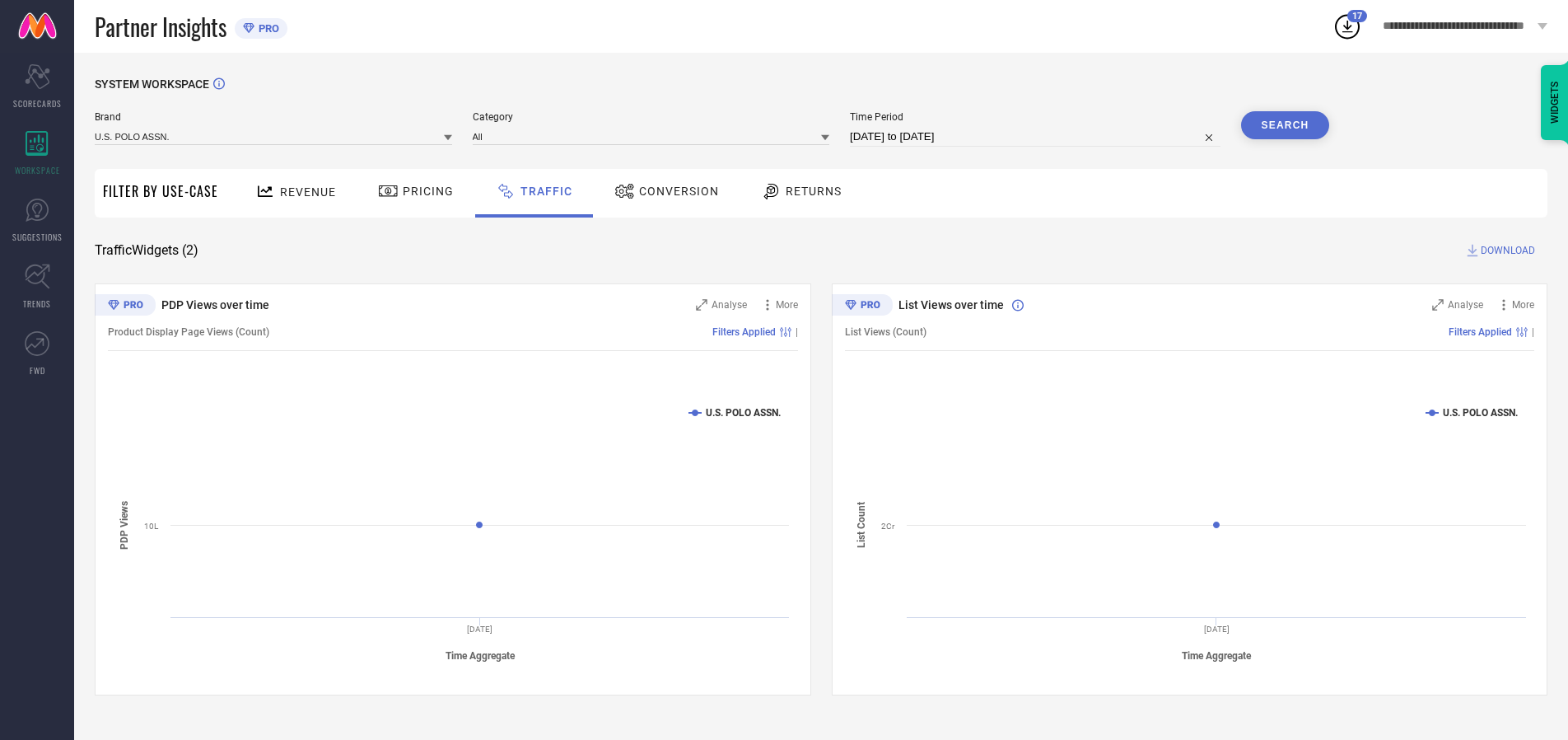
click at [1505, 250] on span "DOWNLOAD" at bounding box center [1508, 250] width 55 height 16
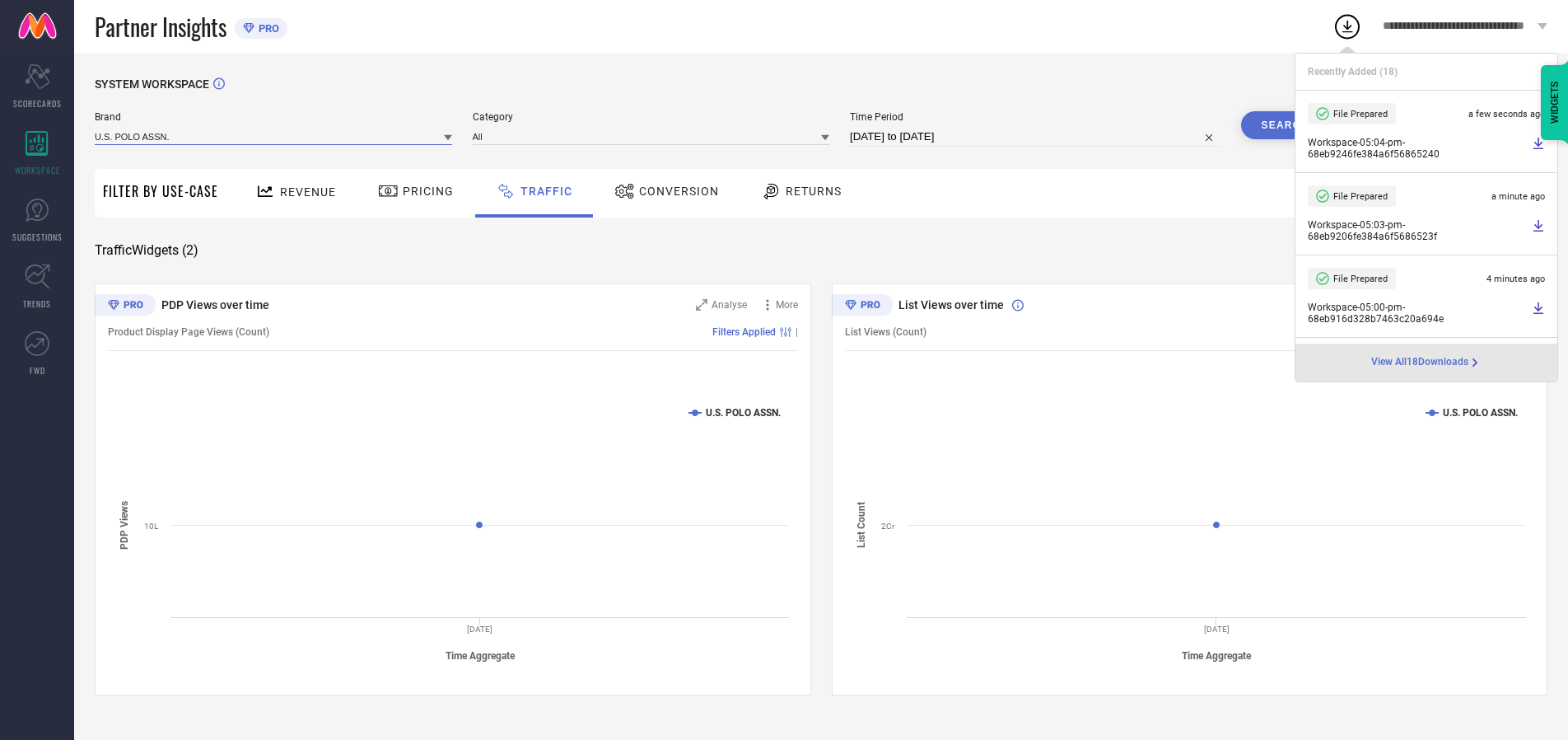
click at [274, 136] on input at bounding box center [273, 136] width 357 height 17
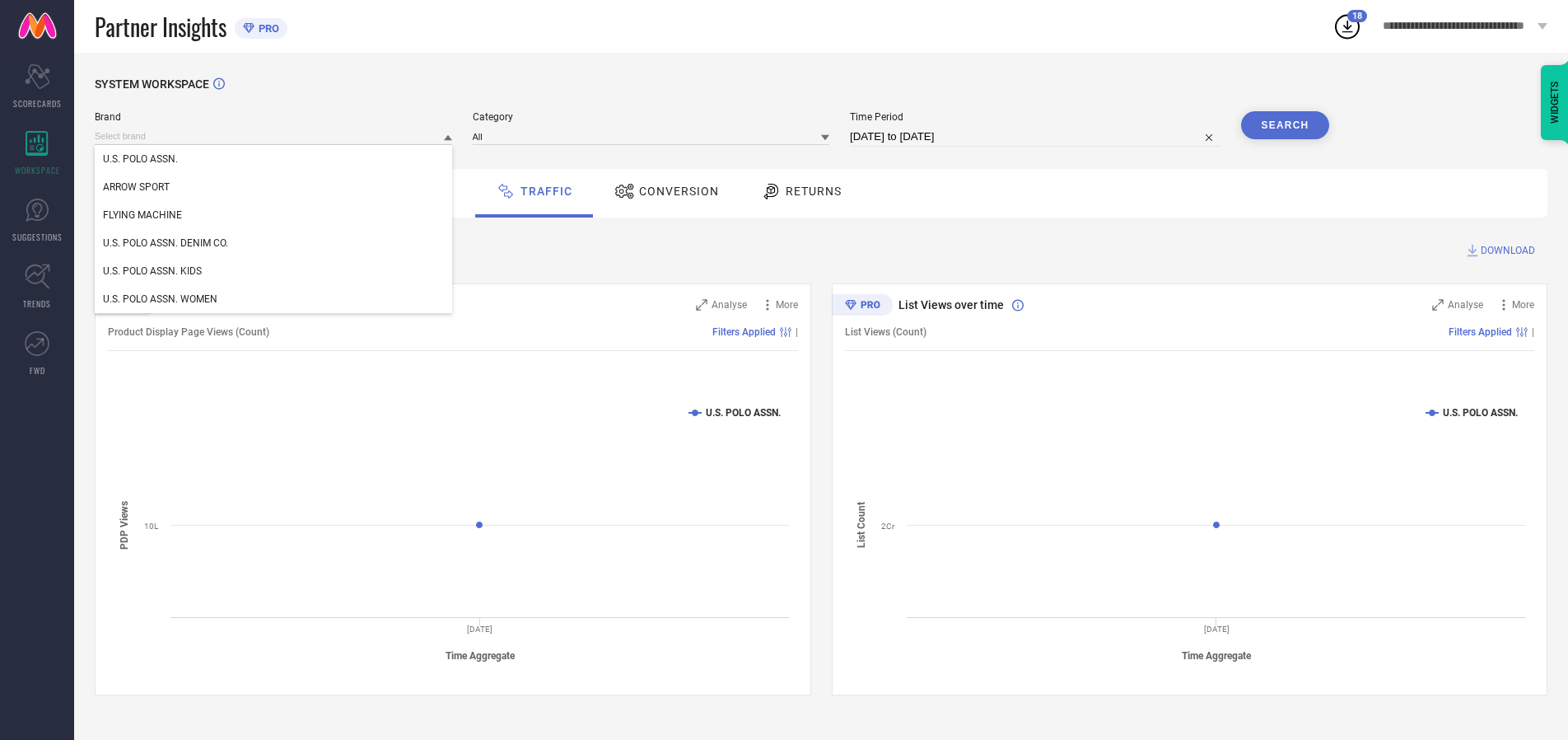
click at [274, 243] on div "U.S. POLO ASSN. DENIM CO." at bounding box center [273, 242] width 357 height 28
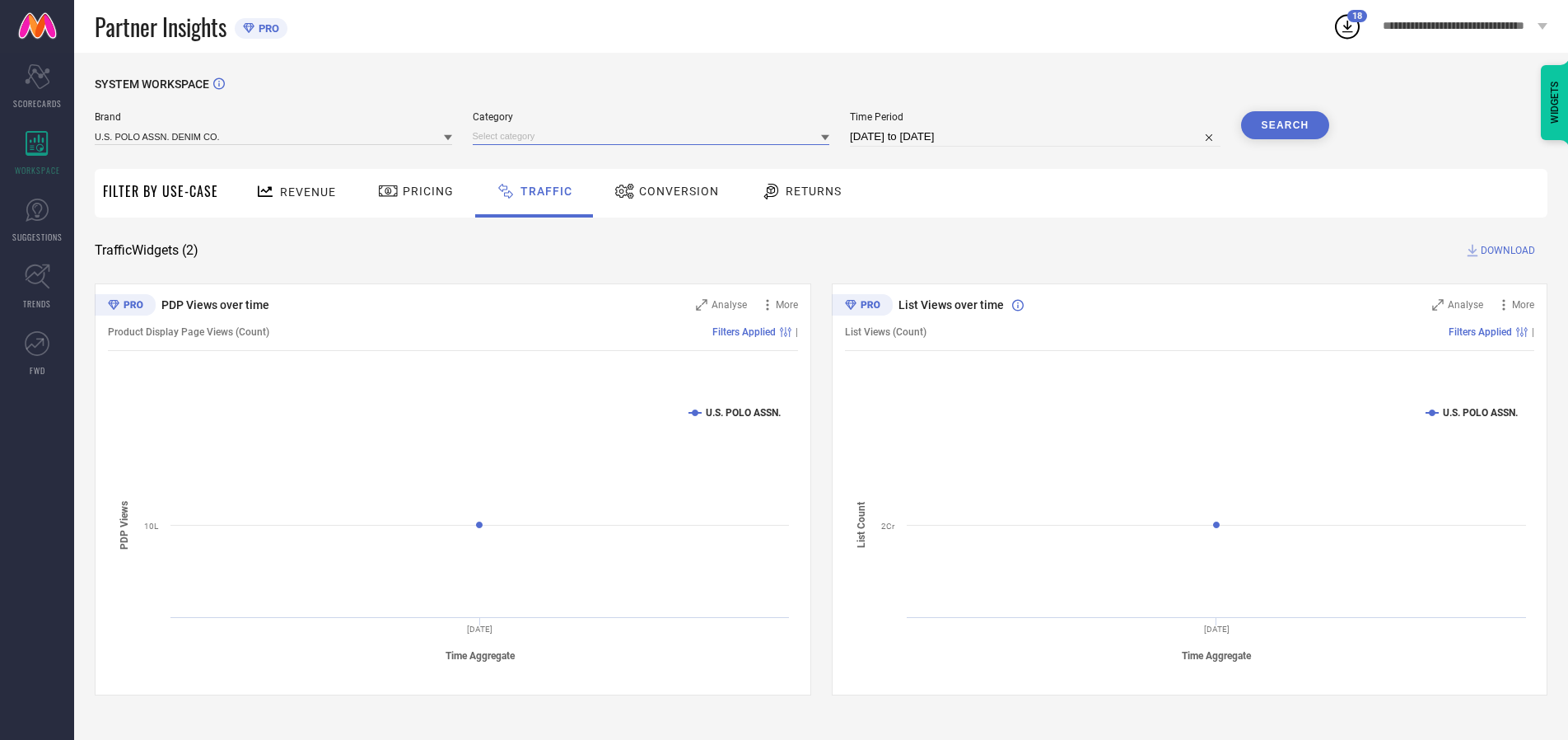
click at [655, 136] on input at bounding box center [651, 136] width 357 height 17
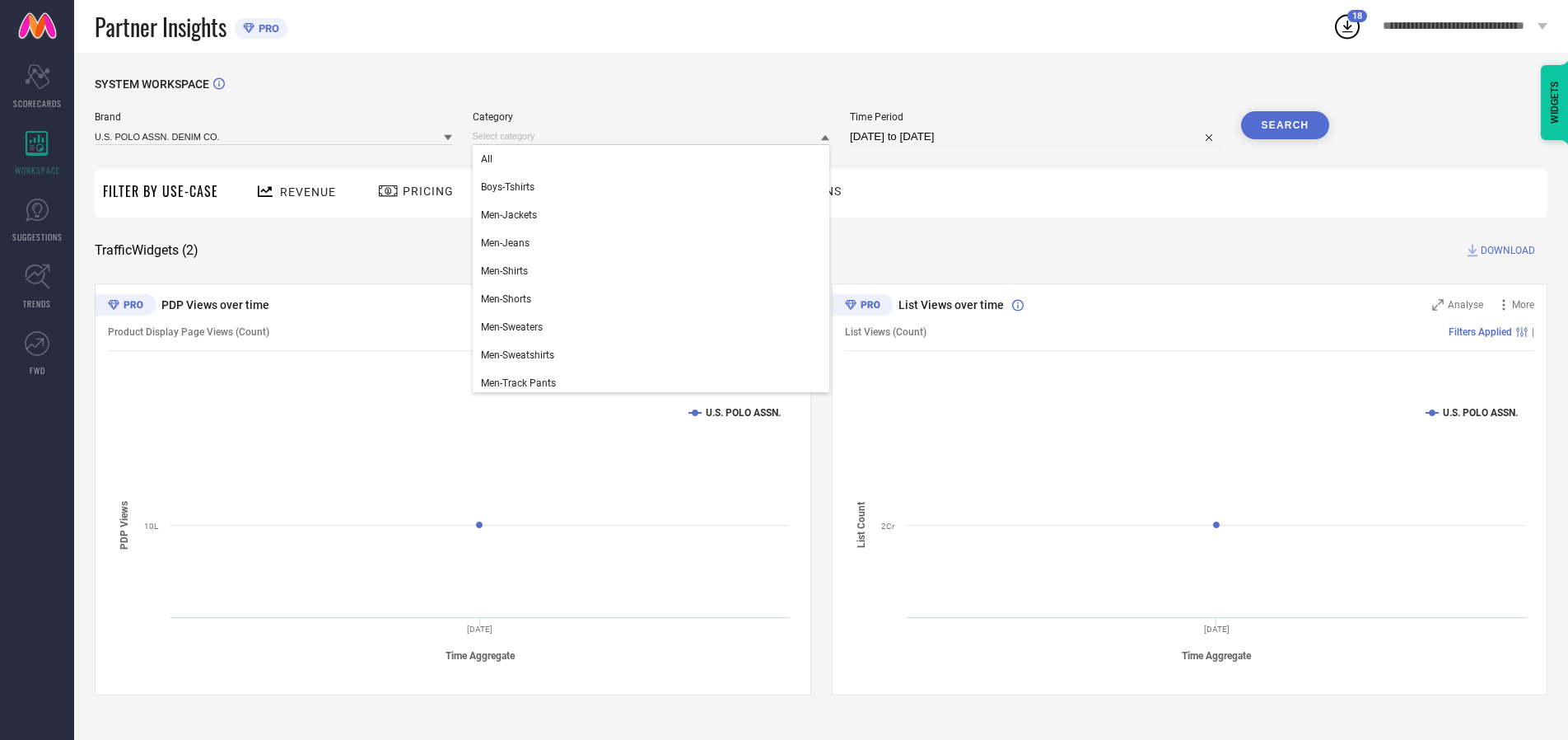
click at [655, 159] on div "All" at bounding box center [651, 158] width 357 height 28
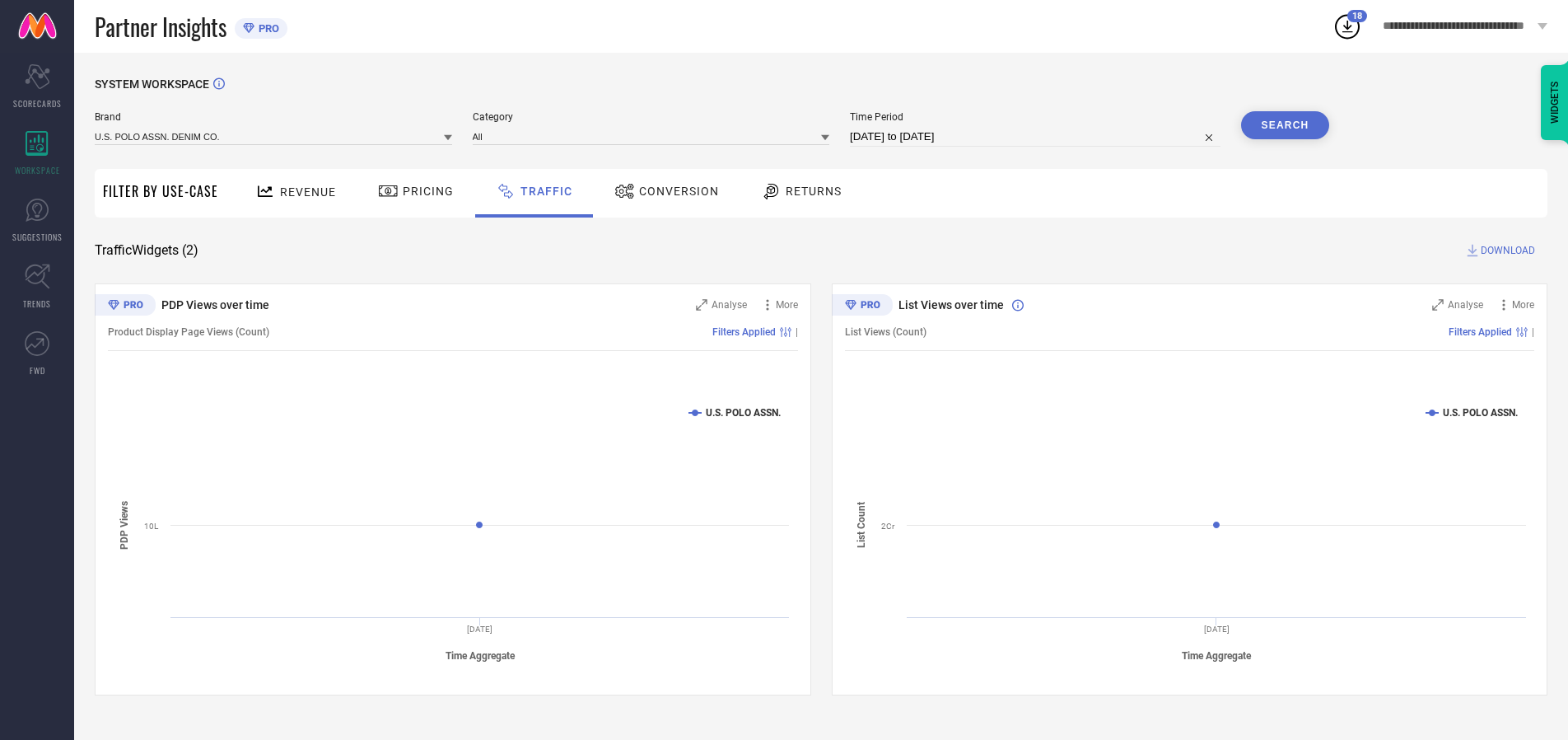
click at [1285, 125] on button "Search" at bounding box center [1286, 124] width 89 height 28
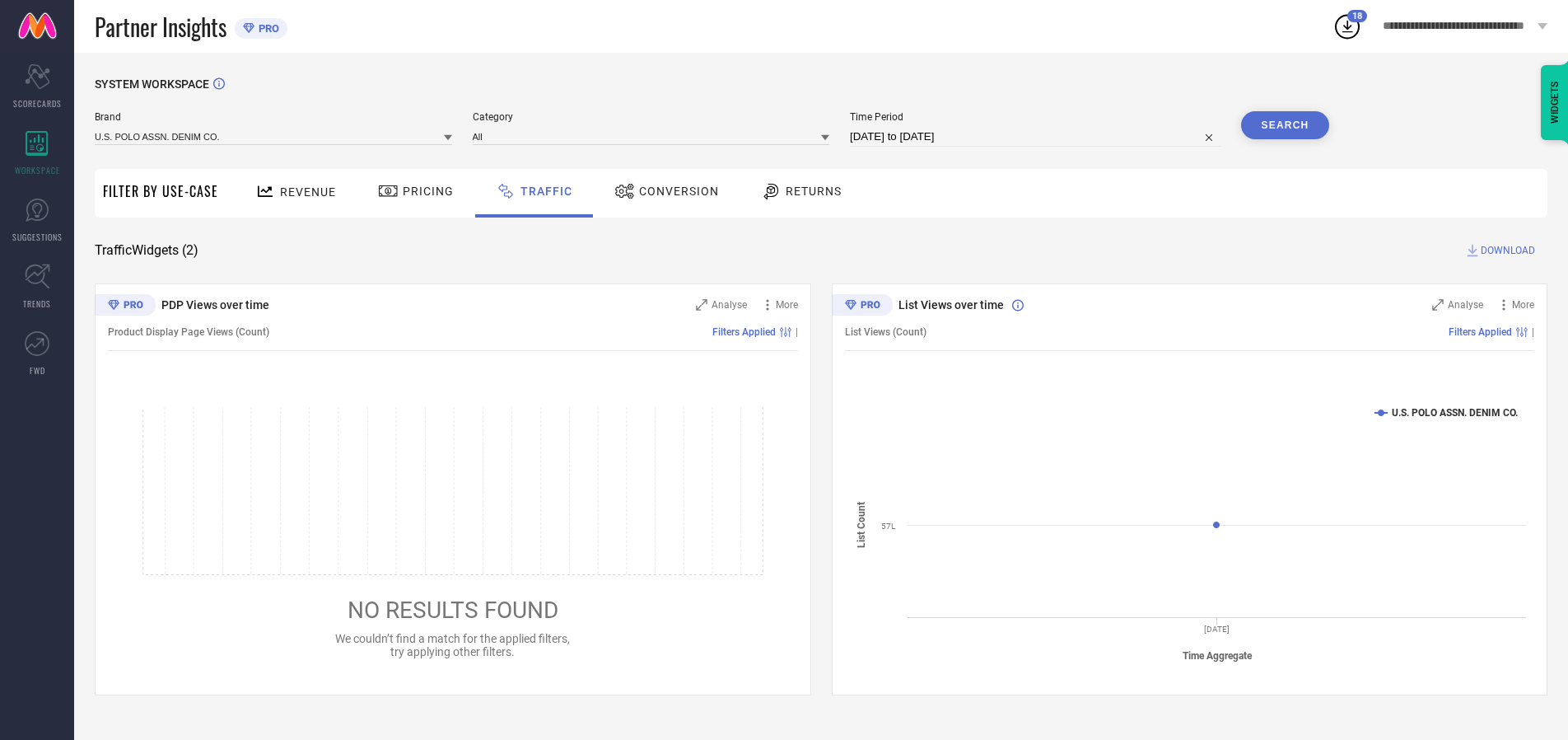
click at [1505, 250] on span "DOWNLOAD" at bounding box center [1508, 250] width 55 height 16
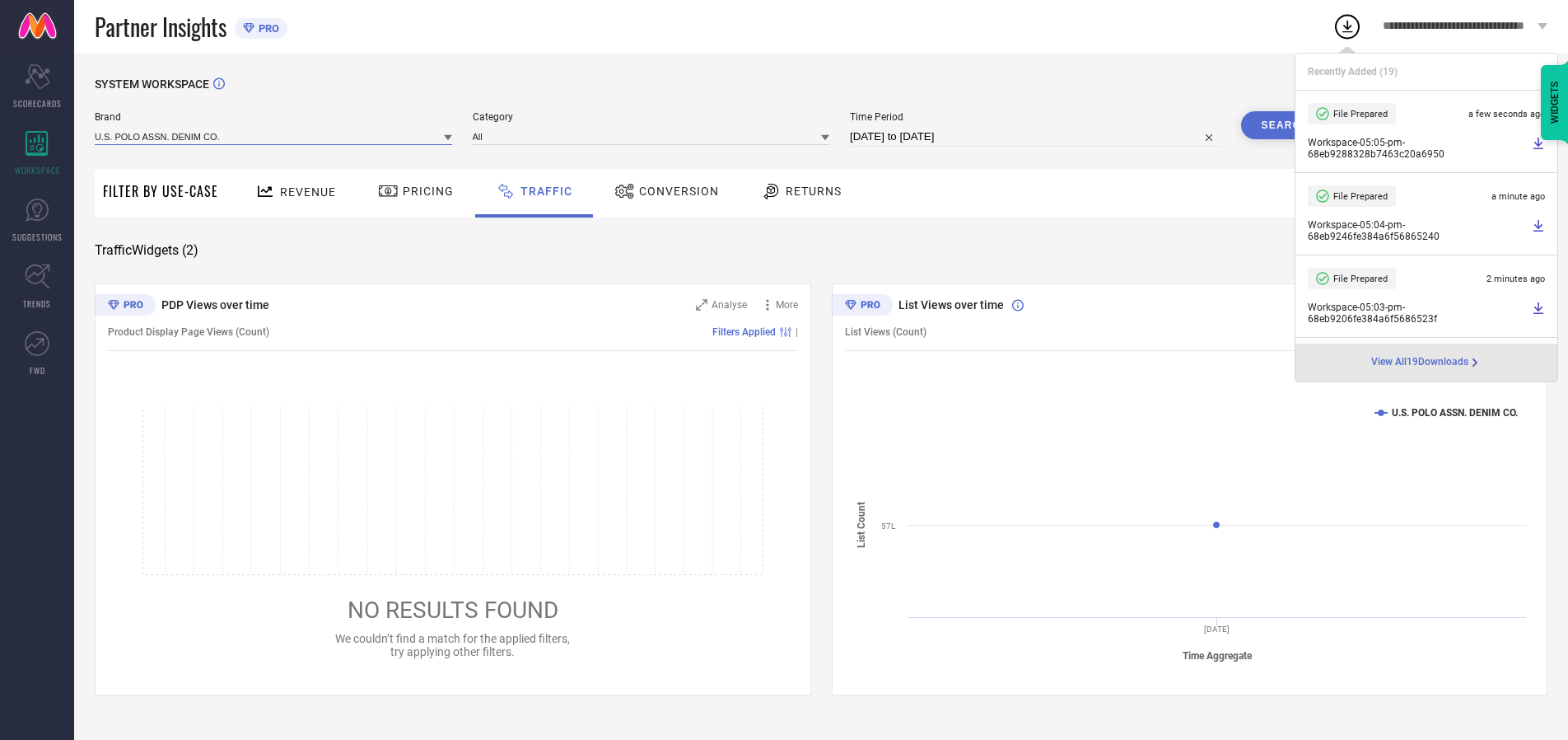
click at [274, 136] on input at bounding box center [273, 136] width 357 height 17
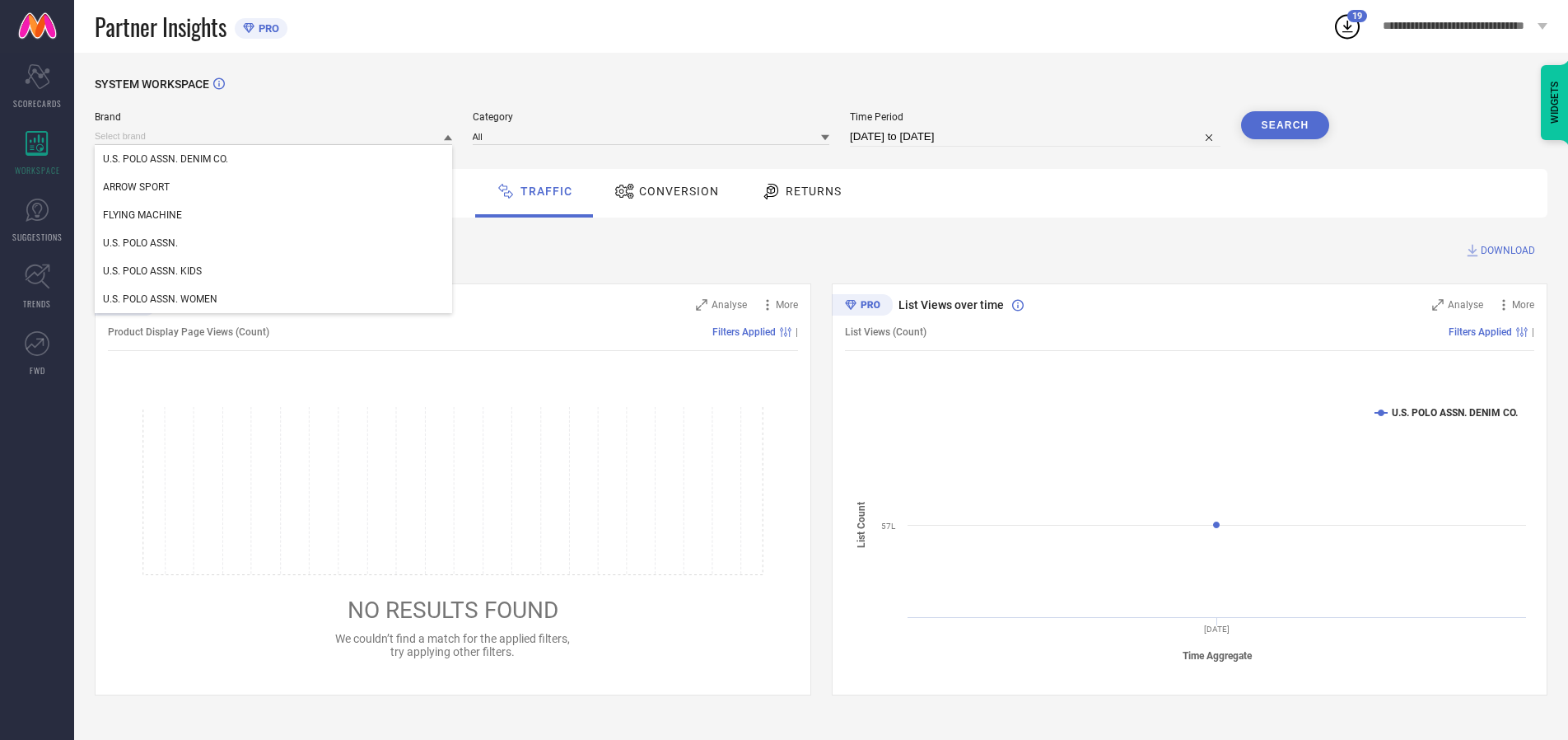
click at [274, 299] on div "U.S. POLO ASSN. WOMEN" at bounding box center [273, 299] width 357 height 28
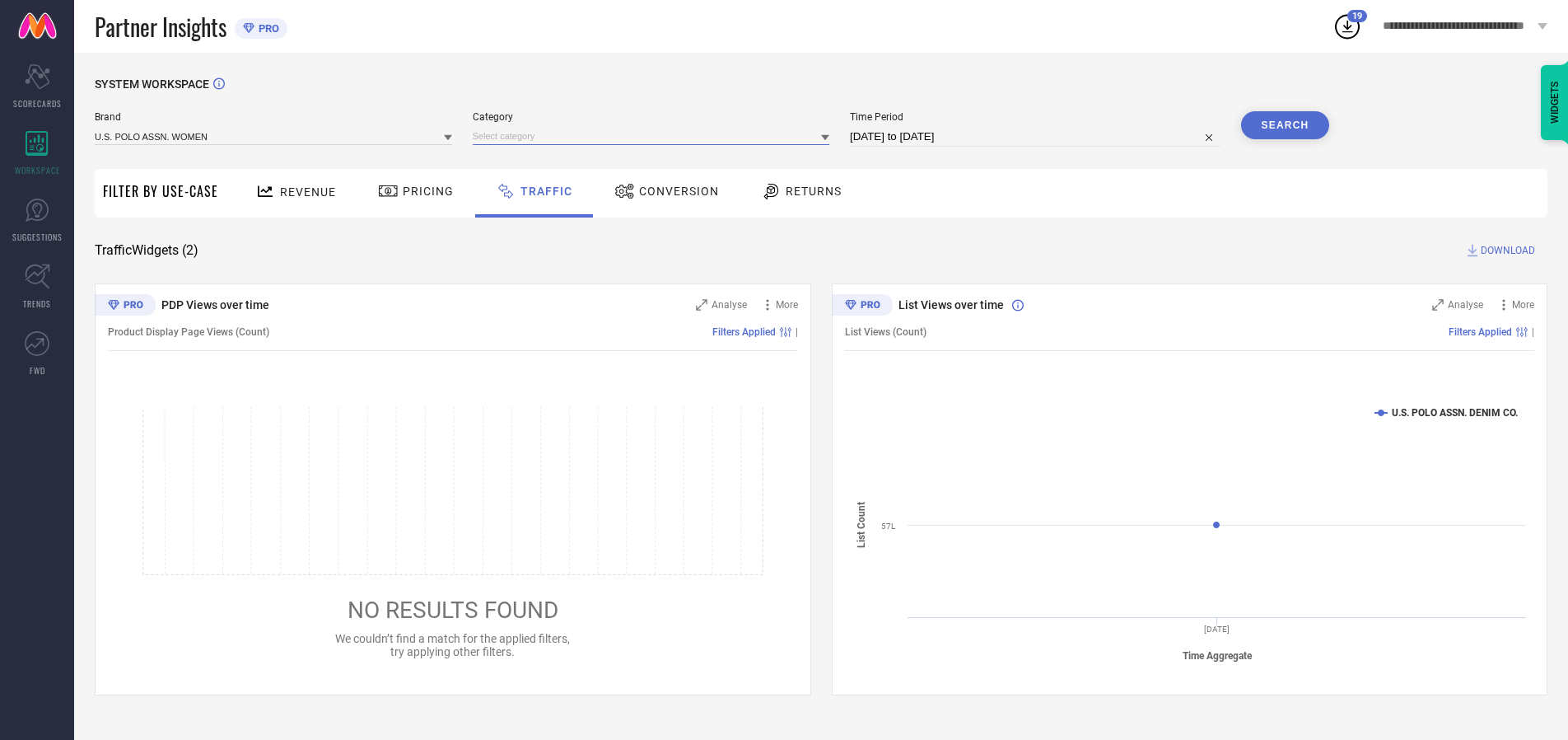
click at [655, 136] on input at bounding box center [651, 136] width 357 height 17
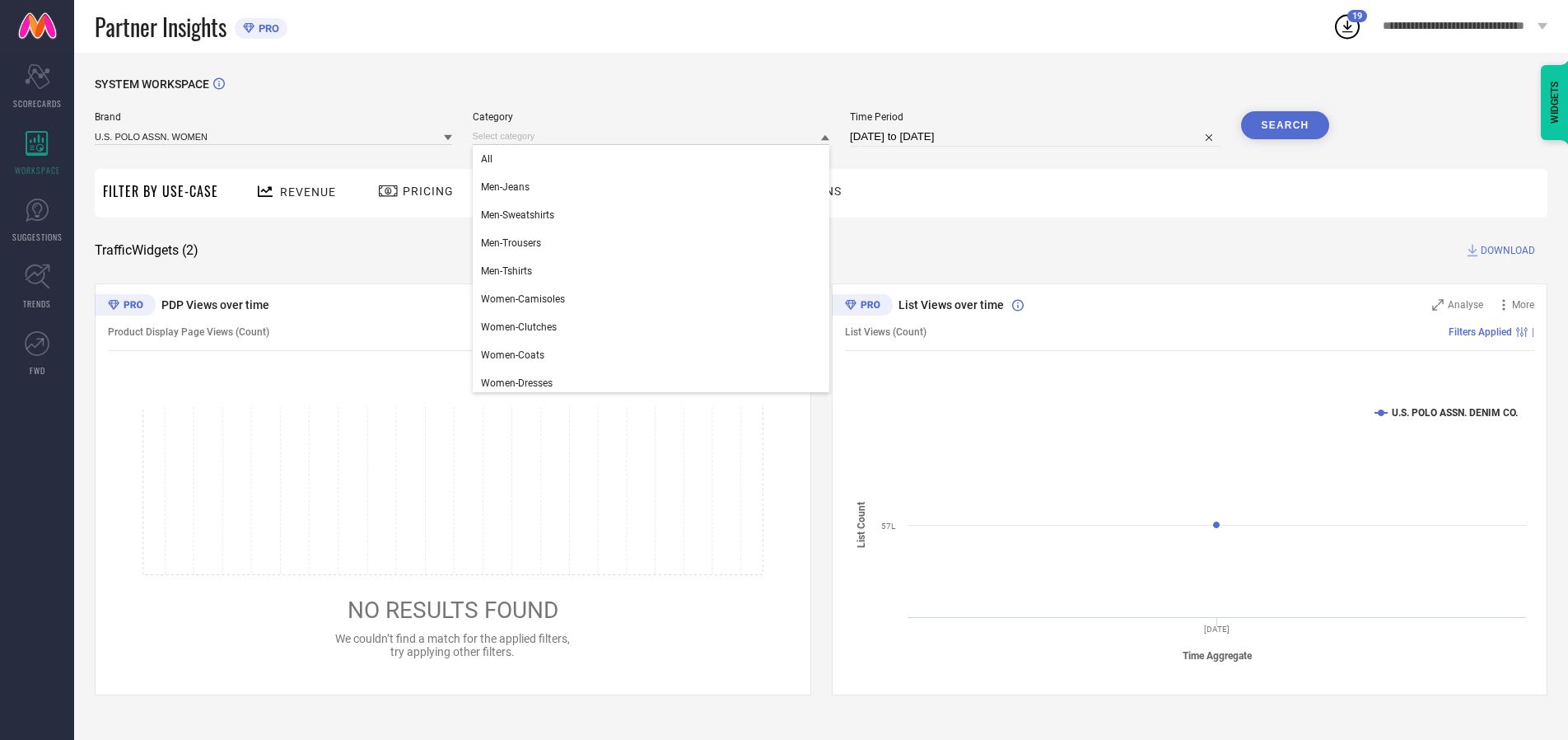
click at [655, 159] on div "All" at bounding box center [651, 158] width 357 height 28
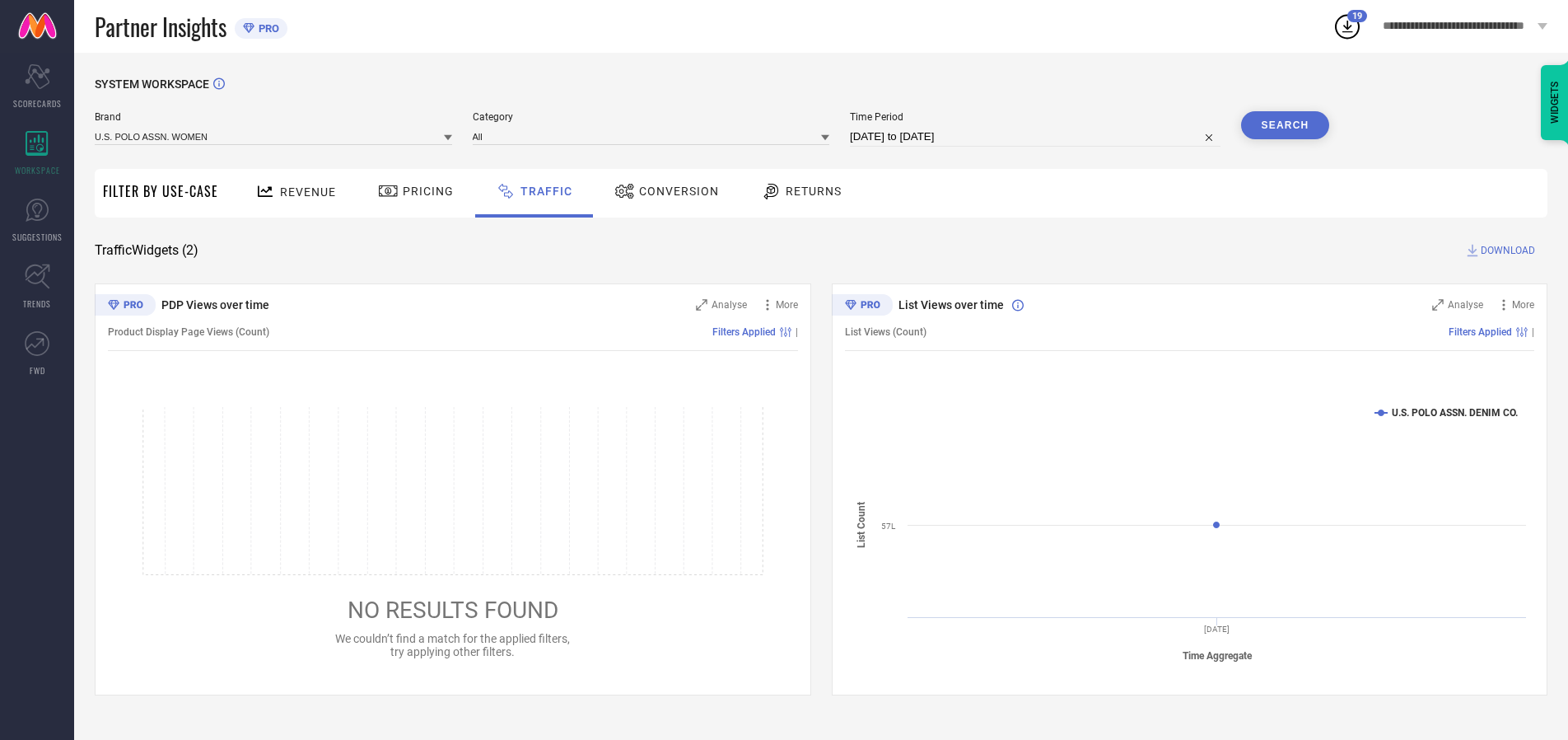
click at [1285, 125] on button "Search" at bounding box center [1286, 124] width 89 height 28
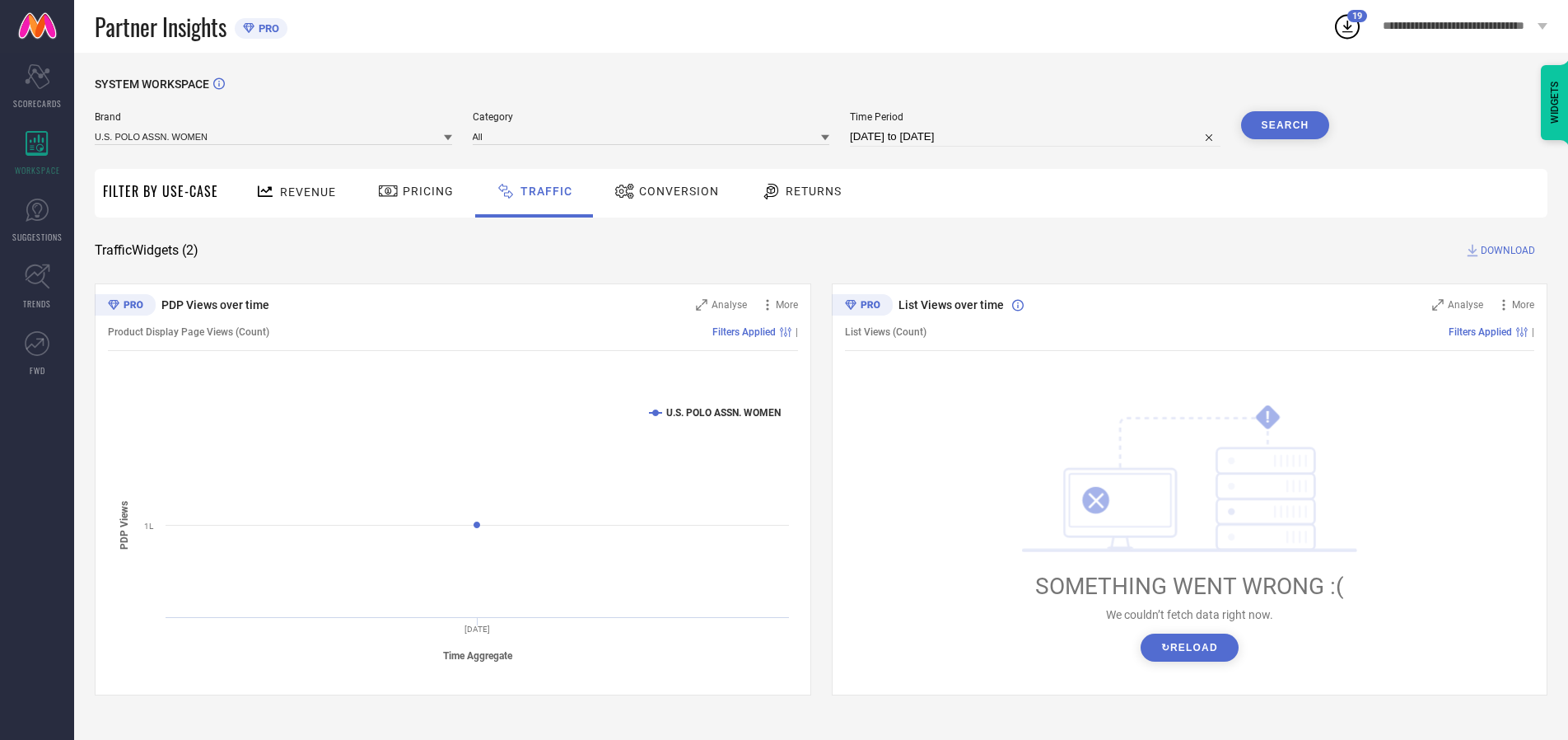
click at [1505, 250] on span "DOWNLOAD" at bounding box center [1508, 250] width 55 height 16
click at [1038, 137] on input at bounding box center [1035, 137] width 371 height 20
select select "9"
select select "2025"
select select "10"
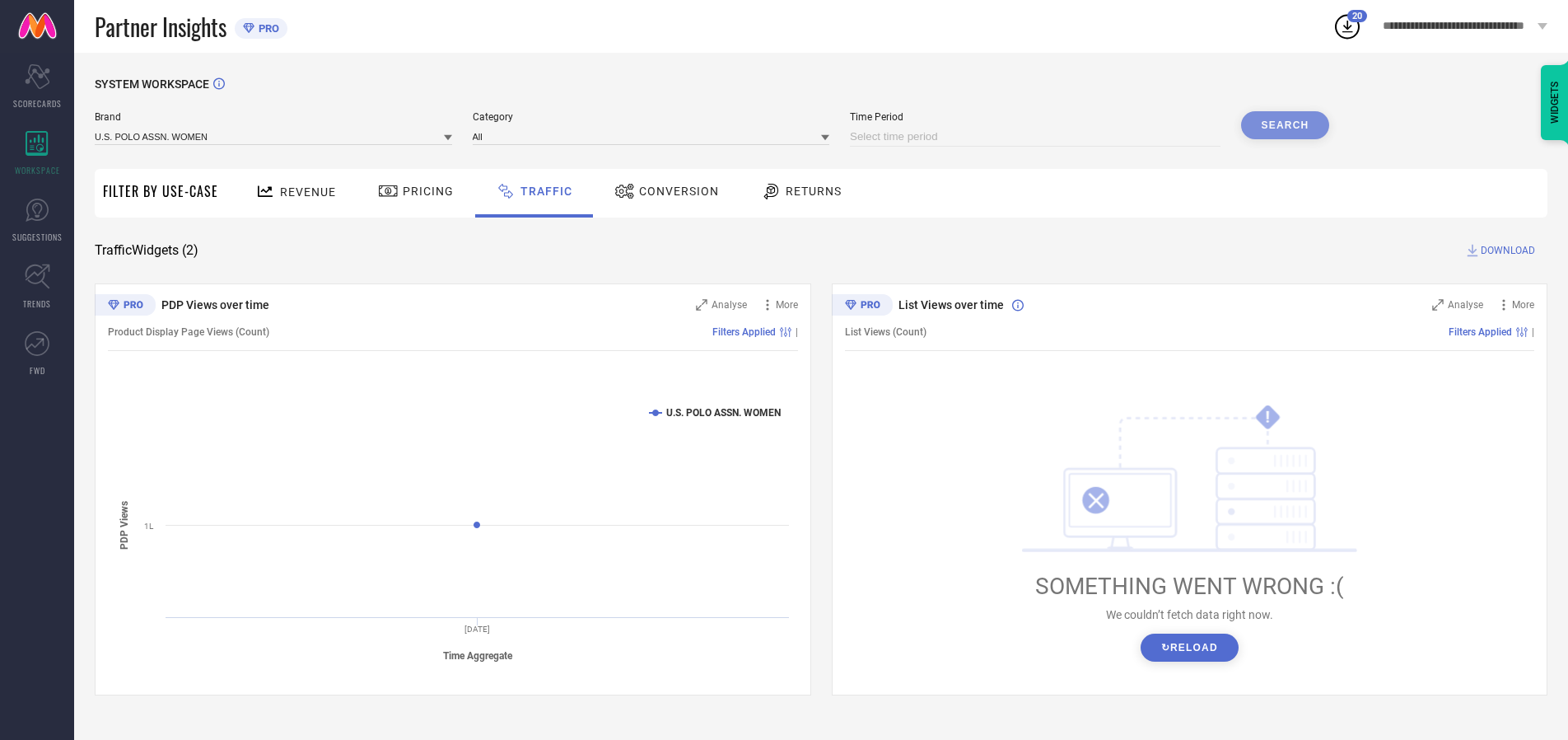
select select "2025"
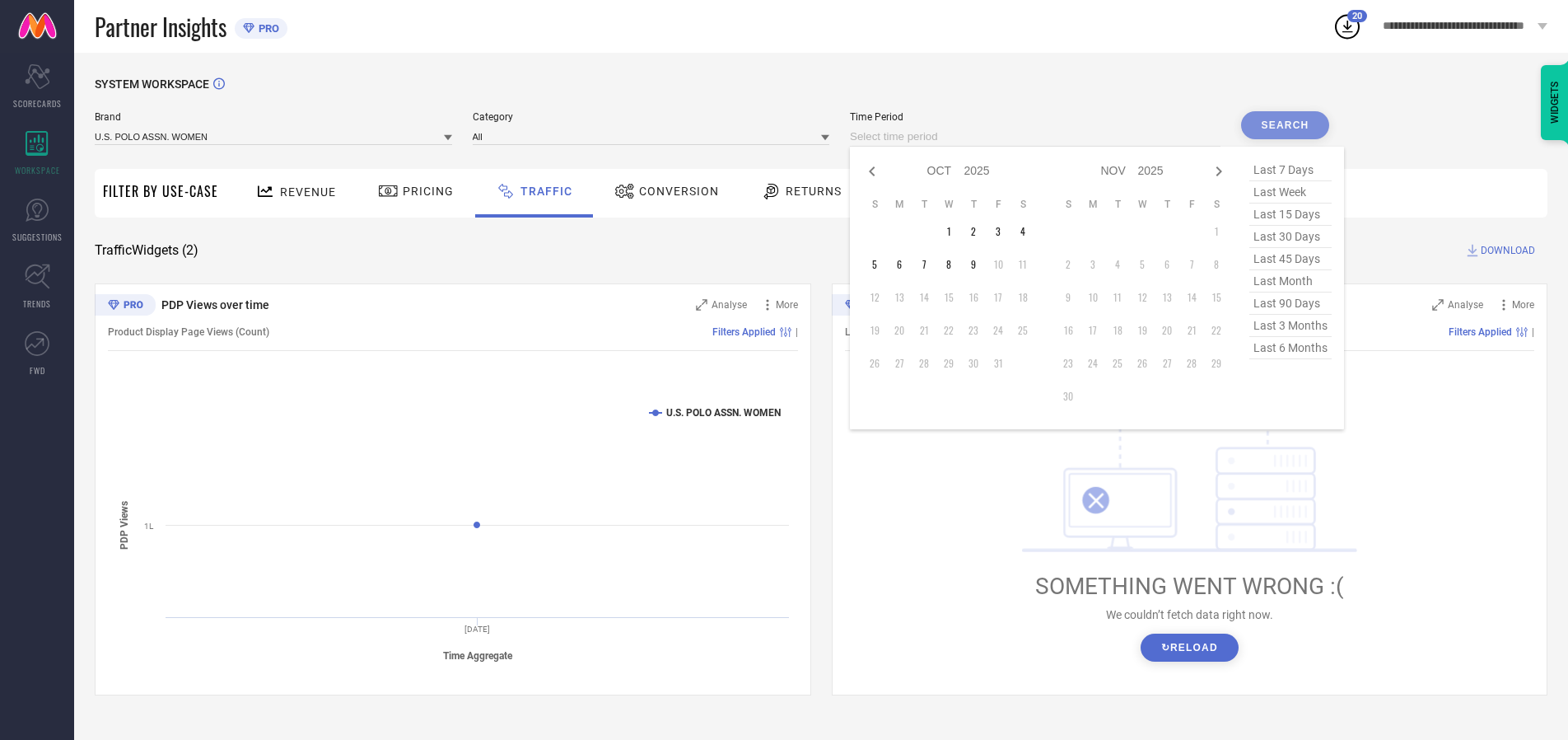
click at [978, 231] on td "2" at bounding box center [974, 231] width 25 height 25
type input "[DATE] to [DATE]"
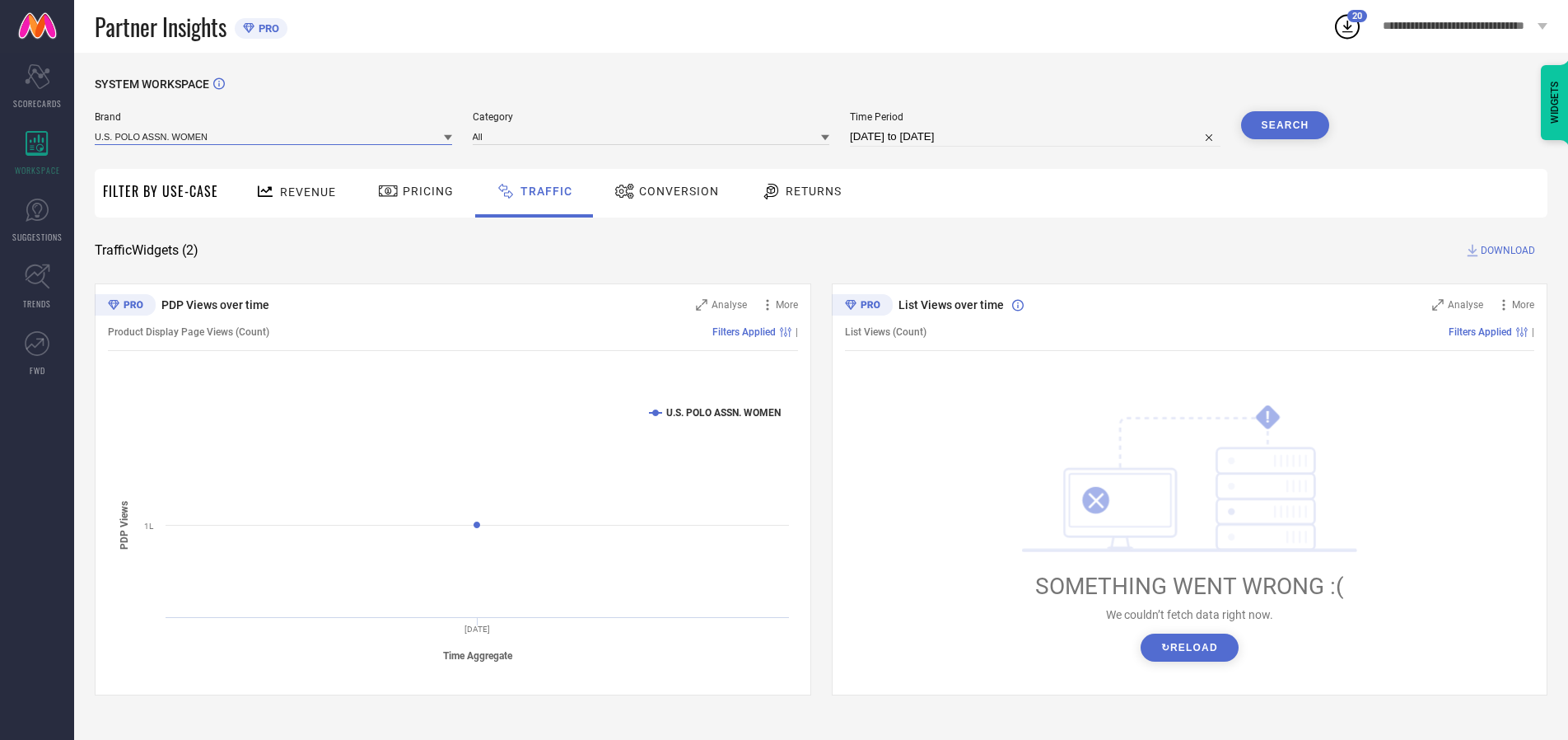
click at [274, 136] on input at bounding box center [273, 136] width 357 height 17
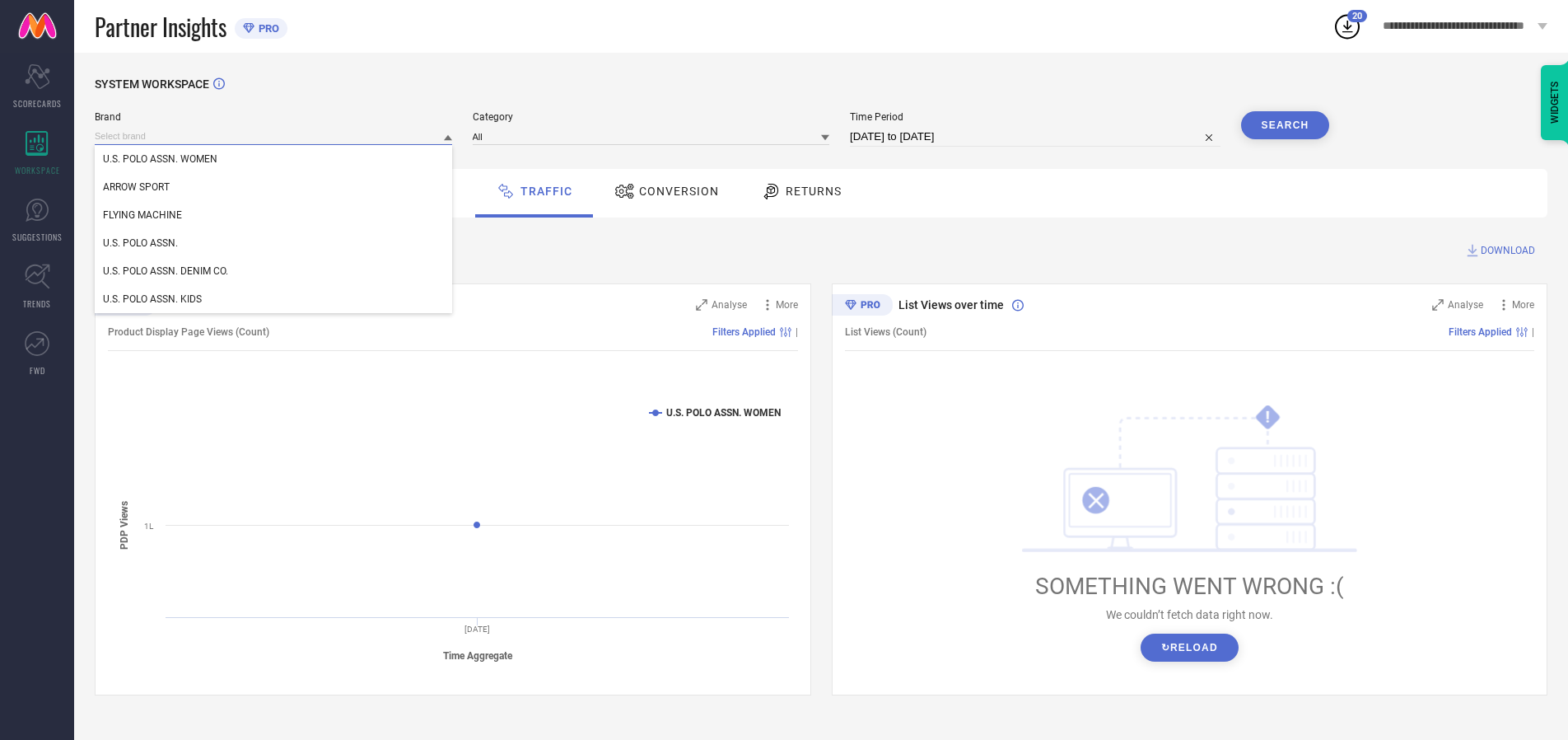
click at [274, 136] on input at bounding box center [273, 136] width 357 height 17
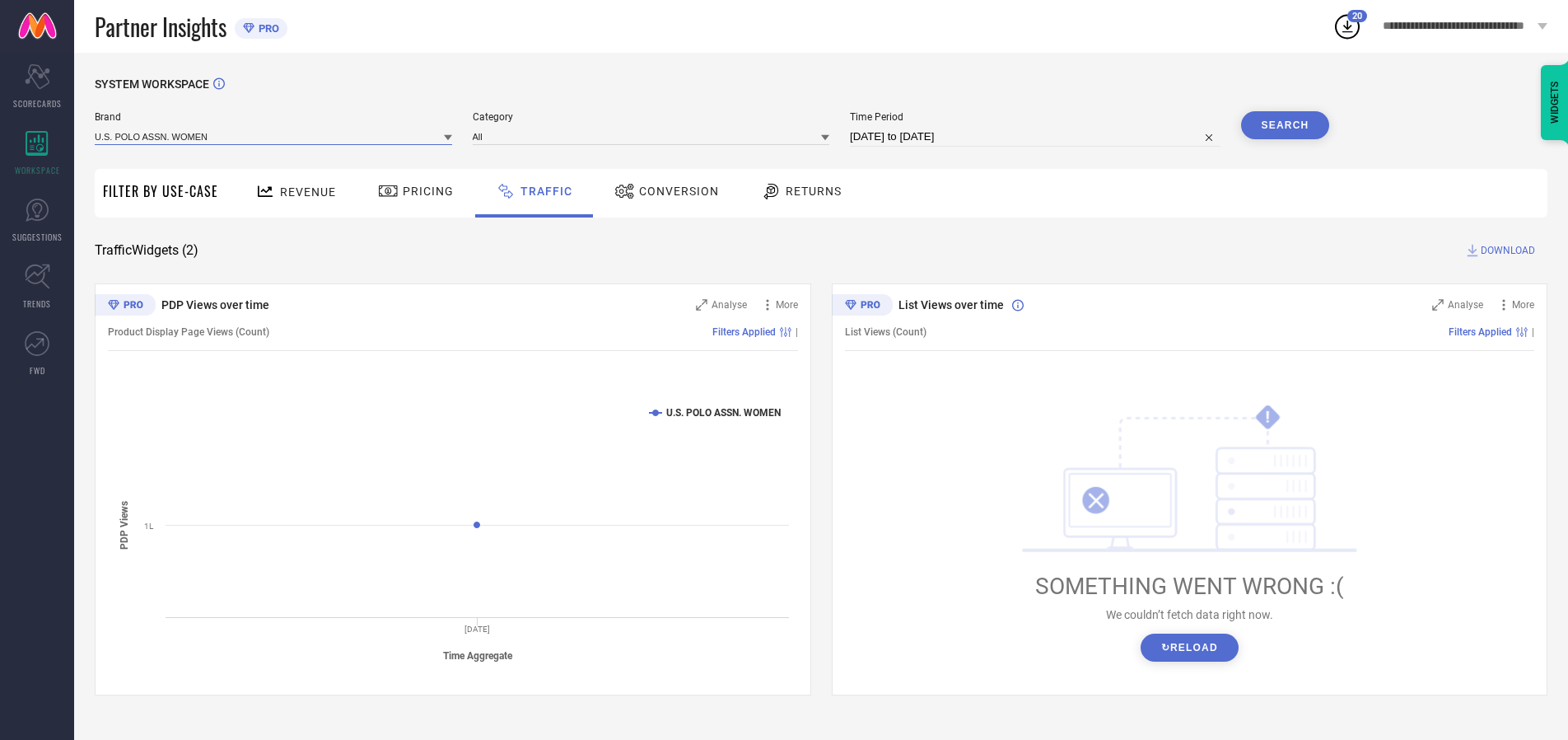
click at [274, 136] on input at bounding box center [273, 136] width 357 height 17
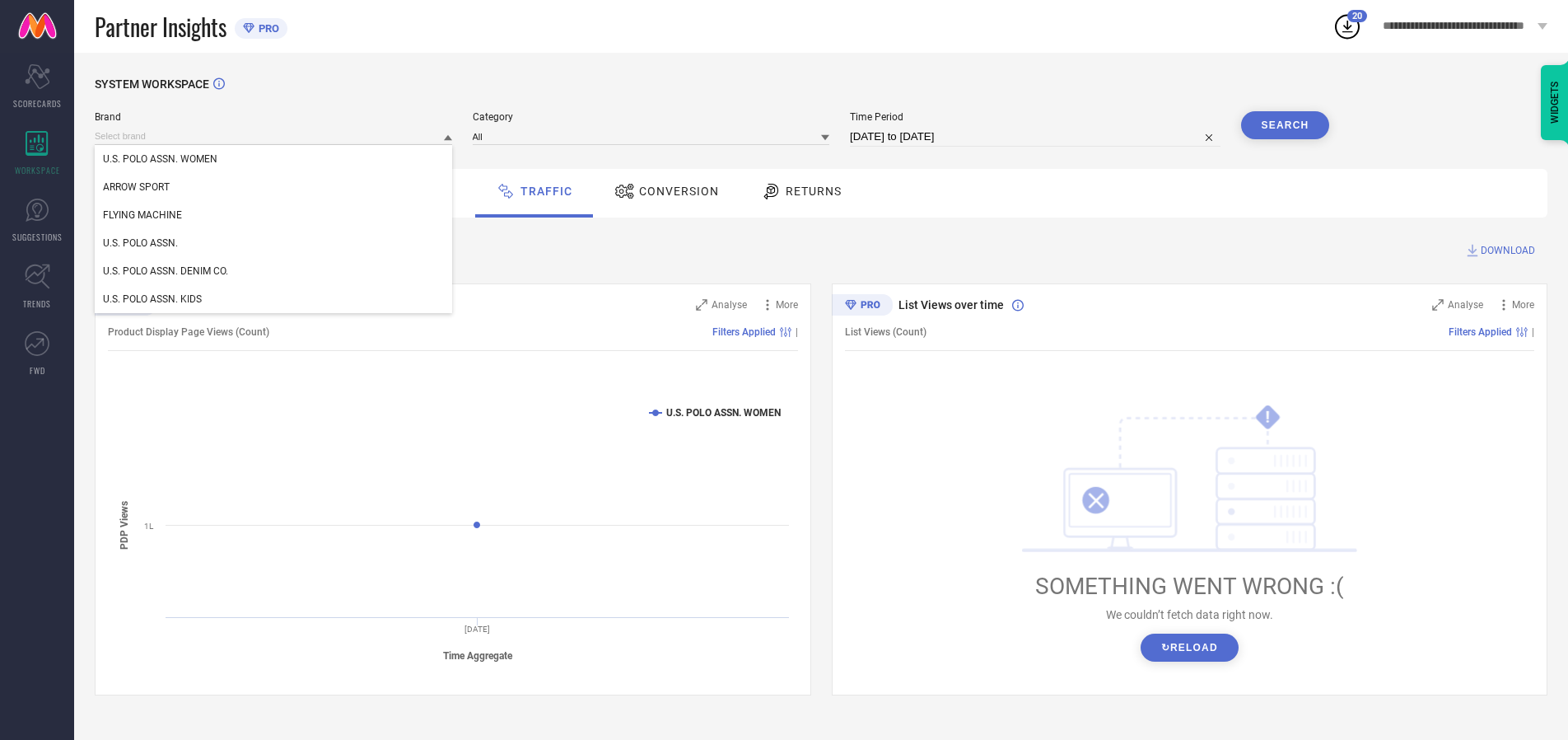
click at [274, 159] on div "U.S. POLO ASSN. WOMEN" at bounding box center [273, 158] width 357 height 28
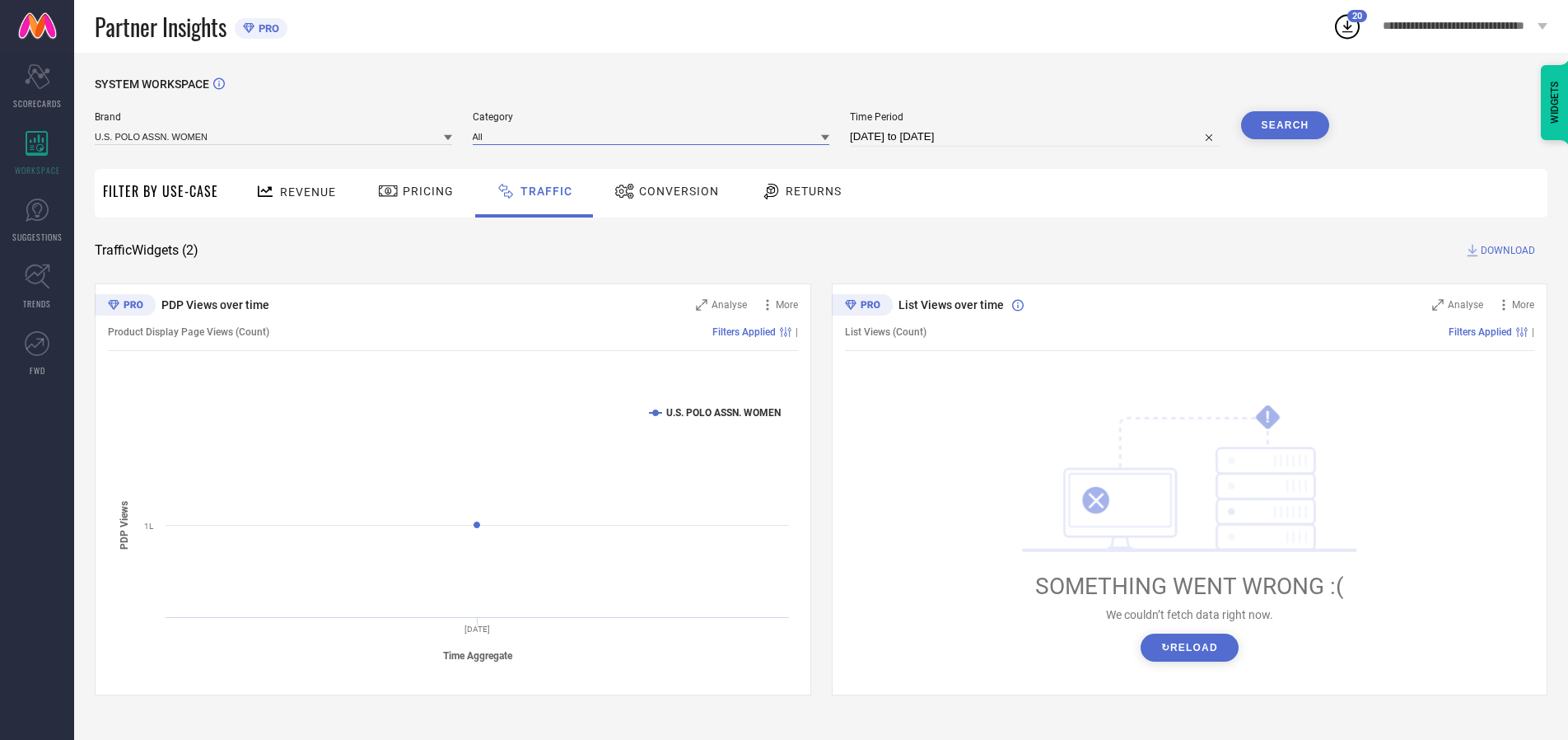
click at [655, 136] on input at bounding box center [651, 136] width 357 height 17
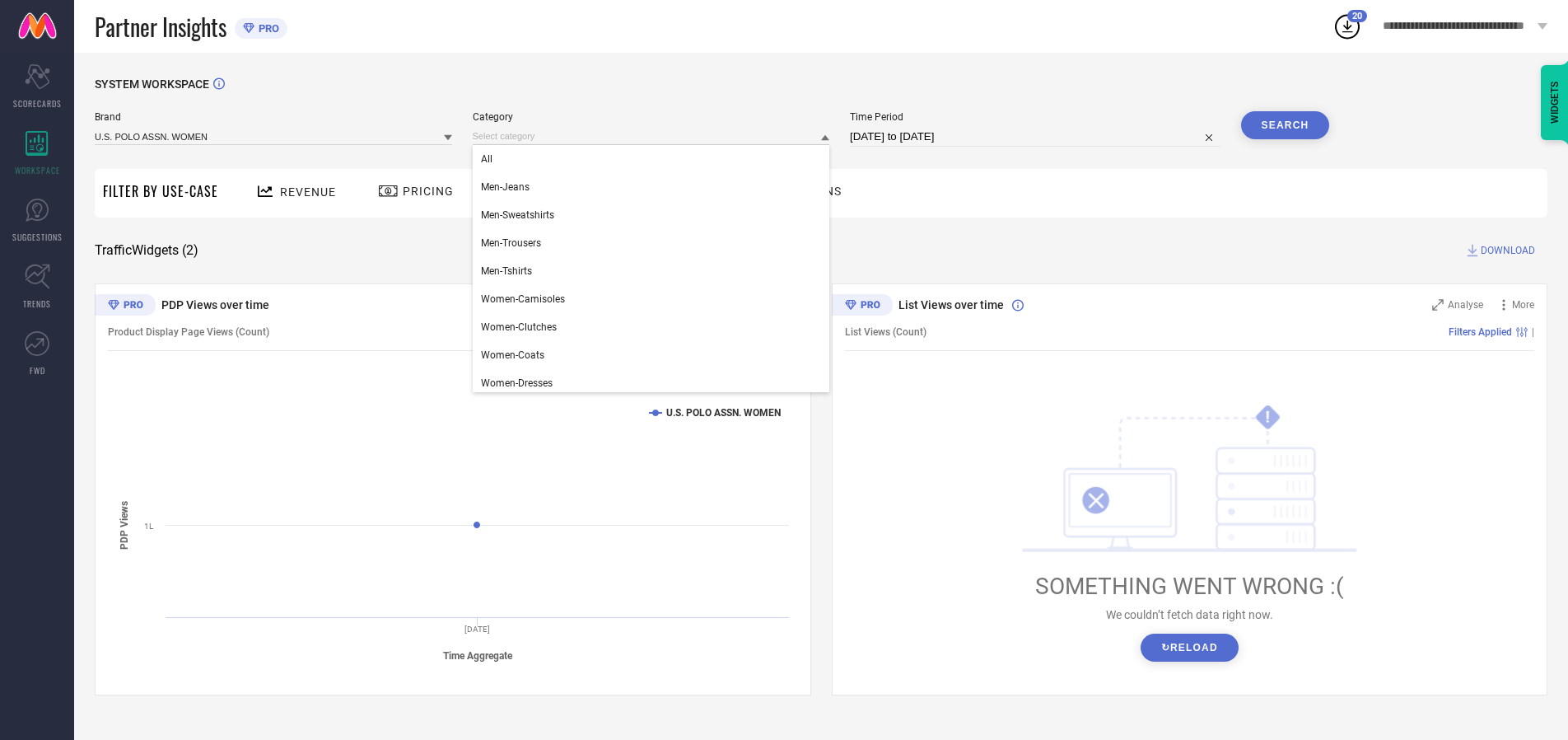
click at [655, 159] on div "All" at bounding box center [651, 158] width 357 height 28
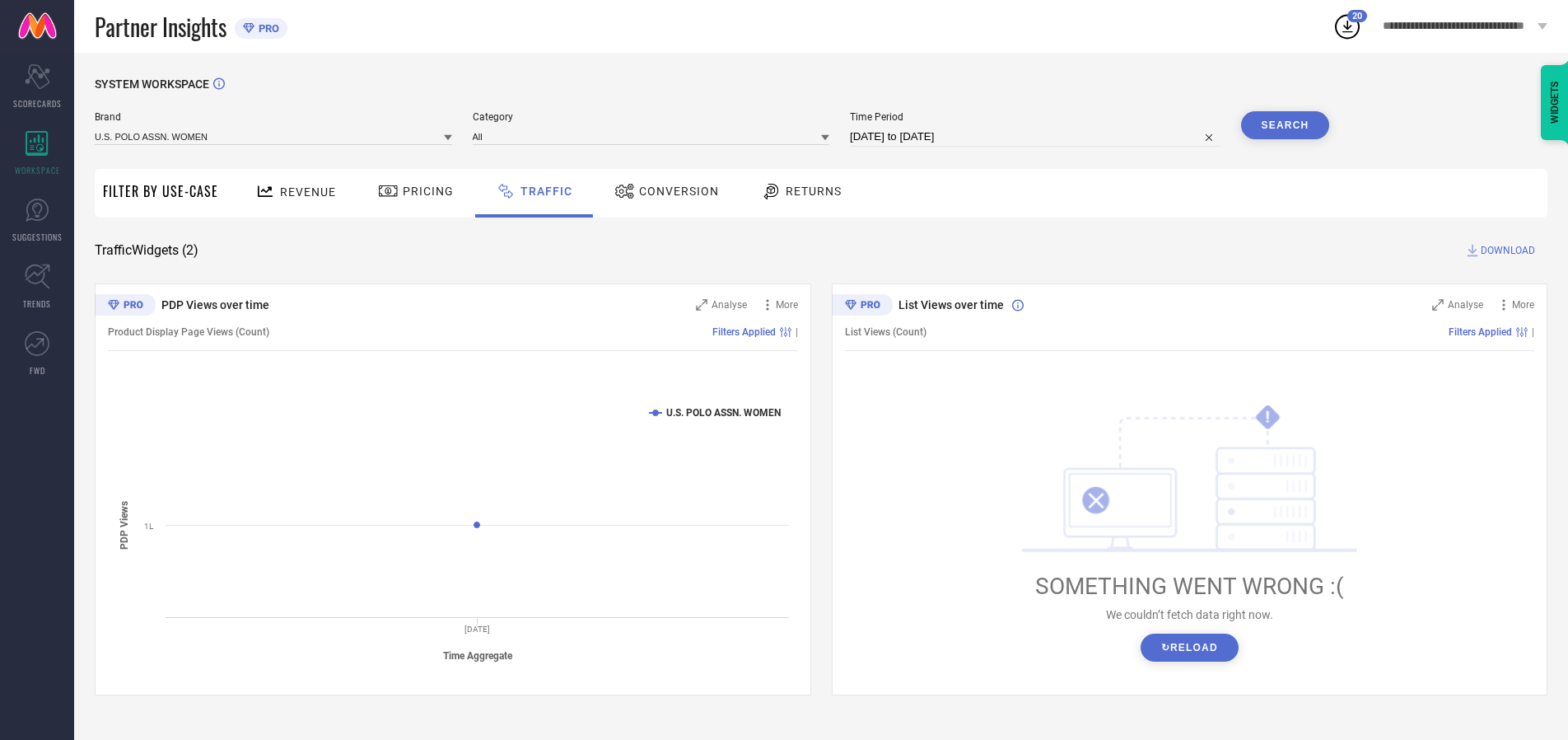
click at [1285, 125] on button "Search" at bounding box center [1286, 124] width 89 height 28
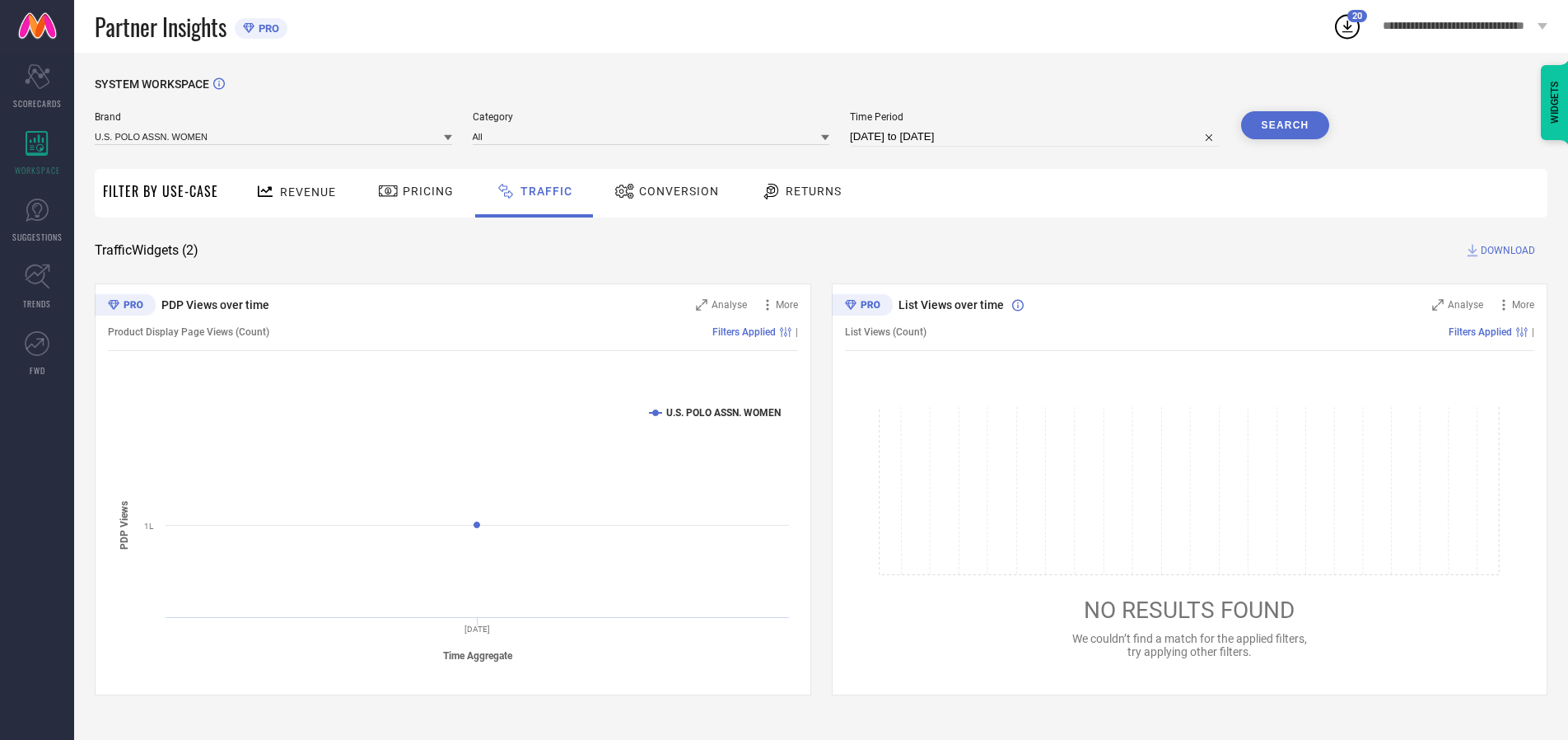
click at [1505, 250] on span "DOWNLOAD" at bounding box center [1508, 250] width 55 height 16
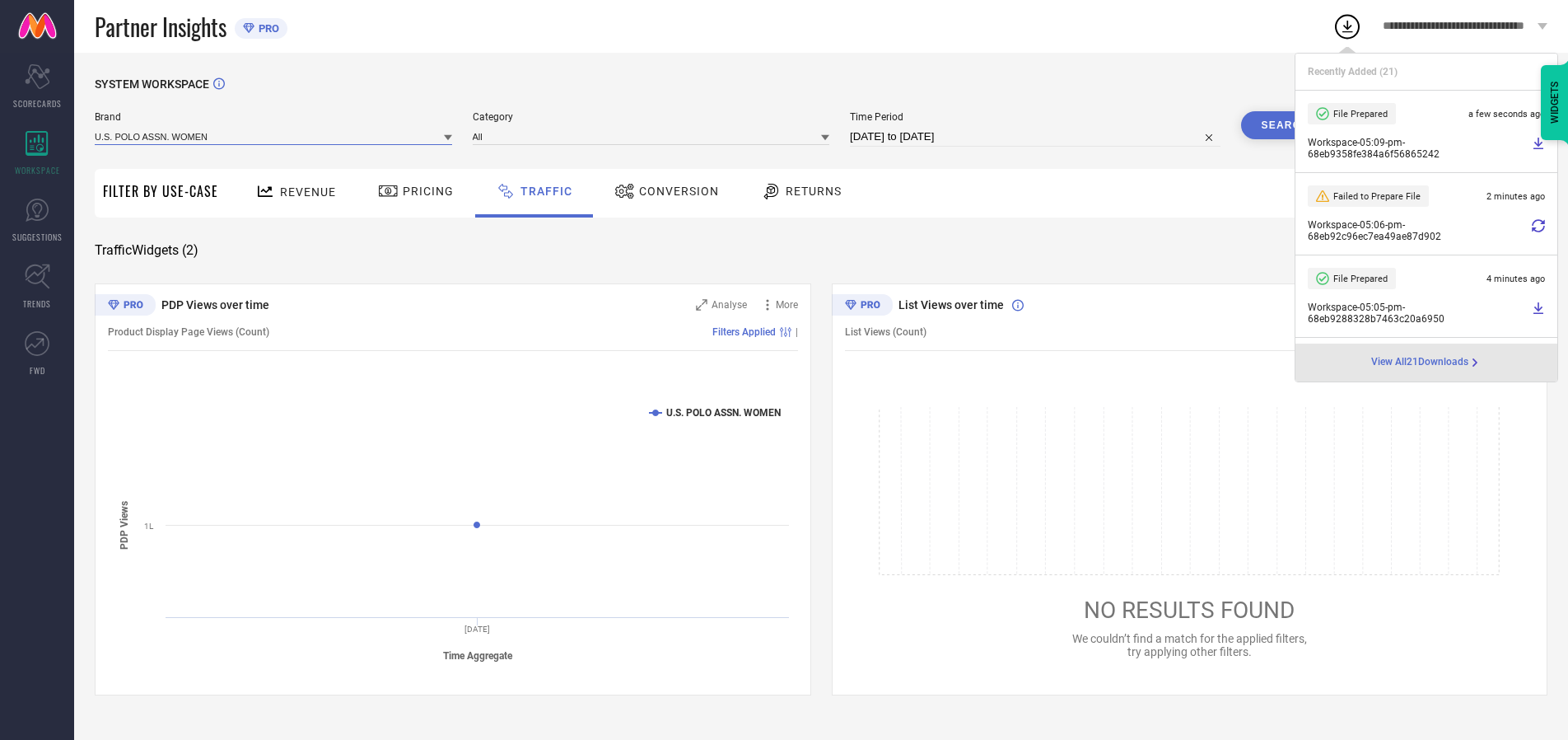
click at [274, 136] on input at bounding box center [273, 136] width 357 height 17
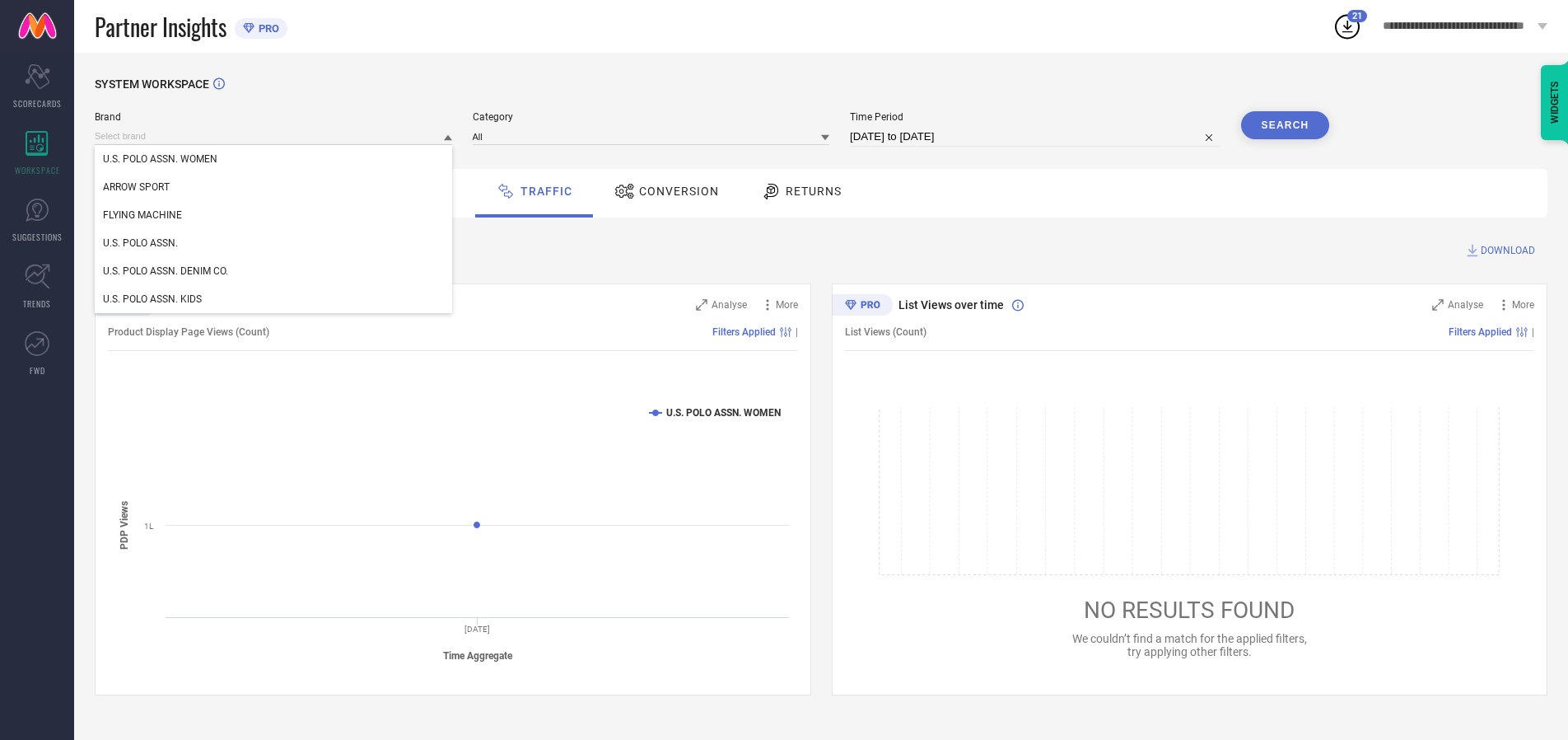
click at [274, 243] on div "U.S. POLO ASSN." at bounding box center [273, 242] width 357 height 28
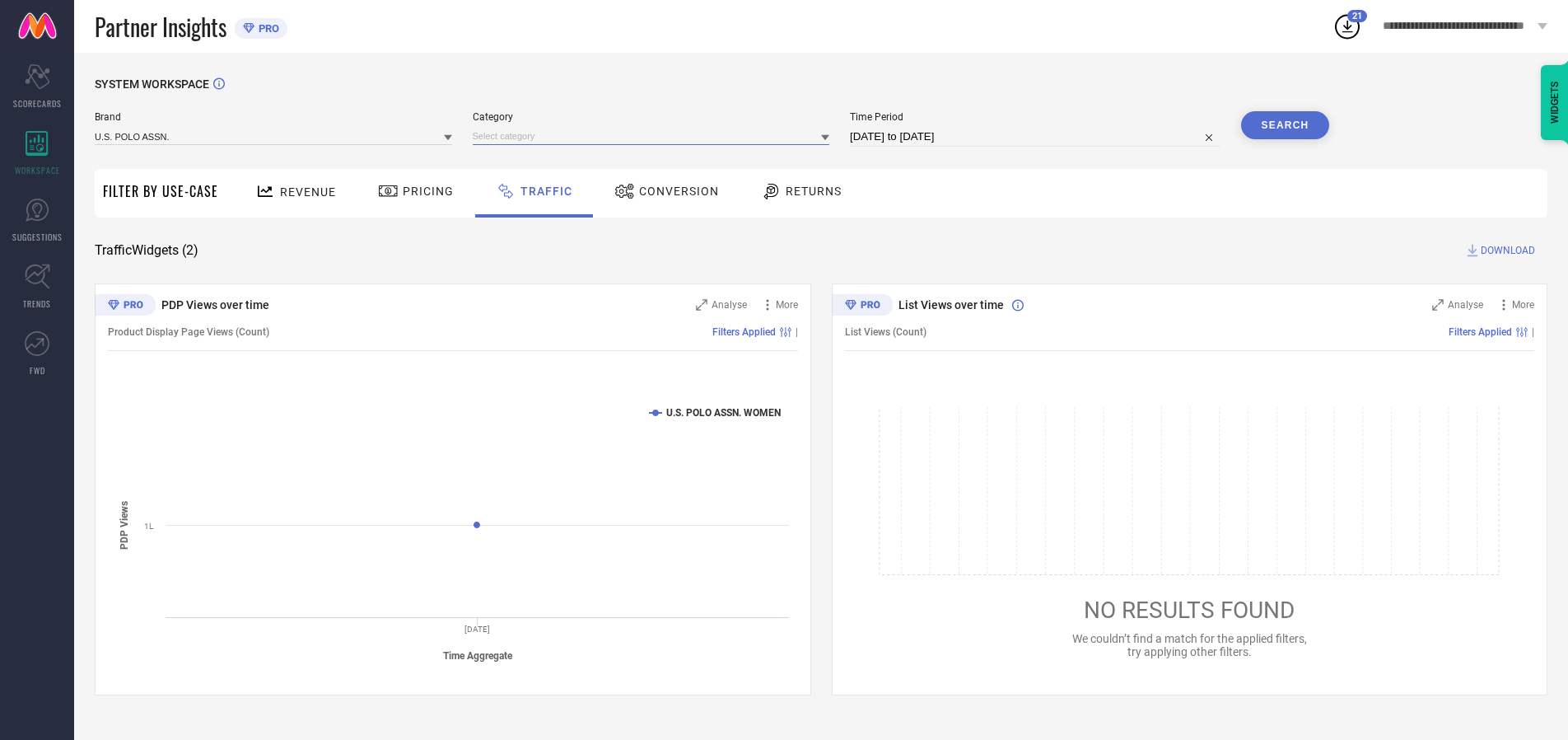
click at [655, 136] on input at bounding box center [651, 136] width 357 height 17
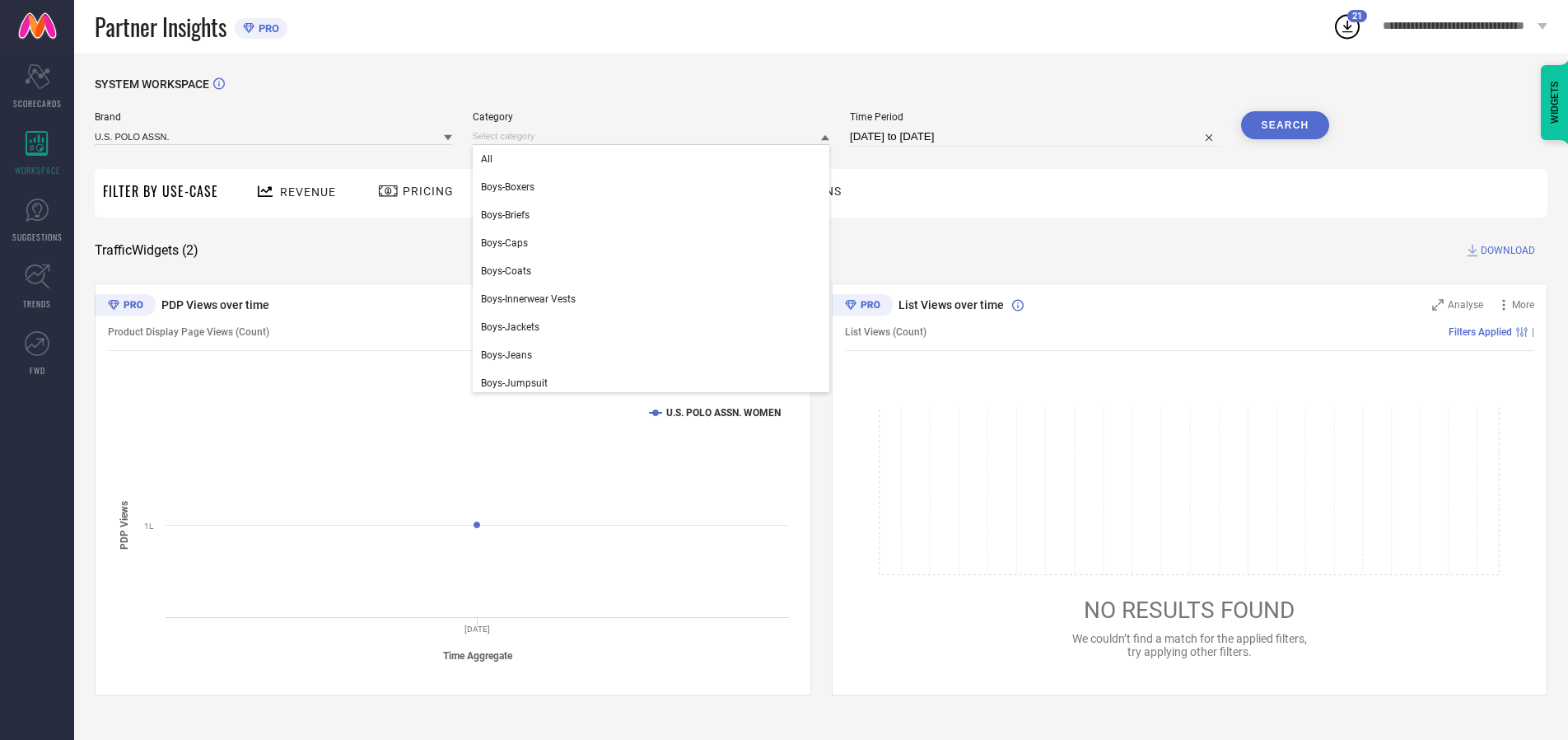
click at [655, 159] on div "All" at bounding box center [651, 158] width 357 height 28
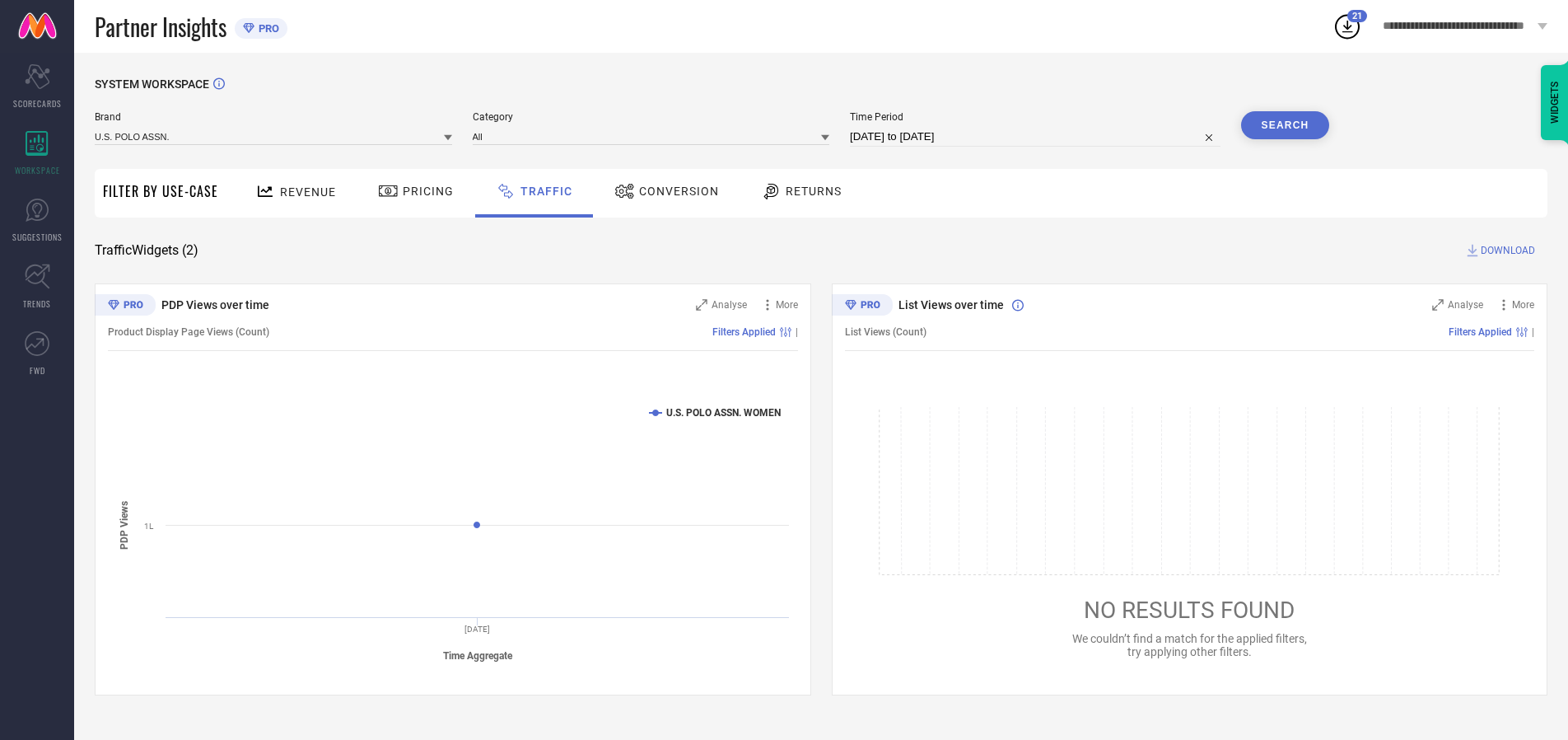
click at [1285, 125] on button "Search" at bounding box center [1286, 124] width 89 height 28
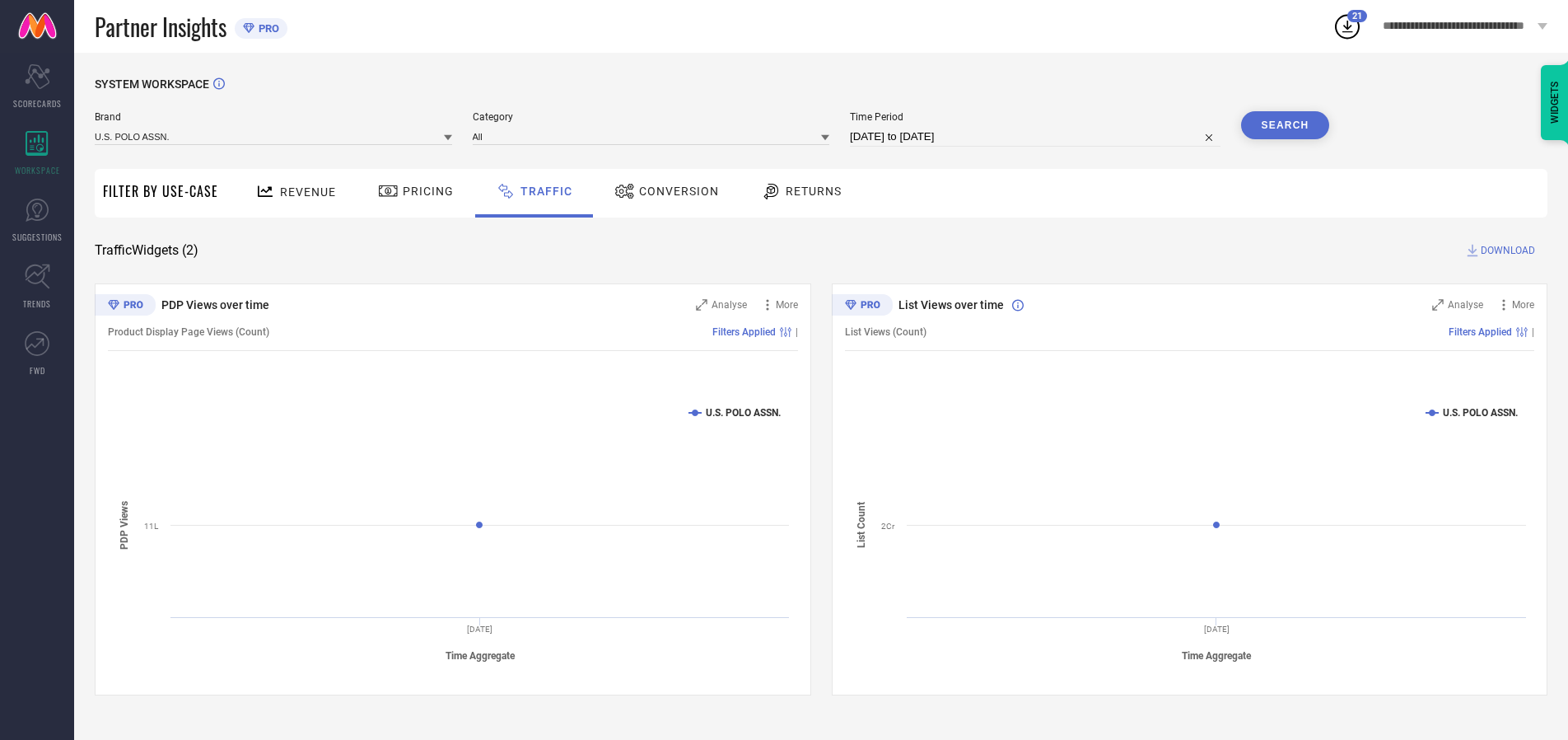
click at [1505, 250] on span "DOWNLOAD" at bounding box center [1508, 250] width 55 height 16
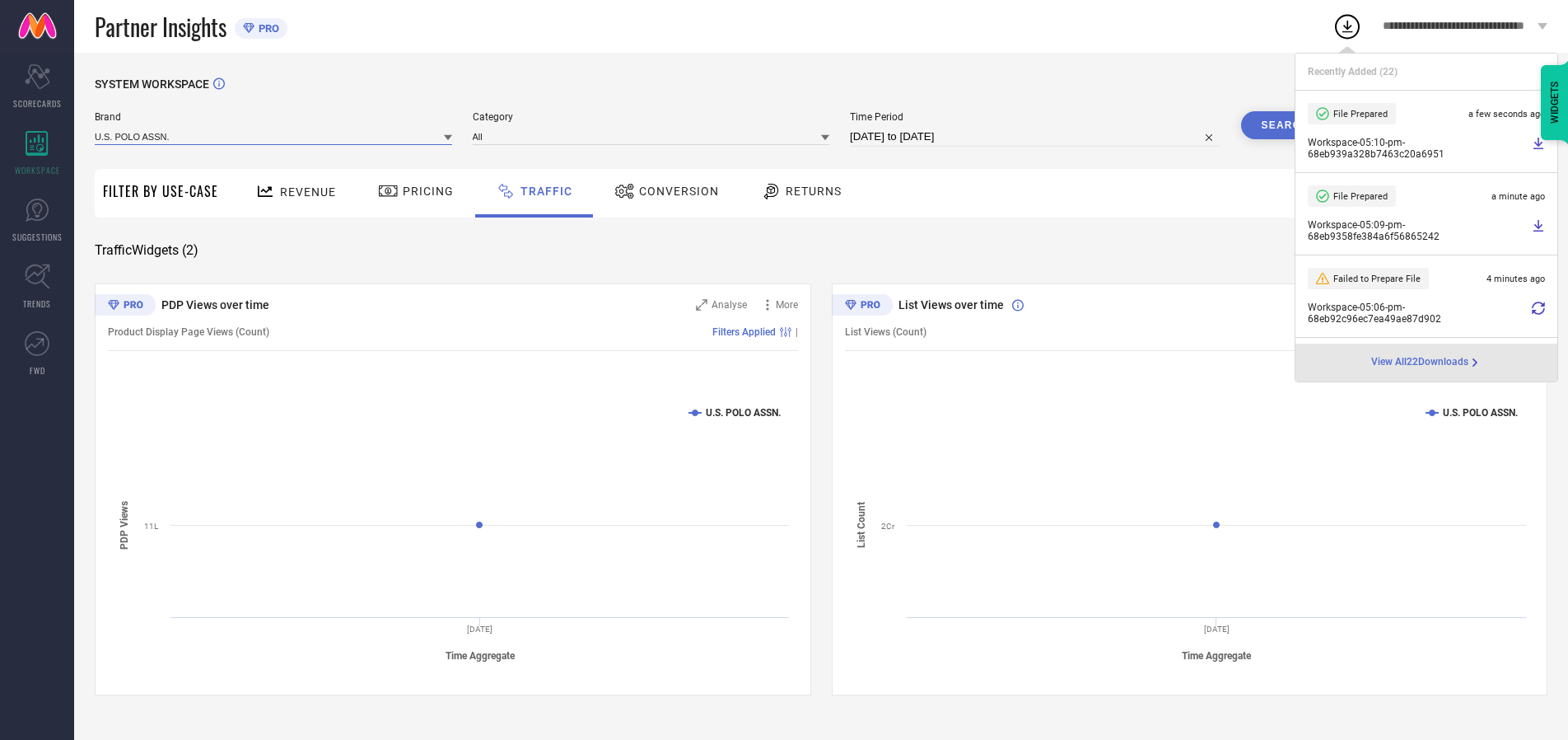
click at [274, 136] on input at bounding box center [273, 136] width 357 height 17
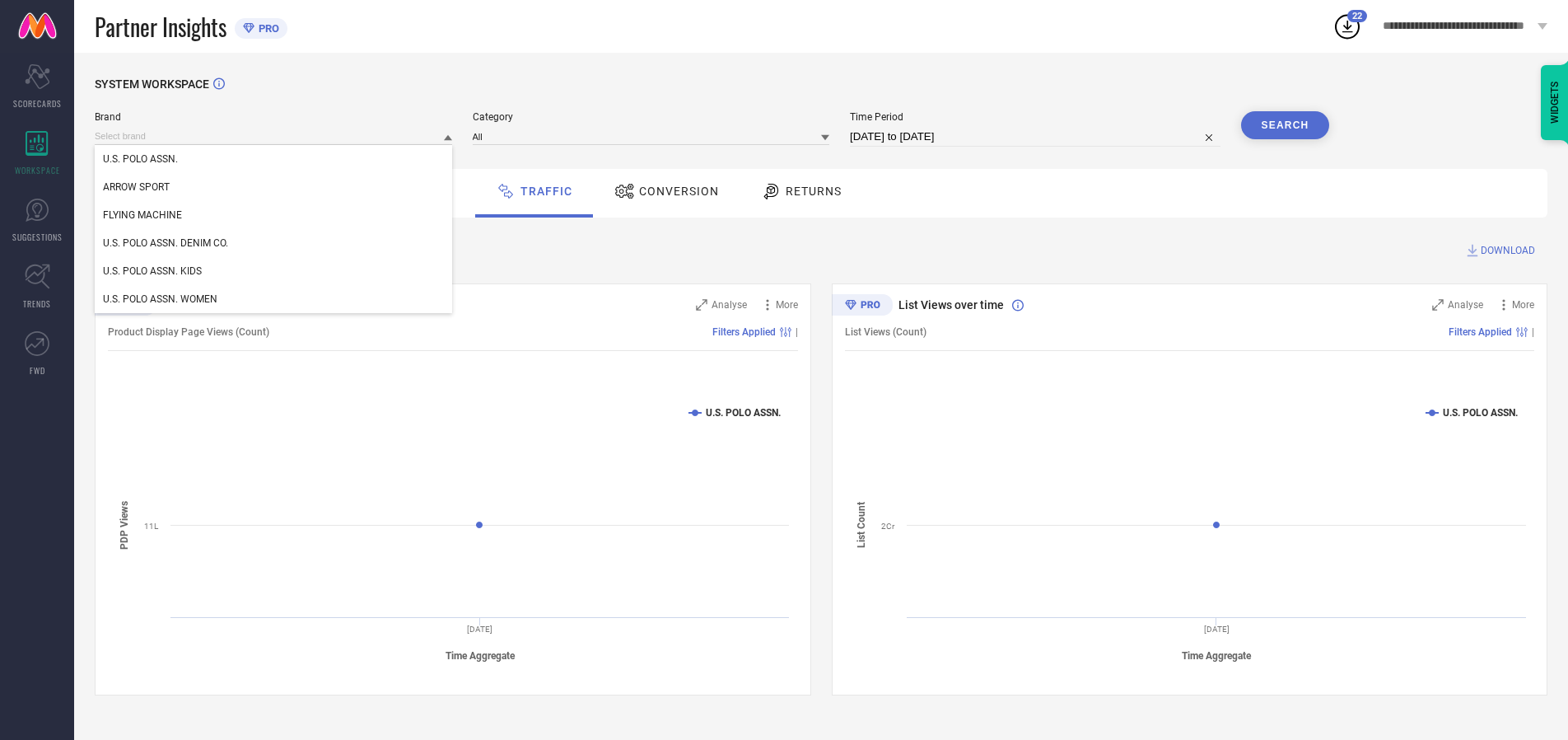
click at [274, 243] on div "U.S. POLO ASSN. DENIM CO." at bounding box center [273, 242] width 357 height 28
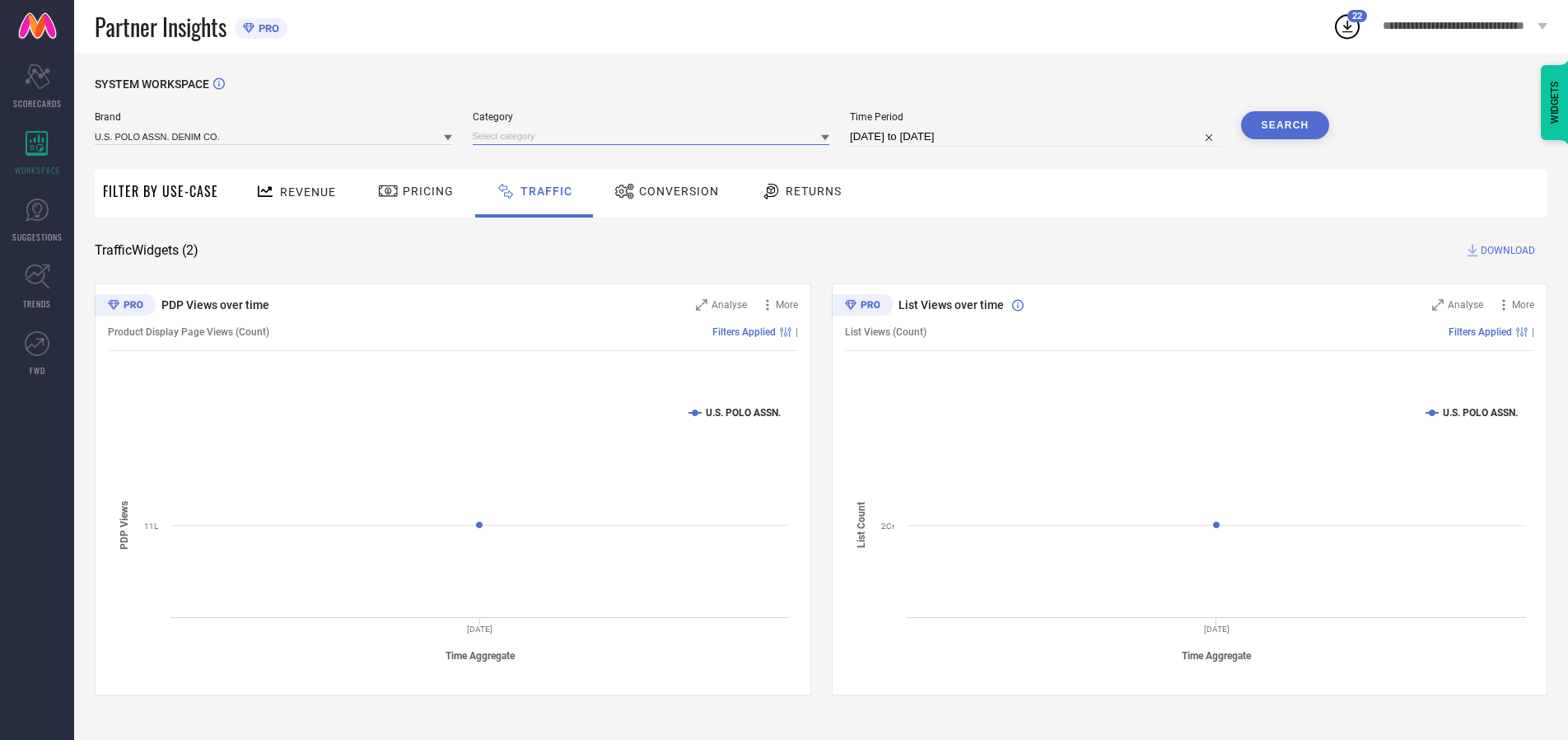
click at [655, 136] on input at bounding box center [651, 136] width 357 height 17
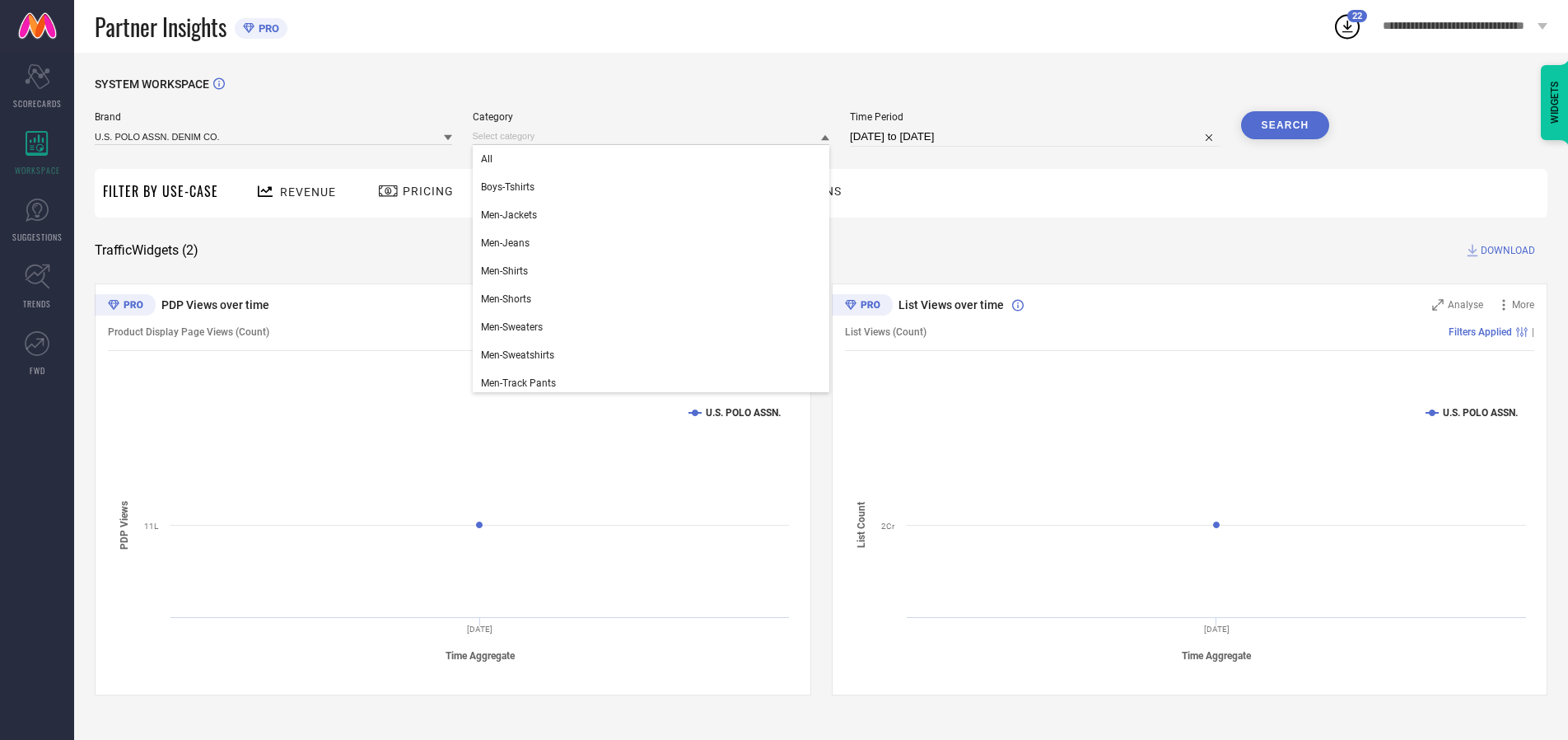
click at [655, 159] on div "All" at bounding box center [651, 158] width 357 height 28
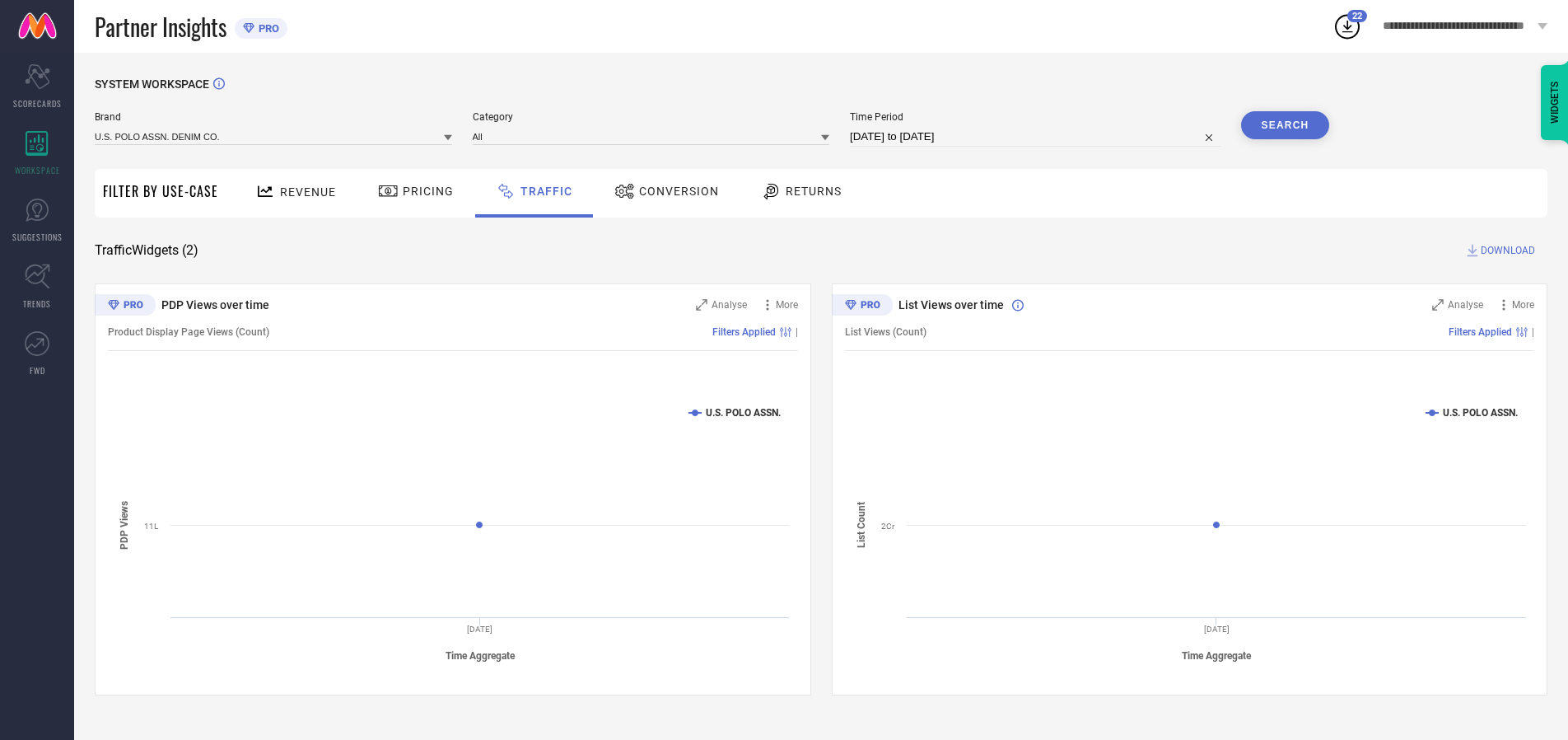
click at [1285, 125] on button "Search" at bounding box center [1286, 124] width 89 height 28
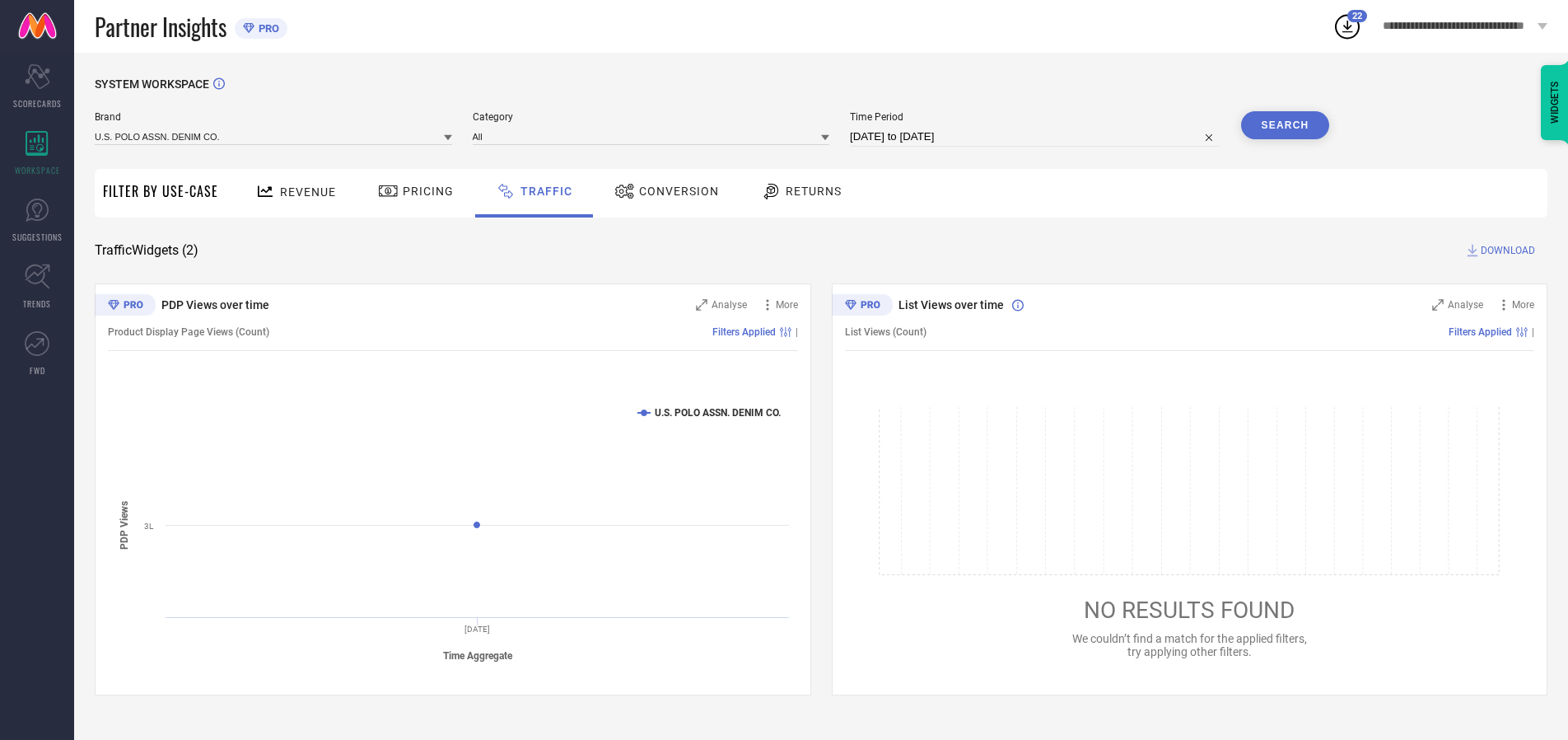
click at [1505, 250] on span "DOWNLOAD" at bounding box center [1508, 250] width 55 height 16
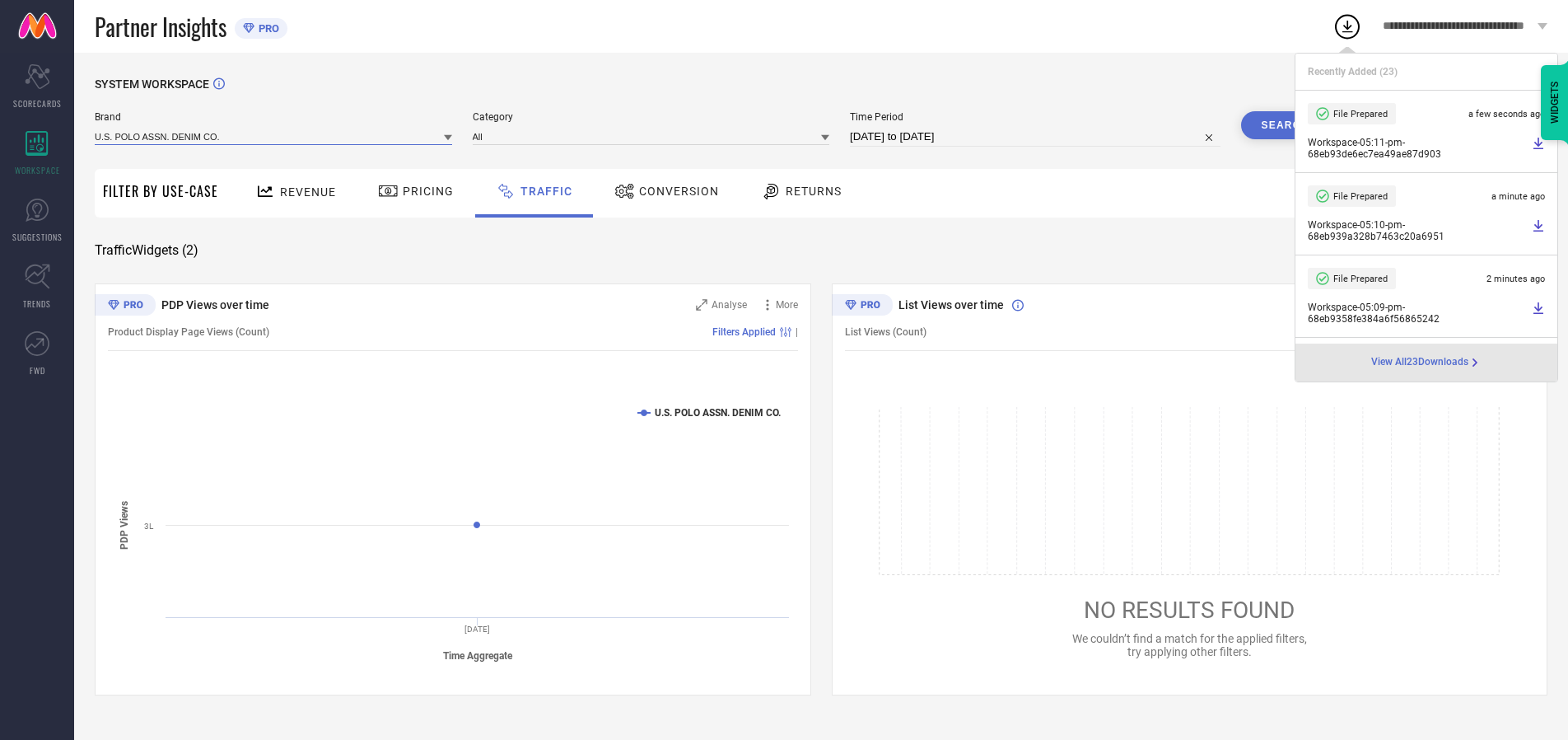
click at [274, 136] on input at bounding box center [273, 136] width 357 height 17
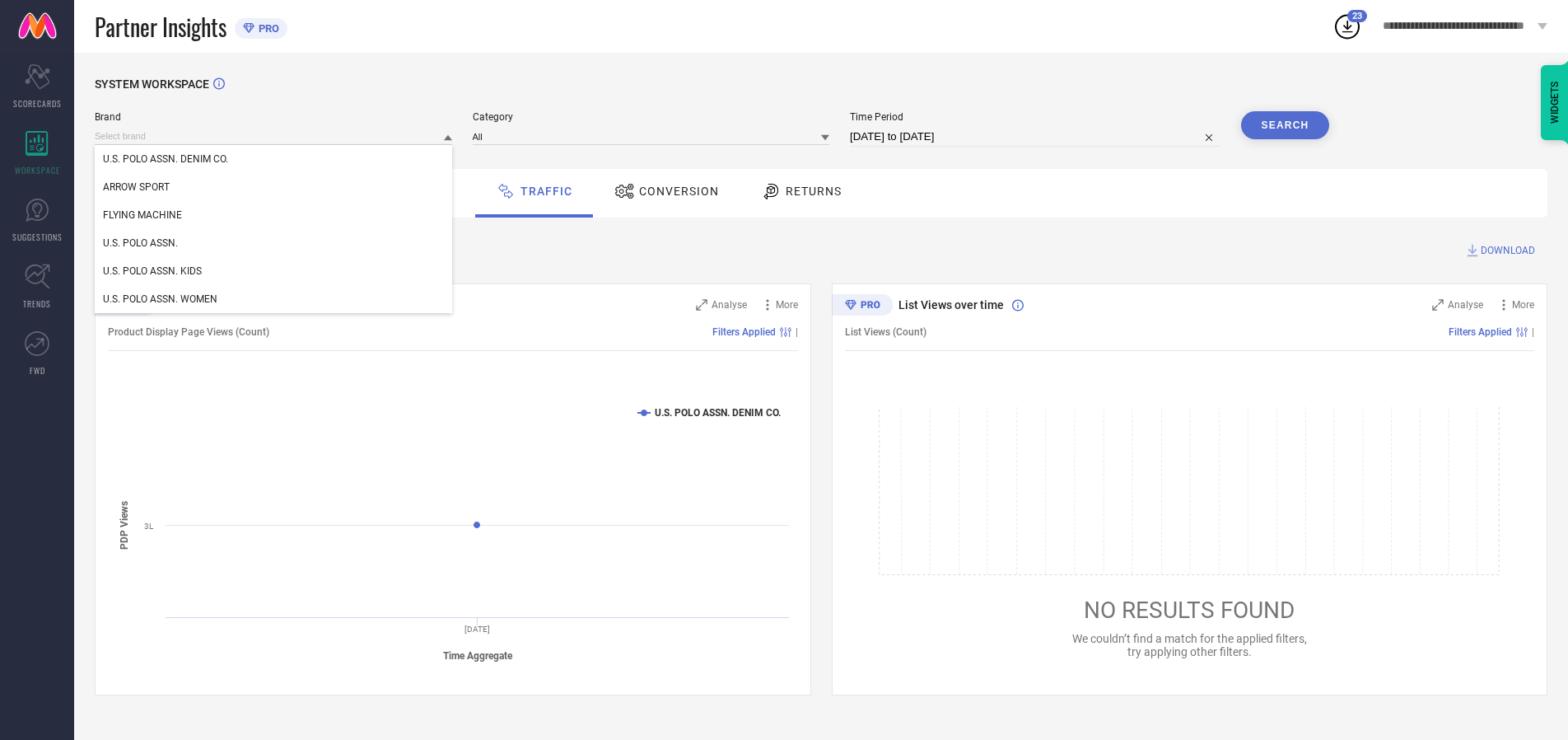
click at [274, 271] on div "U.S. POLO ASSN. KIDS" at bounding box center [273, 271] width 357 height 28
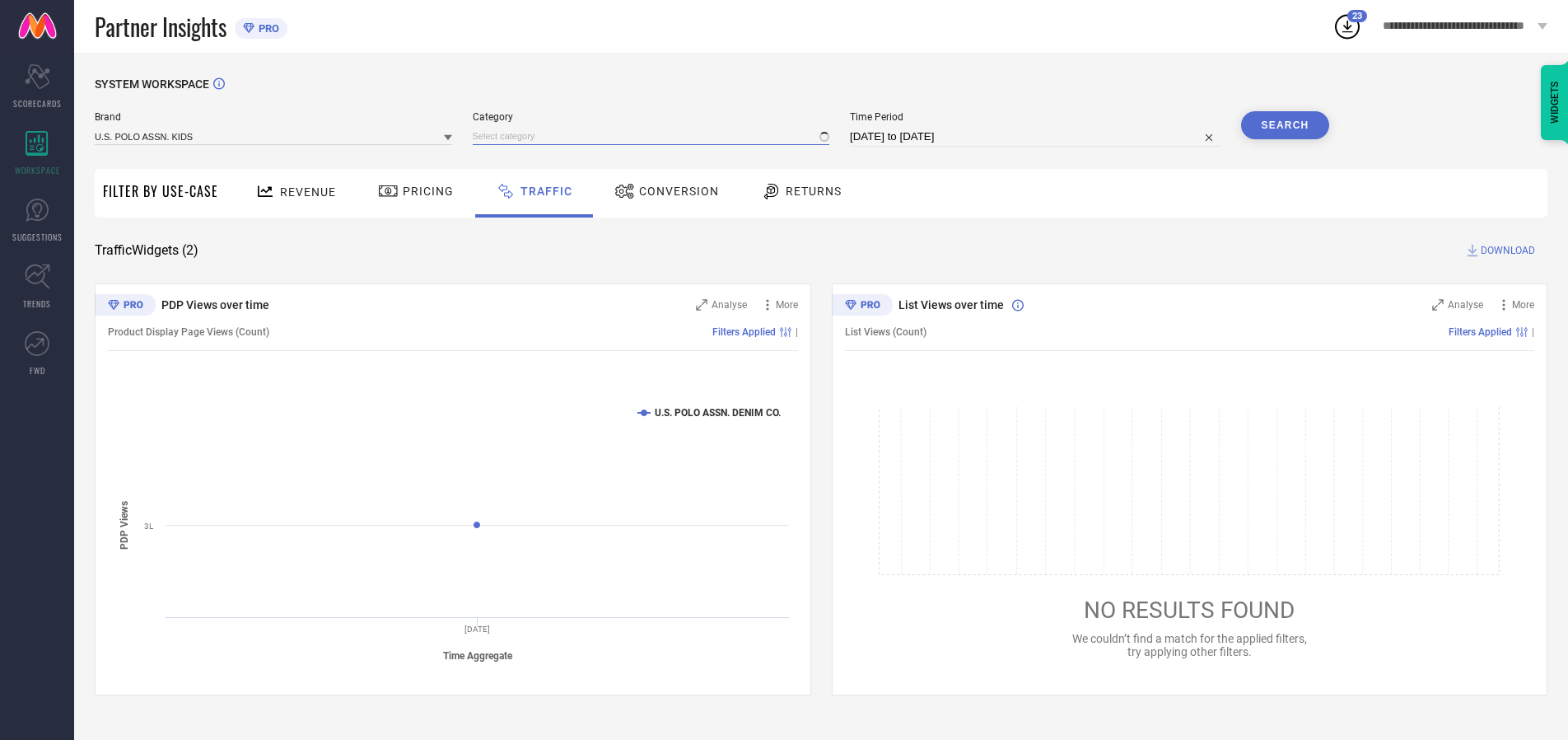
click at [655, 136] on input at bounding box center [651, 136] width 357 height 17
